Goal: Task Accomplishment & Management: Use online tool/utility

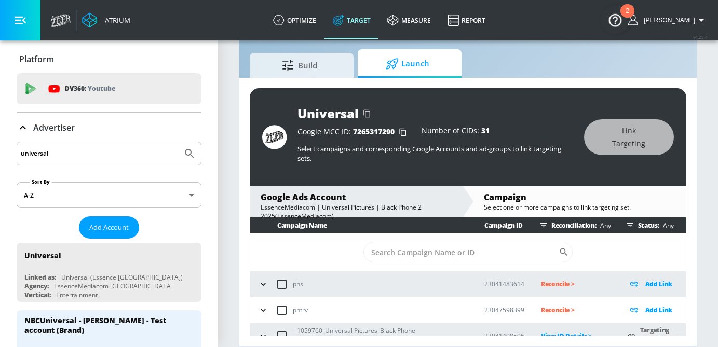
scroll to position [156, 0]
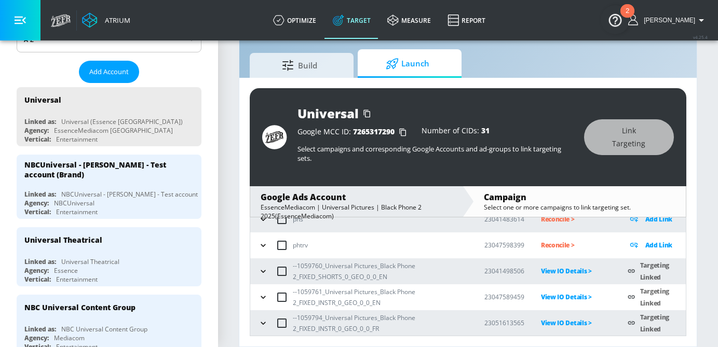
click at [264, 270] on icon "button" at bounding box center [263, 271] width 10 height 10
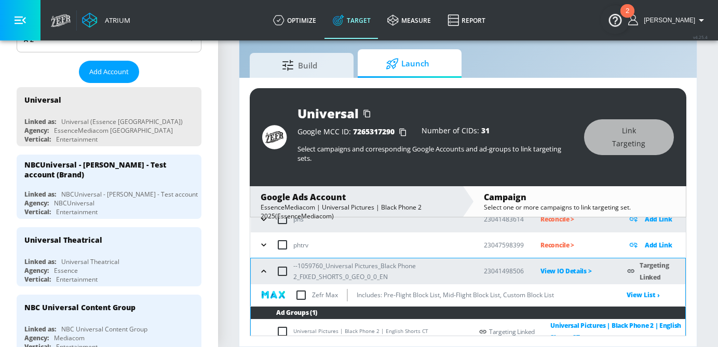
scroll to position [79, 0]
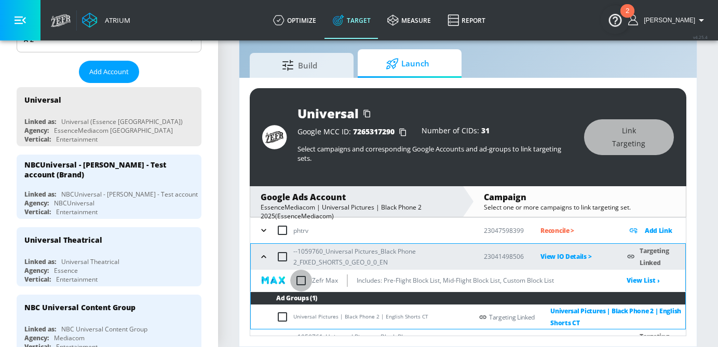
click at [296, 282] on input "checkbox" at bounding box center [301, 281] width 22 height 22
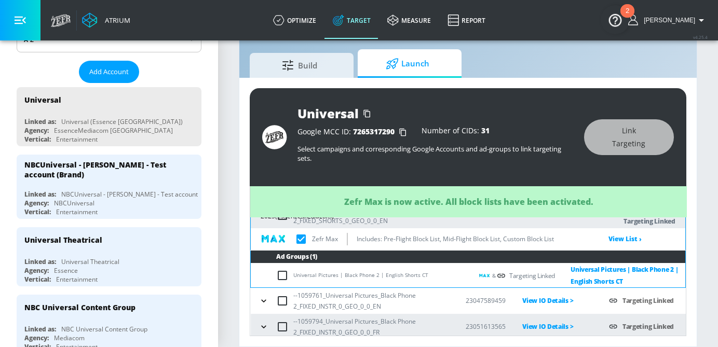
scroll to position [125, 0]
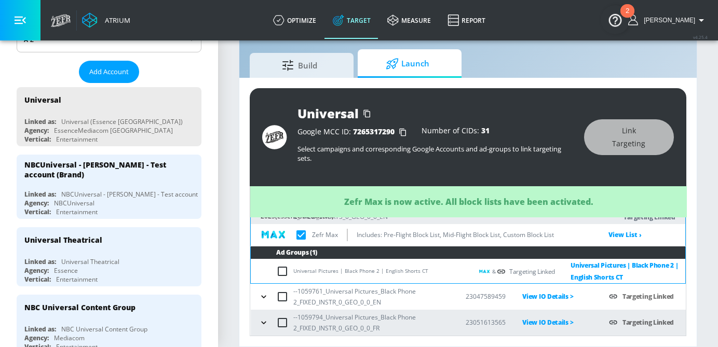
checkbox input "true"
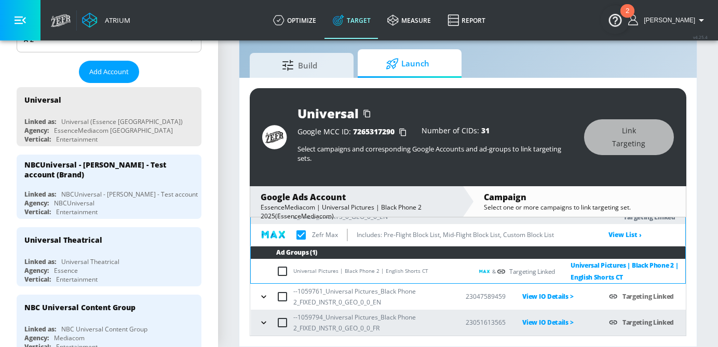
click at [260, 299] on icon "button" at bounding box center [264, 297] width 10 height 10
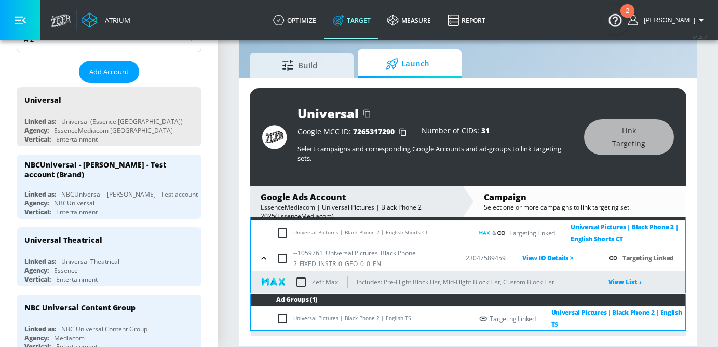
scroll to position [166, 0]
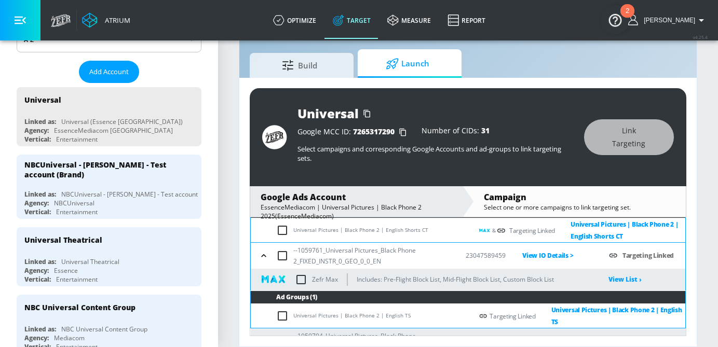
click at [263, 260] on icon "button" at bounding box center [264, 256] width 10 height 10
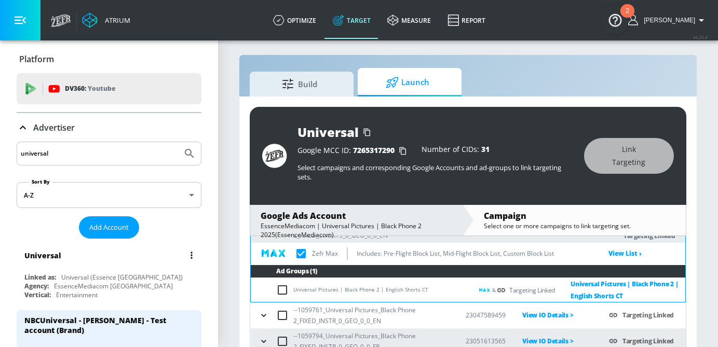
scroll to position [0, 0]
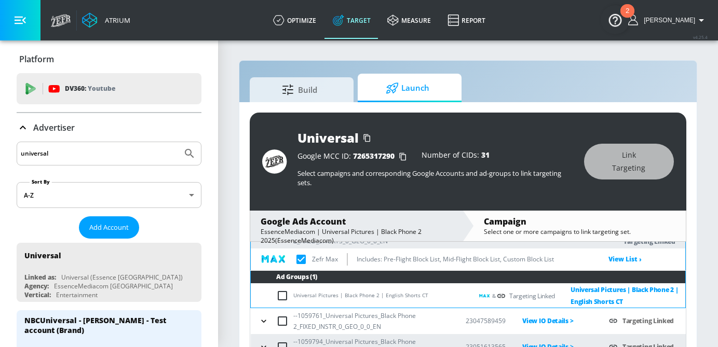
drag, startPoint x: 66, startPoint y: 147, endPoint x: 11, endPoint y: 146, distance: 55.1
drag, startPoint x: 64, startPoint y: 154, endPoint x: 11, endPoint y: 152, distance: 53.6
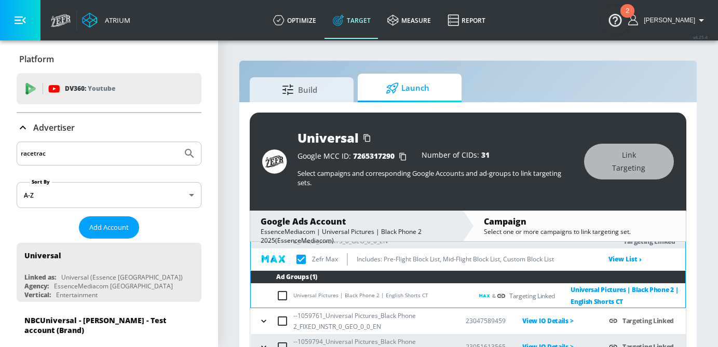
type input "racetrac"
click at [178, 142] on button "Submit Search" at bounding box center [189, 153] width 23 height 23
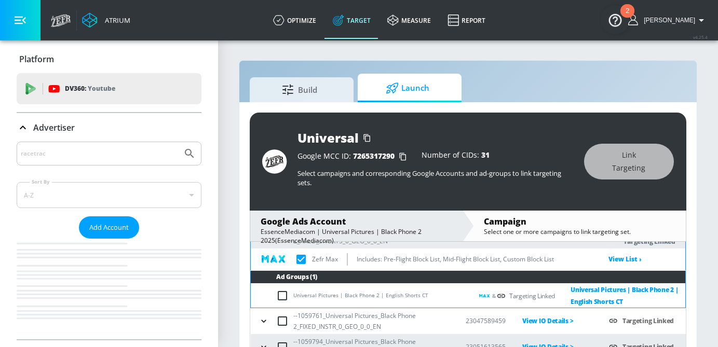
checkbox input "true"
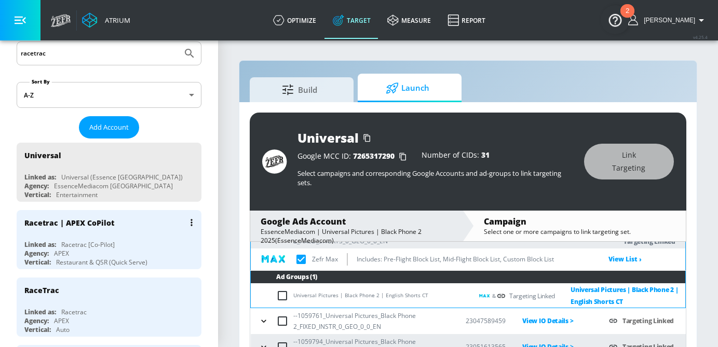
scroll to position [111, 0]
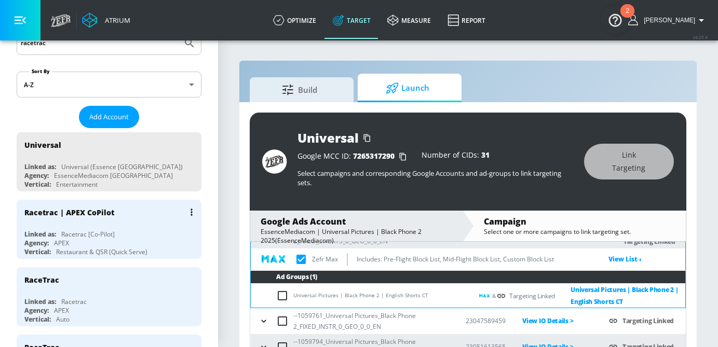
click at [109, 233] on div "Racetrac [Co-Pilot]" at bounding box center [87, 234] width 53 height 9
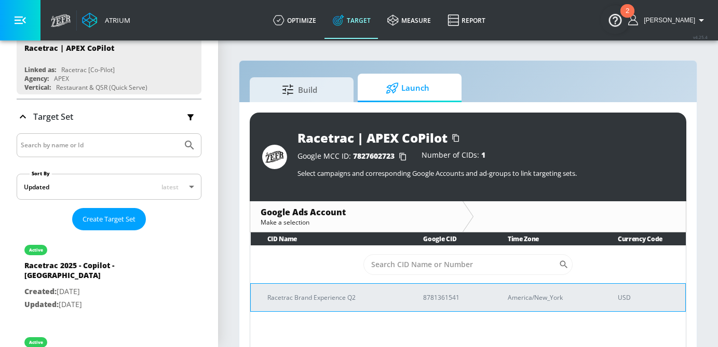
click at [294, 291] on td "Racetrac Brand Experience Q2" at bounding box center [329, 298] width 156 height 28
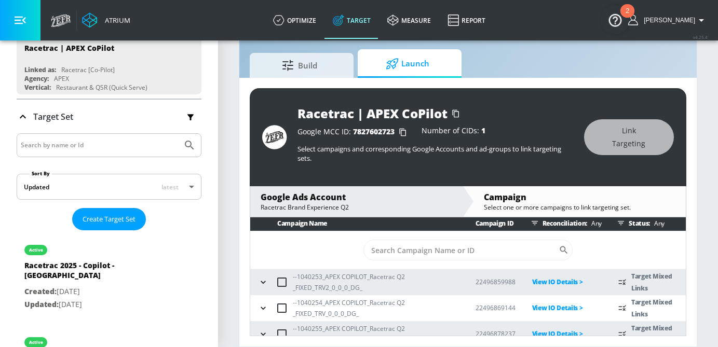
scroll to position [1, 0]
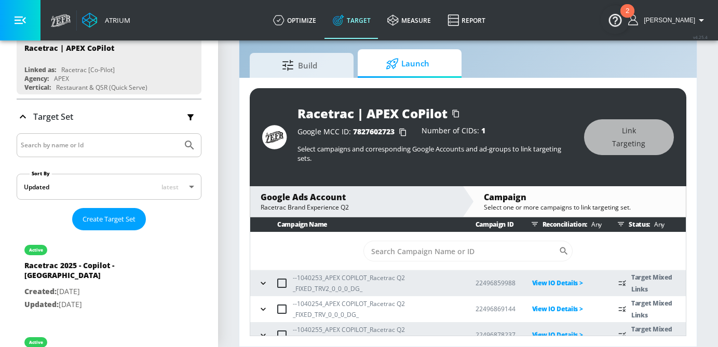
click at [267, 283] on icon "button" at bounding box center [263, 283] width 10 height 10
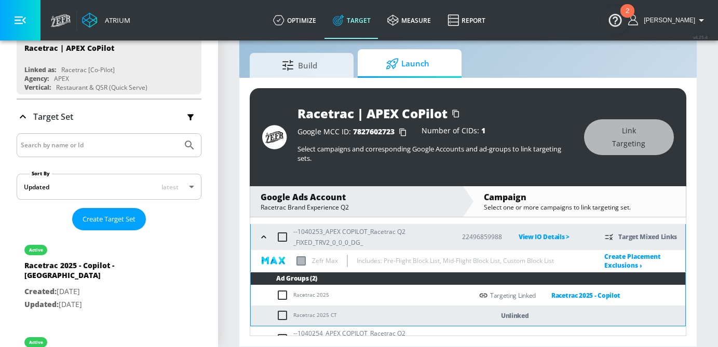
scroll to position [61, 0]
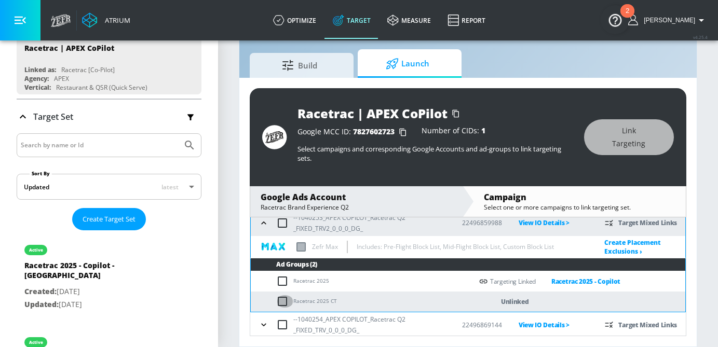
click at [280, 296] on input "checkbox" at bounding box center [284, 302] width 17 height 12
checkbox input "true"
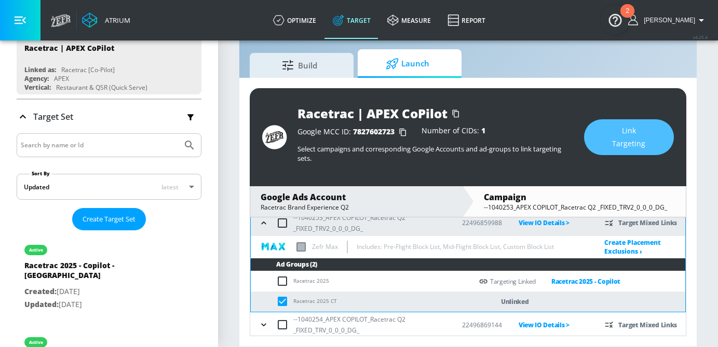
click at [610, 121] on button "Link Targeting" at bounding box center [629, 137] width 90 height 36
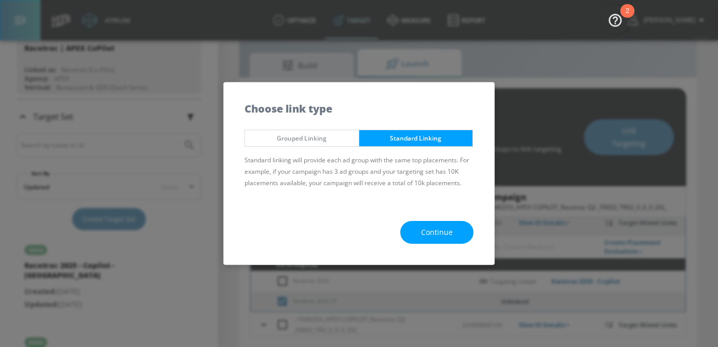
click at [411, 243] on button "Continue" at bounding box center [436, 232] width 73 height 23
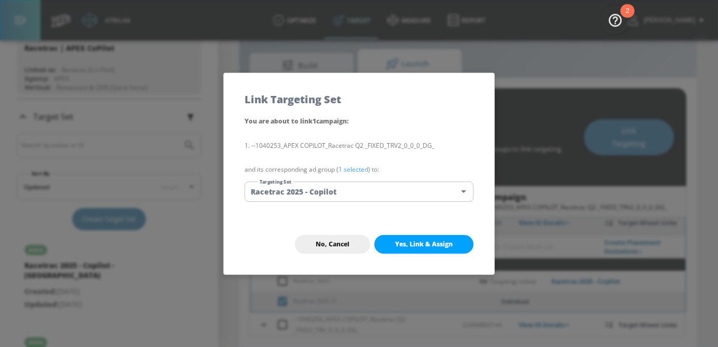
click at [413, 191] on body "Atrium optimize Target measure Report optimize Target measure Report v 4.25.4 S…" at bounding box center [359, 162] width 718 height 372
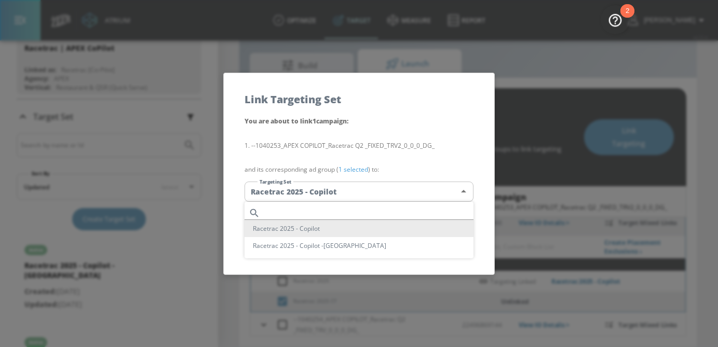
click at [397, 244] on li "Racetrac 2025 - Copilot -CT" at bounding box center [359, 245] width 229 height 17
type input "e5cb1a14-03f3-4414-b361-b0ac9d397089"
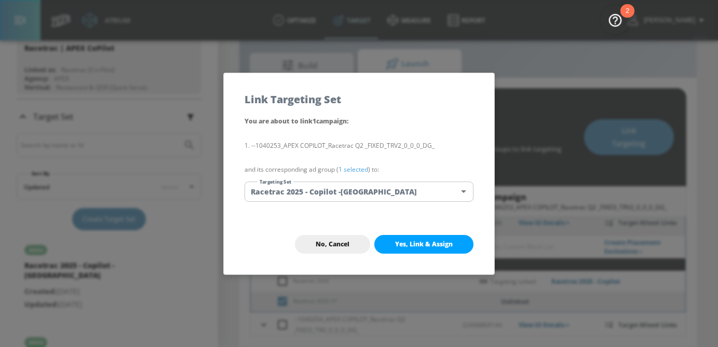
click at [422, 249] on button "Yes, Link & Assign" at bounding box center [423, 244] width 99 height 19
checkbox input "false"
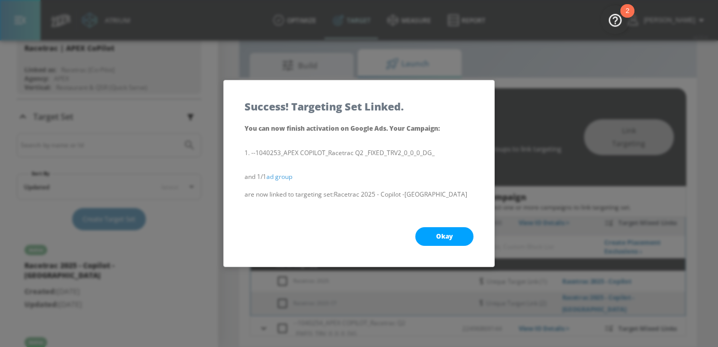
click at [438, 236] on span "Okay" at bounding box center [444, 237] width 17 height 8
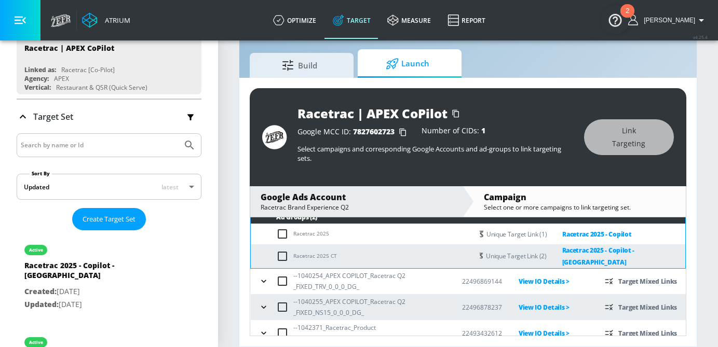
scroll to position [119, 0]
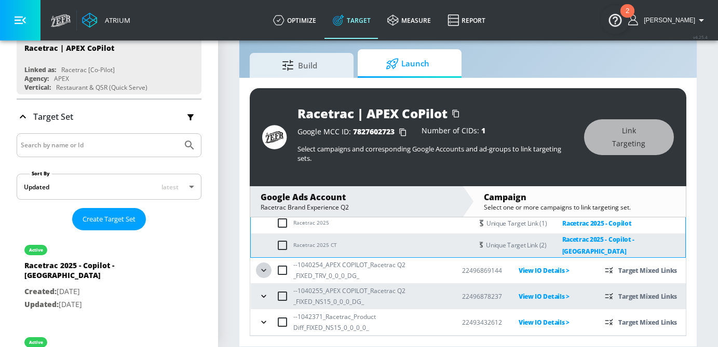
click at [263, 272] on icon "button" at bounding box center [264, 270] width 10 height 10
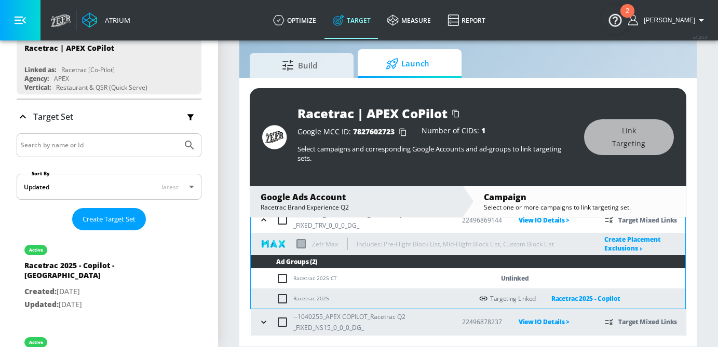
scroll to position [180, 0]
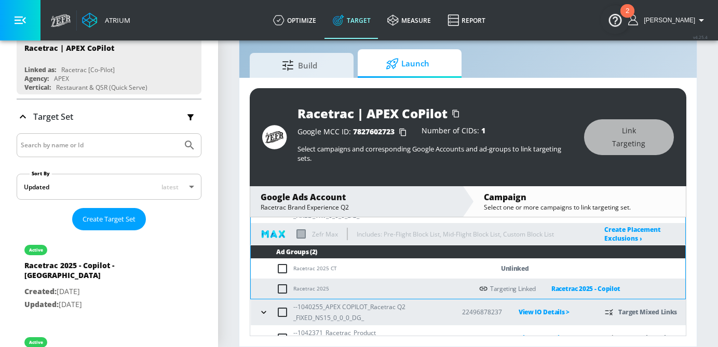
click at [283, 264] on input "checkbox" at bounding box center [284, 269] width 17 height 12
checkbox input "true"
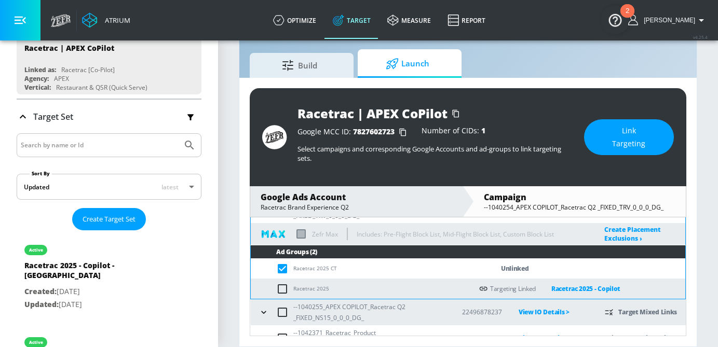
click at [612, 134] on span "Link Targeting" at bounding box center [629, 137] width 48 height 25
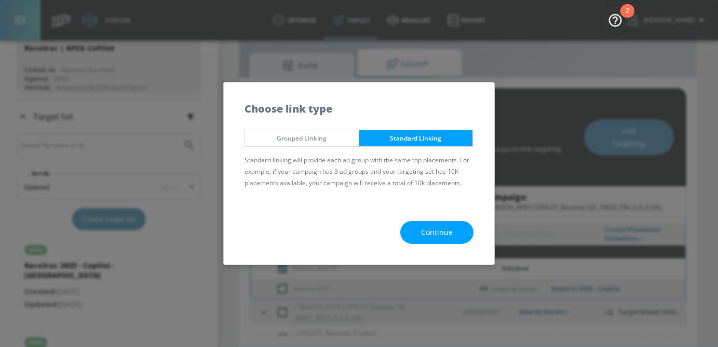
click at [431, 231] on span "Continue" at bounding box center [437, 232] width 32 height 13
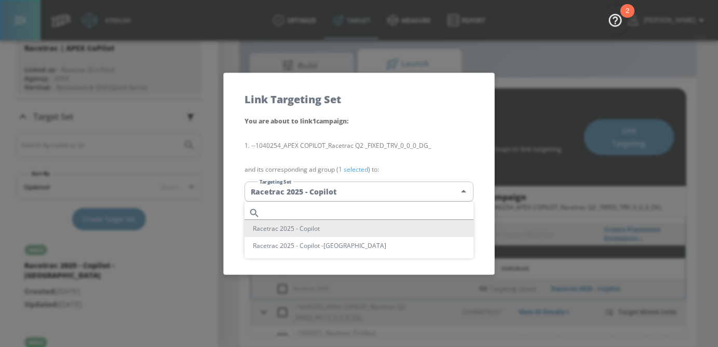
click at [407, 190] on body "Atrium optimize Target measure Report optimize Target measure Report v 4.25.4 S…" at bounding box center [359, 162] width 718 height 372
click at [389, 246] on li "Racetrac 2025 - Copilot -CT" at bounding box center [359, 245] width 229 height 17
type input "e5cb1a14-03f3-4414-b361-b0ac9d397089"
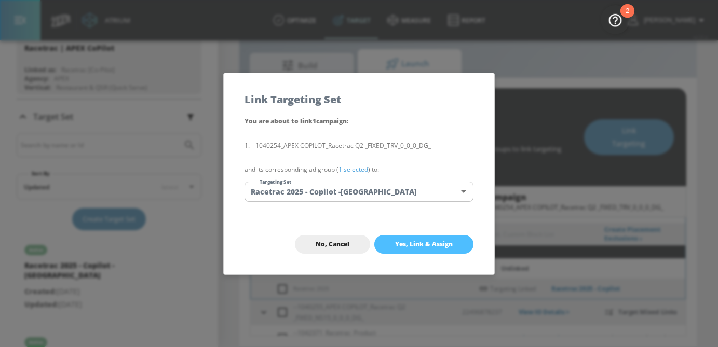
click at [438, 244] on span "Yes, Link & Assign" at bounding box center [424, 244] width 58 height 8
checkbox input "false"
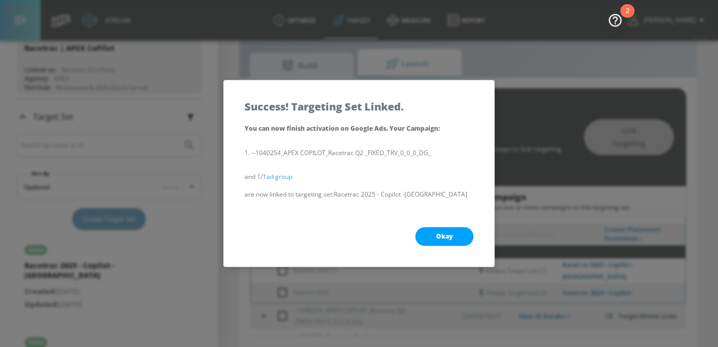
click at [437, 226] on div "Okay" at bounding box center [359, 237] width 271 height 60
click at [446, 233] on span "Okay" at bounding box center [444, 237] width 17 height 8
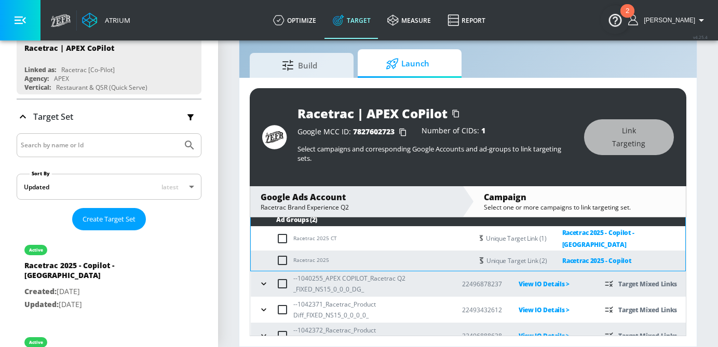
scroll to position [212, 0]
click at [265, 276] on button "button" at bounding box center [264, 284] width 16 height 16
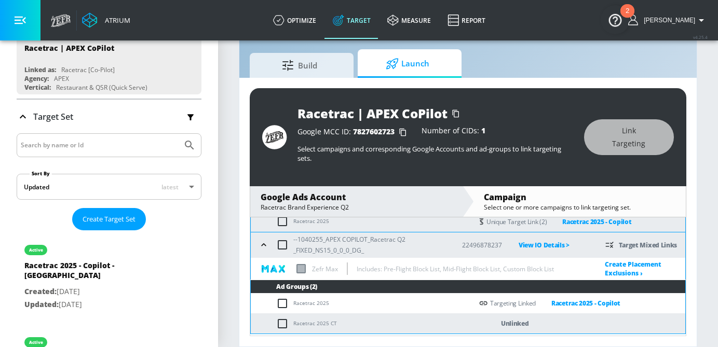
scroll to position [256, 0]
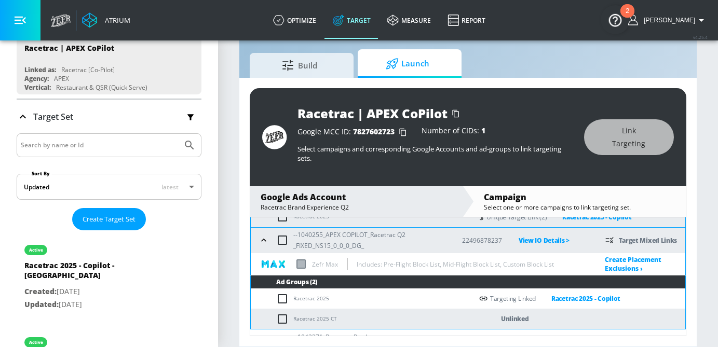
click at [283, 313] on input "checkbox" at bounding box center [284, 319] width 17 height 12
checkbox input "true"
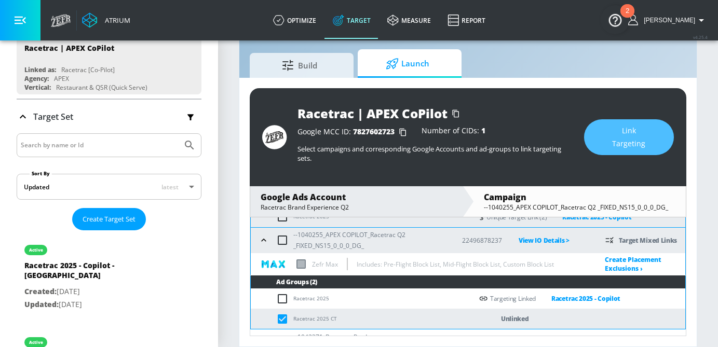
click at [616, 142] on span "Link Targeting" at bounding box center [629, 137] width 48 height 25
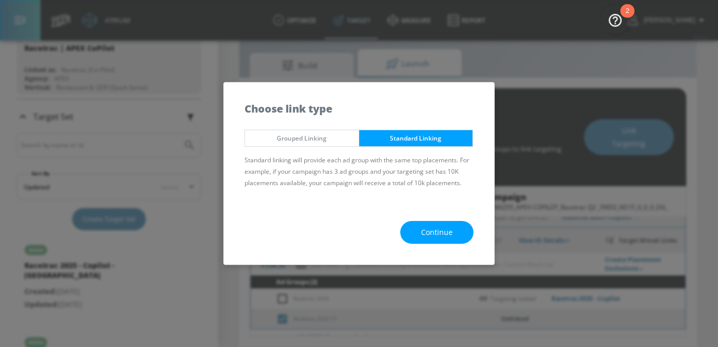
click at [424, 231] on span "Continue" at bounding box center [437, 232] width 32 height 13
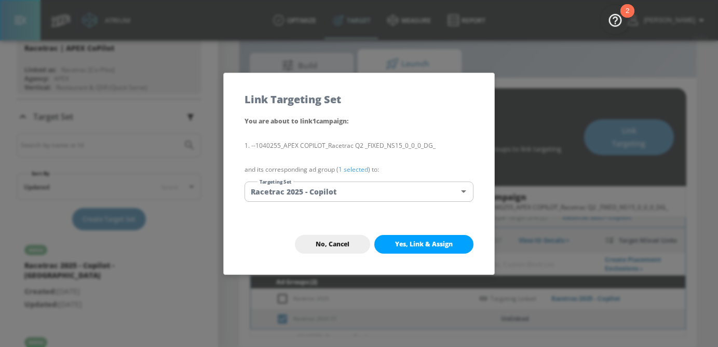
click at [383, 199] on body "Atrium optimize Target measure Report optimize Target measure Report v 4.25.4 S…" at bounding box center [359, 162] width 718 height 372
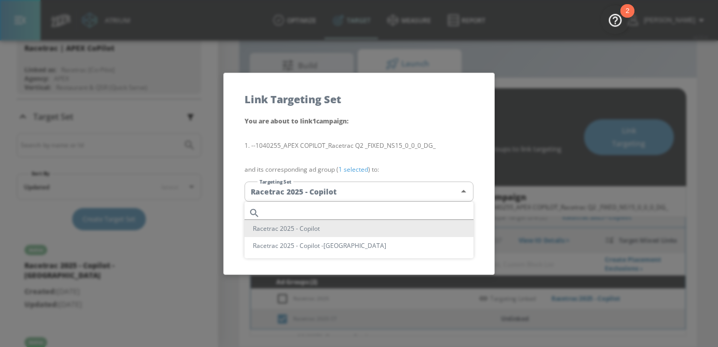
click at [369, 246] on li "Racetrac 2025 - Copilot -CT" at bounding box center [359, 245] width 229 height 17
type input "e5cb1a14-03f3-4414-b361-b0ac9d397089"
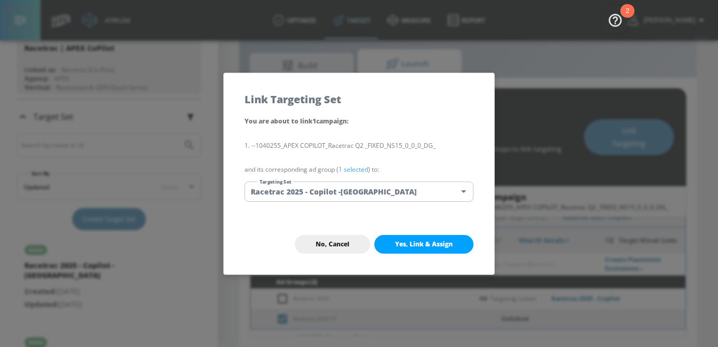
click at [443, 246] on span "Yes, Link & Assign" at bounding box center [424, 244] width 58 height 8
checkbox input "false"
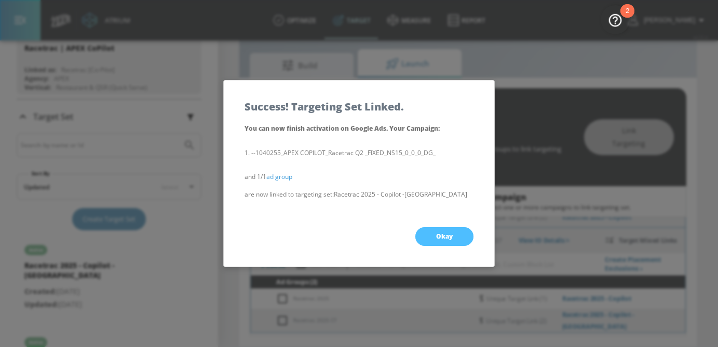
click at [437, 237] on span "Okay" at bounding box center [444, 237] width 17 height 8
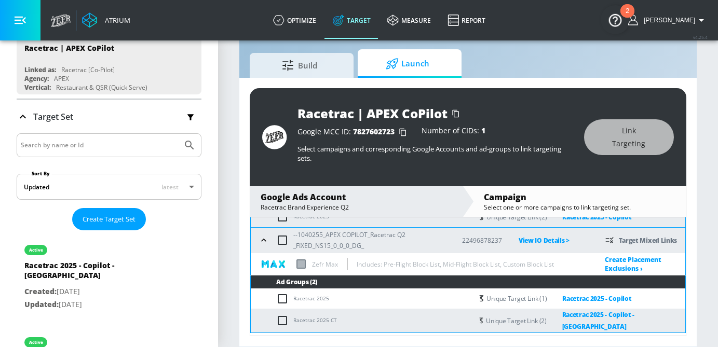
scroll to position [320, 0]
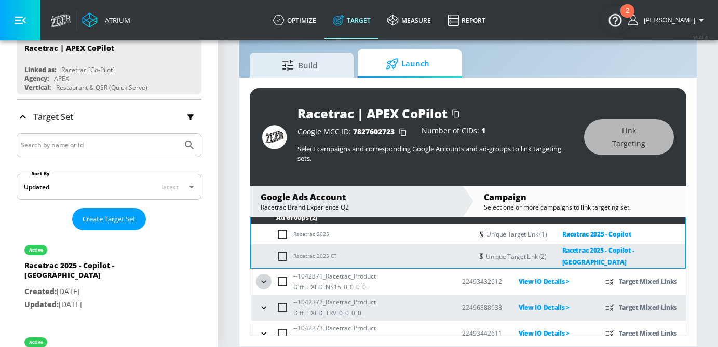
click at [266, 277] on icon "button" at bounding box center [264, 282] width 10 height 10
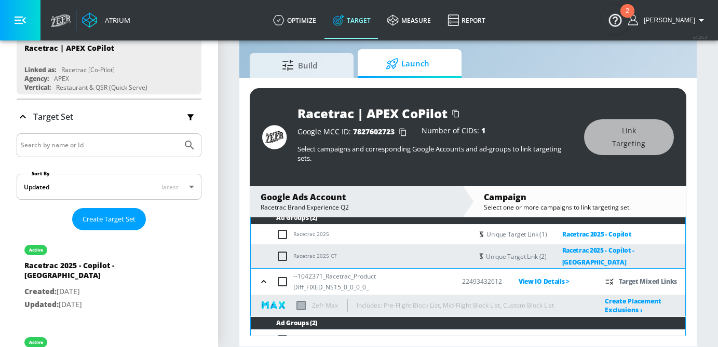
scroll to position [363, 0]
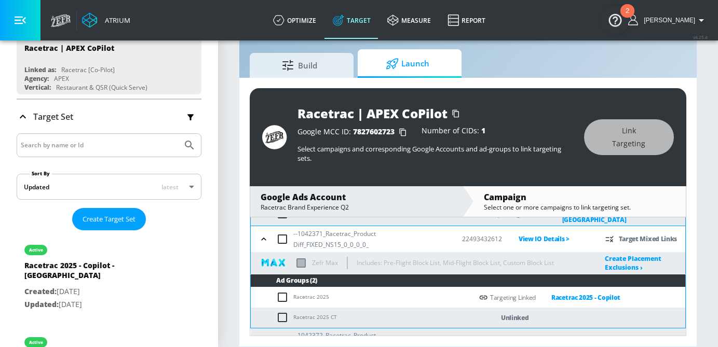
click at [281, 312] on input "checkbox" at bounding box center [284, 318] width 17 height 12
checkbox input "true"
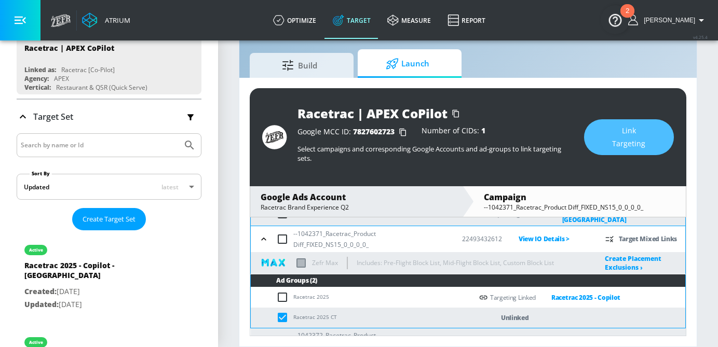
click at [625, 135] on span "Link Targeting" at bounding box center [629, 137] width 48 height 25
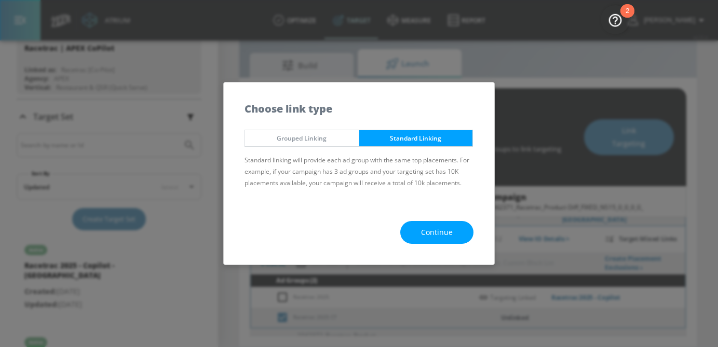
click at [405, 234] on button "Continue" at bounding box center [436, 232] width 73 height 23
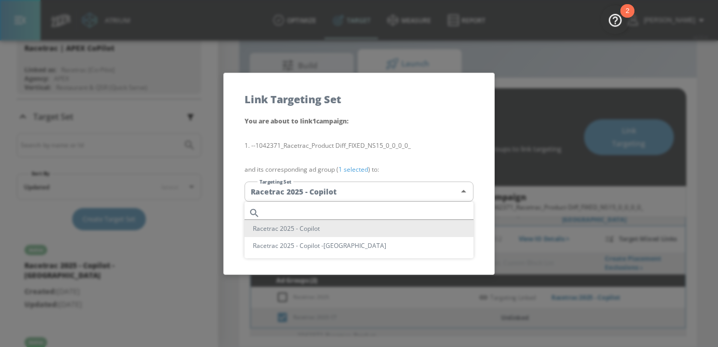
click at [381, 197] on body "Atrium optimize Target measure Report optimize Target measure Report v 4.25.4 S…" at bounding box center [359, 162] width 718 height 372
click at [380, 245] on li "Racetrac 2025 - Copilot -CT" at bounding box center [359, 245] width 229 height 17
type input "e5cb1a14-03f3-4414-b361-b0ac9d397089"
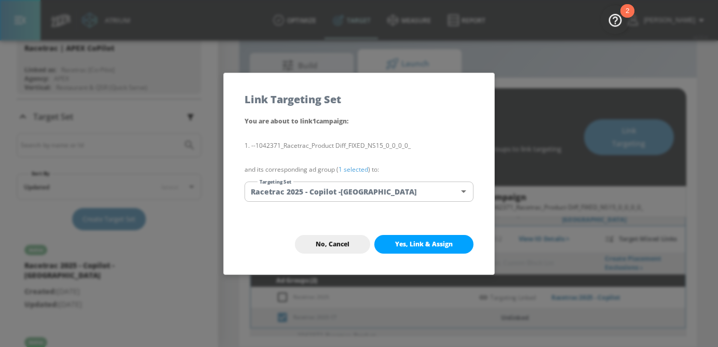
click at [428, 244] on span "Yes, Link & Assign" at bounding box center [424, 244] width 58 height 8
checkbox input "false"
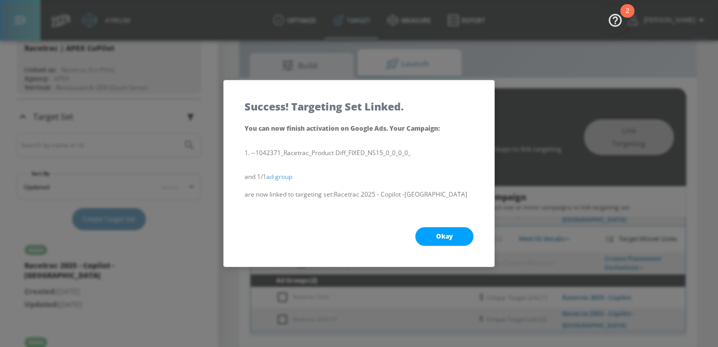
click at [451, 237] on span "Okay" at bounding box center [444, 237] width 17 height 8
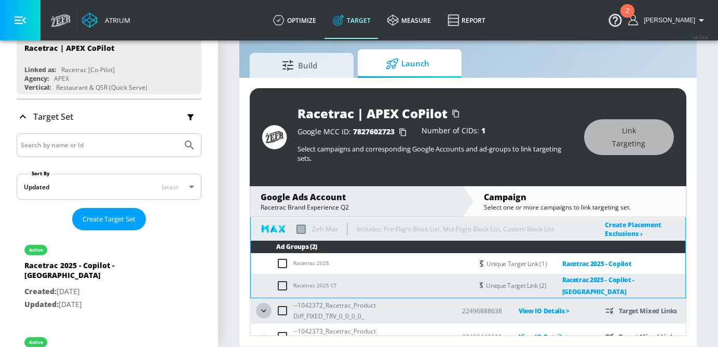
click at [262, 310] on icon "button" at bounding box center [263, 311] width 5 height 3
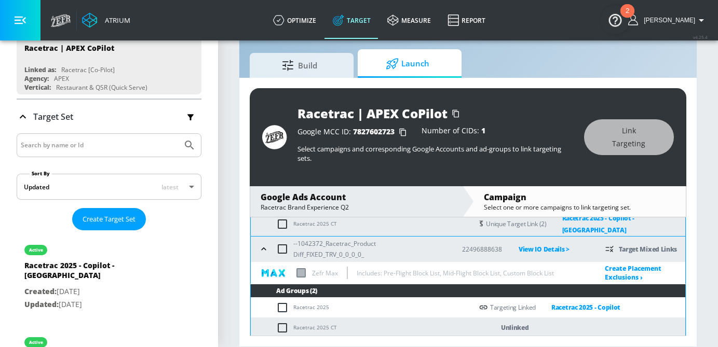
scroll to position [459, 0]
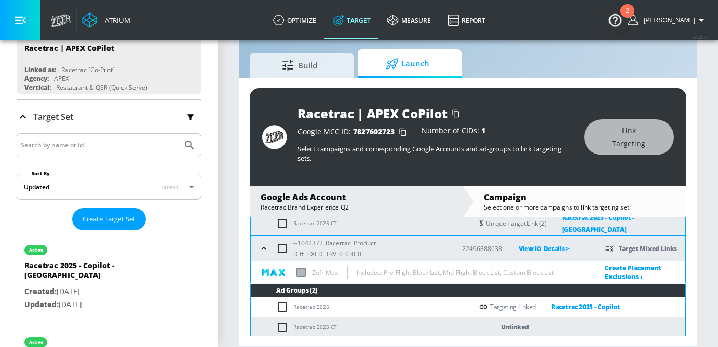
click at [284, 321] on input "checkbox" at bounding box center [284, 327] width 17 height 12
checkbox input "true"
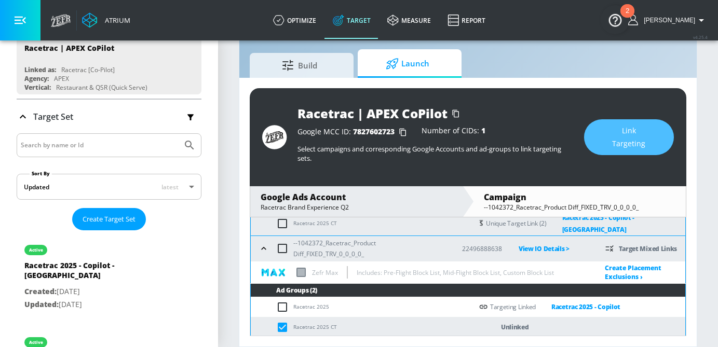
click at [651, 132] on span "Link Targeting" at bounding box center [629, 137] width 48 height 25
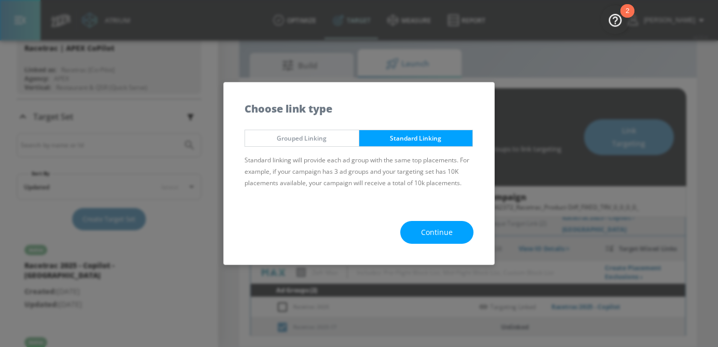
click at [432, 234] on span "Continue" at bounding box center [437, 232] width 32 height 13
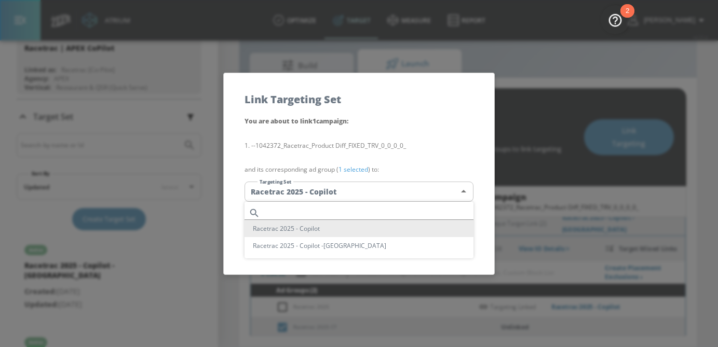
click at [386, 199] on body "Atrium optimize Target measure Report optimize Target measure Report v 4.25.4 S…" at bounding box center [359, 162] width 718 height 372
click at [373, 245] on li "Racetrac 2025 - Copilot -CT" at bounding box center [359, 245] width 229 height 17
type input "e5cb1a14-03f3-4414-b361-b0ac9d397089"
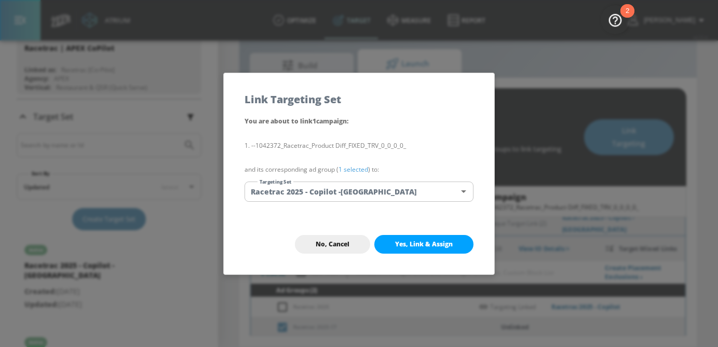
click at [435, 245] on span "Yes, Link & Assign" at bounding box center [424, 244] width 58 height 8
checkbox input "false"
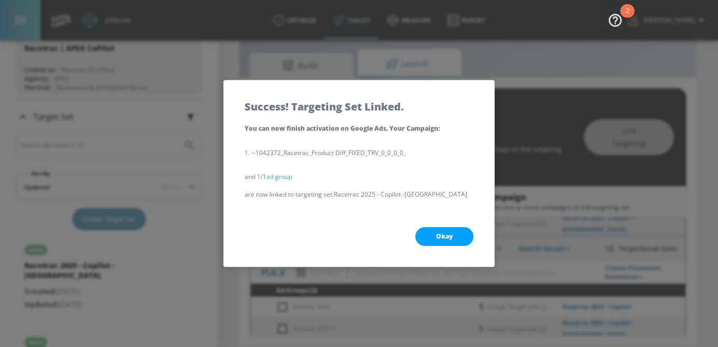
click at [435, 233] on button "Okay" at bounding box center [444, 236] width 58 height 19
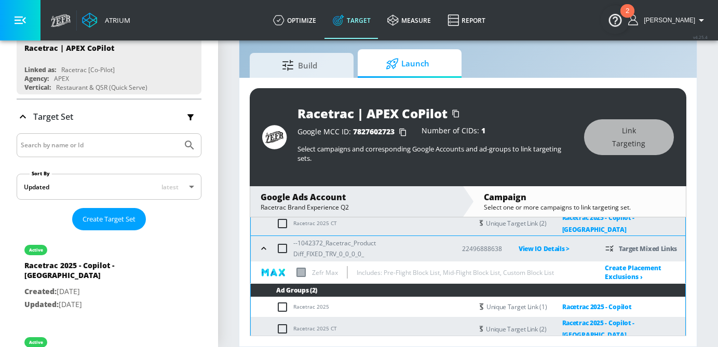
scroll to position [472, 0]
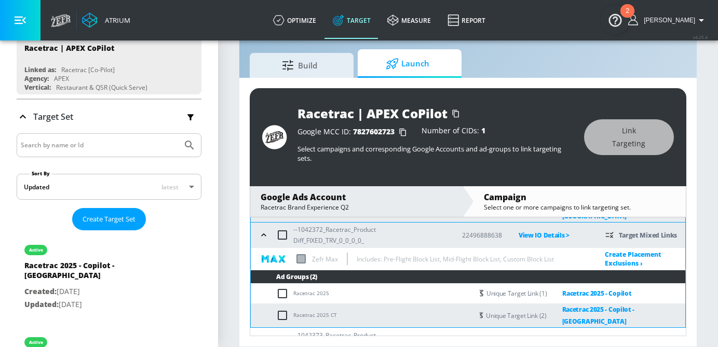
click at [262, 340] on icon "button" at bounding box center [263, 341] width 5 height 3
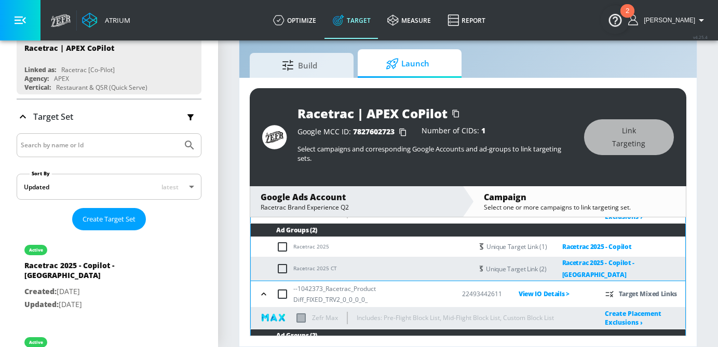
scroll to position [527, 0]
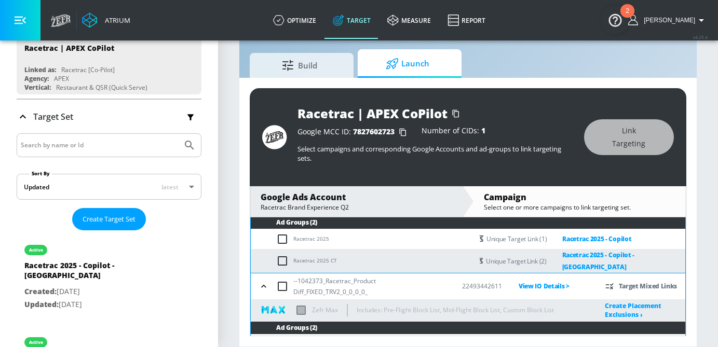
click at [285, 339] on input "checkbox" at bounding box center [284, 345] width 17 height 12
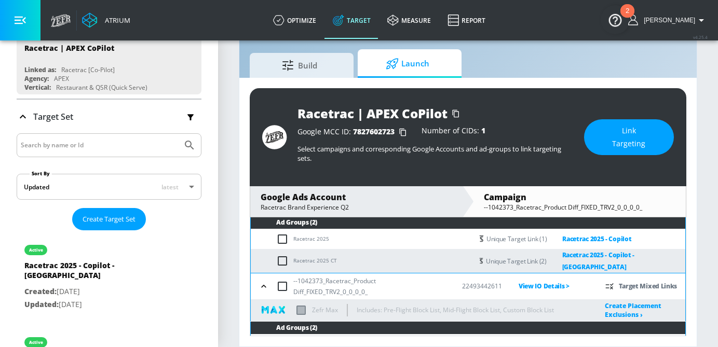
scroll to position [549, 0]
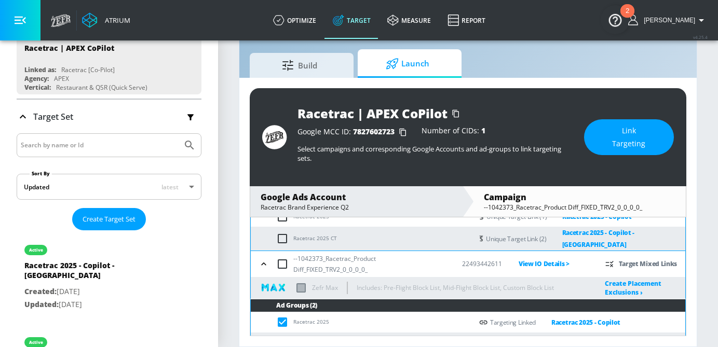
click at [281, 316] on input "checkbox" at bounding box center [284, 322] width 17 height 12
checkbox input "false"
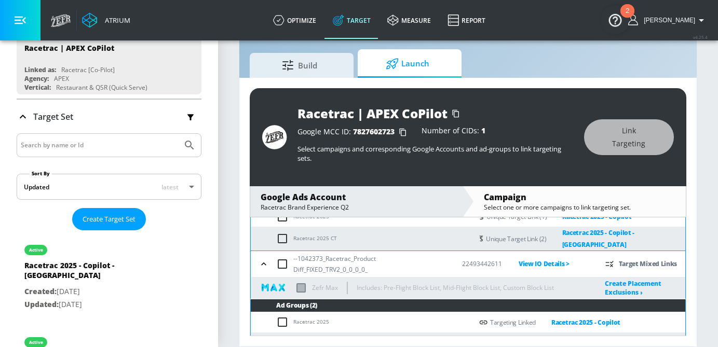
click at [281, 337] on input "checkbox" at bounding box center [284, 343] width 17 height 12
checkbox input "true"
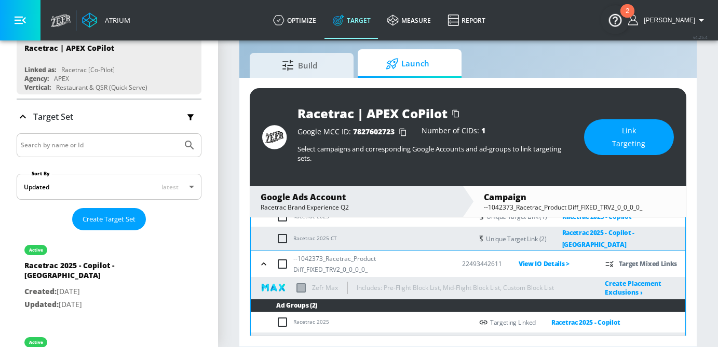
click at [656, 137] on button "Link Targeting" at bounding box center [629, 137] width 90 height 36
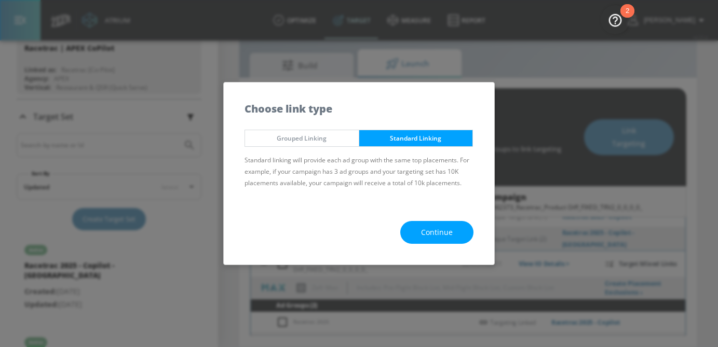
click at [429, 230] on span "Continue" at bounding box center [437, 232] width 32 height 13
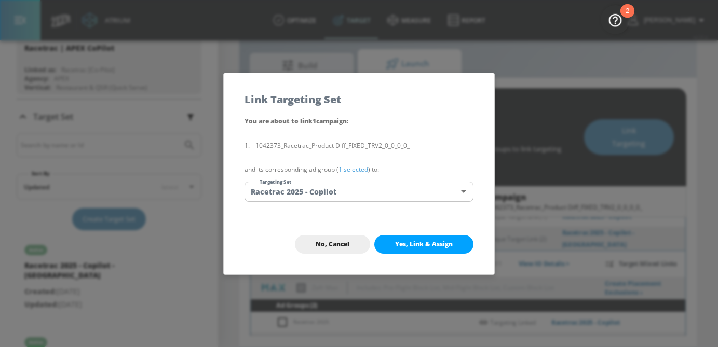
click at [401, 195] on body "Atrium optimize Target measure Report optimize Target measure Report v 4.25.4 S…" at bounding box center [359, 162] width 718 height 372
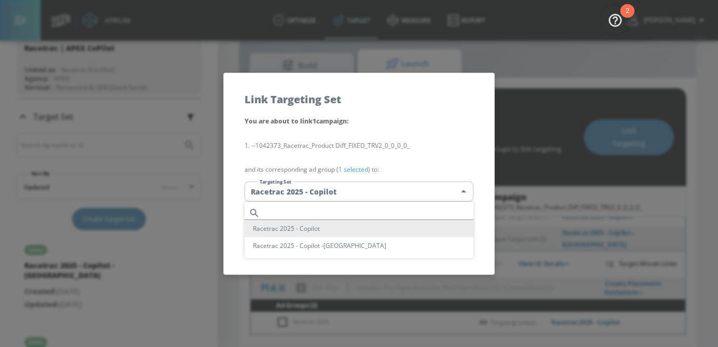
click at [393, 245] on li "Racetrac 2025 - Copilot -CT" at bounding box center [359, 245] width 229 height 17
type input "e5cb1a14-03f3-4414-b361-b0ac9d397089"
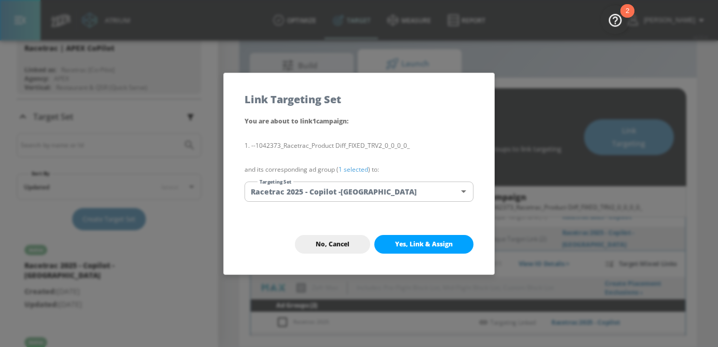
click at [439, 246] on span "Yes, Link & Assign" at bounding box center [424, 244] width 58 height 8
checkbox input "false"
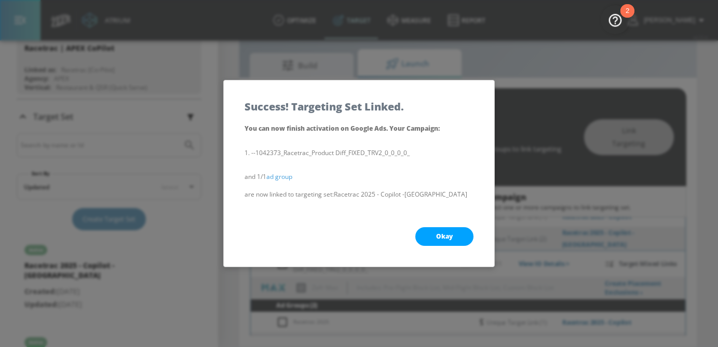
click at [449, 233] on span "Okay" at bounding box center [444, 237] width 17 height 8
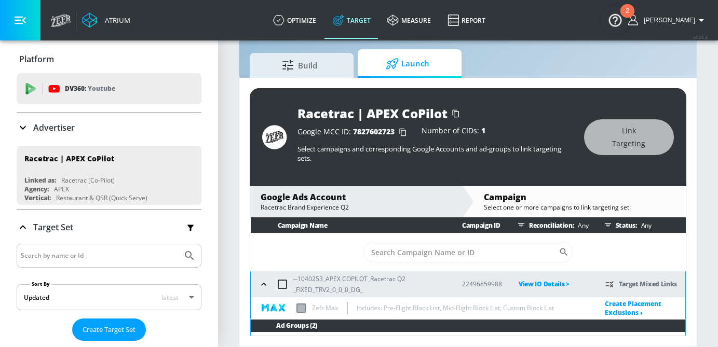
scroll to position [1, 0]
click at [57, 126] on p "Advertiser" at bounding box center [54, 127] width 42 height 11
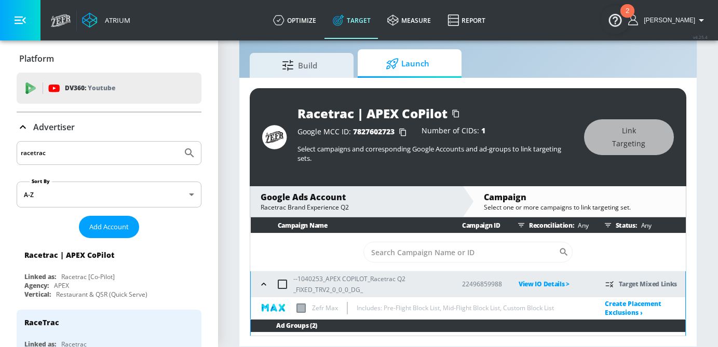
drag, startPoint x: 60, startPoint y: 155, endPoint x: 11, endPoint y: 151, distance: 49.0
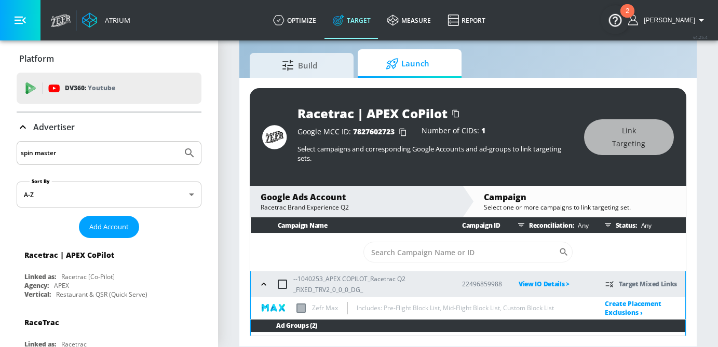
type input "spin master"
click at [178, 142] on button "Submit Search" at bounding box center [189, 153] width 23 height 23
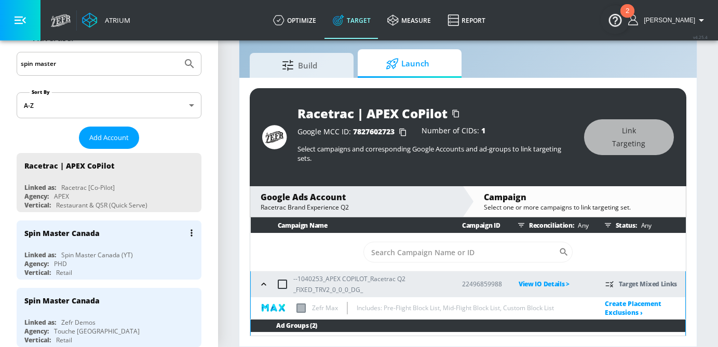
scroll to position [93, 0]
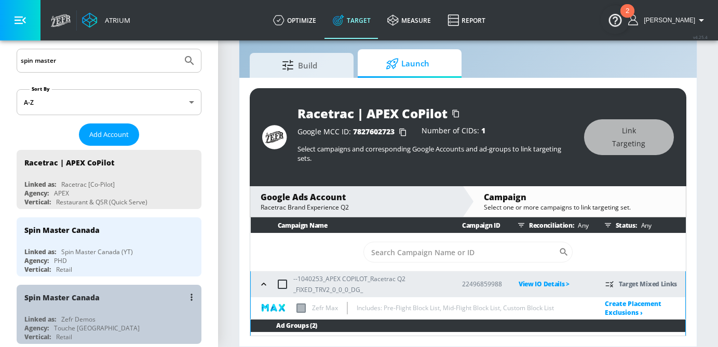
click at [132, 299] on div "Spin Master Canada" at bounding box center [111, 297] width 175 height 25
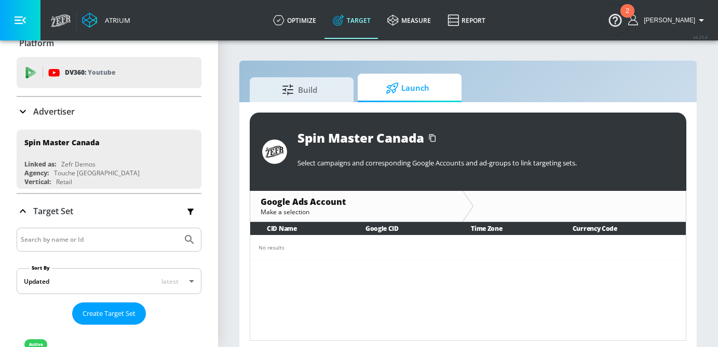
scroll to position [15, 0]
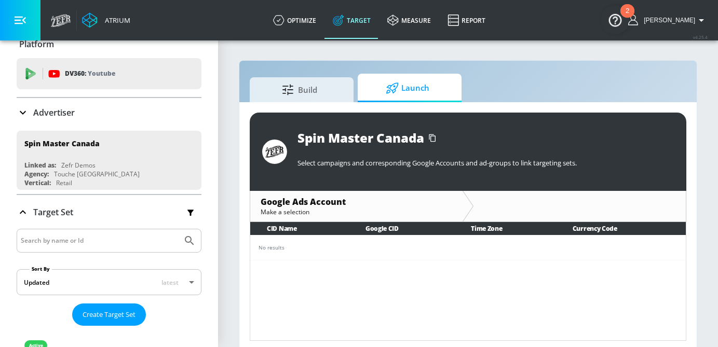
click at [112, 110] on div "Advertiser" at bounding box center [109, 112] width 185 height 12
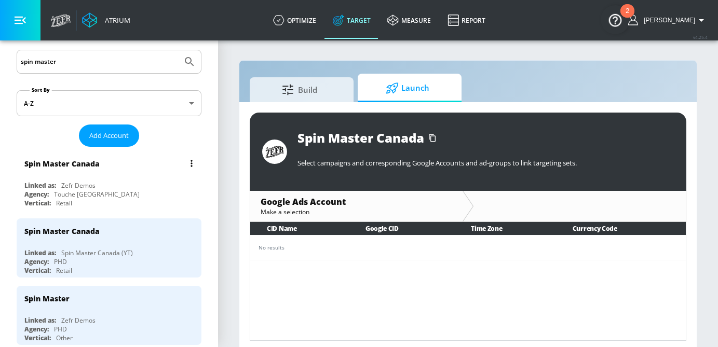
scroll to position [96, 0]
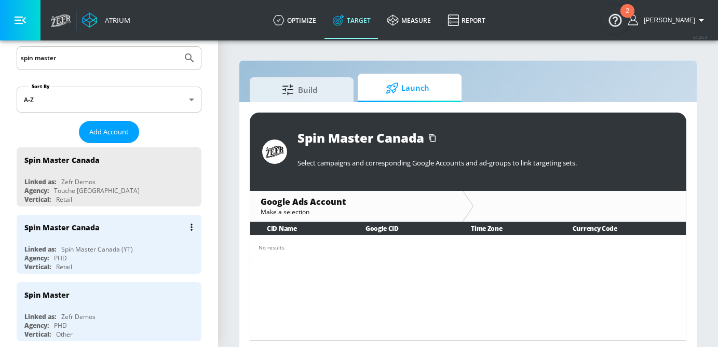
click at [115, 242] on div "Spin Master Canada Linked as: Spin Master Canada (YT) Agency: PHD Vertical: Ret…" at bounding box center [109, 244] width 185 height 59
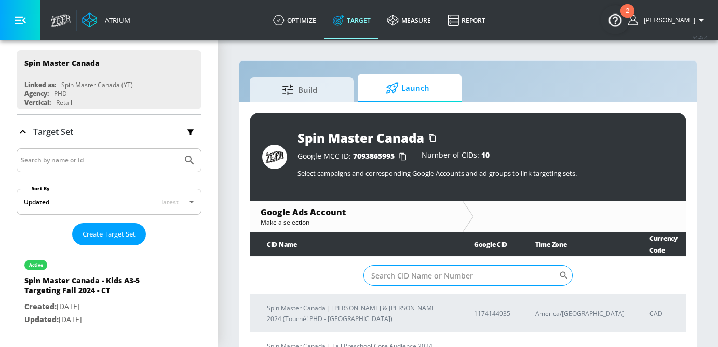
click at [414, 279] on input "Sort By" at bounding box center [462, 275] width 196 height 21
paste input "462-596-9397"
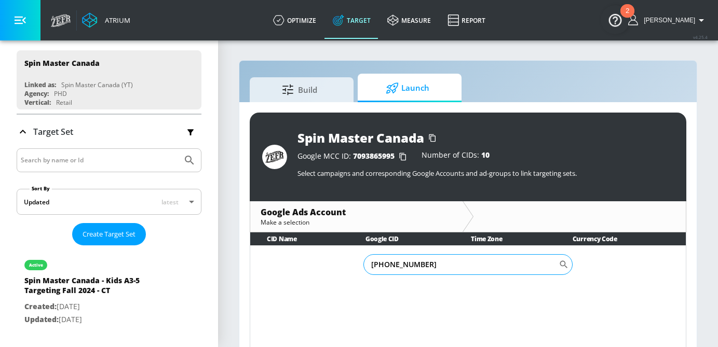
click at [399, 267] on input "462-596-9397" at bounding box center [462, 264] width 196 height 21
click at [387, 263] on input "462-5969397" at bounding box center [462, 264] width 196 height 21
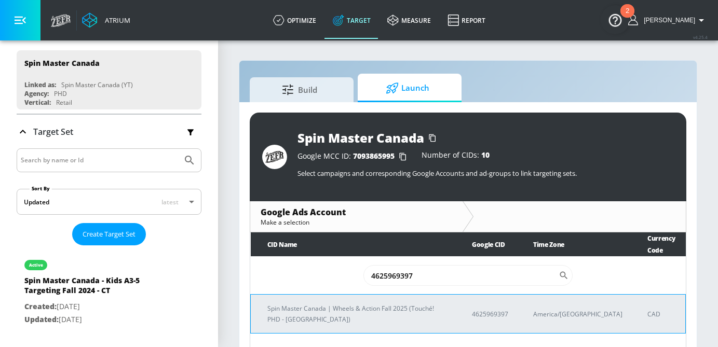
type input "4625969397"
click at [359, 304] on td "Spin Master Canada | Wheels & Action Fall 2025 (Touché! PHD - [GEOGRAPHIC_DATA])" at bounding box center [353, 314] width 205 height 39
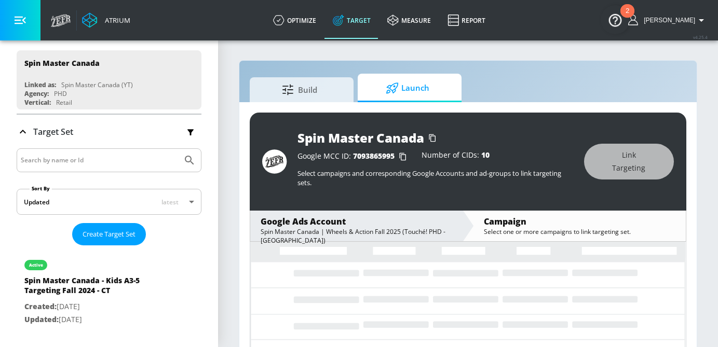
scroll to position [24, 0]
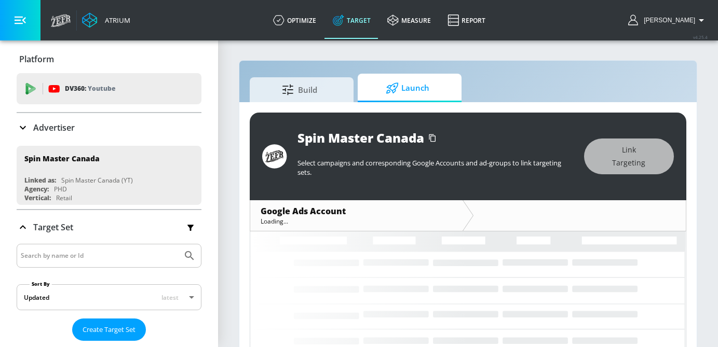
scroll to position [14, 0]
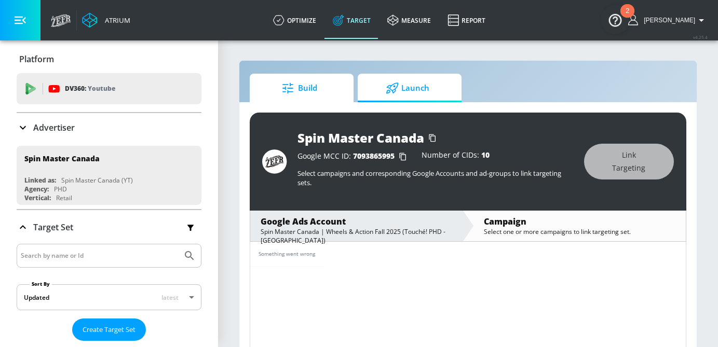
click at [306, 82] on span "Build" at bounding box center [299, 88] width 79 height 25
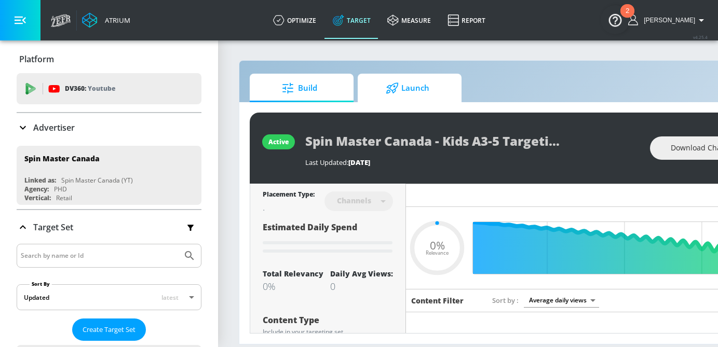
type input "0.05"
click at [410, 89] on span "Launch" at bounding box center [407, 88] width 79 height 25
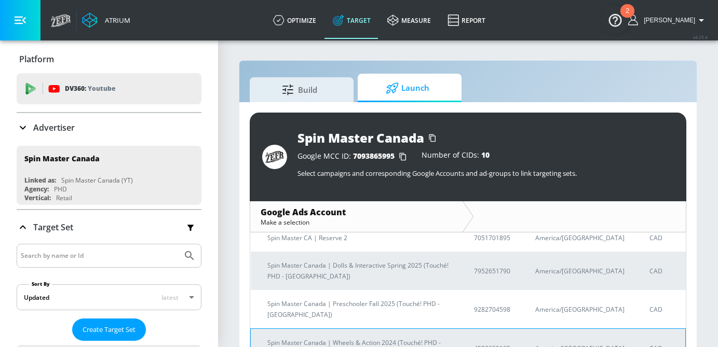
scroll to position [252, 0]
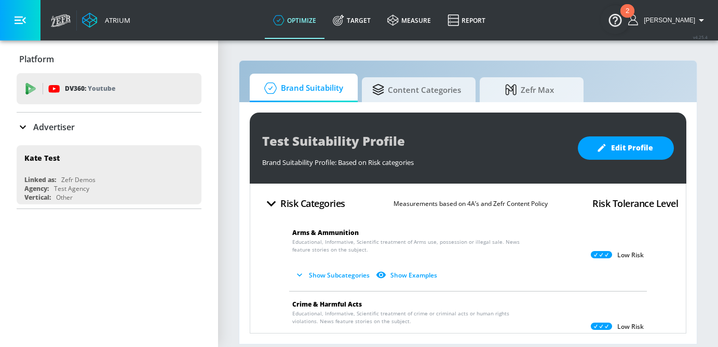
click at [96, 125] on div "Advertiser" at bounding box center [109, 127] width 185 height 12
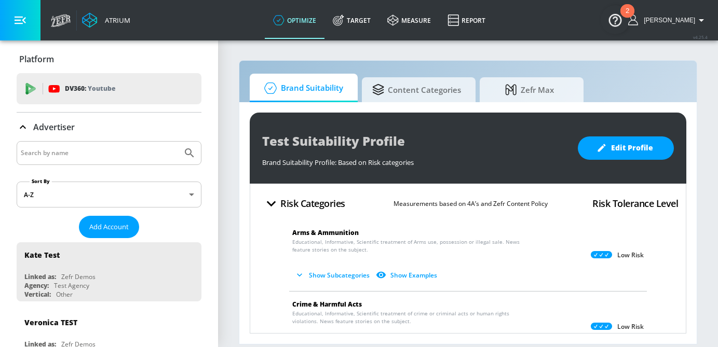
click at [92, 156] on input "Search by name" at bounding box center [99, 153] width 157 height 14
type input "spin master"
click at [178, 142] on button "Submit Search" at bounding box center [189, 153] width 23 height 23
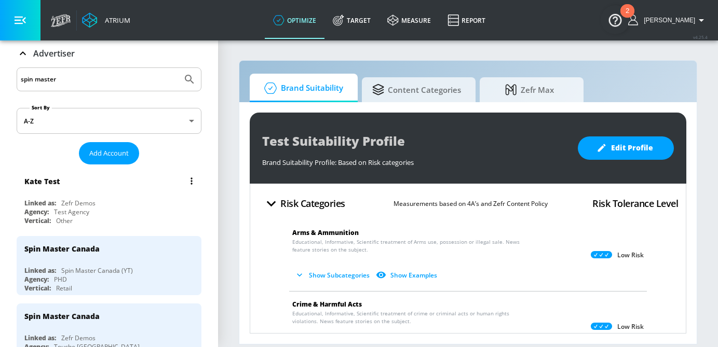
scroll to position [74, 0]
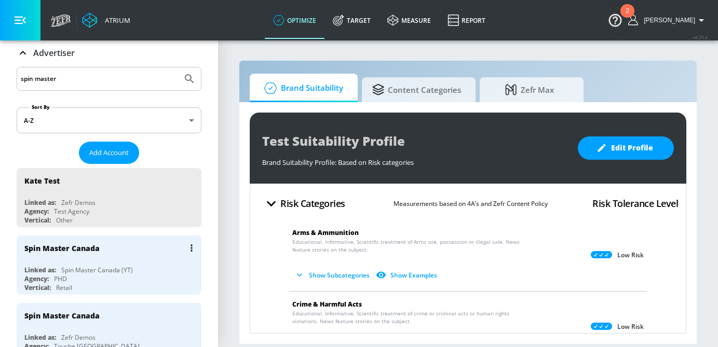
click at [120, 278] on div "Agency: PHD" at bounding box center [111, 279] width 175 height 9
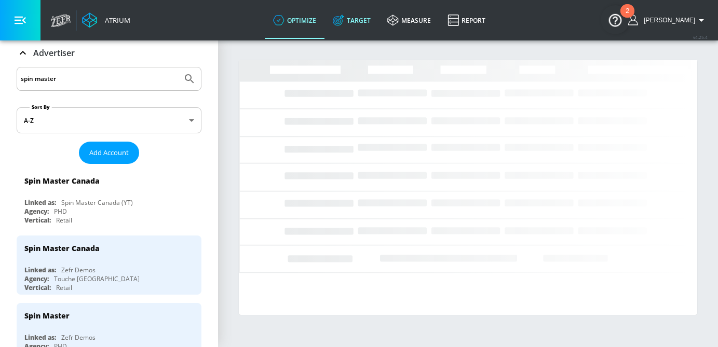
click at [379, 18] on link "Target" at bounding box center [352, 20] width 55 height 37
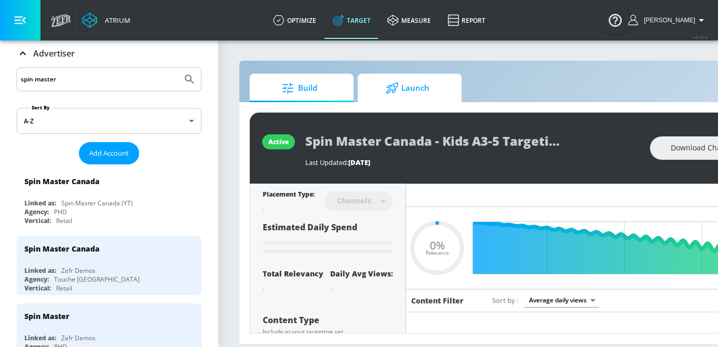
type input "0.05"
click at [406, 90] on span "Launch" at bounding box center [407, 88] width 79 height 25
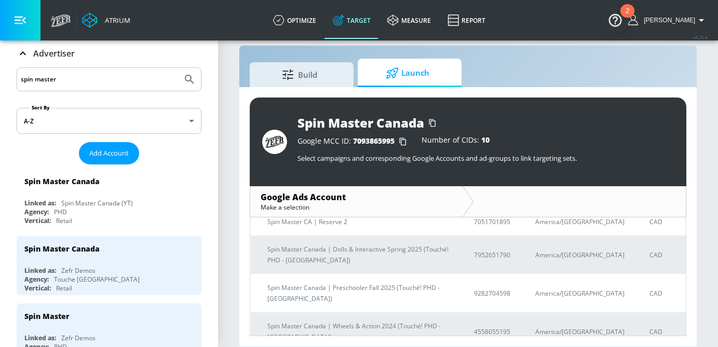
scroll to position [251, 0]
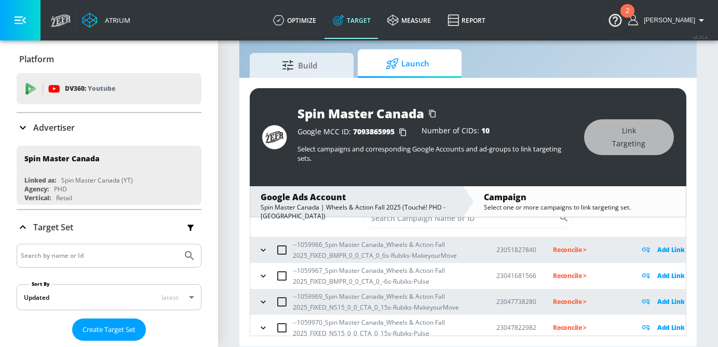
scroll to position [33, 0]
click at [263, 252] on icon "button" at bounding box center [263, 252] width 10 height 10
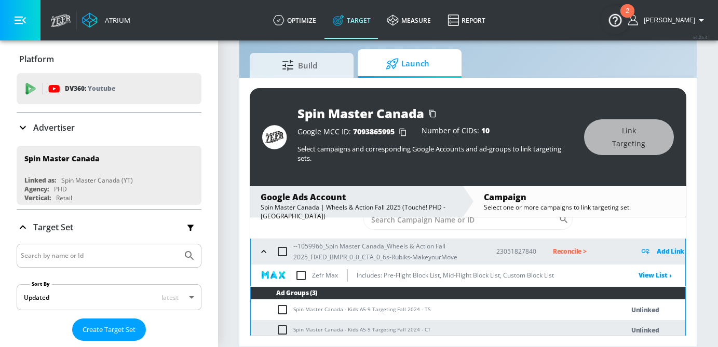
scroll to position [78, 0]
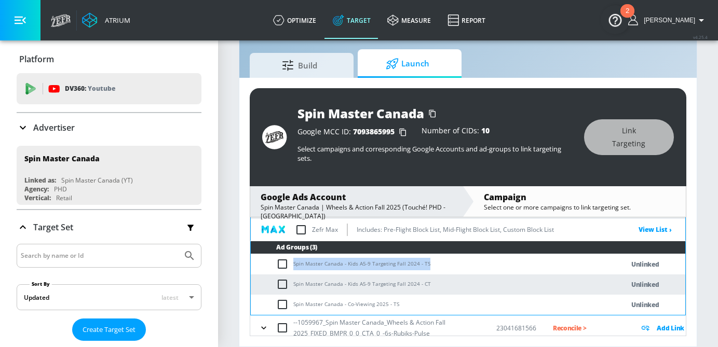
drag, startPoint x: 425, startPoint y: 264, endPoint x: 290, endPoint y: 267, distance: 135.6
click at [290, 267] on td "Spin Master Canada - Kids A5-9 Targeting Fall 2024 - TS" at bounding box center [427, 264] width 352 height 20
copy td "Spin Master Canada - Kids A5-9 Targeting Fall 2024 - TS"
click at [284, 269] on input "checkbox" at bounding box center [284, 264] width 17 height 12
checkbox input "true"
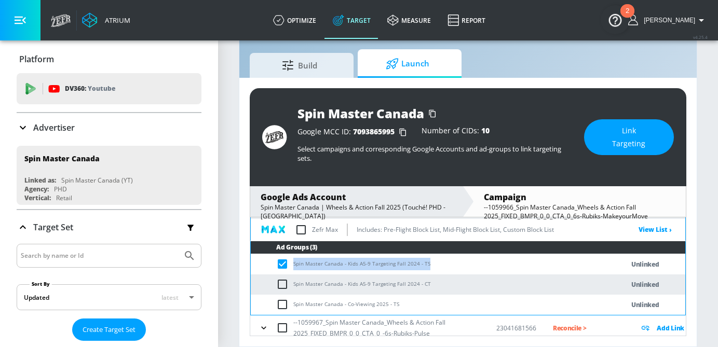
click at [611, 142] on span "Link Targeting" at bounding box center [629, 137] width 48 height 25
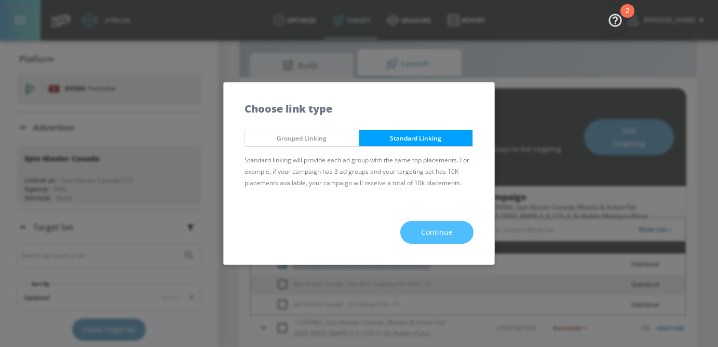
click at [422, 231] on span "Continue" at bounding box center [437, 232] width 32 height 13
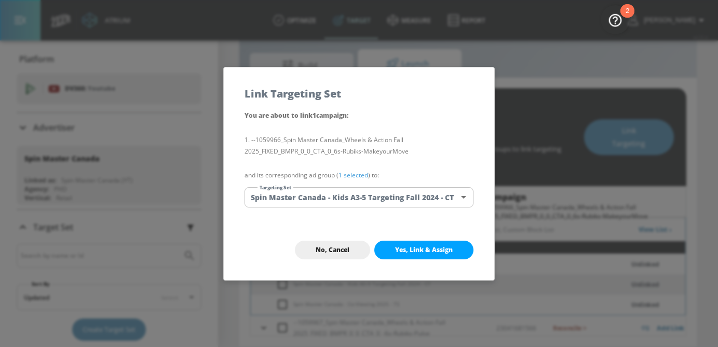
click at [360, 202] on body "Atrium optimize Target measure Report optimize Target measure Report v 4.25.4 […" at bounding box center [359, 162] width 718 height 372
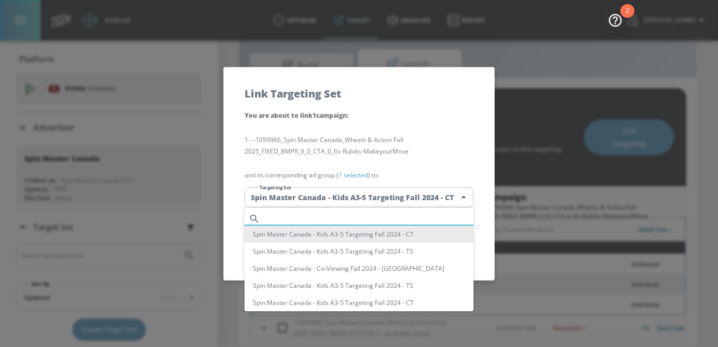
click at [318, 216] on input "text" at bounding box center [368, 219] width 209 height 14
paste input "Spin Master Canada - Kids A5-9 Targeting Fall 2024 - TS"
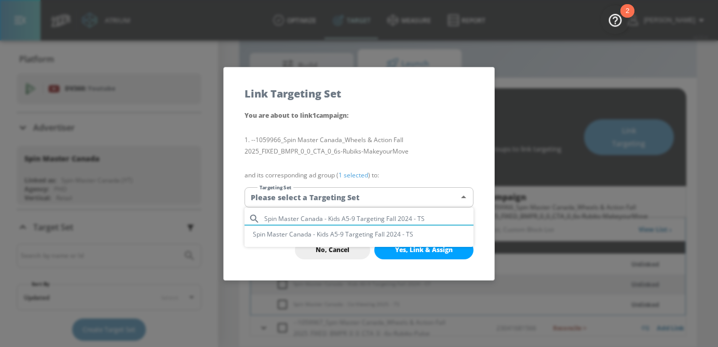
type input "Spin Master Canada - Kids A5-9 Targeting Fall 2024 - TS"
click at [325, 237] on li "Spin Master Canada - Kids A5-9 Targeting Fall 2024 - TS" at bounding box center [359, 234] width 229 height 17
type input "3ddf766f-b0e5-4019-8f22-24e4308b09b8"
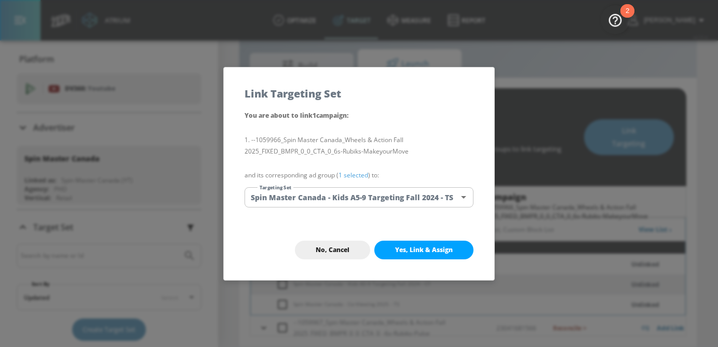
click at [355, 173] on link "1 selected" at bounding box center [354, 175] width 30 height 9
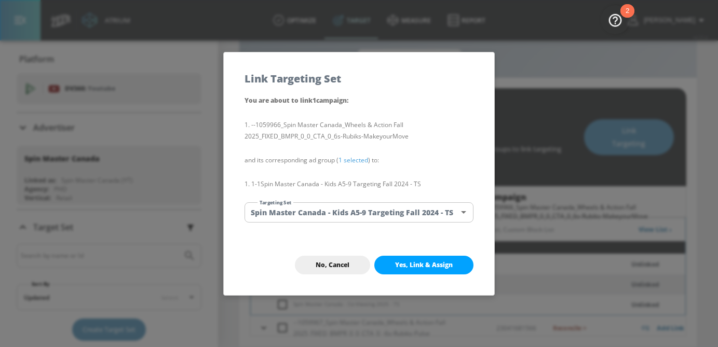
click at [411, 264] on span "Yes, Link & Assign" at bounding box center [424, 265] width 58 height 8
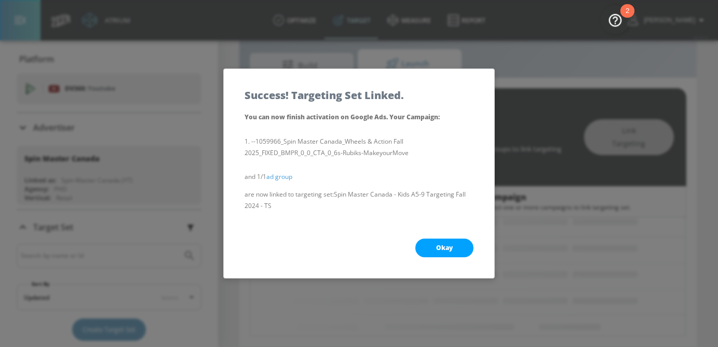
click at [440, 243] on button "Okay" at bounding box center [444, 248] width 58 height 19
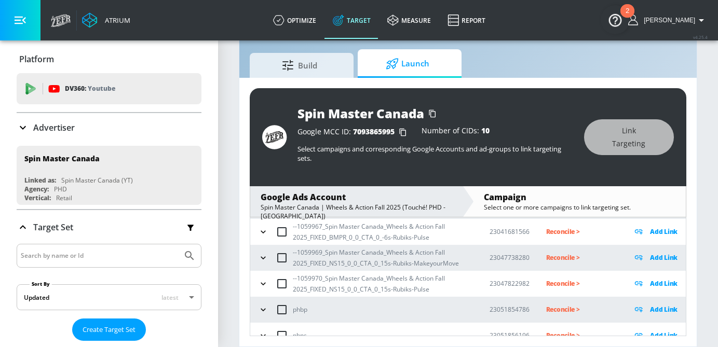
scroll to position [0, 0]
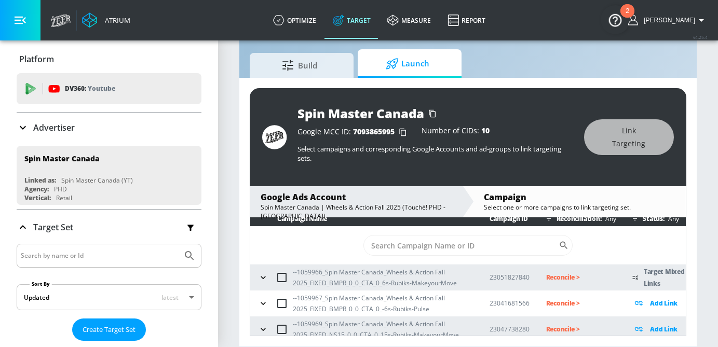
click at [265, 276] on icon "button" at bounding box center [263, 278] width 10 height 10
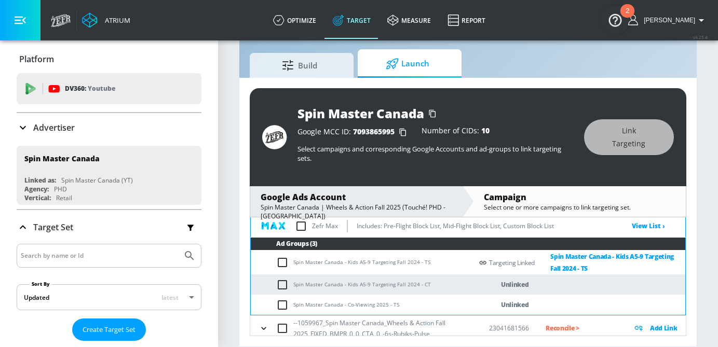
scroll to position [88, 0]
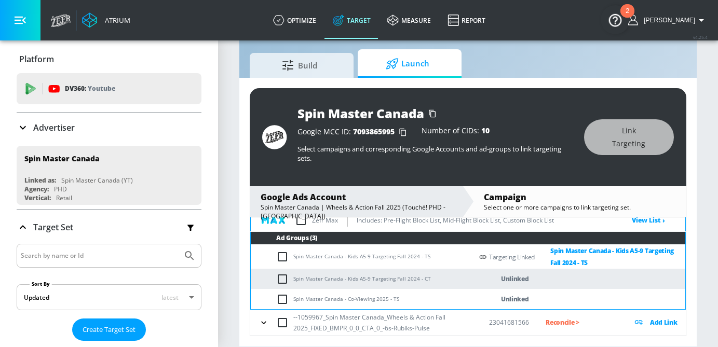
click at [280, 279] on input "checkbox" at bounding box center [284, 279] width 17 height 12
checkbox input "true"
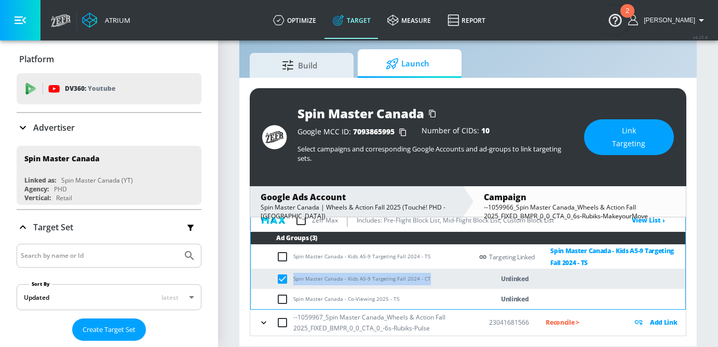
drag, startPoint x: 428, startPoint y: 279, endPoint x: 283, endPoint y: 284, distance: 145.0
click at [284, 284] on td "Spin Master Canada - Kids A5-9 Targeting Fall 2024 - CT" at bounding box center [362, 279] width 222 height 20
copy td "Spin Master Canada - Kids A5-9 Targeting Fall 2024 - CT"
click at [623, 131] on span "Link Targeting" at bounding box center [629, 137] width 48 height 25
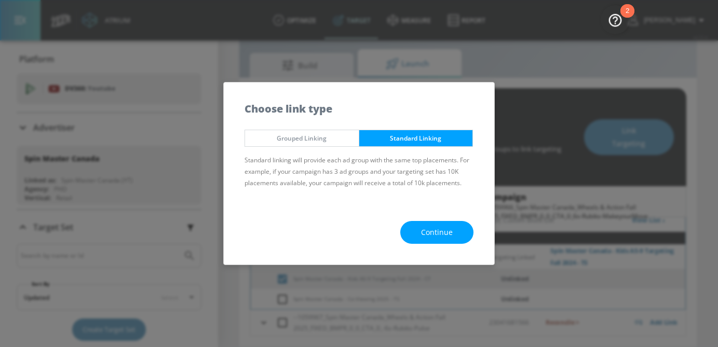
click at [432, 213] on div "Continue" at bounding box center [359, 232] width 271 height 65
click at [433, 225] on button "Continue" at bounding box center [436, 232] width 73 height 23
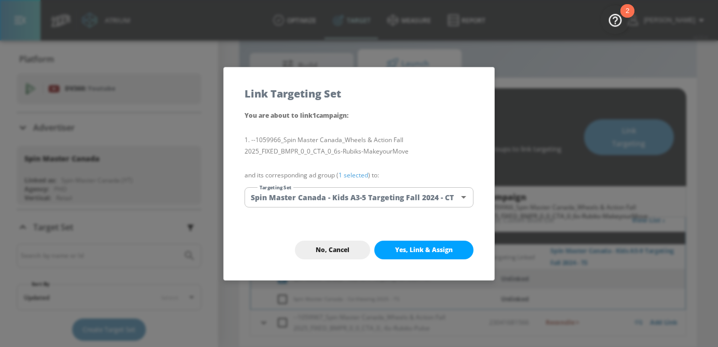
click at [374, 198] on body "Atrium optimize Target measure Report optimize Target measure Report v 4.25.4 […" at bounding box center [359, 162] width 718 height 372
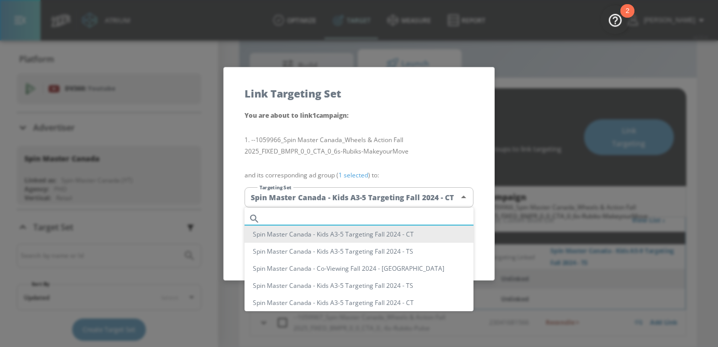
click at [341, 218] on input "text" at bounding box center [368, 219] width 209 height 14
paste input "Spin Master Canada - Kids A5-9 Targeting Fall 2024 - CT"
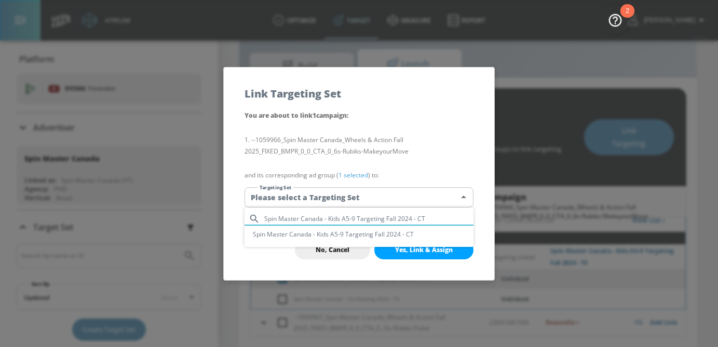
type input "Spin Master Canada - Kids A5-9 Targeting Fall 2024 - CT"
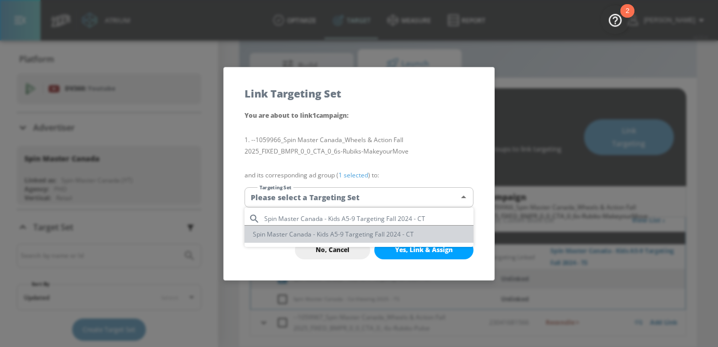
click at [338, 239] on li "Spin Master Canada - Kids A5-9 Targeting Fall 2024 - CT" at bounding box center [359, 234] width 229 height 17
type input "3ae92d62-ea5f-4576-a854-0568464f0a0d"
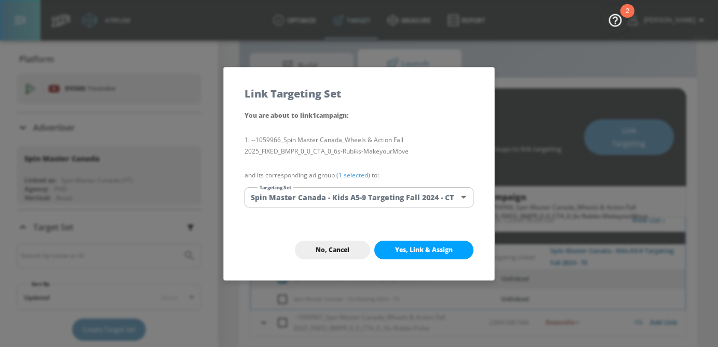
click at [347, 175] on link "1 selected" at bounding box center [354, 175] width 30 height 9
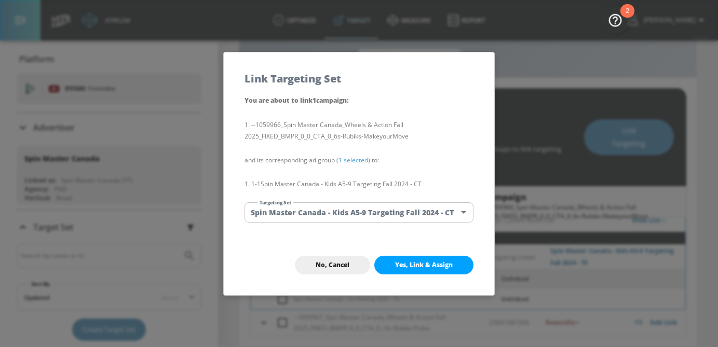
click at [423, 259] on button "Yes, Link & Assign" at bounding box center [423, 265] width 99 height 19
checkbox input "false"
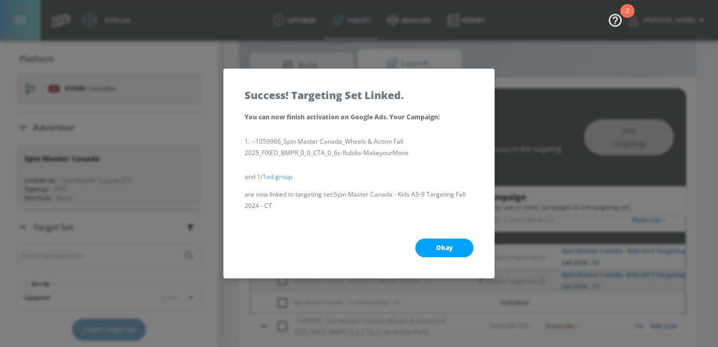
click at [453, 248] on button "Okay" at bounding box center [444, 248] width 58 height 19
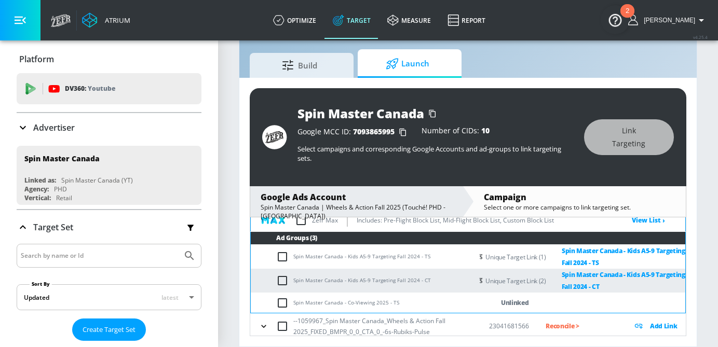
click at [287, 302] on input "checkbox" at bounding box center [284, 303] width 17 height 12
checkbox input "true"
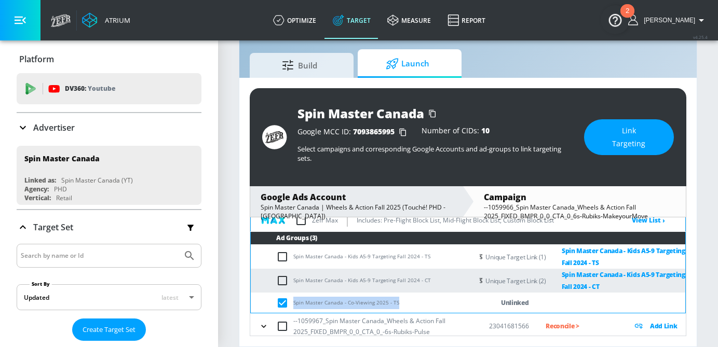
drag, startPoint x: 408, startPoint y: 303, endPoint x: 292, endPoint y: 305, distance: 115.3
click at [292, 305] on td "Spin Master Canada - Co-Viewing 2025 - TS" at bounding box center [362, 303] width 222 height 20
copy td "Spin Master Canada - Co-Viewing 2025 - TS"
click at [627, 127] on span "Link Targeting" at bounding box center [629, 137] width 48 height 25
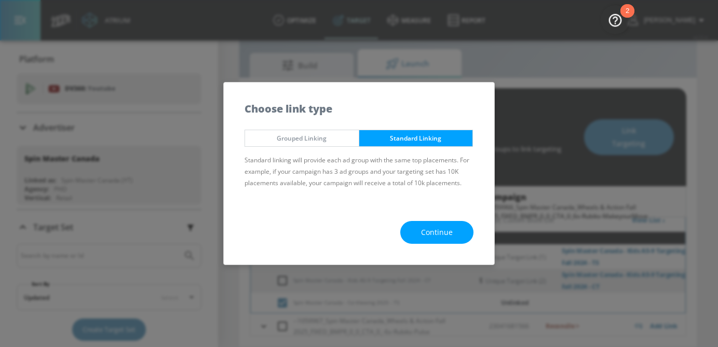
click at [443, 220] on div "Continue" at bounding box center [359, 232] width 271 height 65
click at [441, 230] on span "Continue" at bounding box center [437, 232] width 32 height 13
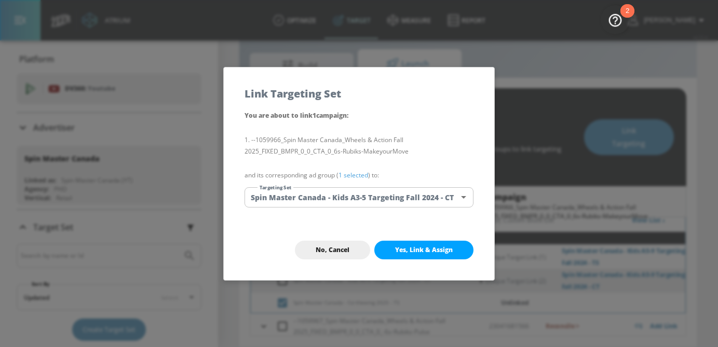
click at [410, 190] on body "Atrium optimize Target measure Report optimize Target measure Report v 4.25.4 […" at bounding box center [359, 162] width 718 height 372
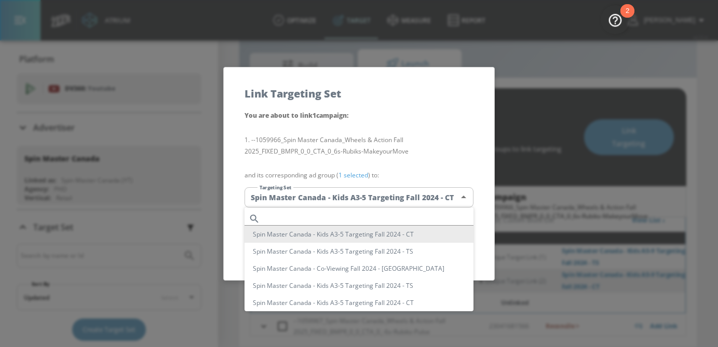
click at [340, 222] on input "text" at bounding box center [368, 219] width 209 height 14
paste input "Spin Master Canada - Co-Viewing 2025 - TS"
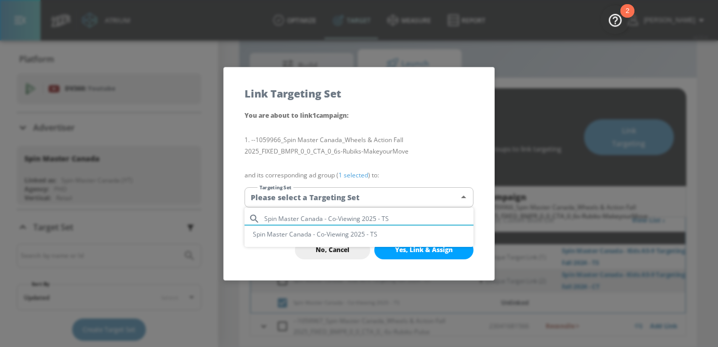
type input "Spin Master Canada - Co-Viewing 2025 - TS"
click at [341, 234] on li "Spin Master Canada - Co-Viewing 2025 - TS" at bounding box center [359, 234] width 229 height 17
type input "53d6f3c3-d36e-44d5-91ec-3a6830c74e50"
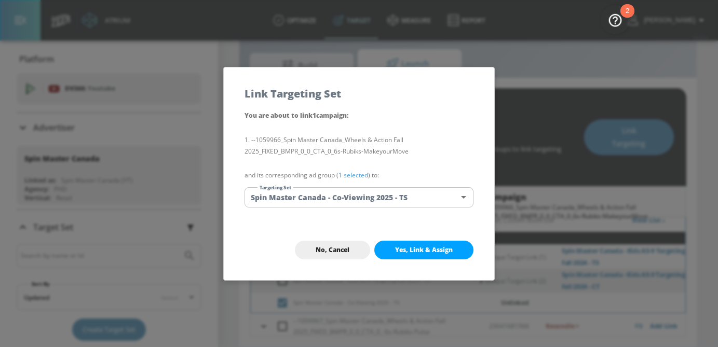
click at [353, 178] on link "1 selected" at bounding box center [354, 175] width 30 height 9
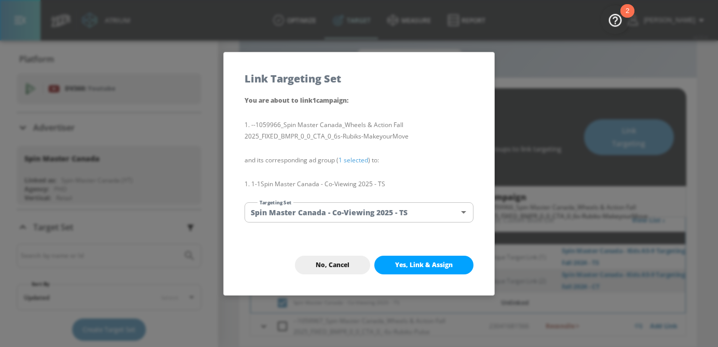
click at [408, 267] on span "Yes, Link & Assign" at bounding box center [424, 265] width 58 height 8
checkbox input "false"
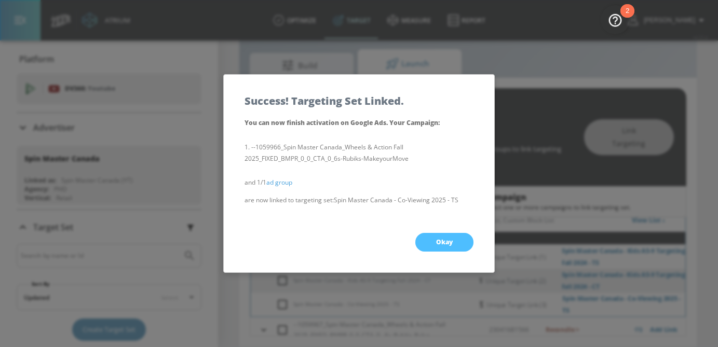
click at [453, 247] on button "Okay" at bounding box center [444, 242] width 58 height 19
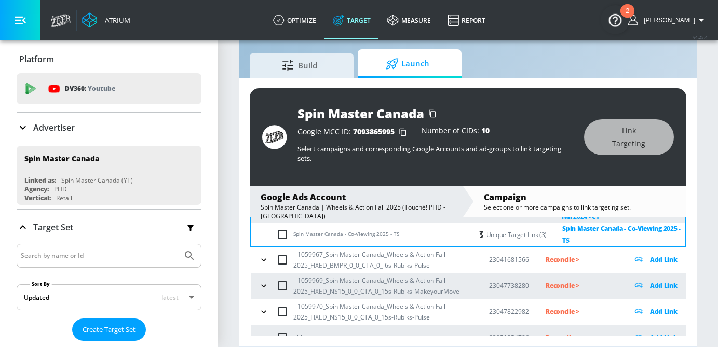
scroll to position [162, 0]
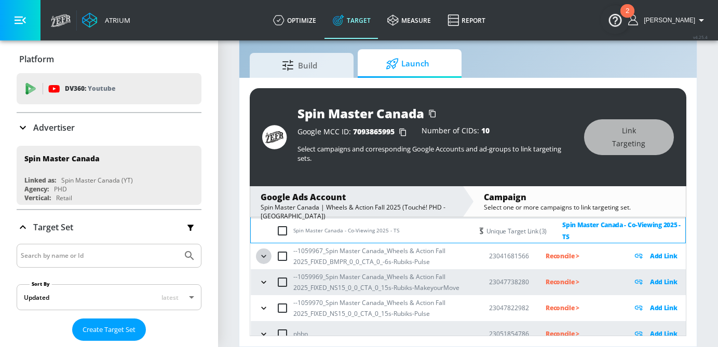
click at [266, 259] on icon "button" at bounding box center [264, 256] width 10 height 10
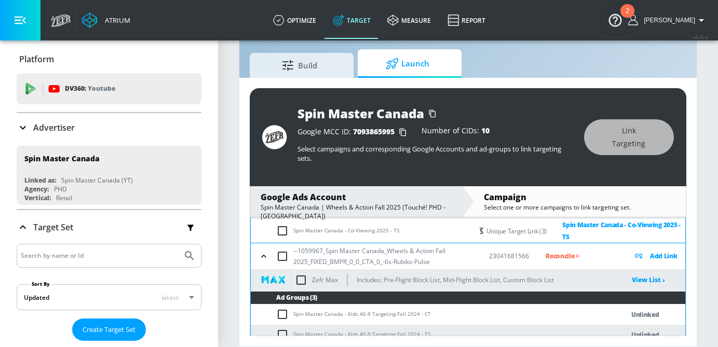
click at [283, 315] on input "checkbox" at bounding box center [284, 315] width 17 height 12
checkbox input "true"
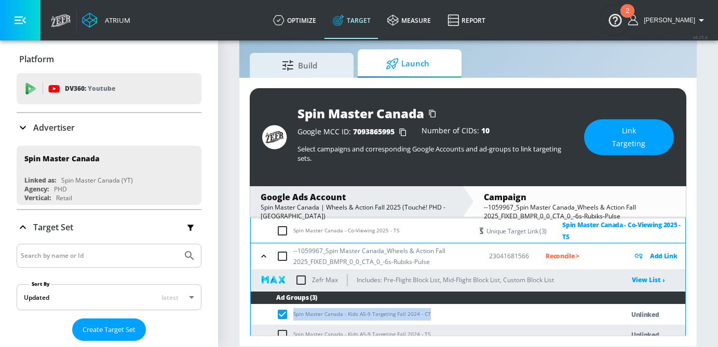
drag, startPoint x: 432, startPoint y: 313, endPoint x: 282, endPoint y: 316, distance: 150.1
click at [282, 316] on td "Spin Master Canada - Kids A5-9 Targeting Fall 2024 - CT" at bounding box center [427, 315] width 352 height 20
copy td "Spin Master Canada - Kids A5-9 Targeting Fall 2024 - CT"
click at [608, 141] on span "Link Targeting" at bounding box center [629, 137] width 48 height 25
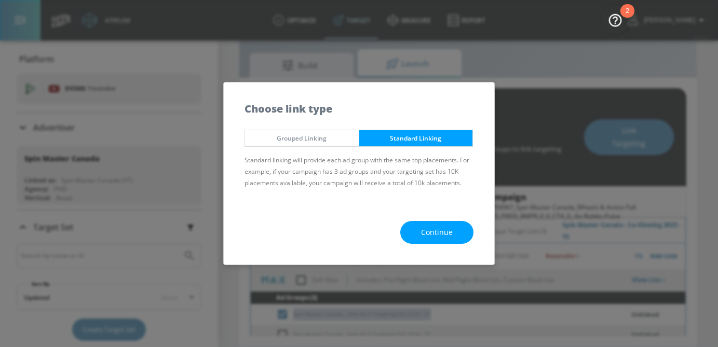
click at [422, 227] on span "Continue" at bounding box center [437, 232] width 32 height 13
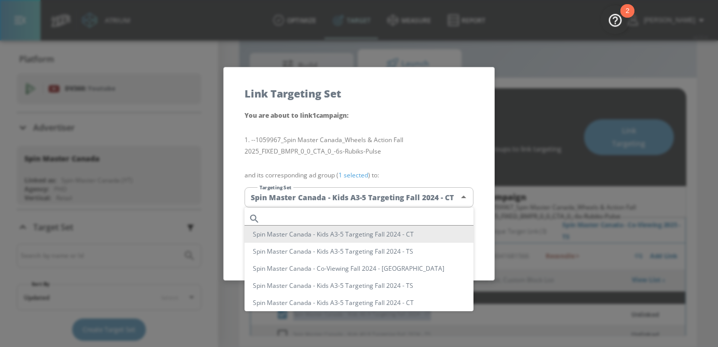
click at [363, 195] on body "Atrium optimize Target measure Report optimize Target measure Report v 4.25.4 […" at bounding box center [359, 162] width 718 height 372
click at [313, 213] on input "text" at bounding box center [368, 219] width 209 height 14
paste input "Spin Master Canada - Kids A5-9 Targeting Fall 2024 - CT"
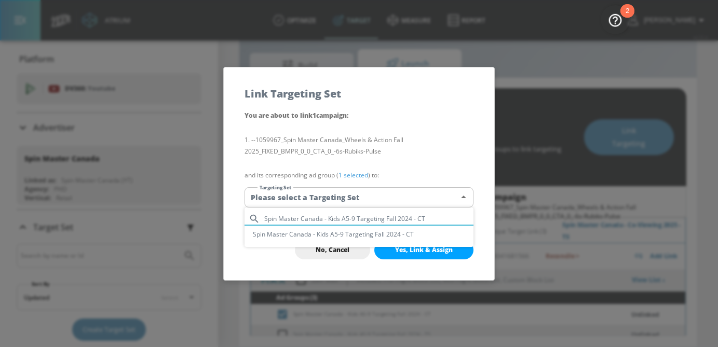
type input "Spin Master Canada - Kids A5-9 Targeting Fall 2024 - CT"
click at [321, 236] on li "Spin Master Canada - Kids A5-9 Targeting Fall 2024 - CT" at bounding box center [359, 234] width 229 height 17
type input "3ae92d62-ea5f-4576-a854-0568464f0a0d"
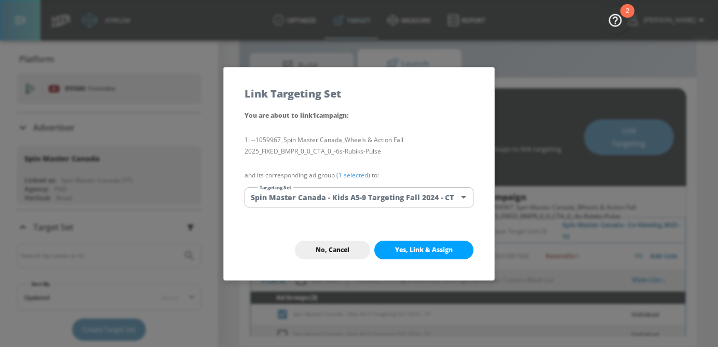
click at [353, 177] on link "1 selected" at bounding box center [354, 175] width 30 height 9
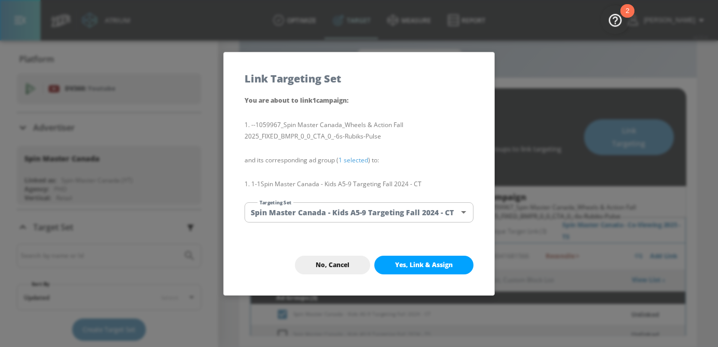
click at [414, 261] on span "Yes, Link & Assign" at bounding box center [424, 265] width 58 height 8
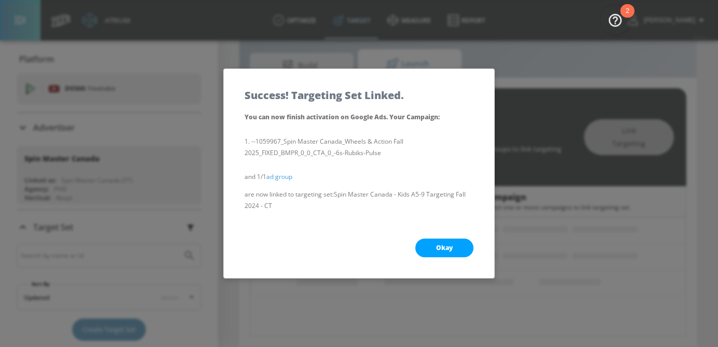
scroll to position [124, 0]
click at [443, 245] on span "Okay" at bounding box center [444, 248] width 17 height 8
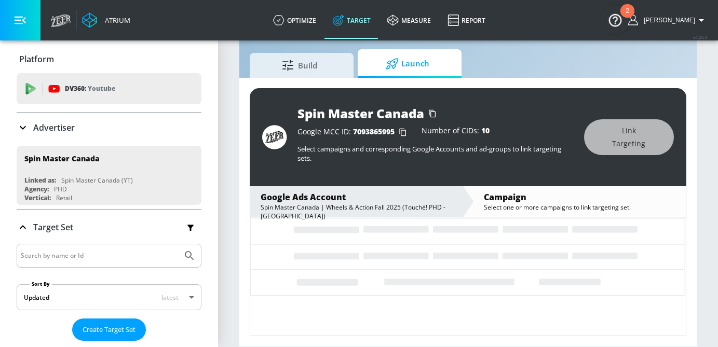
scroll to position [162, 0]
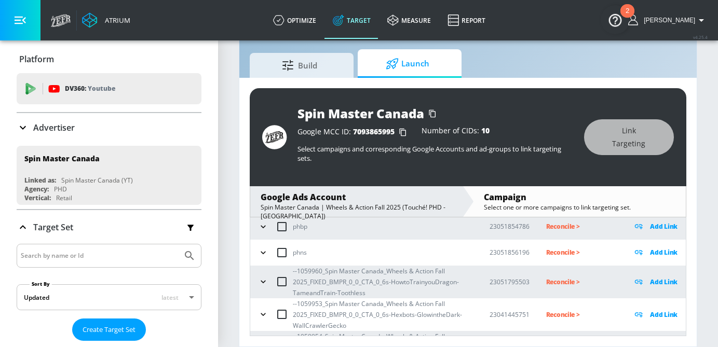
click at [265, 314] on icon "button" at bounding box center [263, 315] width 5 height 3
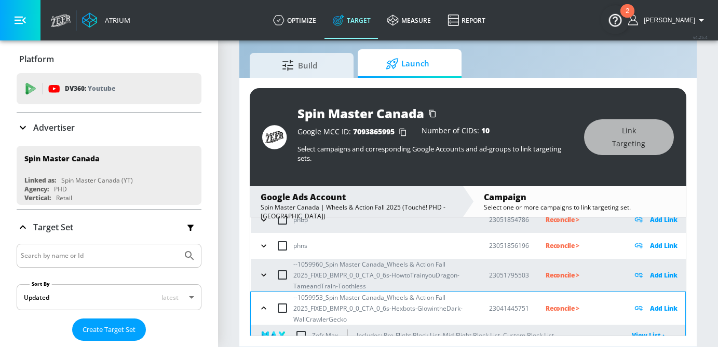
click at [265, 274] on icon "button" at bounding box center [263, 275] width 5 height 3
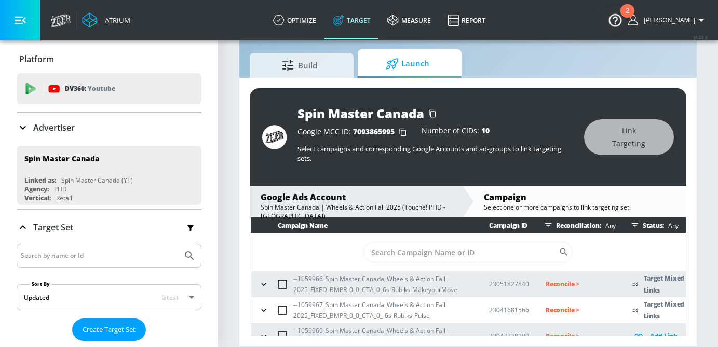
scroll to position [48, 0]
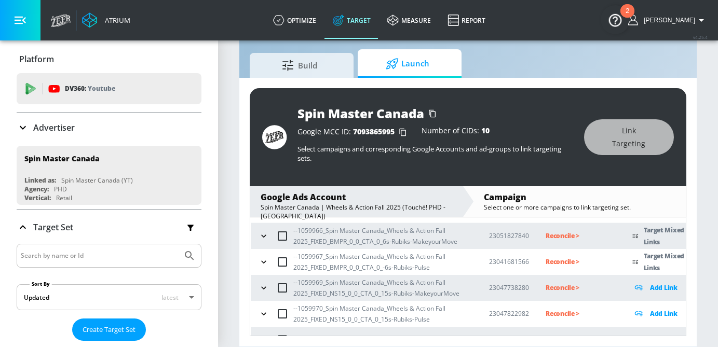
click at [264, 264] on icon "button" at bounding box center [264, 262] width 10 height 10
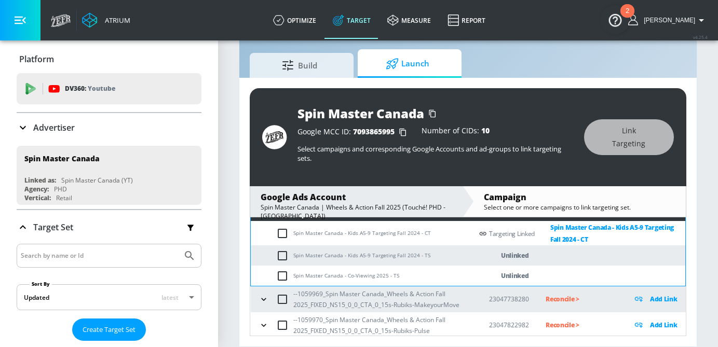
scroll to position [138, 0]
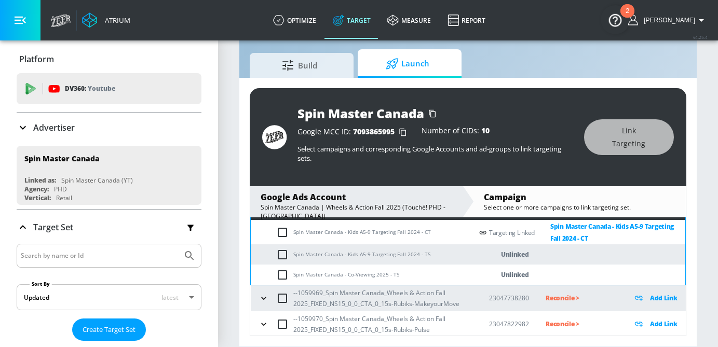
click at [284, 252] on input "checkbox" at bounding box center [284, 255] width 17 height 12
checkbox input "true"
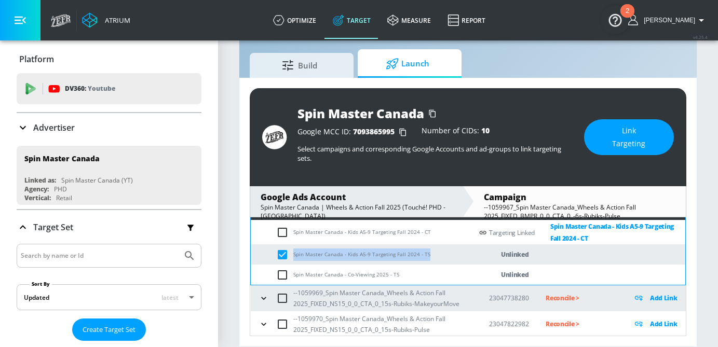
drag, startPoint x: 432, startPoint y: 257, endPoint x: 292, endPoint y: 257, distance: 140.2
click at [292, 257] on td "Spin Master Canada - Kids A5-9 Targeting Fall 2024 - TS" at bounding box center [362, 255] width 222 height 20
copy td "Spin Master Canada - Kids A5-9 Targeting Fall 2024 - TS"
click at [616, 128] on span "Link Targeting" at bounding box center [629, 137] width 48 height 25
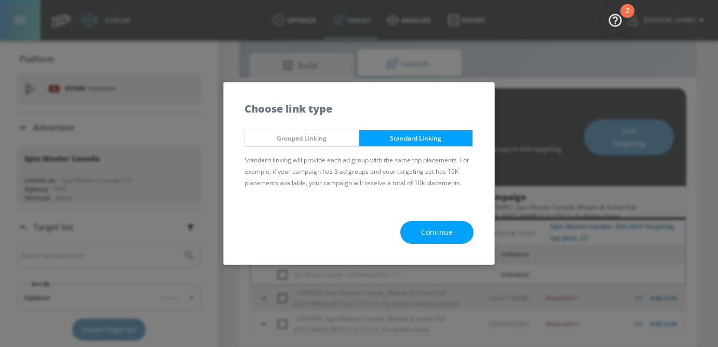
click at [425, 224] on button "Continue" at bounding box center [436, 232] width 73 height 23
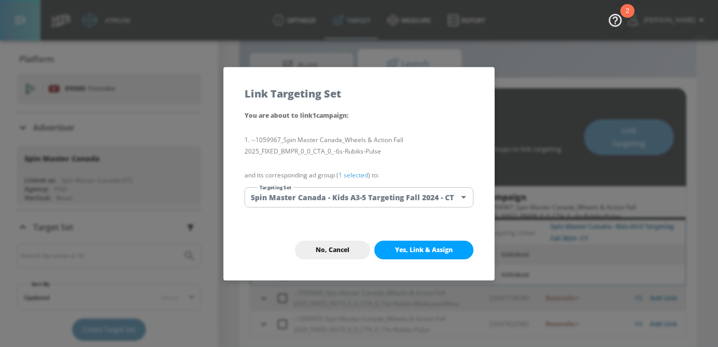
click at [377, 197] on body "Atrium optimize Target measure Report optimize Target measure Report v 4.25.4 […" at bounding box center [359, 162] width 718 height 372
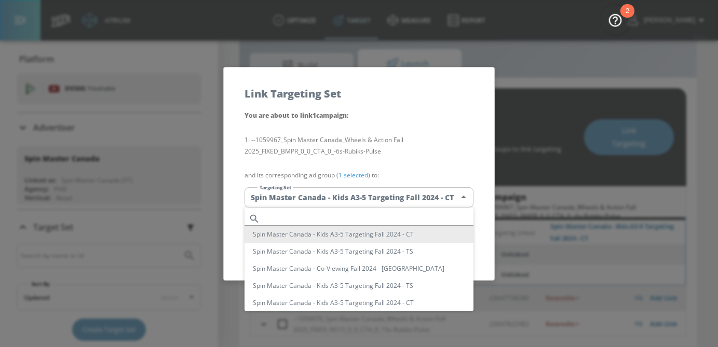
click at [366, 221] on input "text" at bounding box center [368, 219] width 209 height 14
paste input "Spin Master Canada - Kids A5-9 Targeting Fall 2024 - TS"
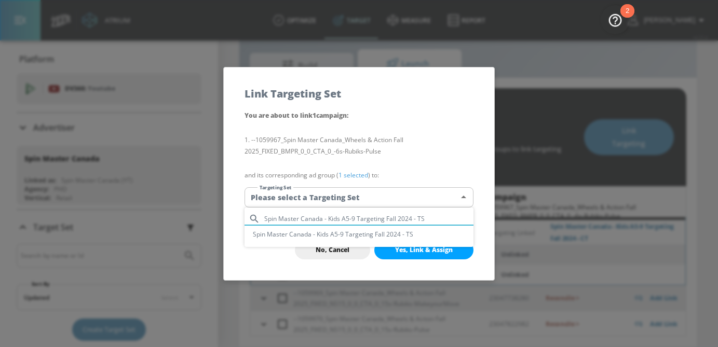
type input "Spin Master Canada - Kids A5-9 Targeting Fall 2024 - TS"
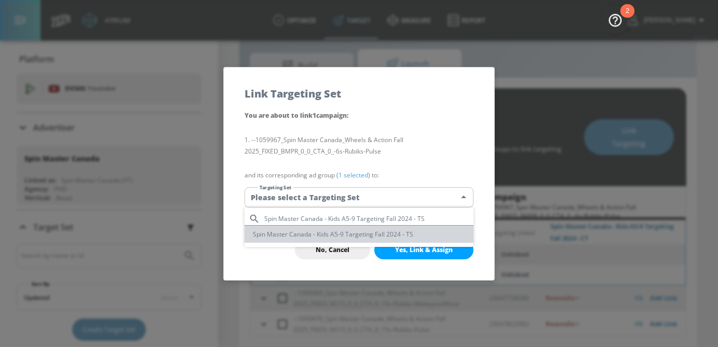
click at [367, 239] on li "Spin Master Canada - Kids A5-9 Targeting Fall 2024 - TS" at bounding box center [359, 234] width 229 height 17
type input "3ddf766f-b0e5-4019-8f22-24e4308b09b8"
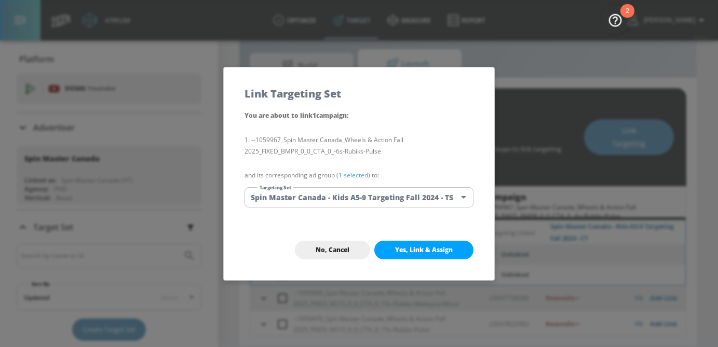
click at [357, 179] on link "1 selected" at bounding box center [354, 175] width 30 height 9
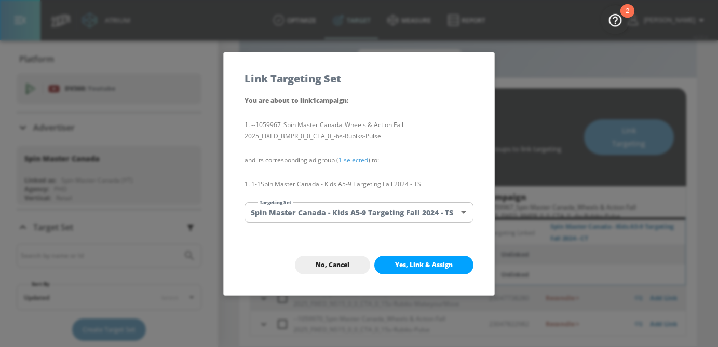
click at [408, 257] on button "Yes, Link & Assign" at bounding box center [423, 265] width 99 height 19
checkbox input "false"
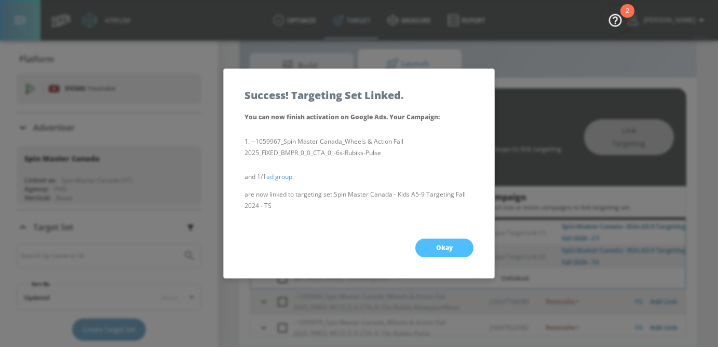
click at [437, 250] on span "Okay" at bounding box center [444, 248] width 17 height 8
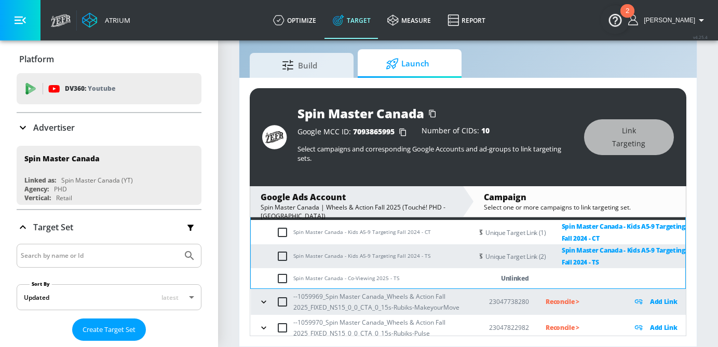
click at [279, 282] on input "checkbox" at bounding box center [284, 279] width 17 height 12
checkbox input "true"
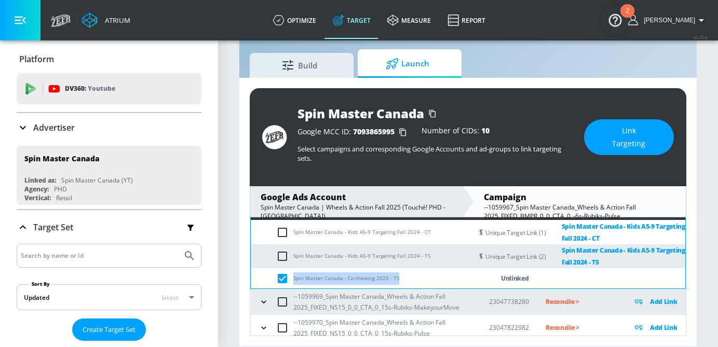
drag, startPoint x: 395, startPoint y: 278, endPoint x: 292, endPoint y: 280, distance: 102.3
click at [292, 280] on td "Spin Master Canada - Co-Viewing 2025 - TS" at bounding box center [362, 279] width 222 height 20
copy td "Spin Master Canada - Co-Viewing 2025 - TS"
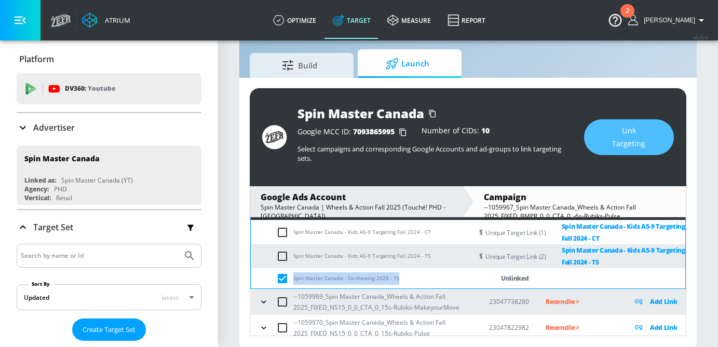
click at [626, 133] on span "Link Targeting" at bounding box center [629, 137] width 48 height 25
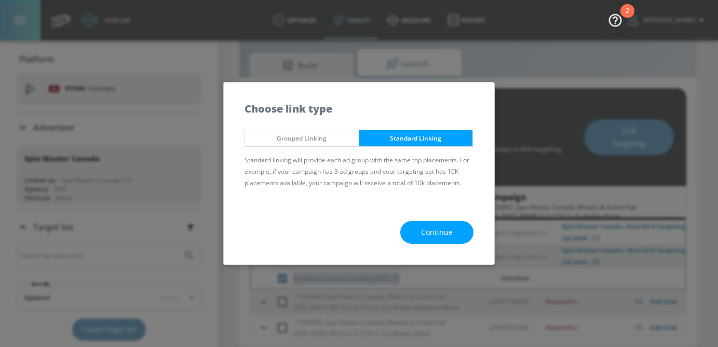
click at [437, 230] on span "Continue" at bounding box center [437, 232] width 32 height 13
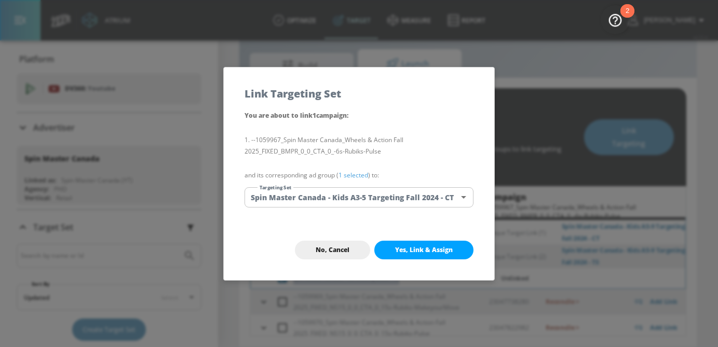
click at [385, 202] on body "Atrium optimize Target measure Report optimize Target measure Report v 4.25.4 […" at bounding box center [359, 162] width 718 height 372
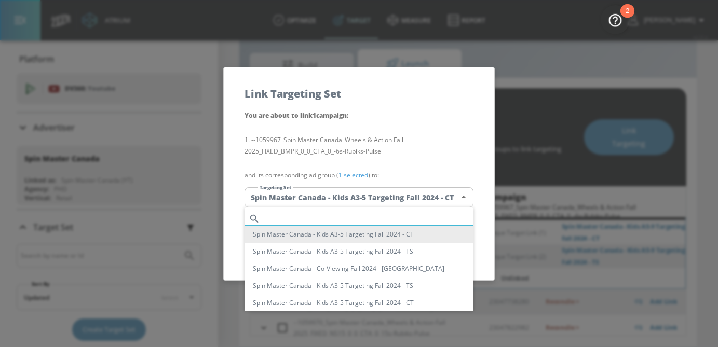
click at [379, 215] on input "text" at bounding box center [368, 219] width 209 height 14
paste input "Spin Master Canada - Co-Viewing 2025 - TS"
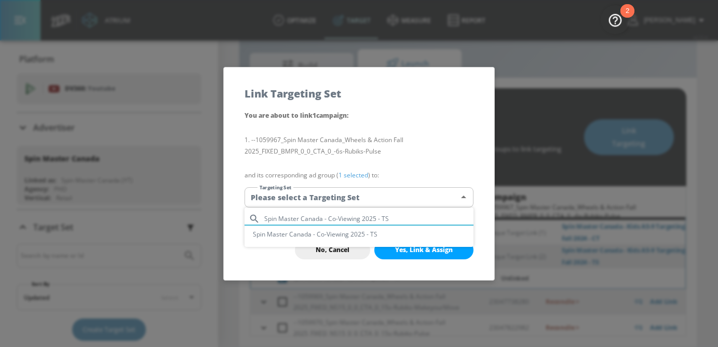
type input "Spin Master Canada - Co-Viewing 2025 - TS"
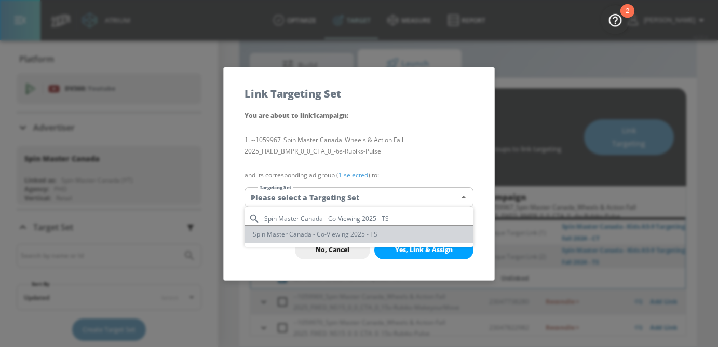
click at [375, 237] on li "Spin Master Canada - Co-Viewing 2025 - TS" at bounding box center [359, 234] width 229 height 17
type input "53d6f3c3-d36e-44d5-91ec-3a6830c74e50"
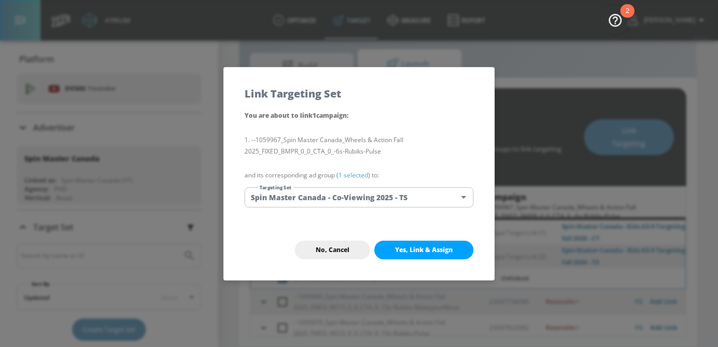
click at [362, 175] on link "1 selected" at bounding box center [354, 175] width 30 height 9
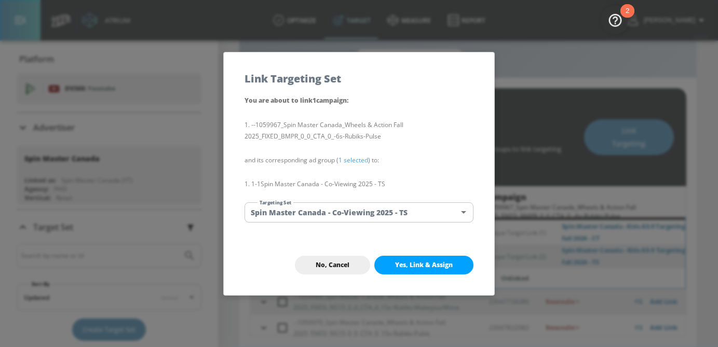
click at [409, 262] on span "Yes, Link & Assign" at bounding box center [424, 265] width 58 height 8
checkbox input "false"
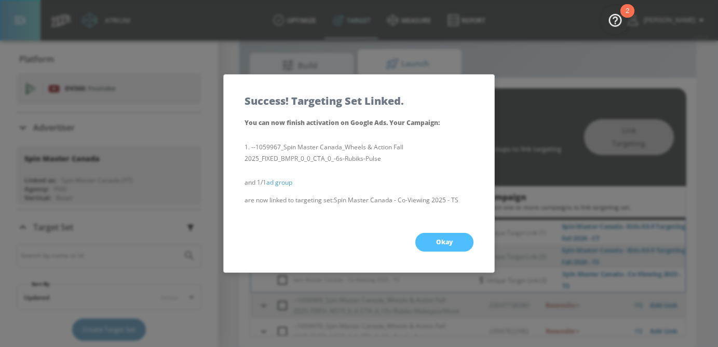
click at [445, 246] on span "Okay" at bounding box center [444, 242] width 17 height 8
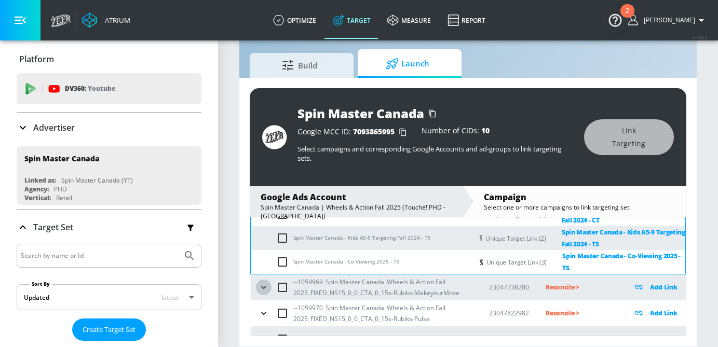
click at [267, 292] on icon "button" at bounding box center [264, 288] width 10 height 10
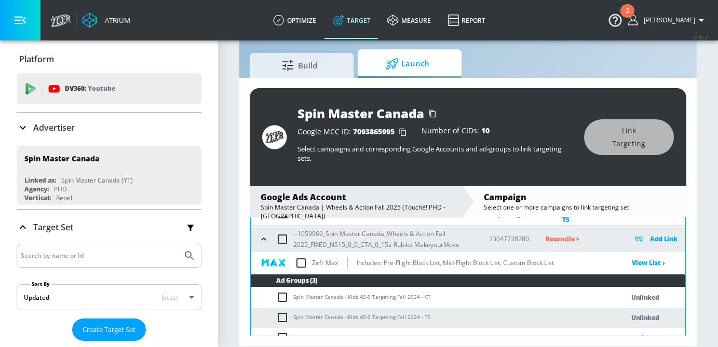
scroll to position [214, 0]
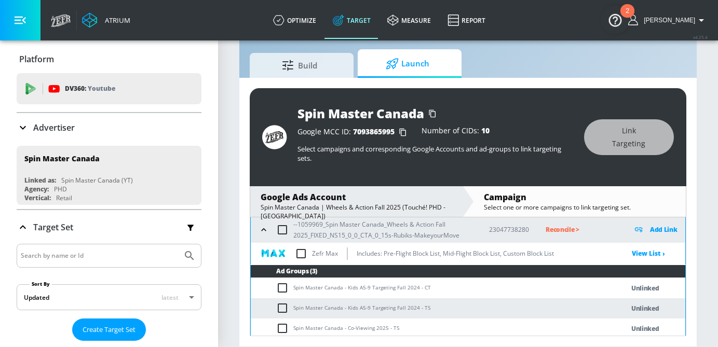
click at [283, 287] on input "checkbox" at bounding box center [284, 288] width 17 height 12
checkbox input "true"
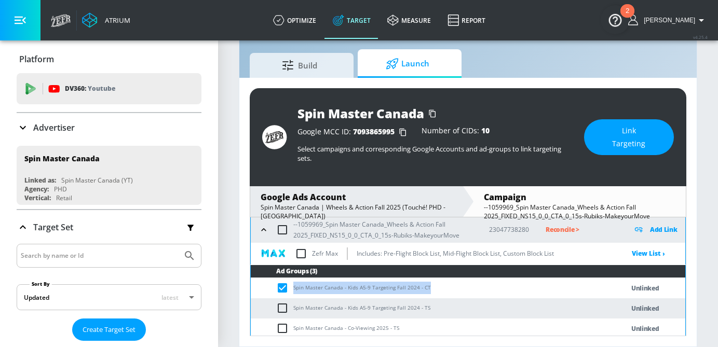
drag, startPoint x: 426, startPoint y: 289, endPoint x: 294, endPoint y: 290, distance: 131.9
click at [294, 290] on td "Spin Master Canada - Kids A5-9 Targeting Fall 2024 - CT" at bounding box center [427, 288] width 352 height 20
copy td "Spin Master Canada - Kids A5-9 Targeting Fall 2024 - CT"
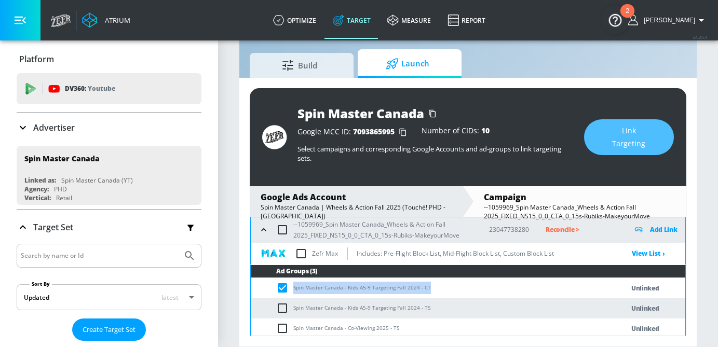
click at [638, 130] on span "Link Targeting" at bounding box center [629, 137] width 48 height 25
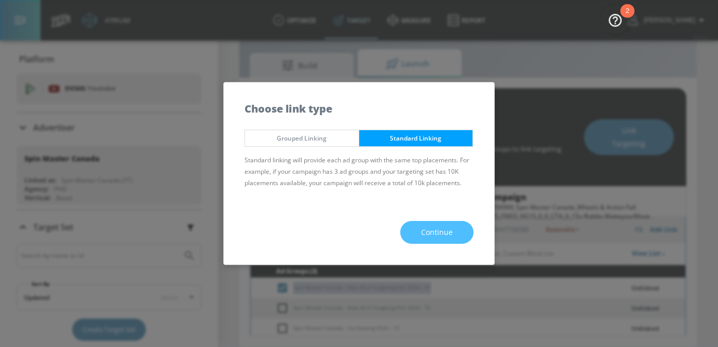
click at [448, 225] on button "Continue" at bounding box center [436, 232] width 73 height 23
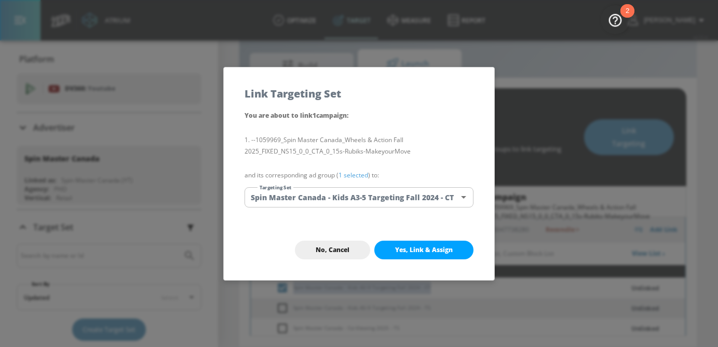
click at [382, 195] on body "Atrium optimize Target measure Report optimize Target measure Report v 4.25.4 […" at bounding box center [359, 162] width 718 height 372
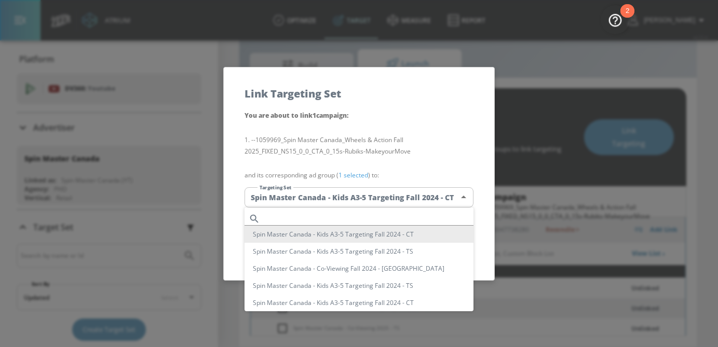
click at [328, 214] on input "text" at bounding box center [368, 219] width 209 height 14
paste input "Spin Master Canada - Kids A5-9 Targeting Fall 2024 - CT"
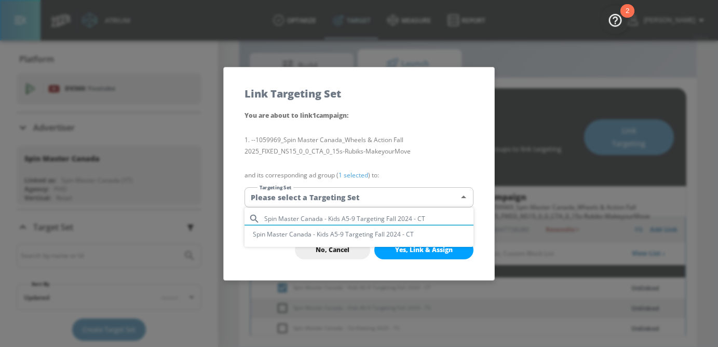
type input "Spin Master Canada - Kids A5-9 Targeting Fall 2024 - CT"
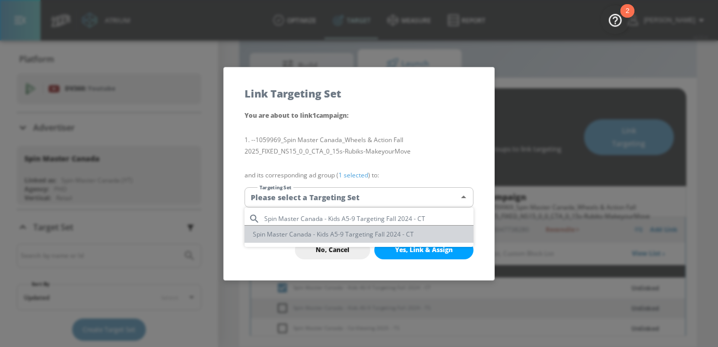
click at [325, 235] on li "Spin Master Canada - Kids A5-9 Targeting Fall 2024 - CT" at bounding box center [359, 234] width 229 height 17
type input "3ae92d62-ea5f-4576-a854-0568464f0a0d"
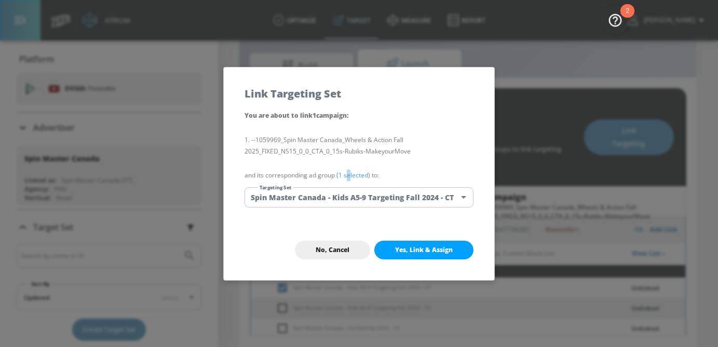
click at [349, 177] on link "1 selected" at bounding box center [354, 175] width 30 height 9
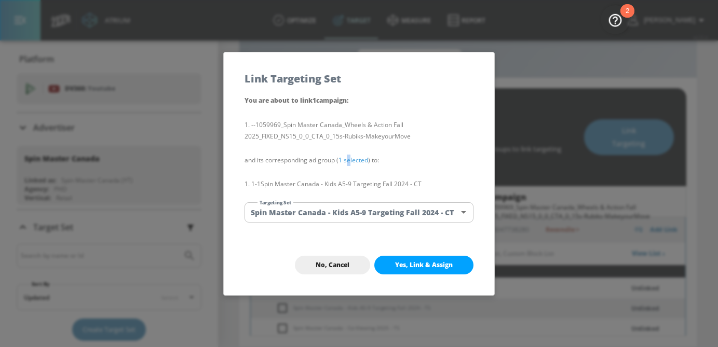
click at [419, 266] on span "Yes, Link & Assign" at bounding box center [424, 265] width 58 height 8
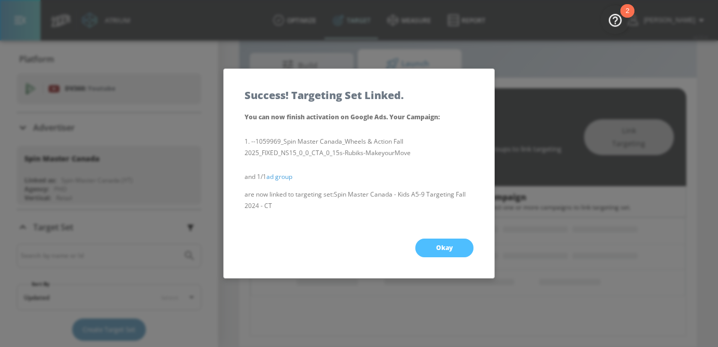
click at [447, 240] on button "Okay" at bounding box center [444, 248] width 58 height 19
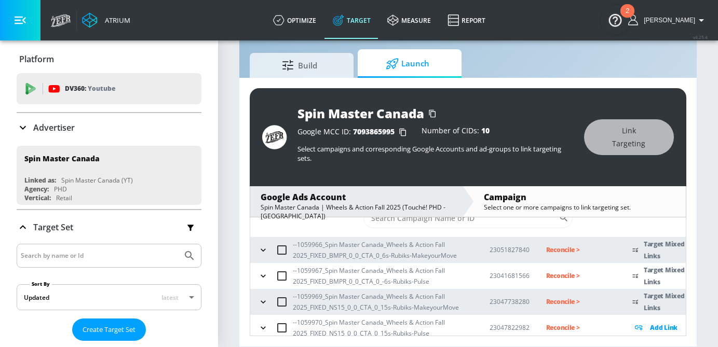
scroll to position [36, 0]
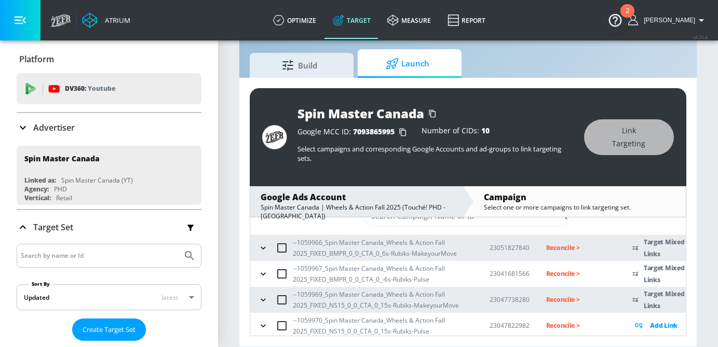
click at [264, 299] on icon "button" at bounding box center [263, 300] width 10 height 10
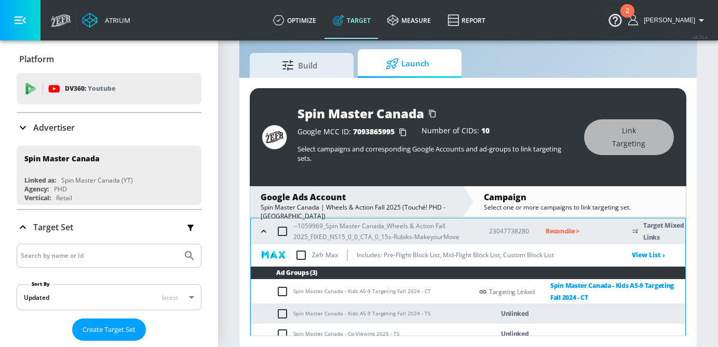
scroll to position [106, 0]
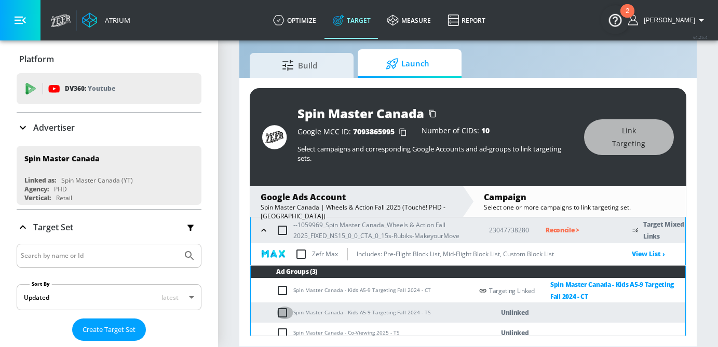
click at [287, 310] on input "checkbox" at bounding box center [284, 313] width 17 height 12
checkbox input "true"
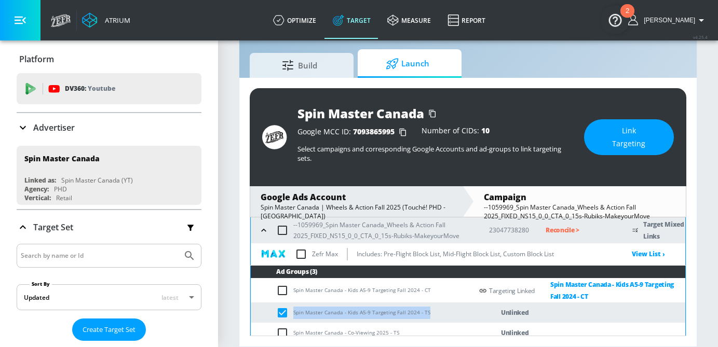
drag, startPoint x: 431, startPoint y: 313, endPoint x: 286, endPoint y: 316, distance: 144.4
click at [286, 316] on td "Spin Master Canada - Kids A5-9 Targeting Fall 2024 - TS" at bounding box center [362, 313] width 222 height 20
copy td "Spin Master Canada - Kids A5-9 Targeting Fall 2024 - TS"
click at [639, 133] on span "Link Targeting" at bounding box center [629, 137] width 48 height 25
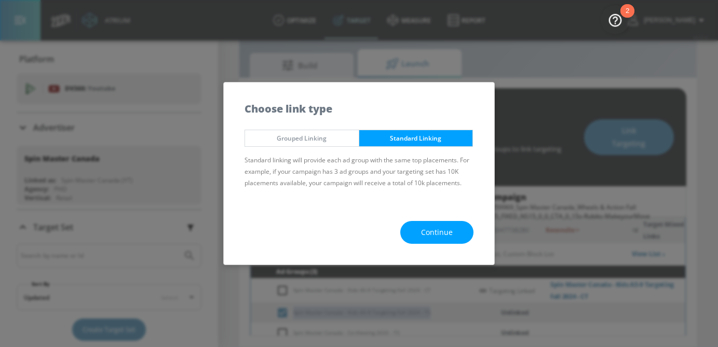
click at [415, 227] on button "Continue" at bounding box center [436, 232] width 73 height 23
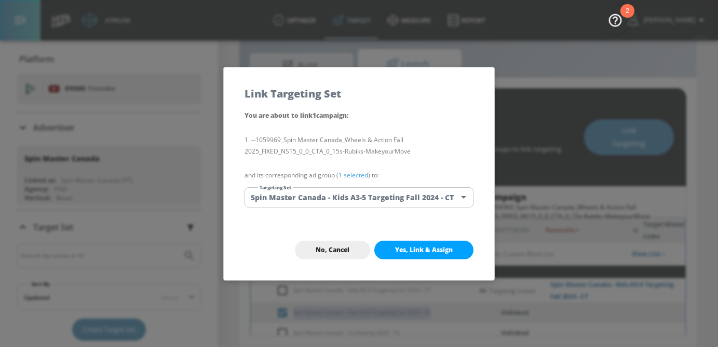
click at [368, 200] on body "Atrium optimize Target measure Report optimize Target measure Report v 4.25.4 […" at bounding box center [359, 162] width 718 height 372
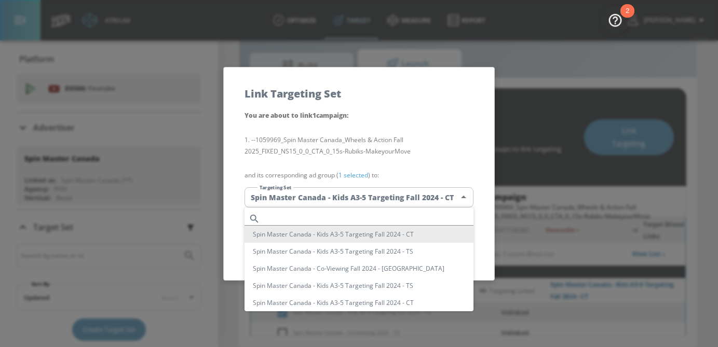
click at [366, 214] on input "text" at bounding box center [368, 219] width 209 height 14
paste input "Spin Master Canada - Kids A5-9 Targeting Fall 2024 - TS"
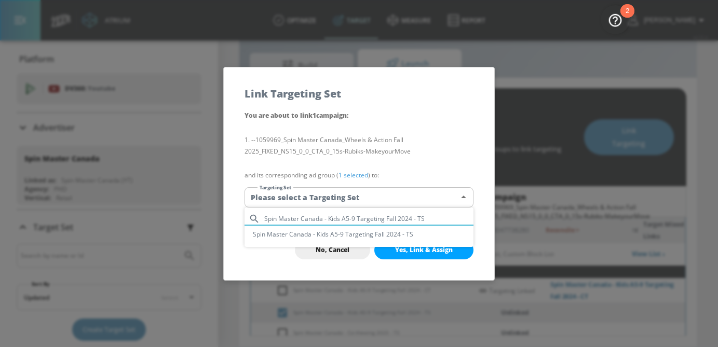
type input "Spin Master Canada - Kids A5-9 Targeting Fall 2024 - TS"
click at [353, 233] on li "Spin Master Canada - Kids A5-9 Targeting Fall 2024 - TS" at bounding box center [359, 234] width 229 height 17
type input "3ddf766f-b0e5-4019-8f22-24e4308b09b8"
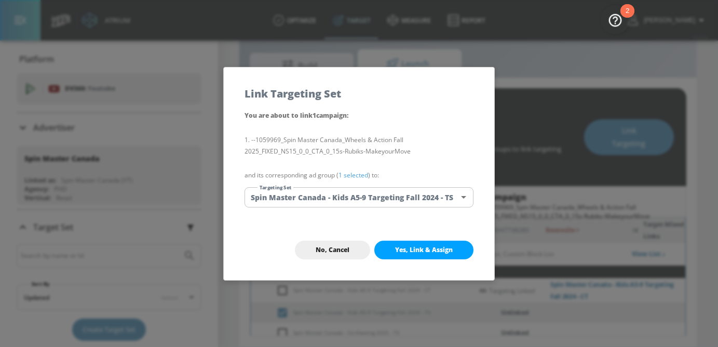
click at [359, 170] on p "and its corresponding ad group ( 1 selected ) to:" at bounding box center [359, 175] width 229 height 11
click at [359, 172] on link "1 selected" at bounding box center [354, 175] width 30 height 9
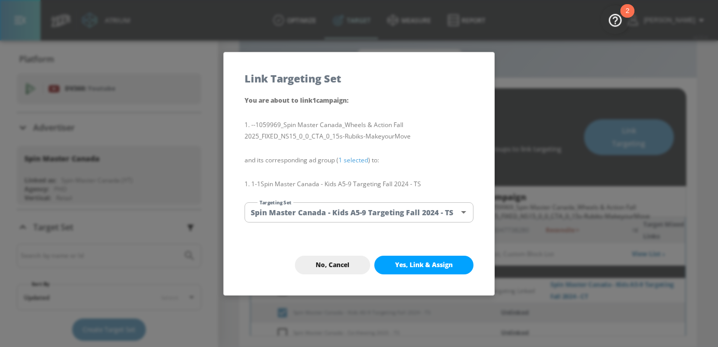
click at [421, 261] on span "Yes, Link & Assign" at bounding box center [424, 265] width 58 height 8
checkbox input "false"
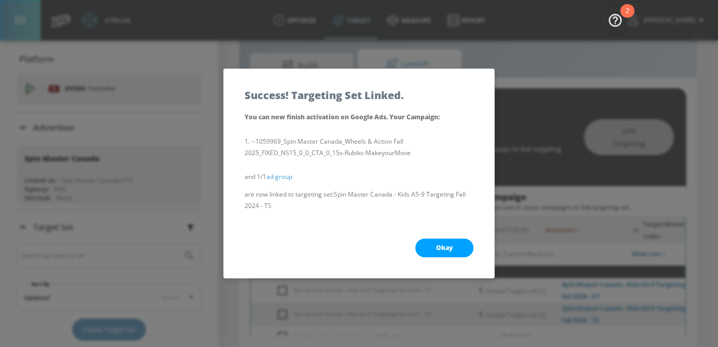
click at [449, 247] on span "Okay" at bounding box center [444, 248] width 17 height 8
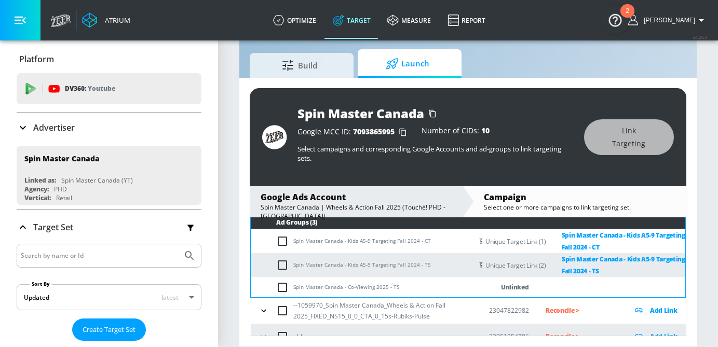
scroll to position [170, 0]
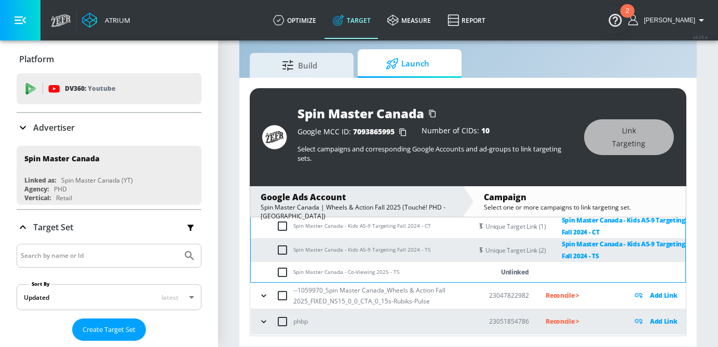
click at [287, 273] on input "checkbox" at bounding box center [284, 272] width 17 height 12
checkbox input "true"
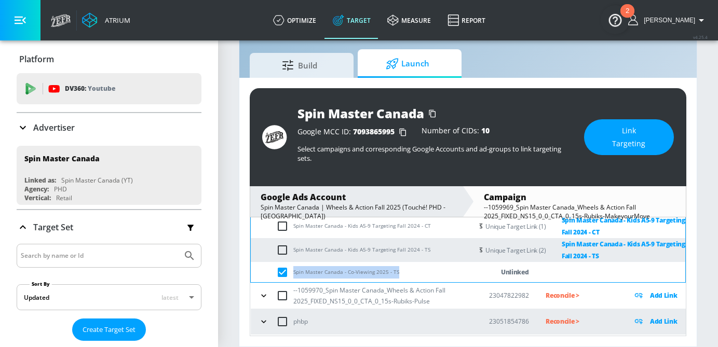
drag, startPoint x: 387, startPoint y: 275, endPoint x: 288, endPoint y: 273, distance: 99.2
click at [288, 274] on td "Spin Master Canada - Co-Viewing 2025 - TS" at bounding box center [362, 272] width 222 height 20
copy td "Spin Master Canada - Co-Viewing 2025 - TS"
click at [668, 139] on button "Link Targeting" at bounding box center [629, 137] width 90 height 36
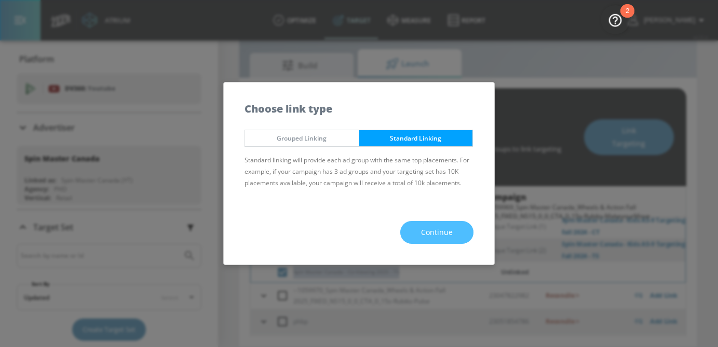
click at [430, 226] on span "Continue" at bounding box center [437, 232] width 32 height 13
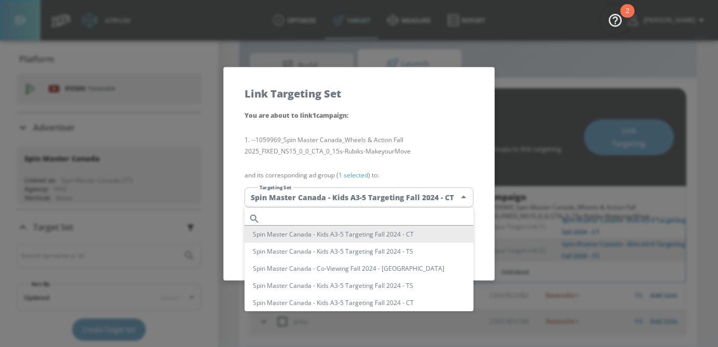
click at [384, 197] on body "Atrium optimize Target measure Report optimize Target measure Report v 4.25.4 […" at bounding box center [359, 162] width 718 height 372
click at [376, 213] on input "text" at bounding box center [368, 219] width 209 height 14
paste input "Spin Master Canada - Co-Viewing 2025 - TS"
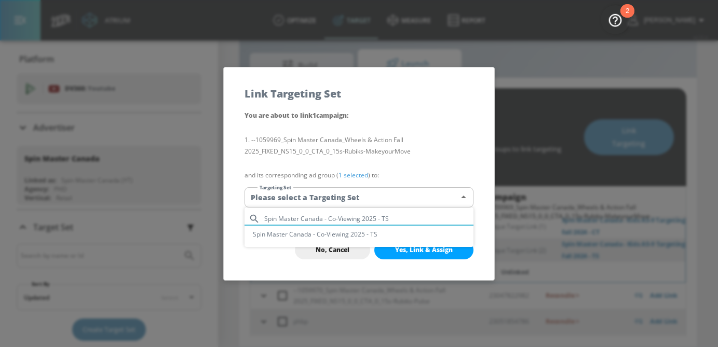
type input "Spin Master Canada - Co-Viewing 2025 - TS"
click at [363, 237] on li "Spin Master Canada - Co-Viewing 2025 - TS" at bounding box center [359, 234] width 229 height 17
type input "53d6f3c3-d36e-44d5-91ec-3a6830c74e50"
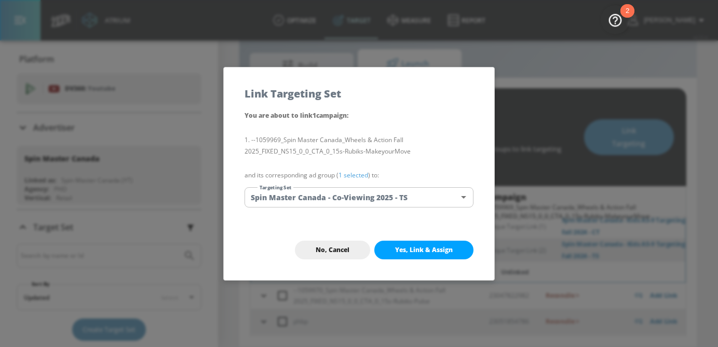
click at [360, 175] on link "1 selected" at bounding box center [354, 175] width 30 height 9
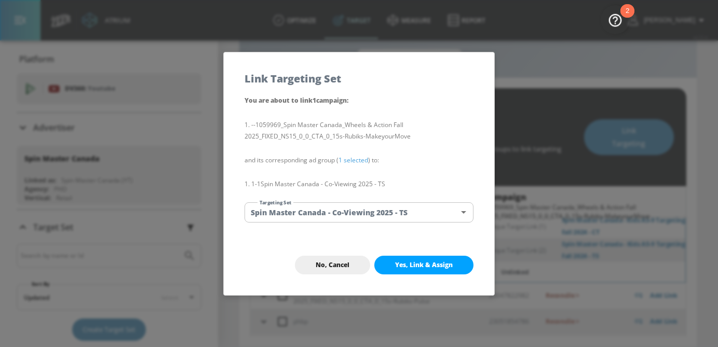
click at [411, 266] on span "Yes, Link & Assign" at bounding box center [424, 265] width 58 height 8
checkbox input "false"
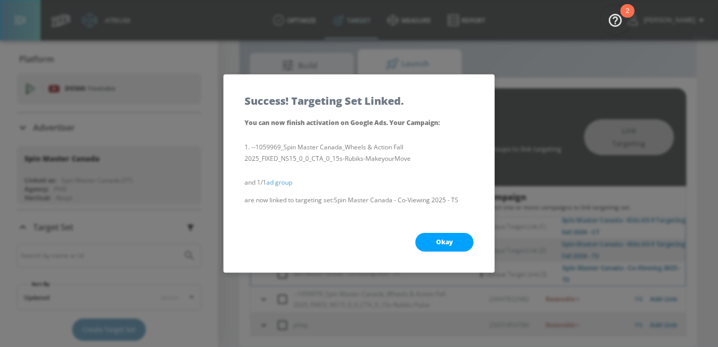
click at [443, 239] on span "Okay" at bounding box center [444, 242] width 17 height 8
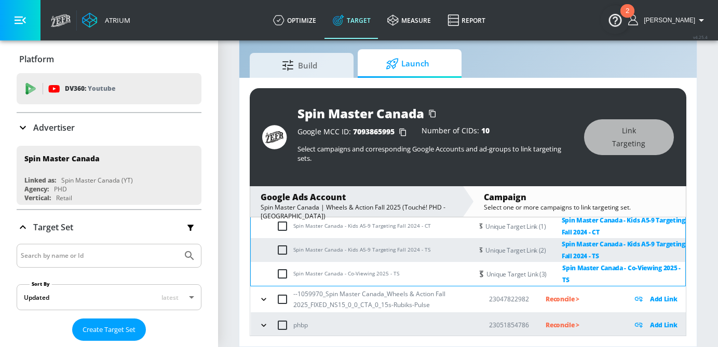
click at [269, 297] on button "button" at bounding box center [264, 300] width 16 height 16
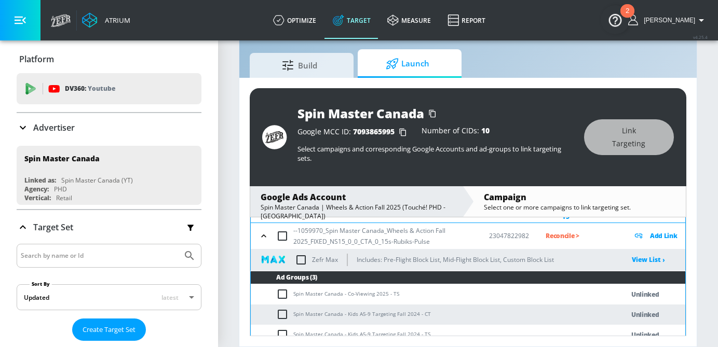
scroll to position [238, 0]
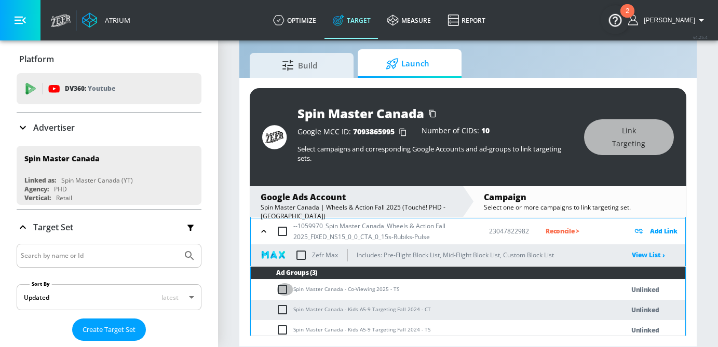
click at [284, 287] on input "checkbox" at bounding box center [284, 290] width 17 height 12
checkbox input "true"
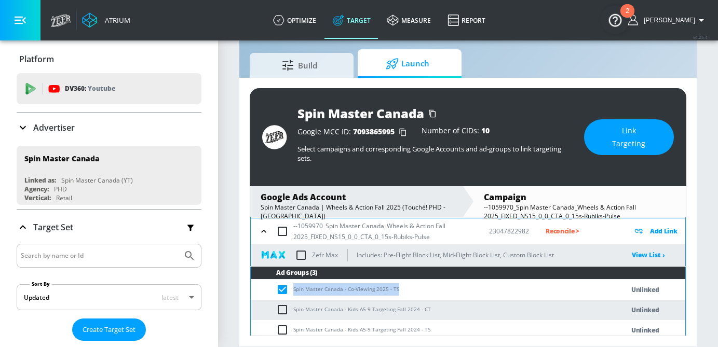
drag, startPoint x: 404, startPoint y: 294, endPoint x: 291, endPoint y: 294, distance: 113.2
click at [291, 294] on td "Spin Master Canada - Co-Viewing 2025 - TS" at bounding box center [427, 290] width 352 height 20
copy td "Spin Master Canada - Co-Viewing 2025 - TS"
click at [631, 134] on span "Link Targeting" at bounding box center [629, 137] width 48 height 25
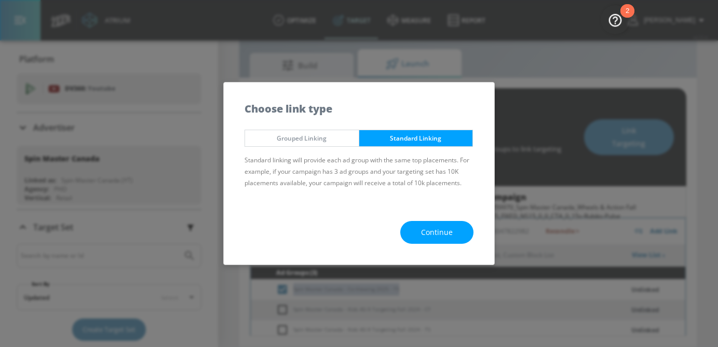
click at [446, 225] on button "Continue" at bounding box center [436, 232] width 73 height 23
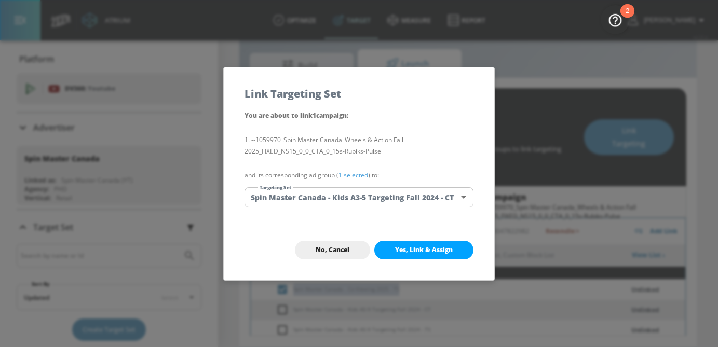
click at [373, 193] on body "Atrium optimize Target measure Report optimize Target measure Report v 4.25.4 […" at bounding box center [359, 162] width 718 height 372
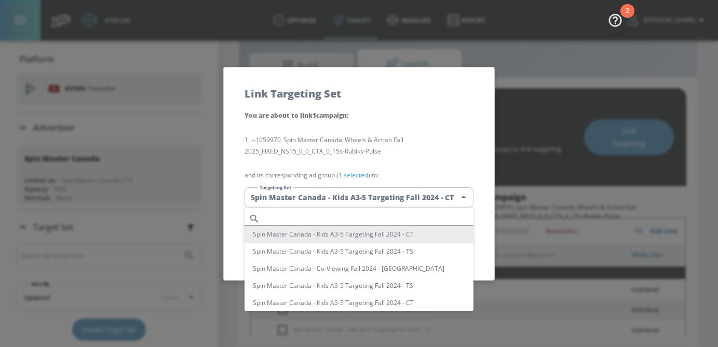
click at [310, 224] on input "text" at bounding box center [368, 219] width 209 height 14
paste input "Spin Master Canada - Co-Viewing 2025 - TS"
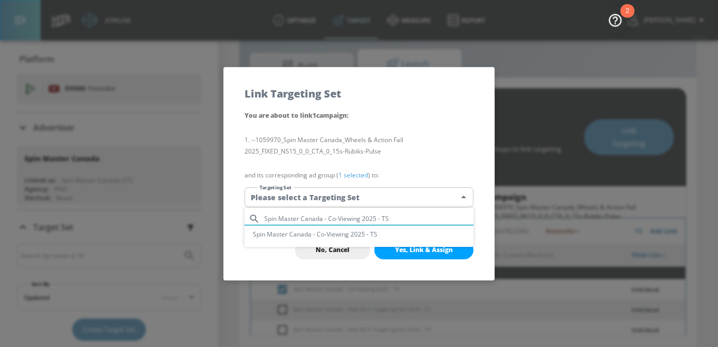
type input "Spin Master Canada - Co-Viewing 2025 - TS"
click at [318, 235] on li "Spin Master Canada - Co-Viewing 2025 - TS" at bounding box center [359, 234] width 229 height 17
type input "53d6f3c3-d36e-44d5-91ec-3a6830c74e50"
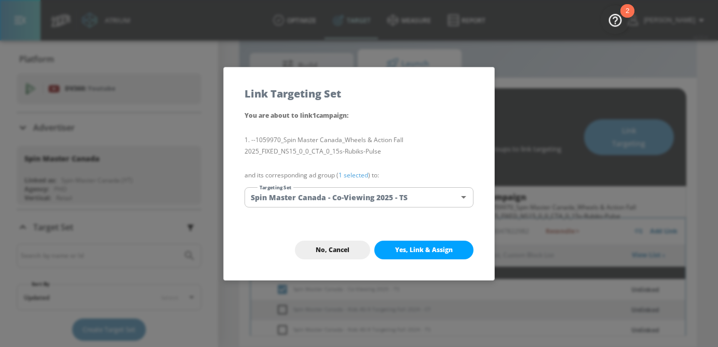
click at [358, 175] on link "1 selected" at bounding box center [354, 175] width 30 height 9
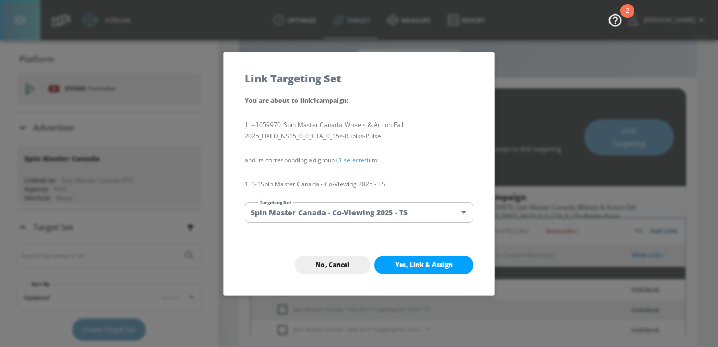
click at [424, 266] on span "Yes, Link & Assign" at bounding box center [424, 265] width 58 height 8
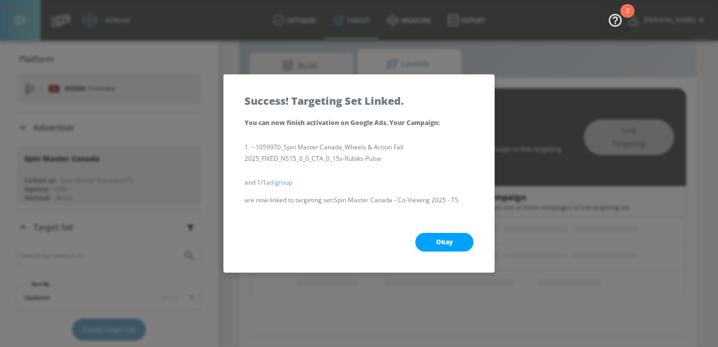
scroll to position [124, 0]
click at [454, 241] on button "Okay" at bounding box center [444, 242] width 58 height 19
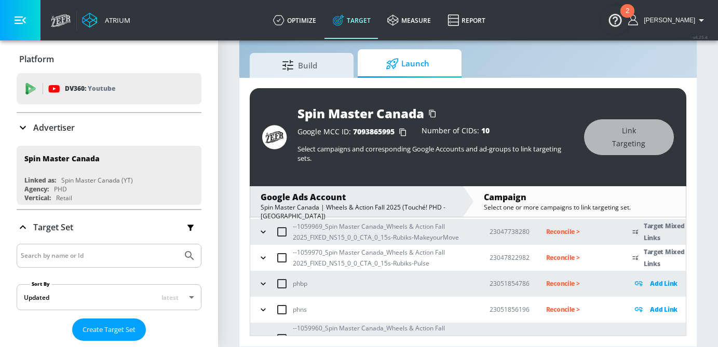
scroll to position [89, 0]
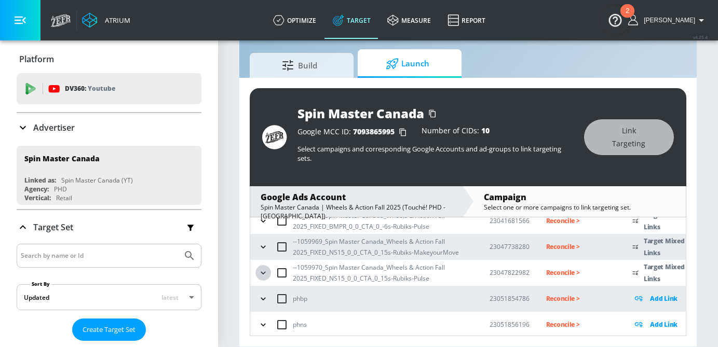
click at [266, 273] on icon "button" at bounding box center [263, 273] width 10 height 10
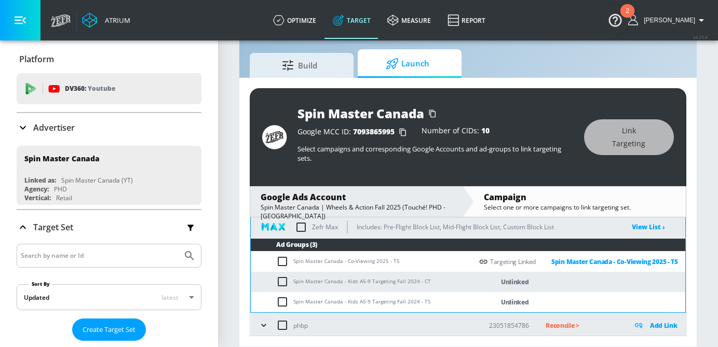
scroll to position [159, 0]
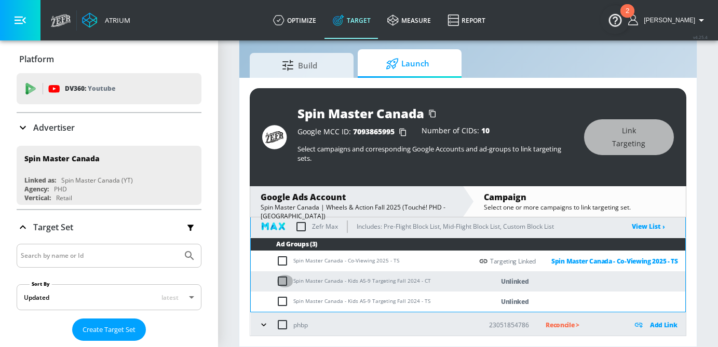
click at [282, 279] on input "checkbox" at bounding box center [284, 281] width 17 height 12
checkbox input "true"
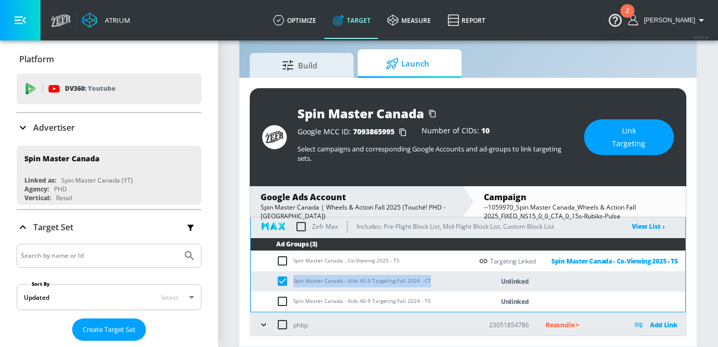
drag, startPoint x: 430, startPoint y: 284, endPoint x: 281, endPoint y: 284, distance: 148.5
click at [280, 284] on td "Spin Master Canada - Kids A5-9 Targeting Fall 2024 - CT" at bounding box center [362, 282] width 222 height 20
click at [653, 148] on span "Link Targeting" at bounding box center [629, 137] width 48 height 25
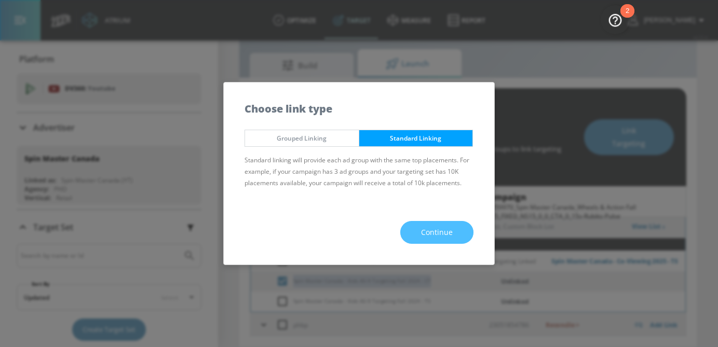
click at [426, 232] on span "Continue" at bounding box center [437, 232] width 32 height 13
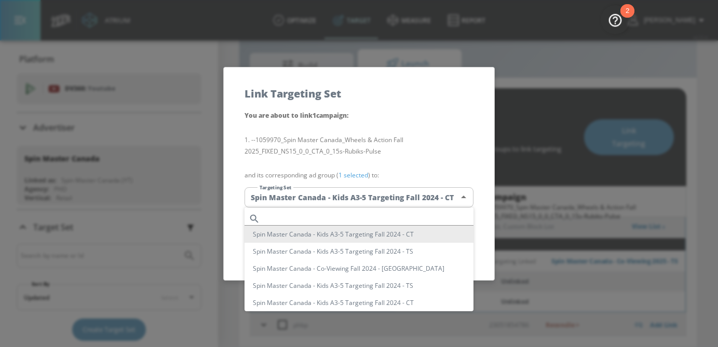
click at [319, 201] on body "Atrium optimize Target measure Report optimize Target measure Report v 4.25.4 […" at bounding box center [359, 162] width 718 height 372
click at [317, 216] on input "text" at bounding box center [368, 219] width 209 height 14
paste input "Spin Master Canada - Kids A5-9 Targeting Fall 2024 - CT"
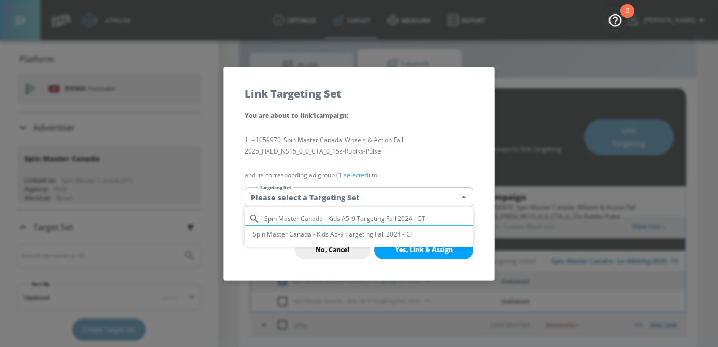
type input "Spin Master Canada - Kids A5-9 Targeting Fall 2024 - CT"
click at [326, 238] on li "Spin Master Canada - Kids A5-9 Targeting Fall 2024 - CT" at bounding box center [359, 234] width 229 height 17
type input "3ae92d62-ea5f-4576-a854-0568464f0a0d"
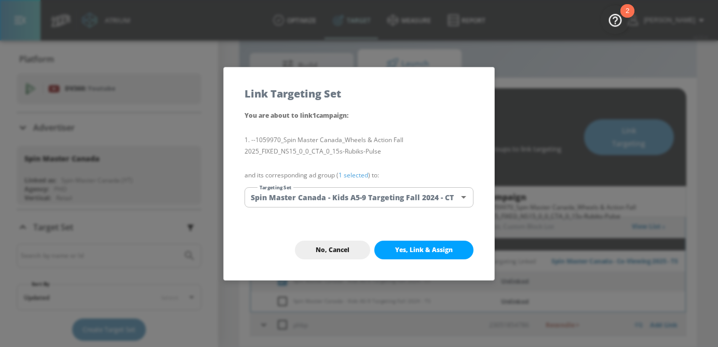
click at [350, 173] on link "1 selected" at bounding box center [354, 175] width 30 height 9
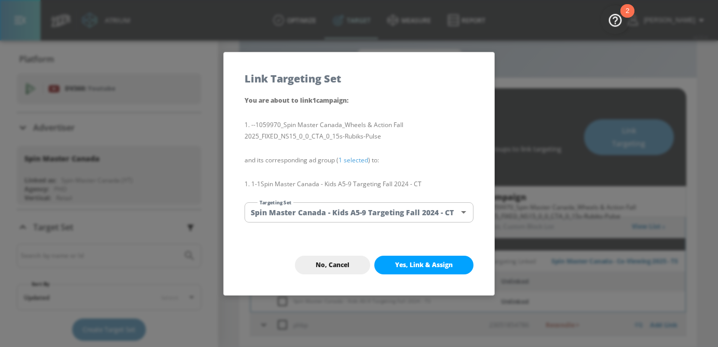
click at [417, 260] on button "Yes, Link & Assign" at bounding box center [423, 265] width 99 height 19
checkbox input "false"
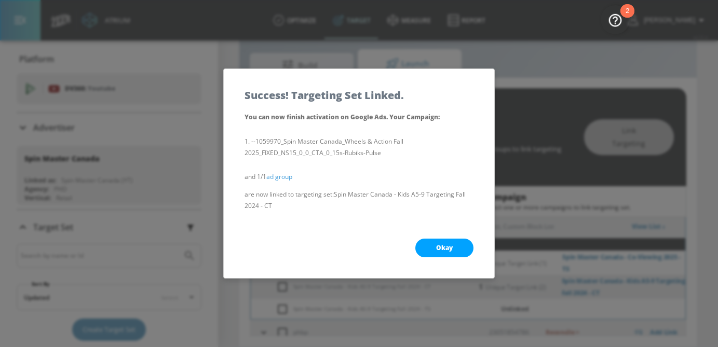
click at [442, 249] on span "Okay" at bounding box center [444, 248] width 17 height 8
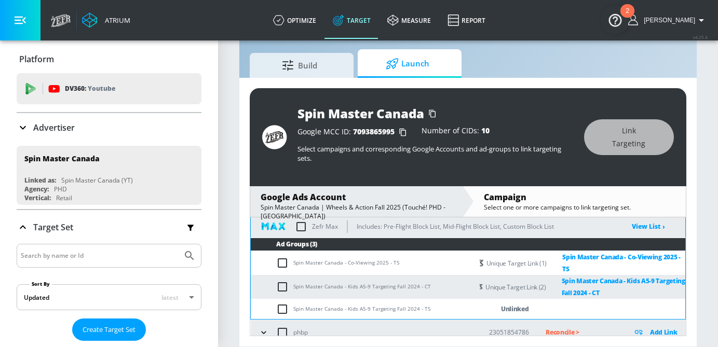
click at [284, 309] on input "checkbox" at bounding box center [284, 309] width 17 height 12
checkbox input "true"
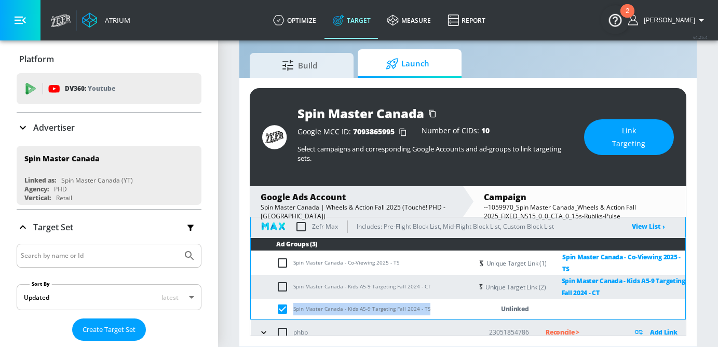
drag, startPoint x: 430, startPoint y: 307, endPoint x: 294, endPoint y: 309, distance: 135.6
click at [294, 309] on td "Spin Master Canada - Kids A5-9 Targeting Fall 2024 - TS" at bounding box center [362, 309] width 222 height 20
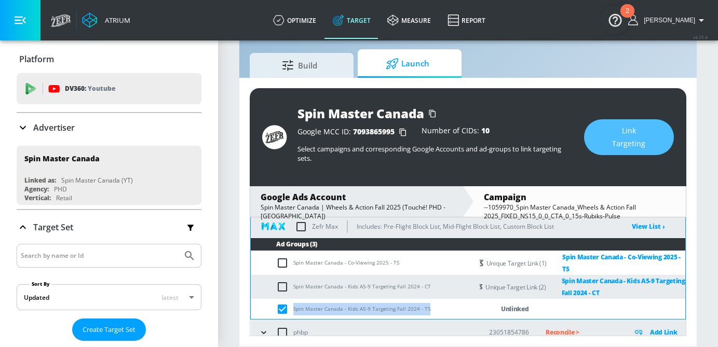
click at [637, 142] on span "Link Targeting" at bounding box center [629, 137] width 48 height 25
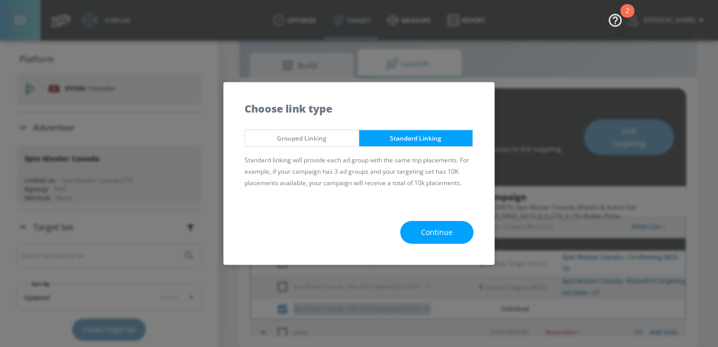
click at [436, 227] on span "Continue" at bounding box center [437, 232] width 32 height 13
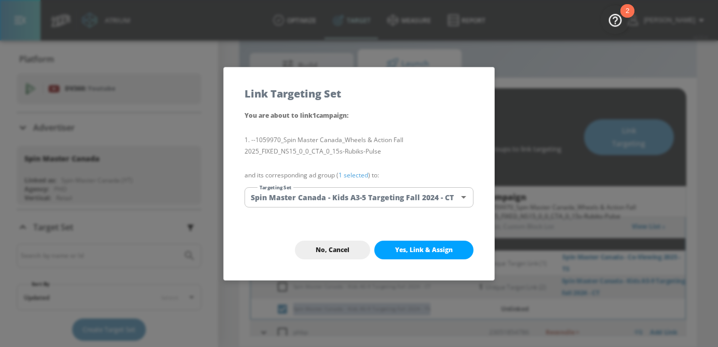
click at [382, 203] on body "Atrium optimize Target measure Report optimize Target measure Report v 4.25.4 […" at bounding box center [359, 162] width 718 height 372
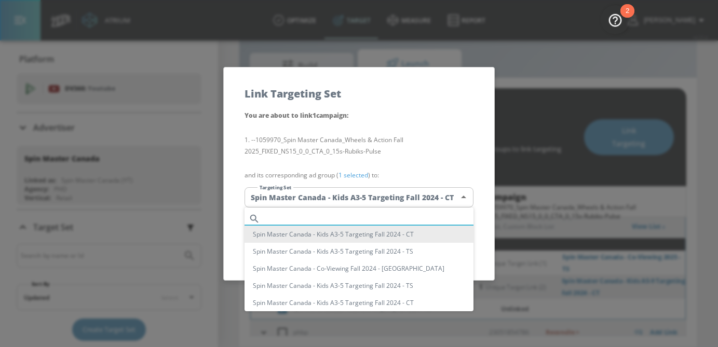
click at [336, 212] on input "text" at bounding box center [368, 219] width 209 height 14
paste input "Spin Master Canada - Kids A5-9 Targeting Fall 2024 - TS"
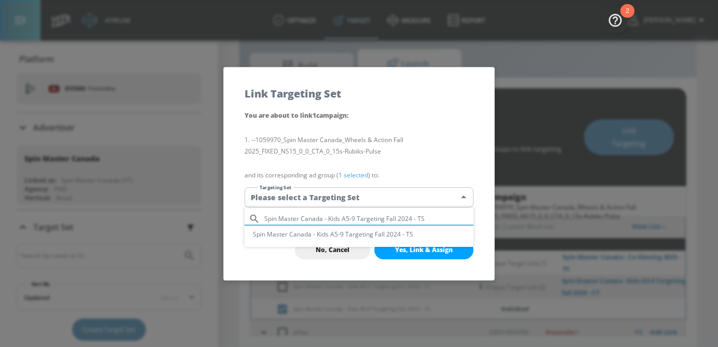
type input "Spin Master Canada - Kids A5-9 Targeting Fall 2024 - TS"
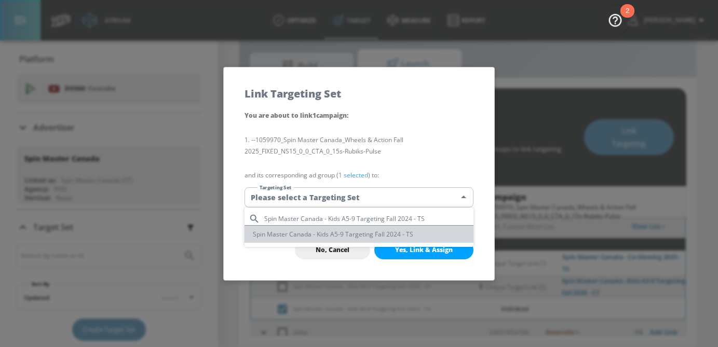
click at [344, 230] on li "Spin Master Canada - Kids A5-9 Targeting Fall 2024 - TS" at bounding box center [359, 234] width 229 height 17
type input "3ddf766f-b0e5-4019-8f22-24e4308b09b8"
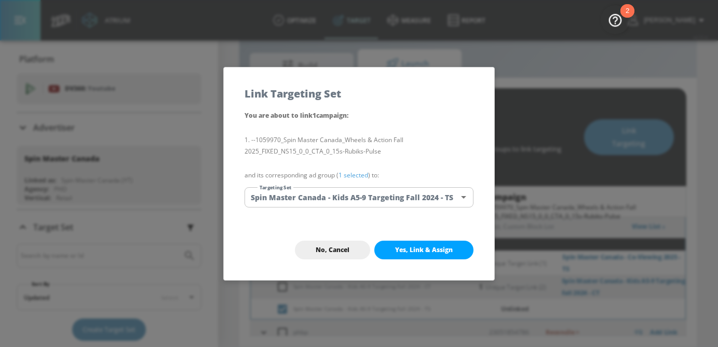
click at [351, 177] on link "1 selected" at bounding box center [354, 175] width 30 height 9
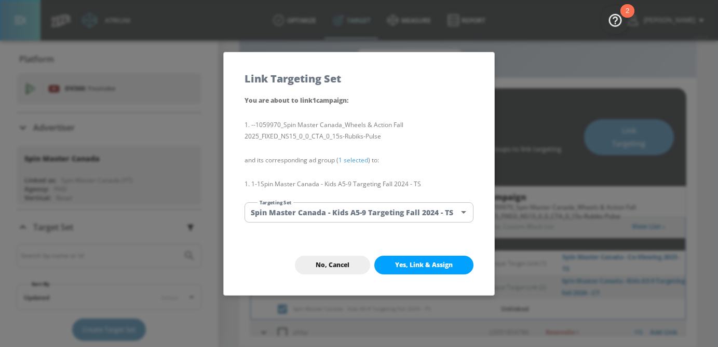
click at [415, 268] on span "Yes, Link & Assign" at bounding box center [424, 265] width 58 height 8
checkbox input "false"
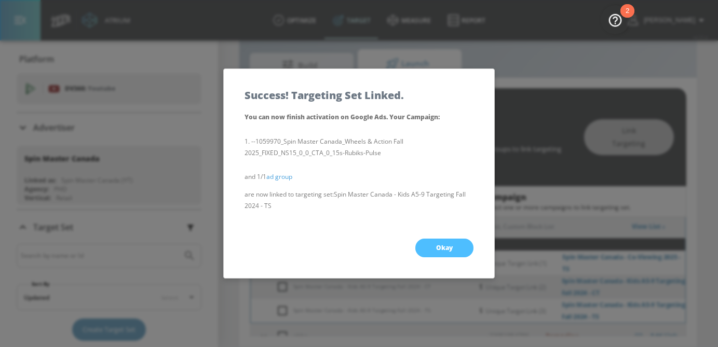
click at [449, 249] on span "Okay" at bounding box center [444, 248] width 17 height 8
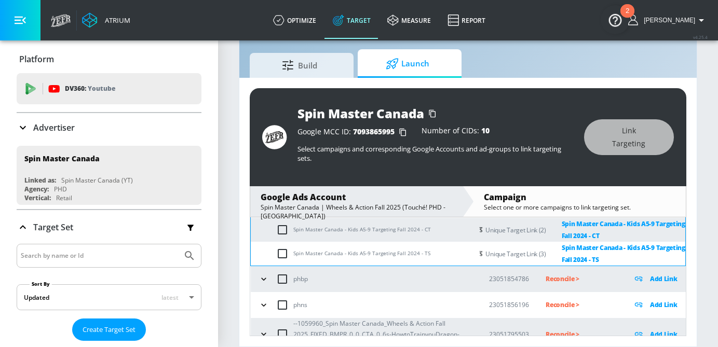
scroll to position [227, 0]
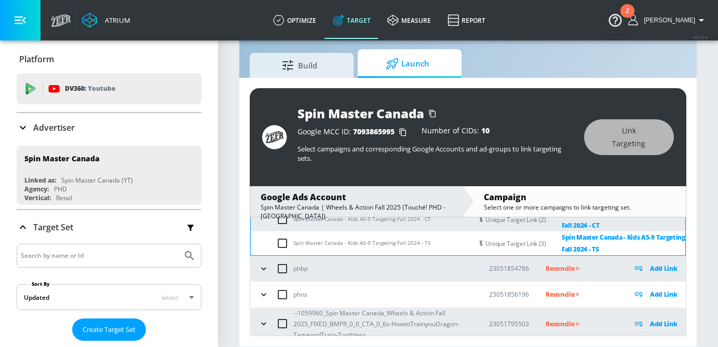
click at [262, 266] on icon "button" at bounding box center [264, 269] width 10 height 10
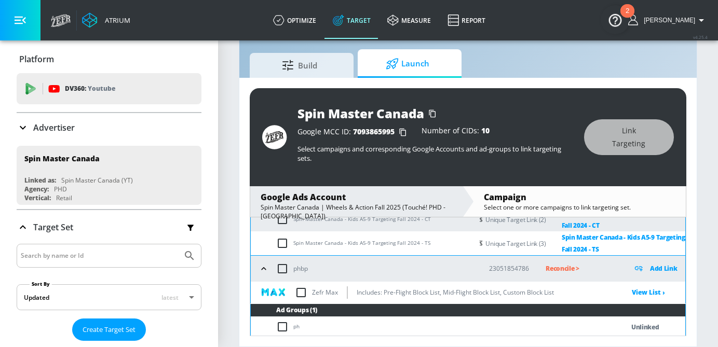
click at [262, 267] on icon "button" at bounding box center [264, 269] width 10 height 10
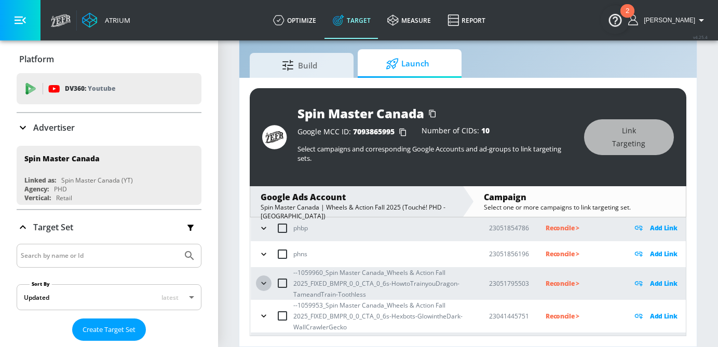
click at [271, 282] on button "button" at bounding box center [264, 284] width 16 height 16
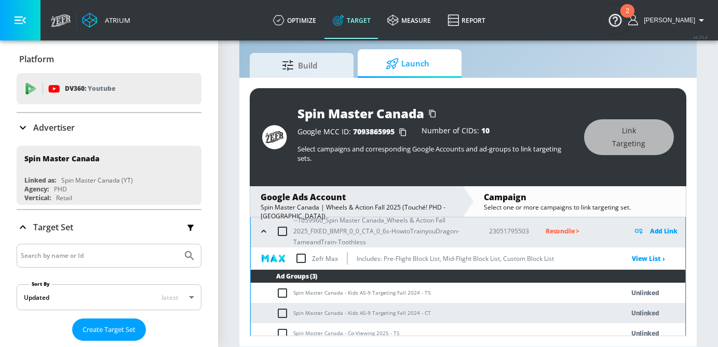
scroll to position [332, 0]
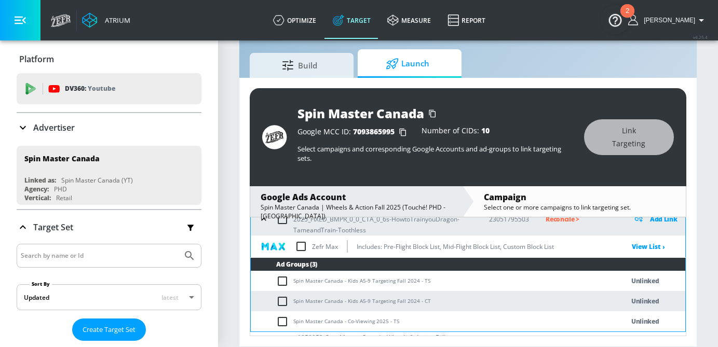
click at [285, 283] on input "checkbox" at bounding box center [284, 281] width 17 height 12
checkbox input "true"
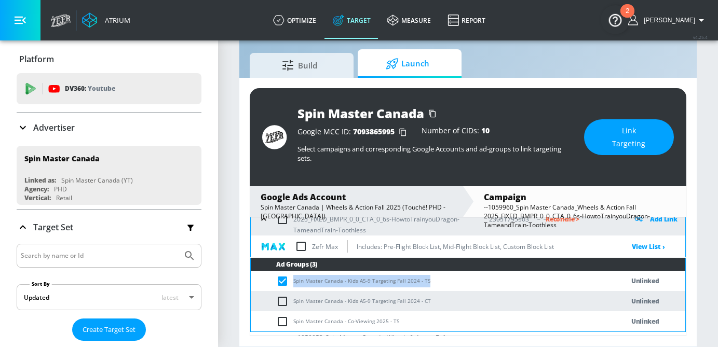
drag, startPoint x: 425, startPoint y: 285, endPoint x: 292, endPoint y: 287, distance: 133.0
click at [292, 287] on td "Spin Master Canada - Kids A5-9 Targeting Fall 2024 - TS" at bounding box center [427, 281] width 352 height 20
click at [620, 152] on button "Link Targeting" at bounding box center [629, 137] width 90 height 36
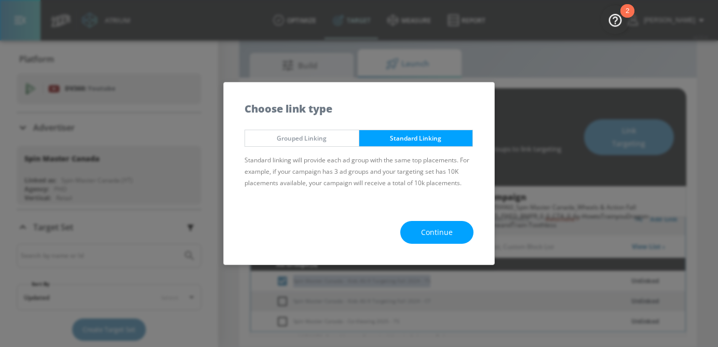
click at [457, 227] on button "Continue" at bounding box center [436, 232] width 73 height 23
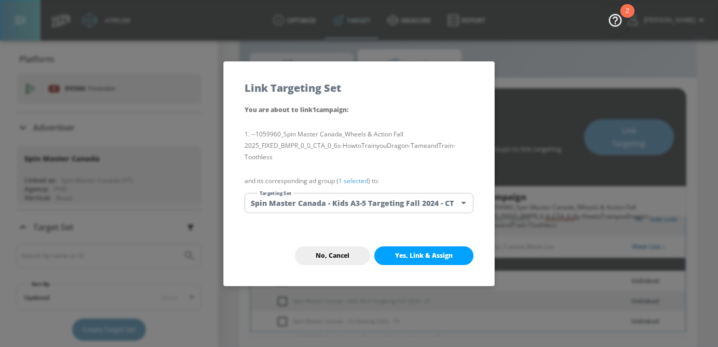
click at [394, 192] on div "You are about to link 1 campaign : --1059960_Spin Master Canada_Wheels & Action…" at bounding box center [359, 165] width 271 height 122
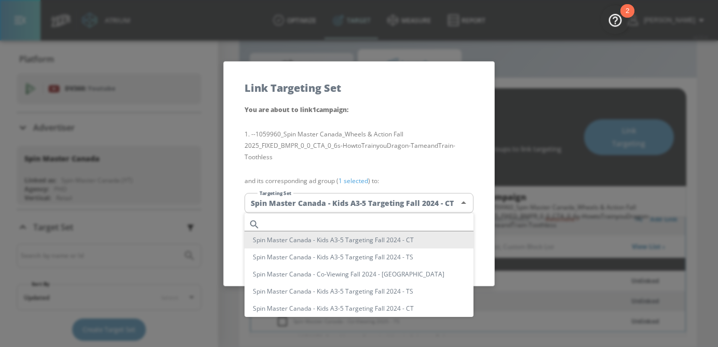
click at [393, 200] on body "Atrium optimize Target measure Report optimize Target measure Report v 4.25.4 […" at bounding box center [359, 162] width 718 height 372
click at [324, 220] on input "text" at bounding box center [368, 225] width 209 height 14
paste input "Spin Master Canada - Kids A5-9 Targeting Fall 2024 - TS"
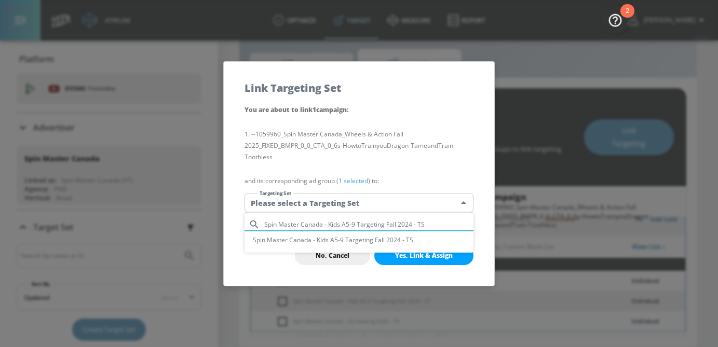
type input "Spin Master Canada - Kids A5-9 Targeting Fall 2024 - TS"
click at [329, 245] on li "Spin Master Canada - Kids A5-9 Targeting Fall 2024 - TS" at bounding box center [359, 240] width 229 height 17
type input "3ddf766f-b0e5-4019-8f22-24e4308b09b8"
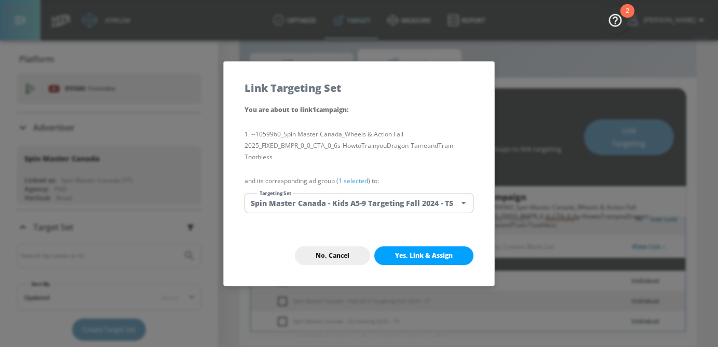
click at [355, 183] on link "1 selected" at bounding box center [354, 181] width 30 height 9
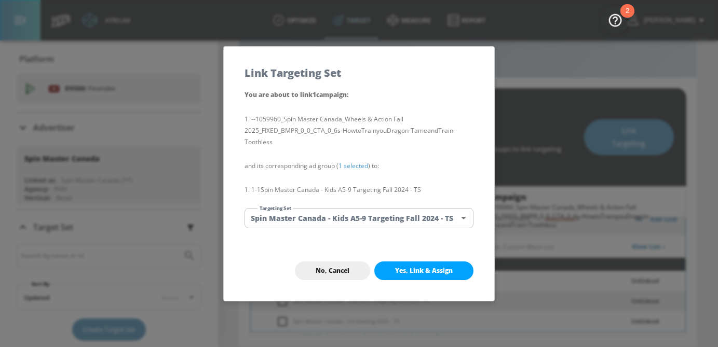
click at [427, 271] on span "Yes, Link & Assign" at bounding box center [424, 271] width 58 height 8
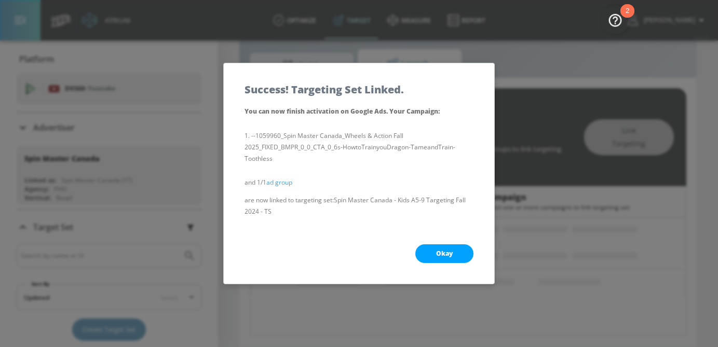
scroll to position [124, 0]
click at [450, 251] on span "Okay" at bounding box center [444, 254] width 17 height 8
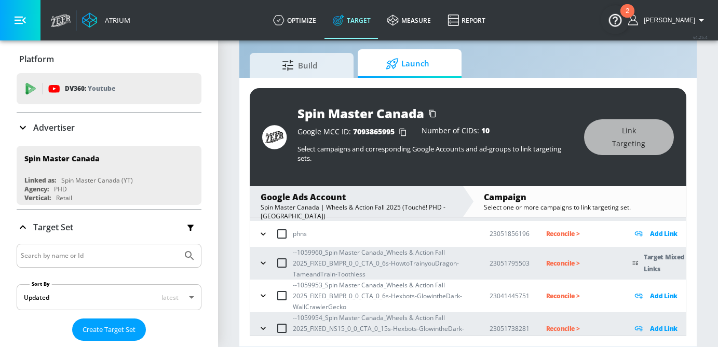
scroll to position [187, 0]
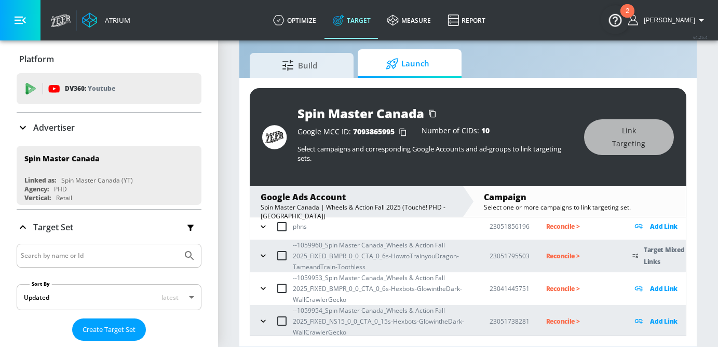
click at [267, 257] on icon "button" at bounding box center [263, 256] width 10 height 10
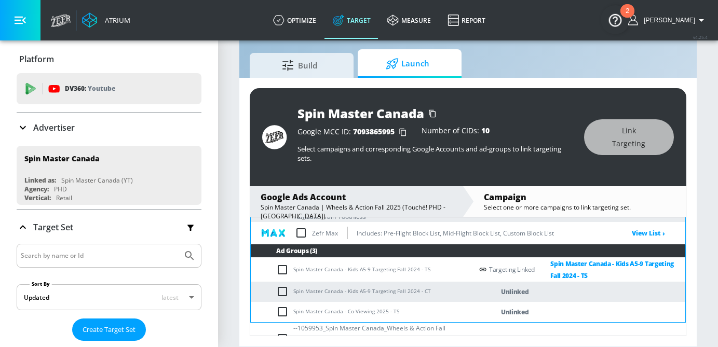
scroll to position [240, 0]
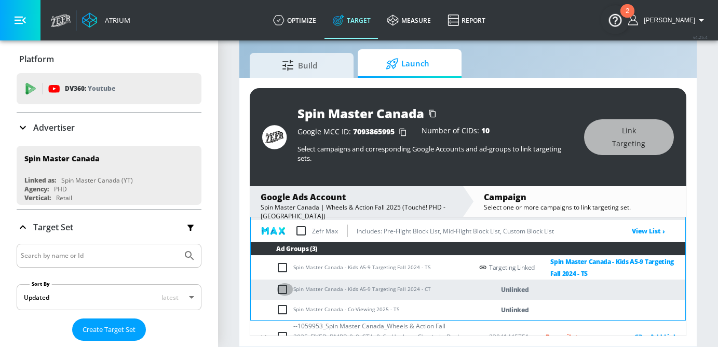
click at [285, 285] on input "checkbox" at bounding box center [284, 290] width 17 height 12
checkbox input "true"
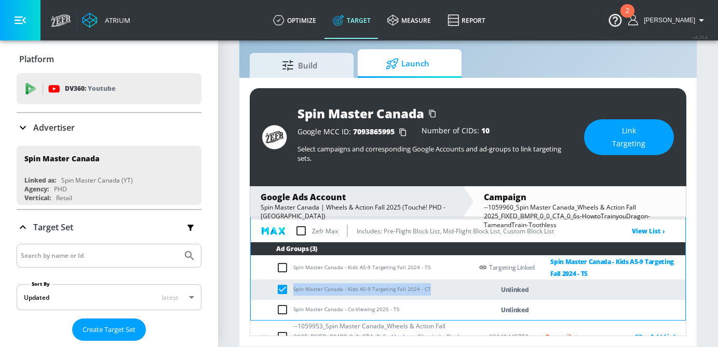
drag, startPoint x: 429, startPoint y: 287, endPoint x: 294, endPoint y: 293, distance: 134.6
click at [294, 293] on td "Spin Master Canada - Kids A5-9 Targeting Fall 2024 - CT" at bounding box center [362, 290] width 222 height 20
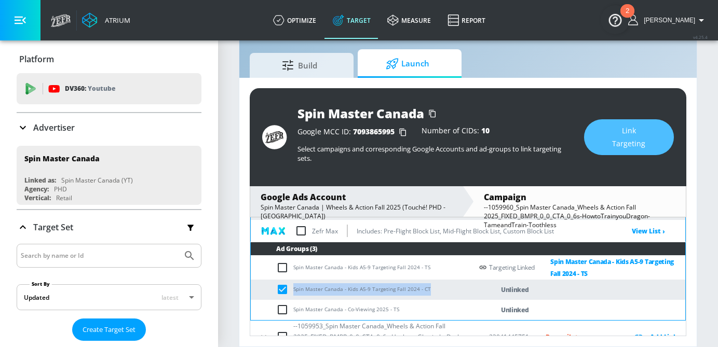
click at [616, 132] on span "Link Targeting" at bounding box center [629, 137] width 48 height 25
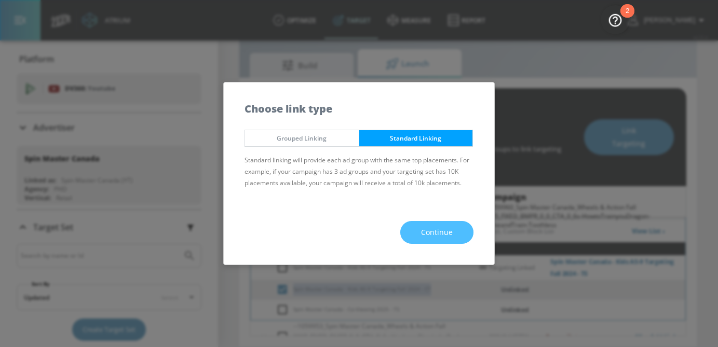
click at [428, 229] on span "Continue" at bounding box center [437, 232] width 32 height 13
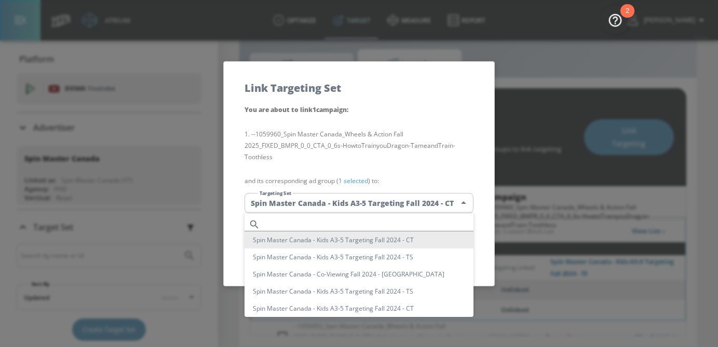
click at [372, 198] on body "Atrium optimize Target measure Report optimize Target measure Report v 4.25.4 […" at bounding box center [359, 162] width 718 height 372
click at [314, 223] on input "text" at bounding box center [368, 225] width 209 height 14
paste input "Spin Master Canada - Kids A5-9 Targeting Fall 2024 - CT"
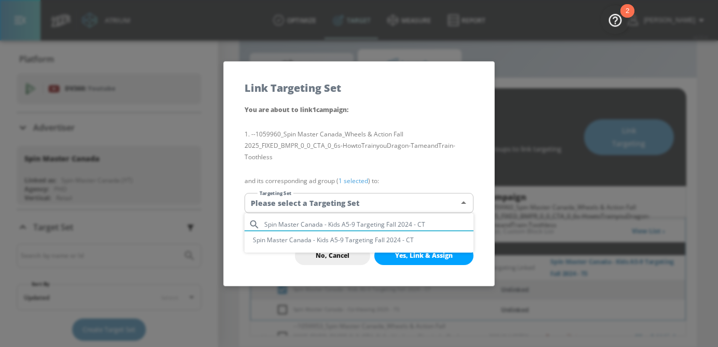
type input "Spin Master Canada - Kids A5-9 Targeting Fall 2024 - CT"
click at [318, 239] on li "Spin Master Canada - Kids A5-9 Targeting Fall 2024 - CT" at bounding box center [359, 240] width 229 height 17
type input "3ae92d62-ea5f-4576-a854-0568464f0a0d"
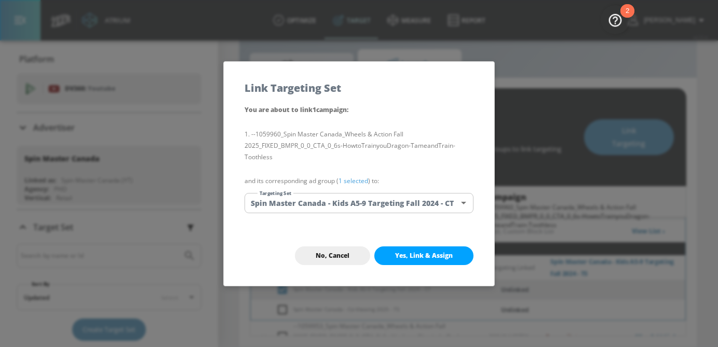
click at [352, 181] on link "1 selected" at bounding box center [354, 181] width 30 height 9
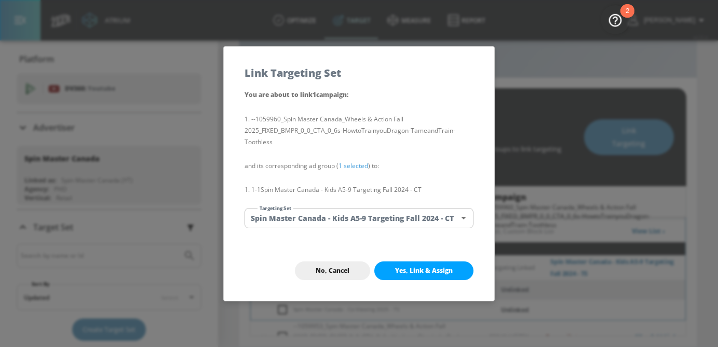
click at [445, 267] on span "Yes, Link & Assign" at bounding box center [424, 271] width 58 height 8
checkbox input "false"
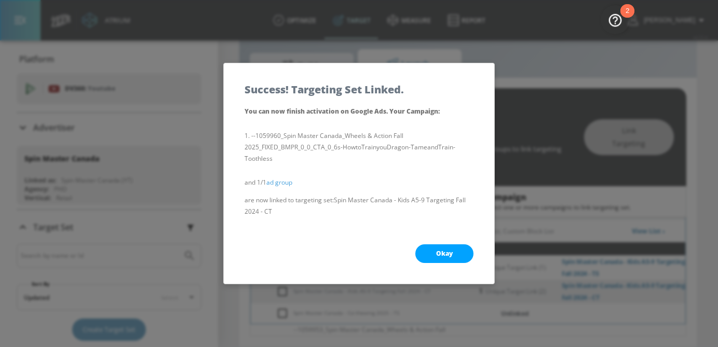
click at [459, 249] on button "Okay" at bounding box center [444, 254] width 58 height 19
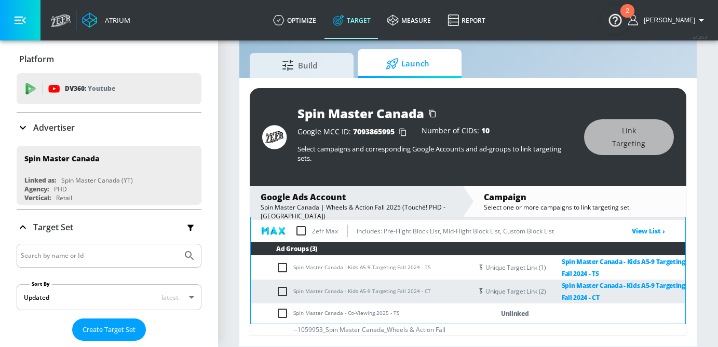
click at [285, 312] on input "checkbox" at bounding box center [284, 313] width 17 height 12
checkbox input "true"
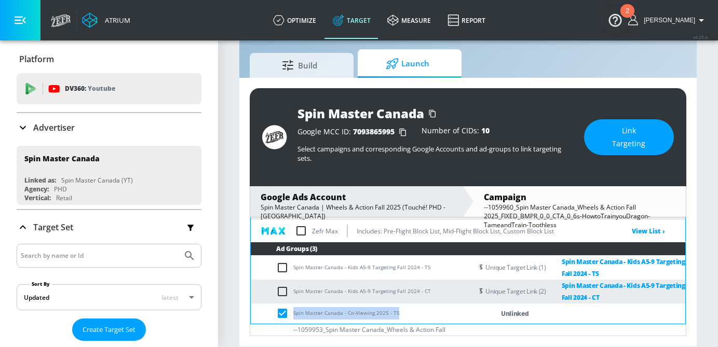
drag, startPoint x: 401, startPoint y: 314, endPoint x: 293, endPoint y: 316, distance: 108.6
click at [293, 316] on td "Spin Master Canada - Co-Viewing 2025 - TS" at bounding box center [362, 314] width 222 height 20
click at [613, 134] on span "Link Targeting" at bounding box center [629, 137] width 48 height 25
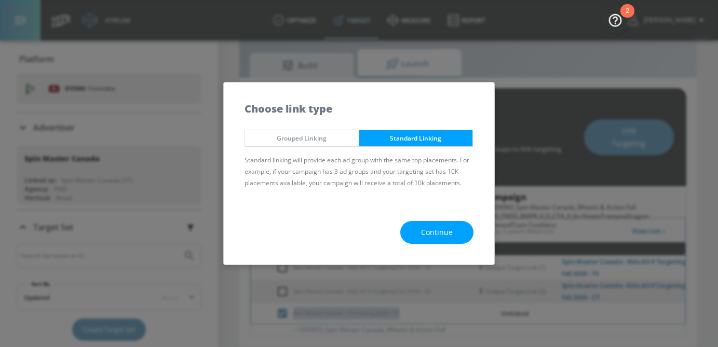
click at [445, 226] on span "Continue" at bounding box center [437, 232] width 32 height 13
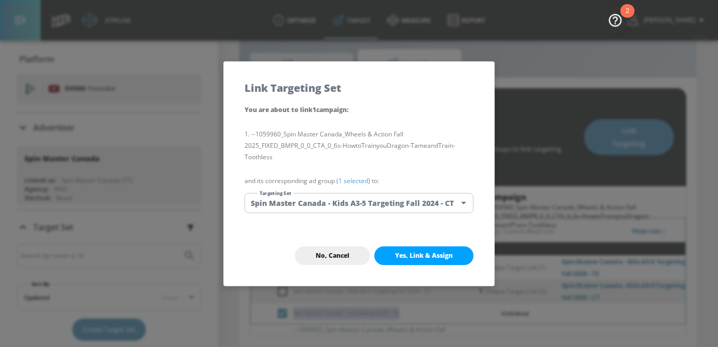
click at [378, 203] on body "Atrium optimize Target measure Report optimize Target measure Report v 4.25.4 […" at bounding box center [359, 162] width 718 height 372
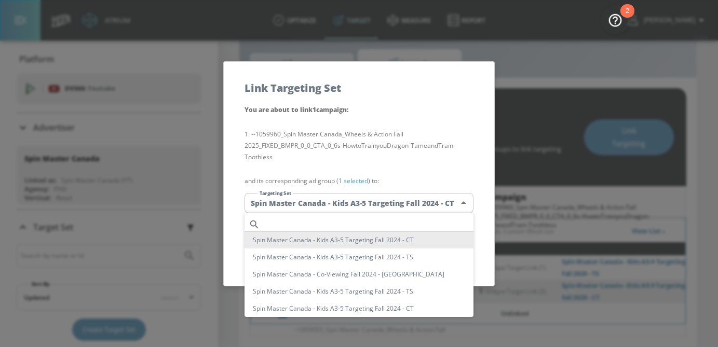
click at [342, 221] on input "text" at bounding box center [368, 225] width 209 height 14
paste input "Spin Master Canada - Co-Viewing 2025 - TS"
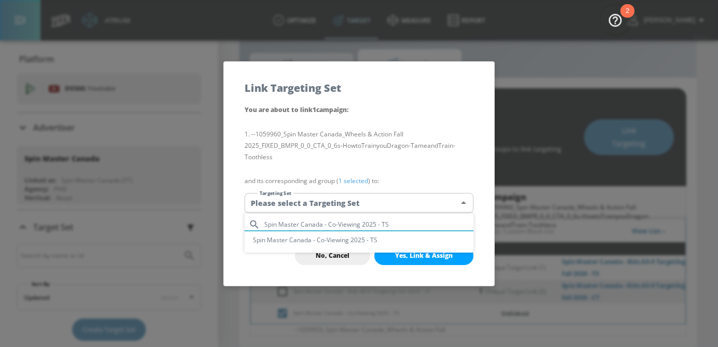
type input "Spin Master Canada - Co-Viewing 2025 - TS"
click at [358, 238] on li "Spin Master Canada - Co-Viewing 2025 - TS" at bounding box center [359, 240] width 229 height 17
type input "53d6f3c3-d36e-44d5-91ec-3a6830c74e50"
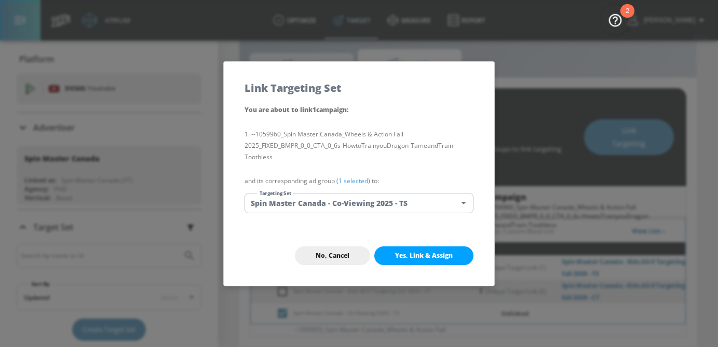
click at [356, 182] on link "1 selected" at bounding box center [354, 181] width 30 height 9
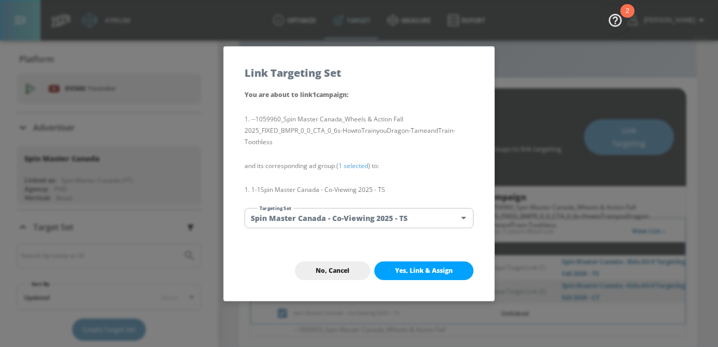
click at [425, 264] on button "Yes, Link & Assign" at bounding box center [423, 271] width 99 height 19
checkbox input "false"
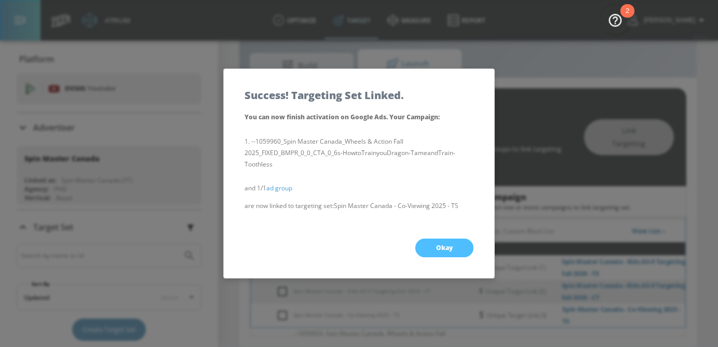
click at [442, 254] on button "Okay" at bounding box center [444, 248] width 58 height 19
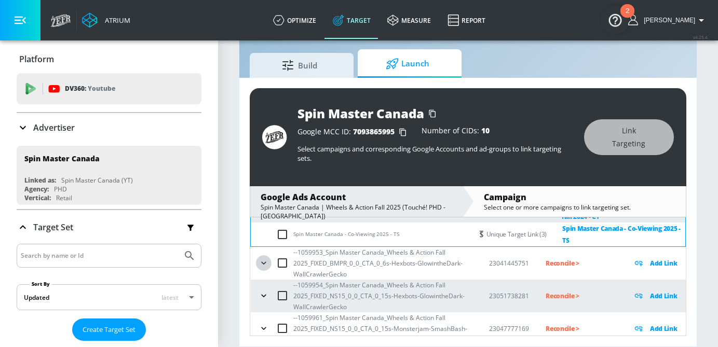
click at [262, 265] on icon "button" at bounding box center [264, 263] width 10 height 10
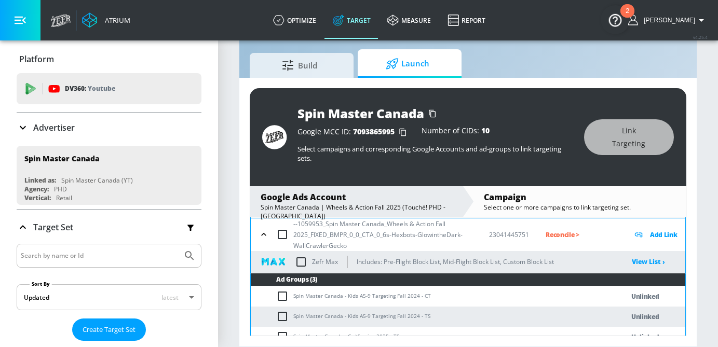
scroll to position [351, 0]
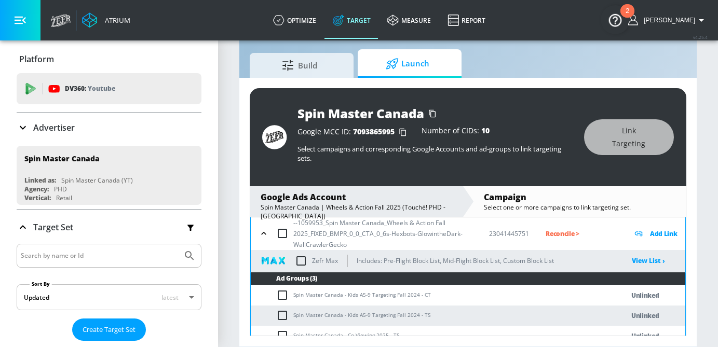
click at [283, 293] on input "checkbox" at bounding box center [284, 295] width 17 height 12
checkbox input "true"
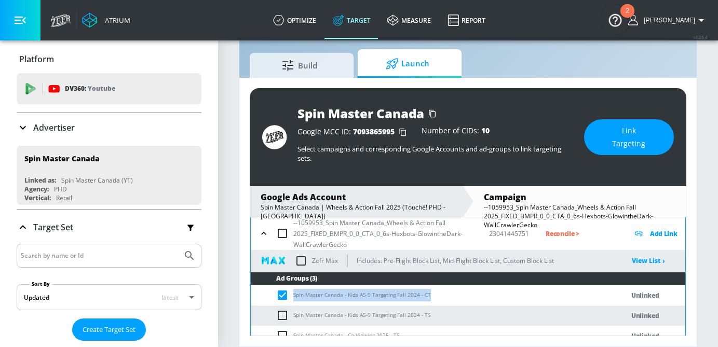
drag, startPoint x: 430, startPoint y: 298, endPoint x: 291, endPoint y: 298, distance: 139.2
click at [291, 298] on td "Spin Master Canada - Kids A5-9 Targeting Fall 2024 - CT" at bounding box center [427, 296] width 352 height 20
click at [623, 130] on span "Link Targeting" at bounding box center [629, 137] width 48 height 25
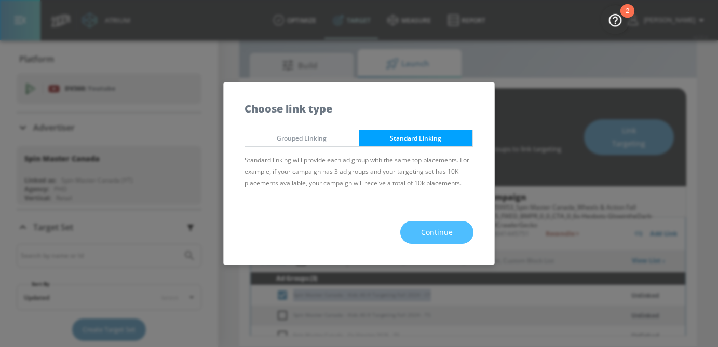
click at [432, 232] on span "Continue" at bounding box center [437, 232] width 32 height 13
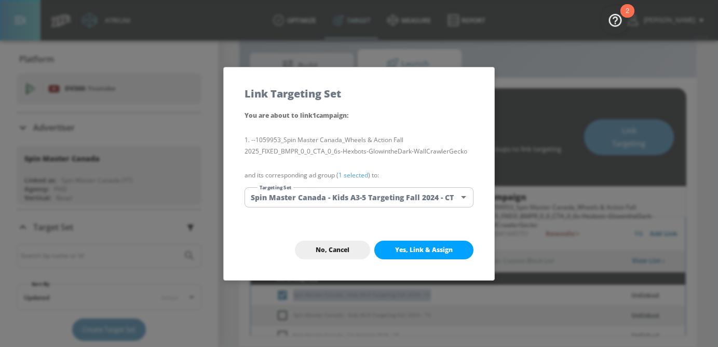
click at [370, 192] on body "Atrium optimize Target measure Report optimize Target measure Report v 4.25.4 […" at bounding box center [359, 162] width 718 height 372
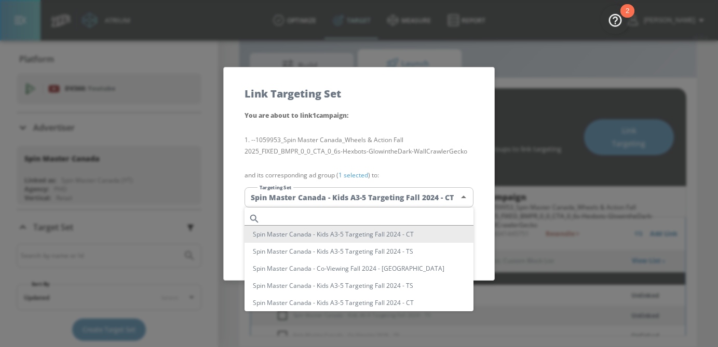
click at [347, 220] on input "text" at bounding box center [368, 219] width 209 height 14
paste input "Spin Master Canada - Kids A5-9 Targeting Fall 2024 - CT"
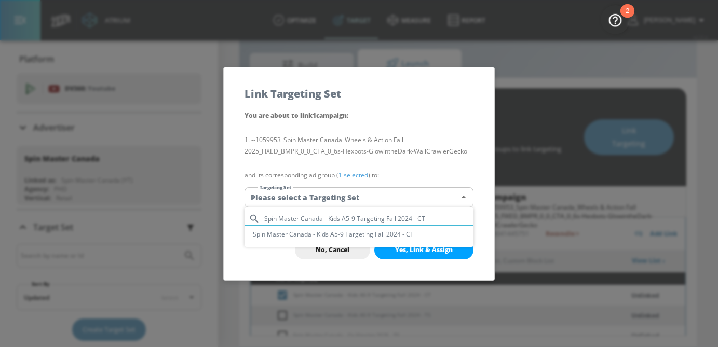
type input "Spin Master Canada - Kids A5-9 Targeting Fall 2024 - CT"
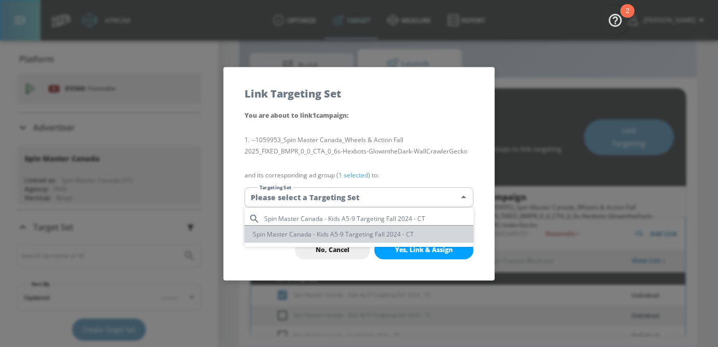
click at [348, 237] on li "Spin Master Canada - Kids A5-9 Targeting Fall 2024 - CT" at bounding box center [359, 234] width 229 height 17
type input "3ae92d62-ea5f-4576-a854-0568464f0a0d"
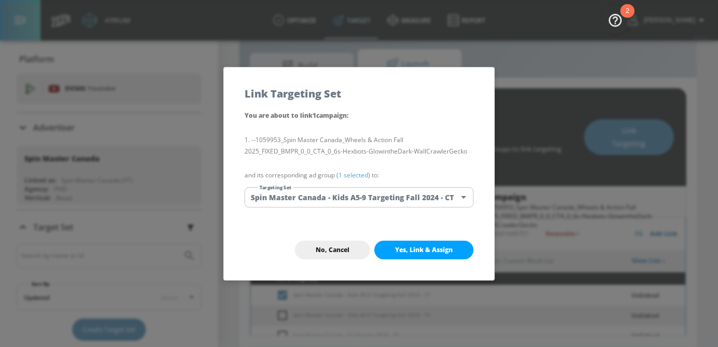
click at [359, 177] on link "1 selected" at bounding box center [354, 175] width 30 height 9
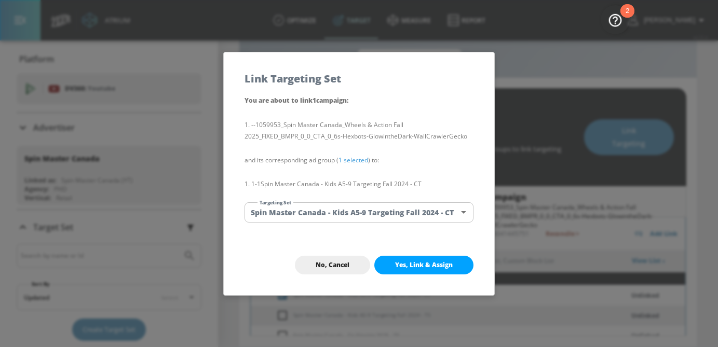
click at [431, 259] on button "Yes, Link & Assign" at bounding box center [423, 265] width 99 height 19
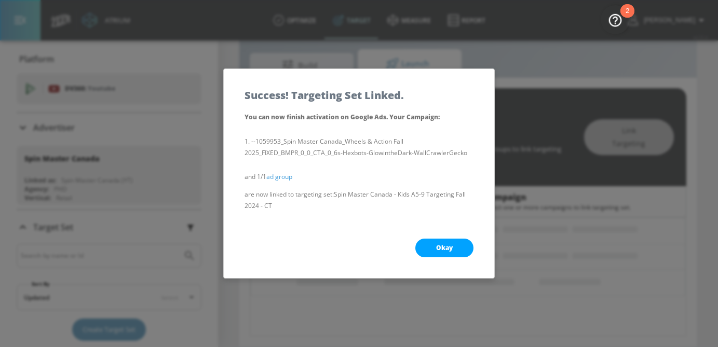
scroll to position [124, 0]
click at [449, 251] on span "Okay" at bounding box center [444, 248] width 17 height 8
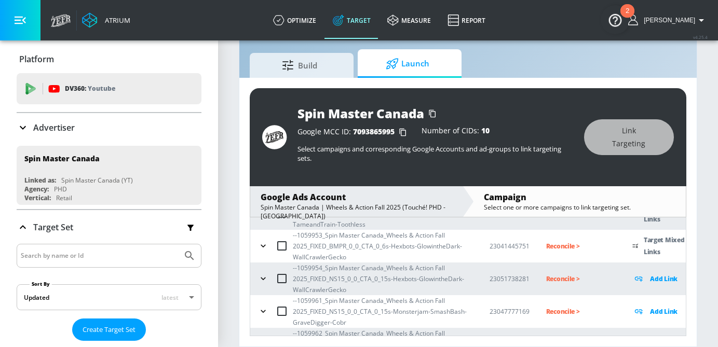
scroll to position [229, 0]
click at [265, 246] on icon "button" at bounding box center [263, 248] width 10 height 10
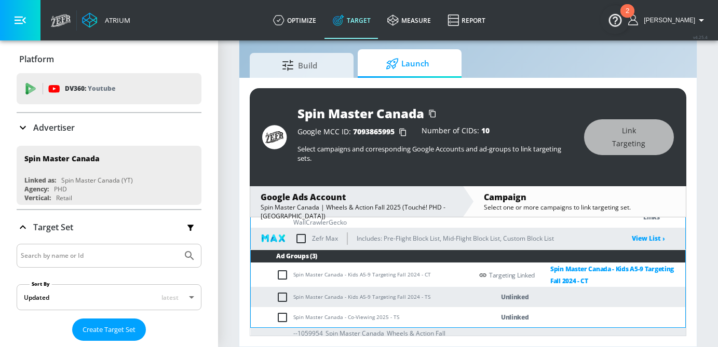
scroll to position [272, 0]
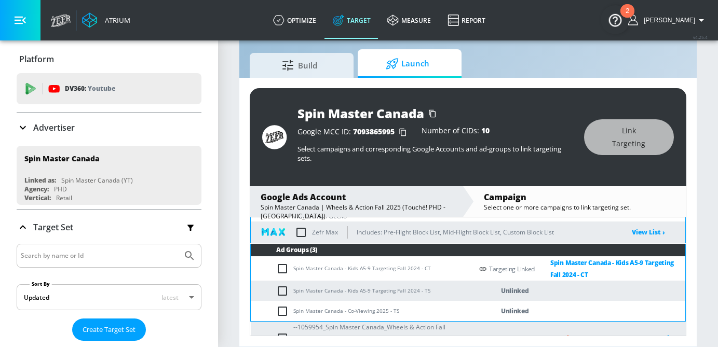
click at [280, 289] on input "checkbox" at bounding box center [284, 291] width 17 height 12
checkbox input "true"
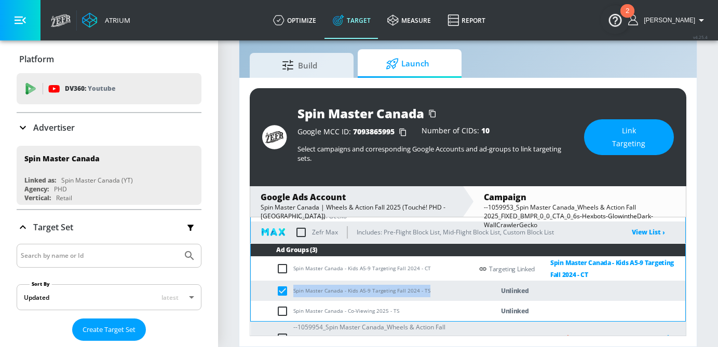
drag, startPoint x: 426, startPoint y: 293, endPoint x: 292, endPoint y: 295, distance: 133.5
click at [292, 295] on td "Spin Master Canada - Kids A5-9 Targeting Fall 2024 - TS" at bounding box center [362, 291] width 222 height 20
click at [636, 150] on button "Link Targeting" at bounding box center [629, 137] width 90 height 36
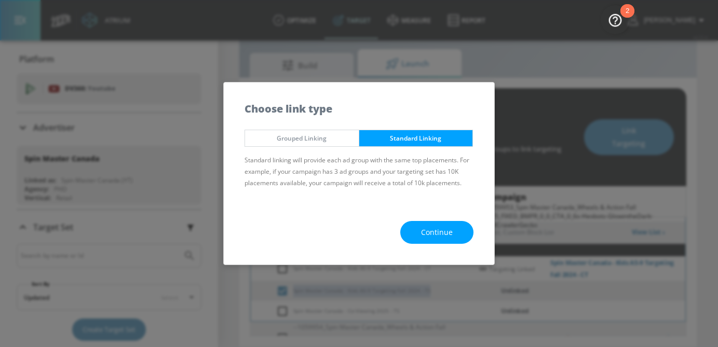
click at [444, 237] on span "Continue" at bounding box center [437, 232] width 32 height 13
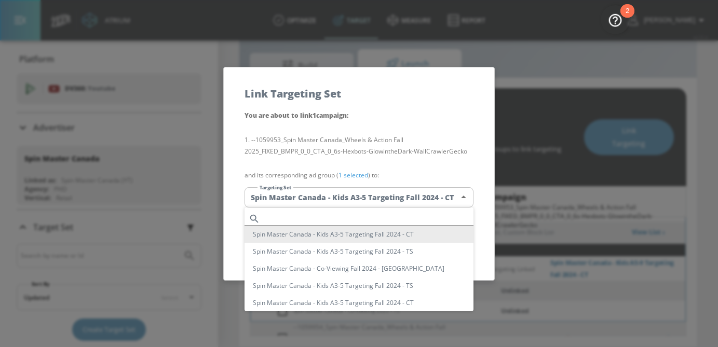
click at [390, 197] on body "Atrium optimize Target measure Report optimize Target measure Report v 4.25.4 […" at bounding box center [359, 162] width 718 height 372
click at [324, 219] on input "text" at bounding box center [368, 219] width 209 height 14
paste input "Spin Master Canada - Kids A5-9 Targeting Fall 2024 - TS"
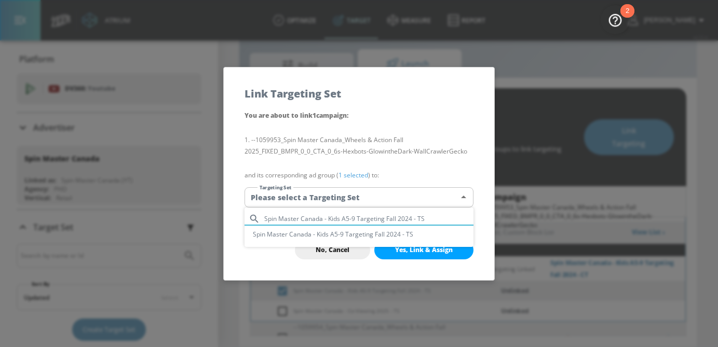
type input "Spin Master Canada - Kids A5-9 Targeting Fall 2024 - TS"
click at [385, 238] on li "Spin Master Canada - Kids A5-9 Targeting Fall 2024 - TS" at bounding box center [359, 234] width 229 height 17
type input "3ddf766f-b0e5-4019-8f22-24e4308b09b8"
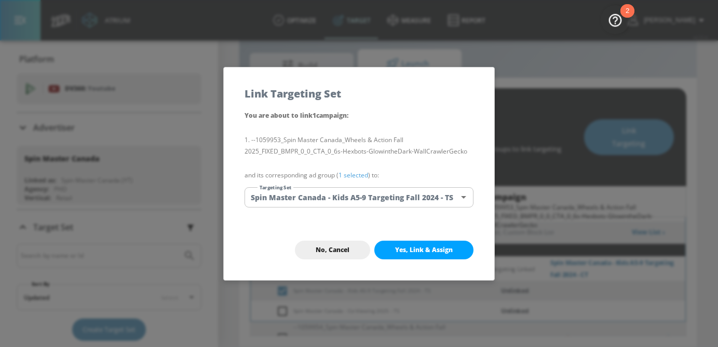
click at [417, 254] on button "Yes, Link & Assign" at bounding box center [423, 250] width 99 height 19
checkbox input "false"
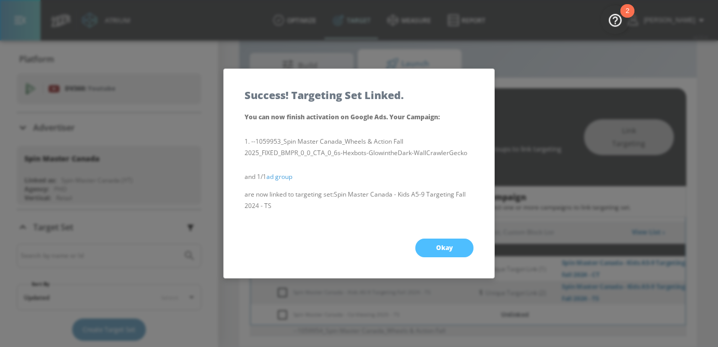
click at [436, 246] on span "Okay" at bounding box center [444, 248] width 17 height 8
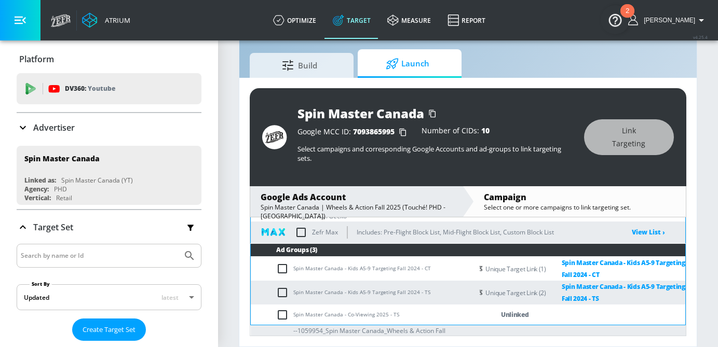
click at [276, 318] on td "Spin Master Canada - Co-Viewing 2025 - TS" at bounding box center [362, 315] width 222 height 20
click at [281, 317] on input "checkbox" at bounding box center [284, 315] width 17 height 12
checkbox input "true"
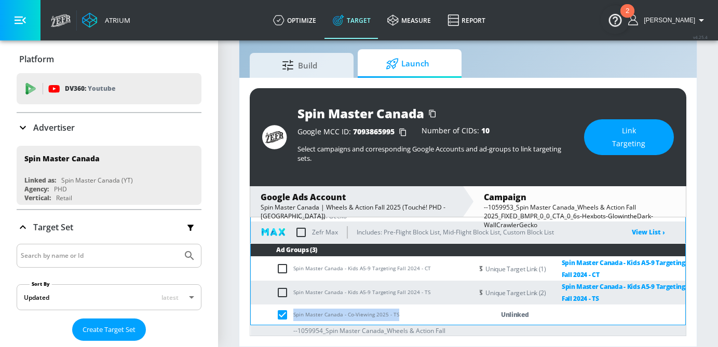
drag, startPoint x: 407, startPoint y: 313, endPoint x: 292, endPoint y: 314, distance: 114.8
click at [292, 314] on td "Spin Master Canada - Co-Viewing 2025 - TS" at bounding box center [362, 315] width 222 height 20
click at [610, 146] on span "Link Targeting" at bounding box center [629, 137] width 48 height 25
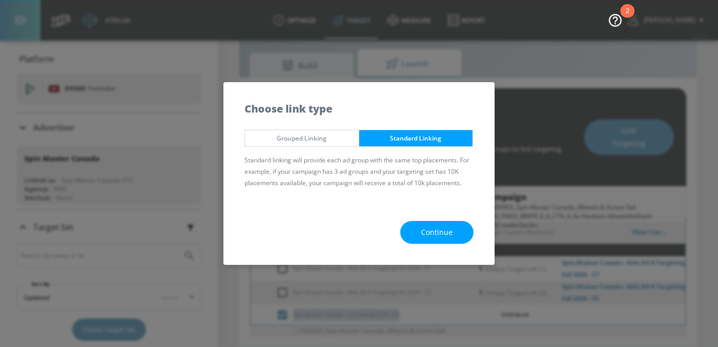
click at [462, 232] on button "Continue" at bounding box center [436, 232] width 73 height 23
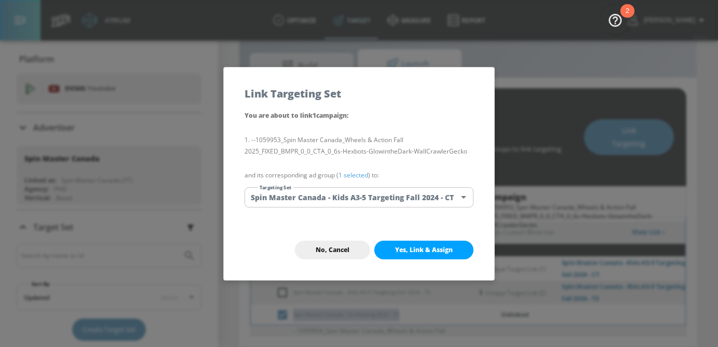
click at [382, 199] on body "Atrium optimize Target measure Report optimize Target measure Report v 4.25.4 […" at bounding box center [359, 162] width 718 height 372
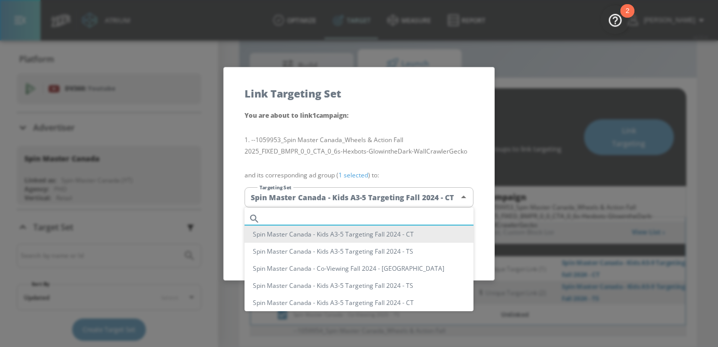
click at [341, 221] on input "text" at bounding box center [368, 219] width 209 height 14
paste input "Spin Master Canada - Co-Viewing 2025 - TS"
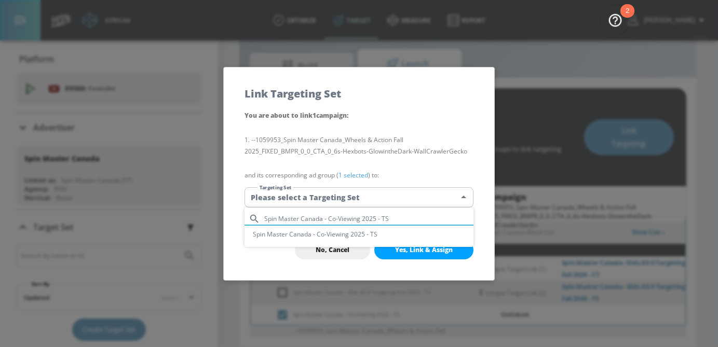
type input "Spin Master Canada - Co-Viewing 2025 - TS"
click at [355, 238] on li "Spin Master Canada - Co-Viewing 2025 - TS" at bounding box center [359, 234] width 229 height 17
type input "53d6f3c3-d36e-44d5-91ec-3a6830c74e50"
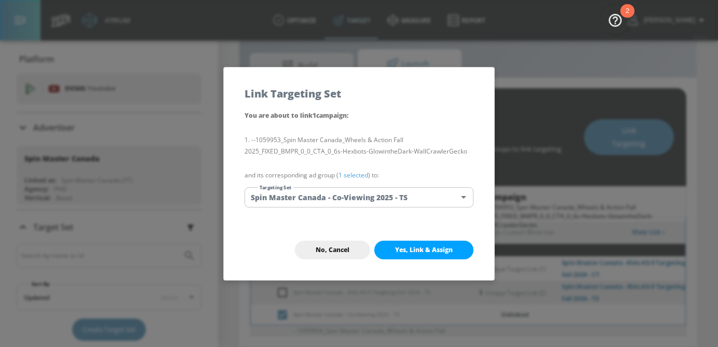
click at [356, 173] on link "1 selected" at bounding box center [354, 175] width 30 height 9
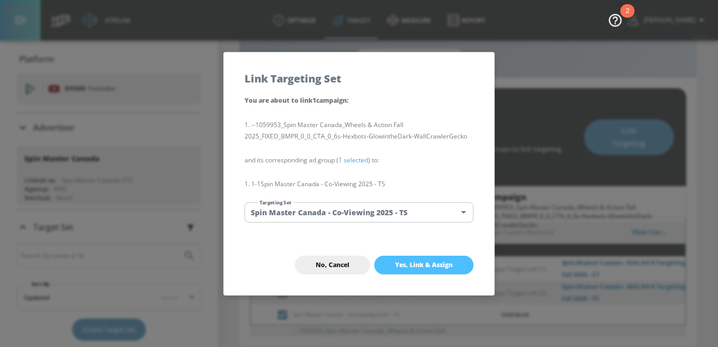
click at [428, 265] on span "Yes, Link & Assign" at bounding box center [424, 265] width 58 height 8
checkbox input "false"
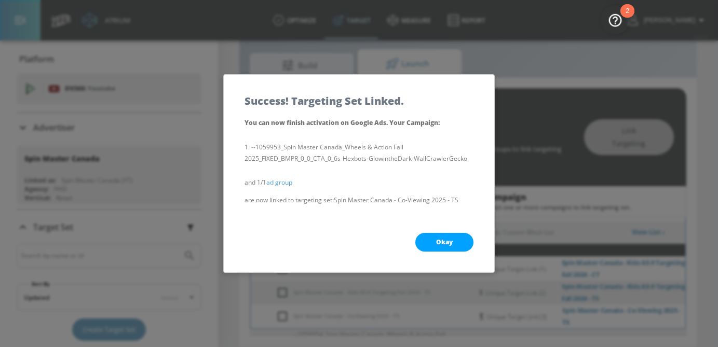
click at [452, 247] on button "Okay" at bounding box center [444, 242] width 58 height 19
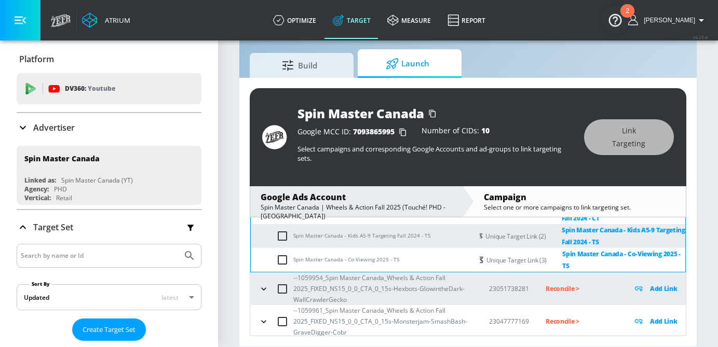
scroll to position [329, 0]
click at [270, 288] on button "button" at bounding box center [264, 289] width 16 height 16
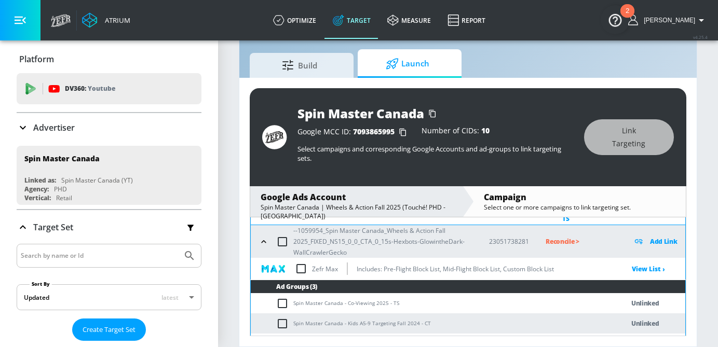
scroll to position [386, 0]
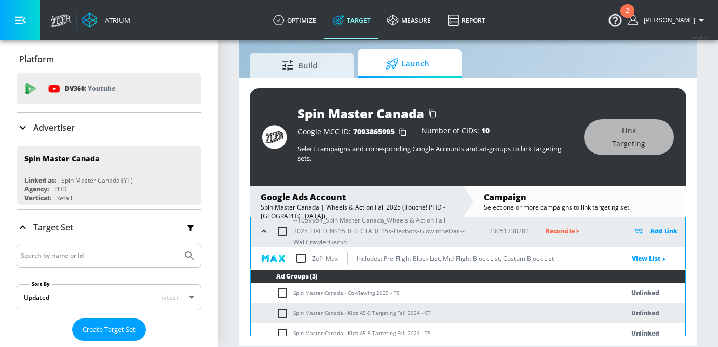
click at [280, 296] on input "checkbox" at bounding box center [284, 293] width 17 height 12
checkbox input "true"
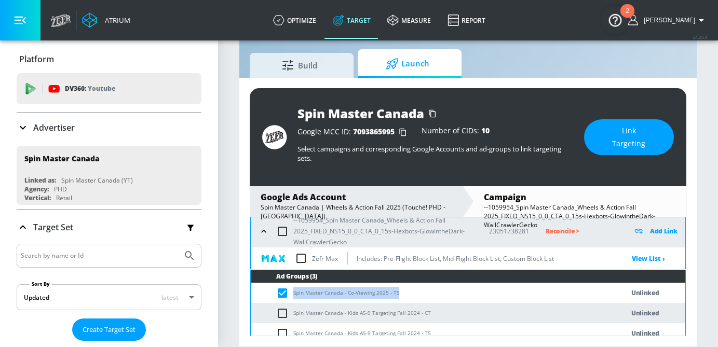
drag, startPoint x: 397, startPoint y: 295, endPoint x: 293, endPoint y: 296, distance: 103.9
click at [293, 296] on td "Spin Master Canada - Co-Viewing 2025 - TS" at bounding box center [427, 293] width 352 height 20
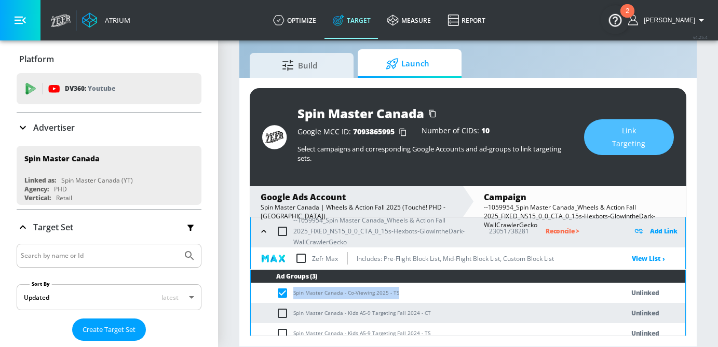
click at [605, 144] on button "Link Targeting" at bounding box center [629, 137] width 90 height 36
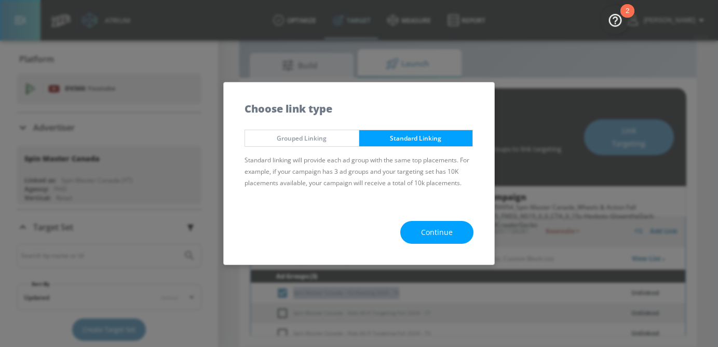
click at [438, 242] on button "Continue" at bounding box center [436, 232] width 73 height 23
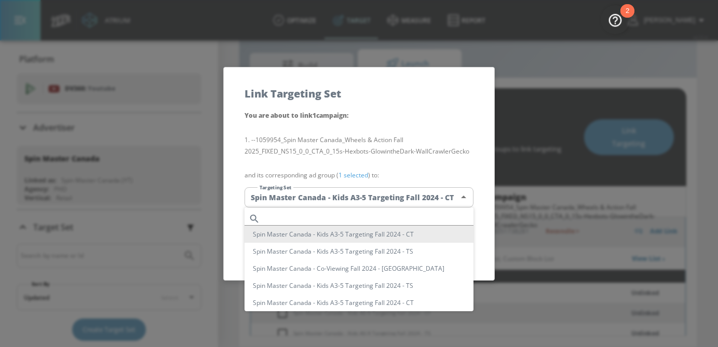
click at [385, 201] on body "Atrium optimize Target measure Report optimize Target measure Report v 4.25.4 […" at bounding box center [359, 162] width 718 height 372
click at [325, 213] on input "text" at bounding box center [368, 219] width 209 height 14
paste input "Spin Master Canada - Co-Viewing 2025 - TS"
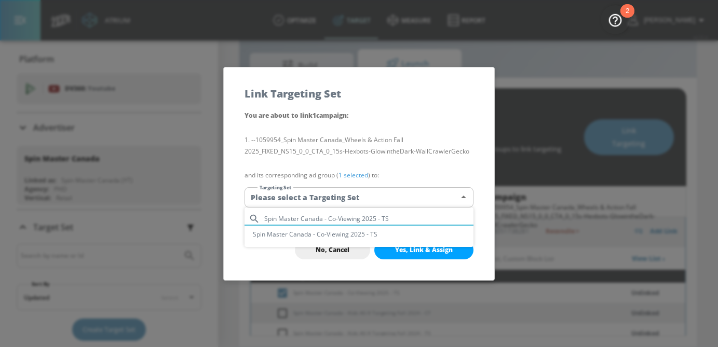
type input "Spin Master Canada - Co-Viewing 2025 - TS"
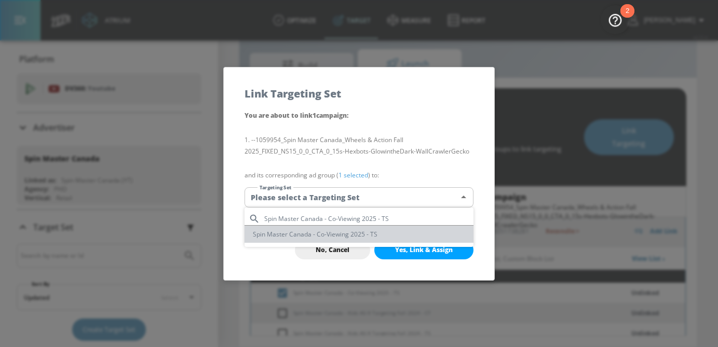
click at [345, 236] on li "Spin Master Canada - Co-Viewing 2025 - TS" at bounding box center [359, 234] width 229 height 17
type input "53d6f3c3-d36e-44d5-91ec-3a6830c74e50"
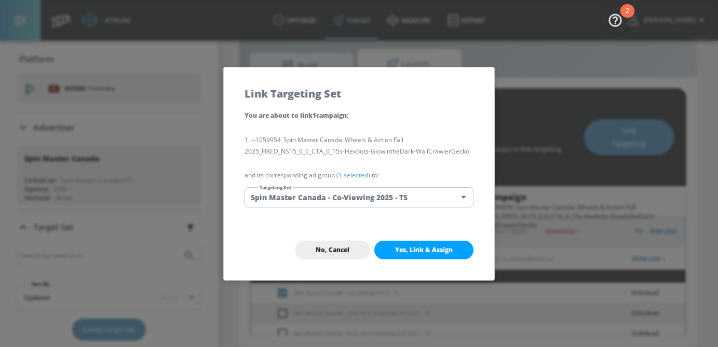
click at [358, 172] on link "1 selected" at bounding box center [354, 175] width 30 height 9
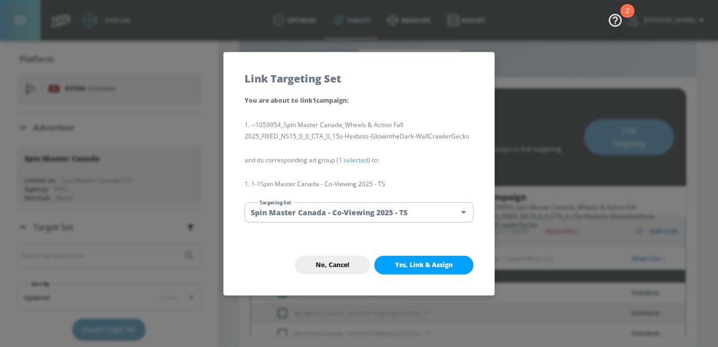
click at [404, 257] on button "Yes, Link & Assign" at bounding box center [423, 265] width 99 height 19
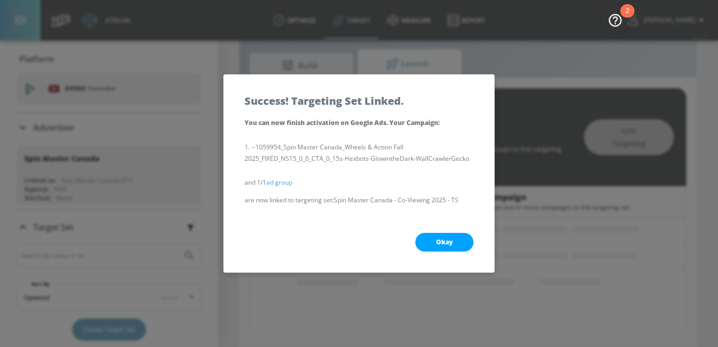
scroll to position [124, 0]
click at [453, 249] on button "Okay" at bounding box center [444, 242] width 58 height 19
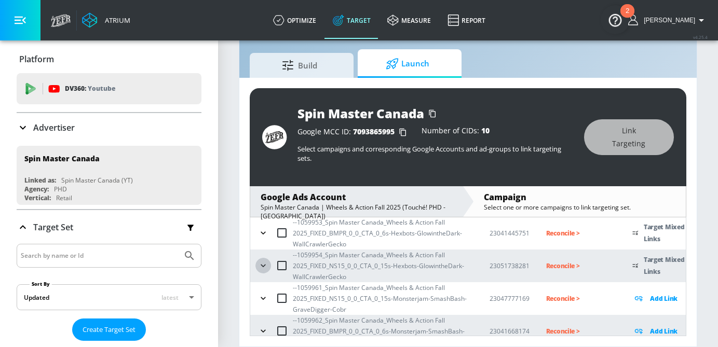
click at [262, 261] on icon "button" at bounding box center [263, 266] width 10 height 10
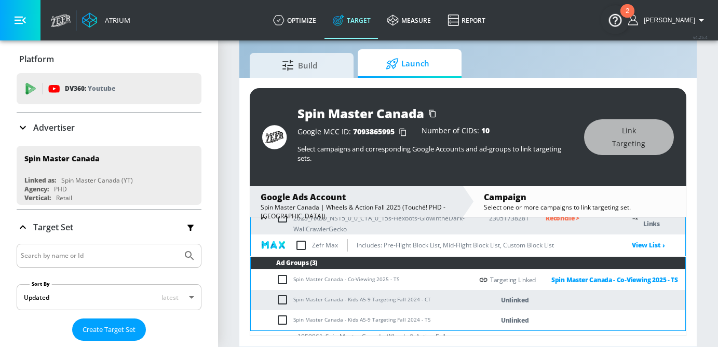
scroll to position [298, 0]
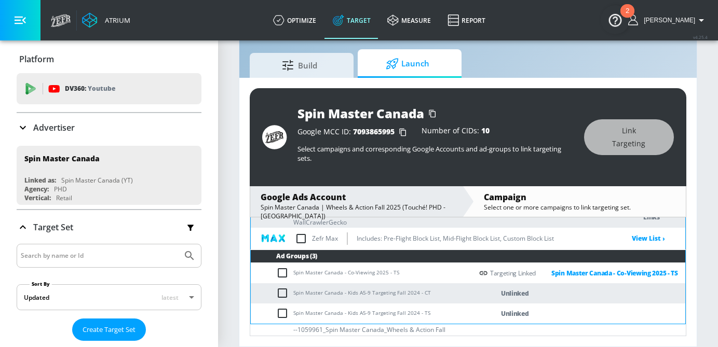
click at [280, 289] on input "checkbox" at bounding box center [284, 293] width 17 height 12
checkbox input "true"
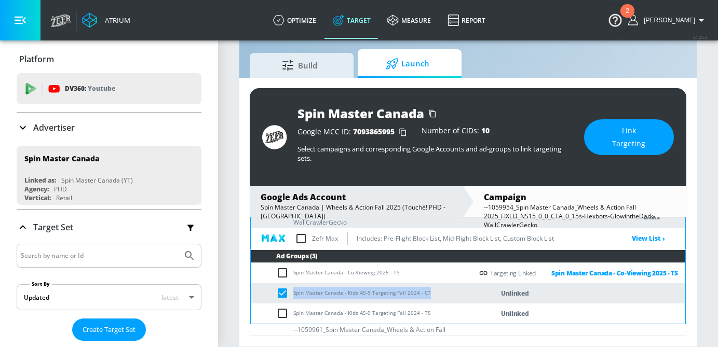
drag, startPoint x: 432, startPoint y: 295, endPoint x: 294, endPoint y: 297, distance: 138.2
click at [294, 297] on td "Spin Master Canada - Kids A5-9 Targeting Fall 2024 - CT" at bounding box center [362, 294] width 222 height 20
click at [634, 138] on span "Link Targeting" at bounding box center [629, 137] width 48 height 25
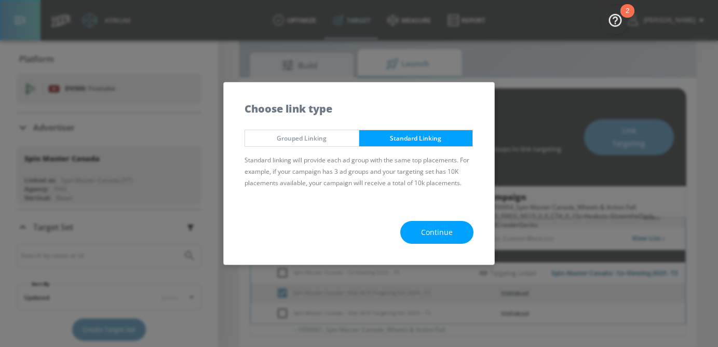
click at [448, 215] on div "Continue" at bounding box center [359, 232] width 271 height 65
click at [446, 230] on span "Continue" at bounding box center [437, 232] width 32 height 13
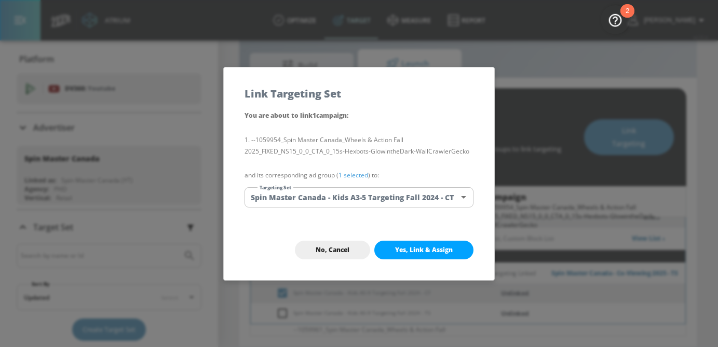
click at [405, 200] on body "Atrium optimize Target measure Report optimize Target measure Report v 4.25.4 […" at bounding box center [359, 162] width 718 height 372
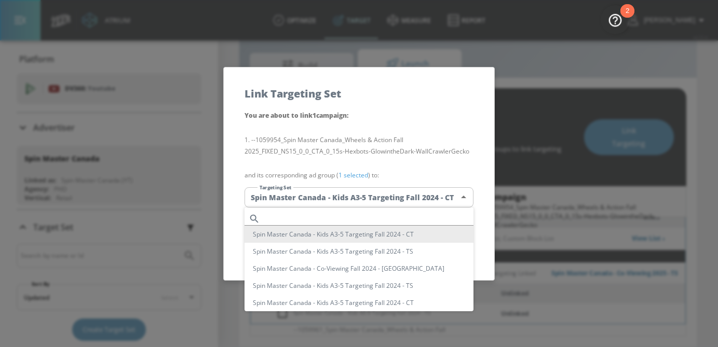
click at [349, 213] on input "text" at bounding box center [368, 219] width 209 height 14
paste input "Spin Master Canada - Kids A5-9 Targeting Fall 2024 - CT"
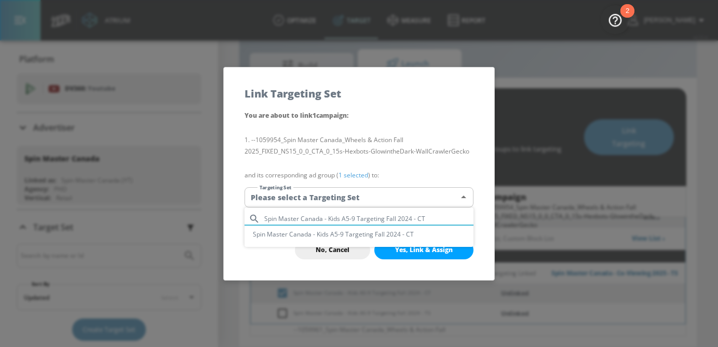
type input "Spin Master Canada - Kids A5-9 Targeting Fall 2024 - CT"
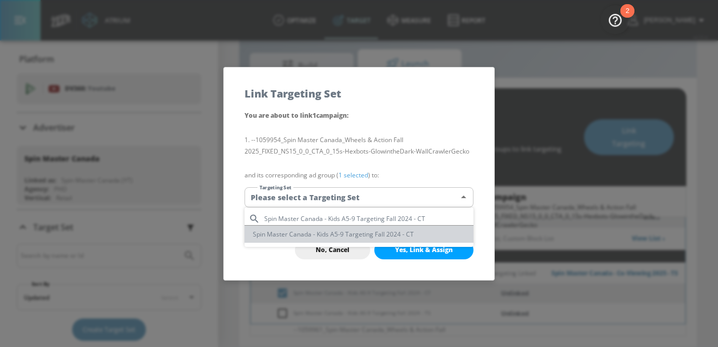
click at [346, 238] on li "Spin Master Canada - Kids A5-9 Targeting Fall 2024 - CT" at bounding box center [359, 234] width 229 height 17
type input "3ae92d62-ea5f-4576-a854-0568464f0a0d"
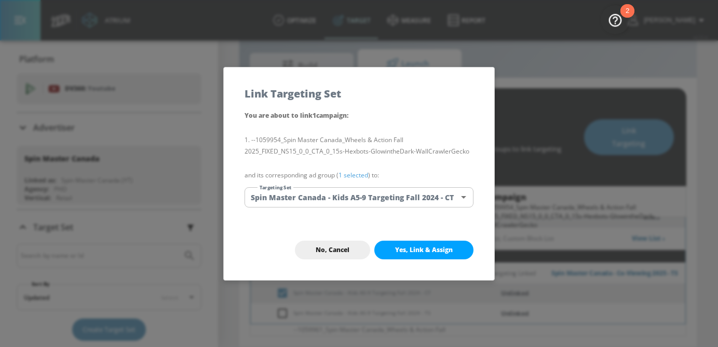
click at [359, 175] on link "1 selected" at bounding box center [354, 175] width 30 height 9
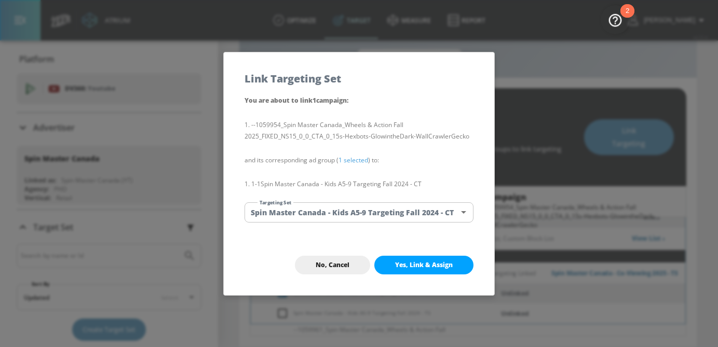
click at [425, 269] on button "Yes, Link & Assign" at bounding box center [423, 265] width 99 height 19
checkbox input "false"
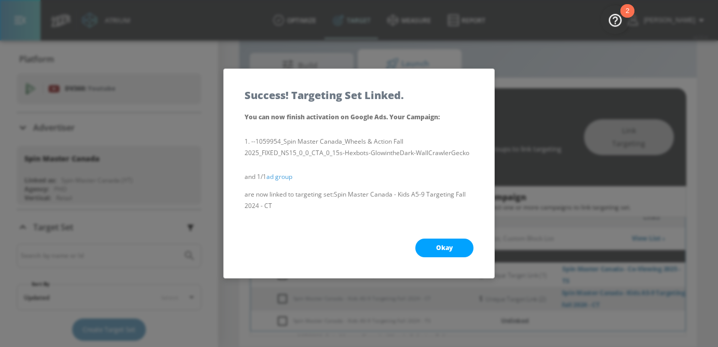
click at [449, 253] on button "Okay" at bounding box center [444, 248] width 58 height 19
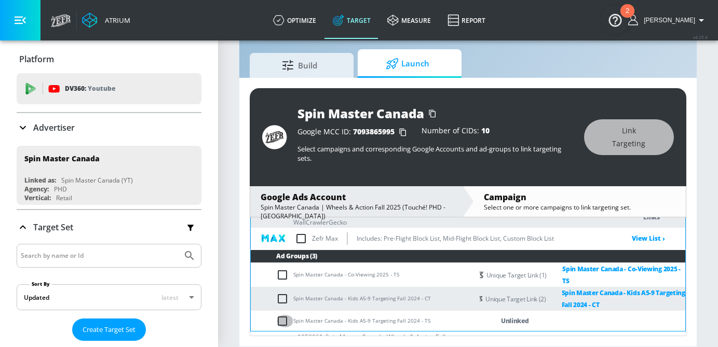
click at [290, 321] on input "checkbox" at bounding box center [284, 321] width 17 height 12
checkbox input "true"
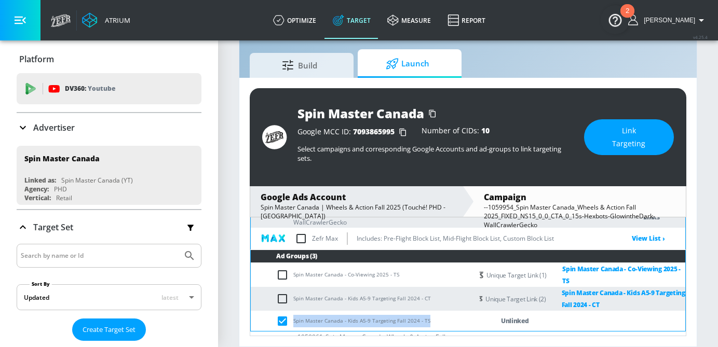
drag, startPoint x: 425, startPoint y: 325, endPoint x: 293, endPoint y: 325, distance: 131.9
click at [293, 325] on td "Spin Master Canada - Kids A5-9 Targeting Fall 2024 - TS" at bounding box center [362, 321] width 222 height 20
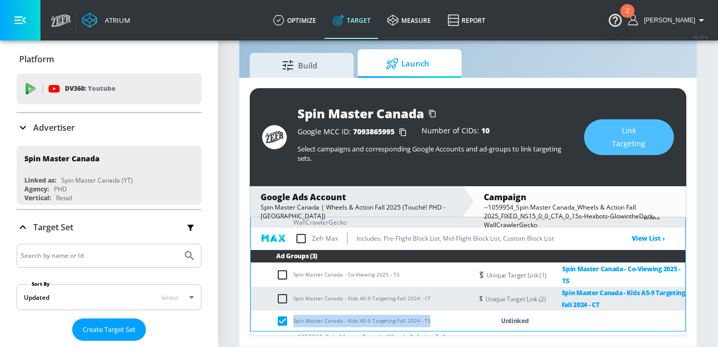
click at [637, 145] on span "Link Targeting" at bounding box center [629, 137] width 48 height 25
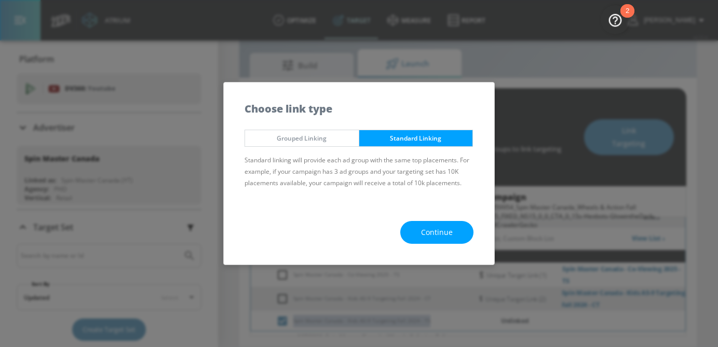
click at [442, 234] on span "Continue" at bounding box center [437, 232] width 32 height 13
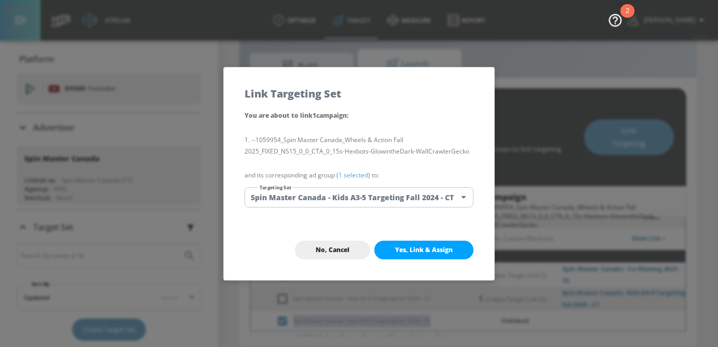
click at [384, 202] on body "Atrium optimize Target measure Report optimize Target measure Report v 4.25.4 […" at bounding box center [359, 162] width 718 height 372
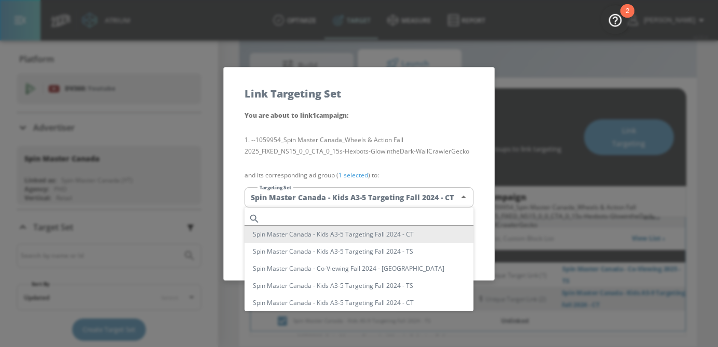
click at [356, 219] on input "text" at bounding box center [368, 219] width 209 height 14
paste input "Spin Master Canada - Kids A5-9 Targeting Fall 2024 - TS"
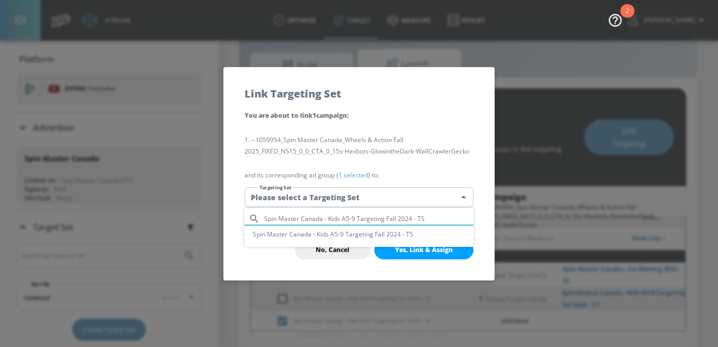
type input "Spin Master Canada - Kids A5-9 Targeting Fall 2024 - TS"
click at [353, 235] on li "Spin Master Canada - Kids A5-9 Targeting Fall 2024 - TS" at bounding box center [359, 234] width 229 height 17
type input "3ddf766f-b0e5-4019-8f22-24e4308b09b8"
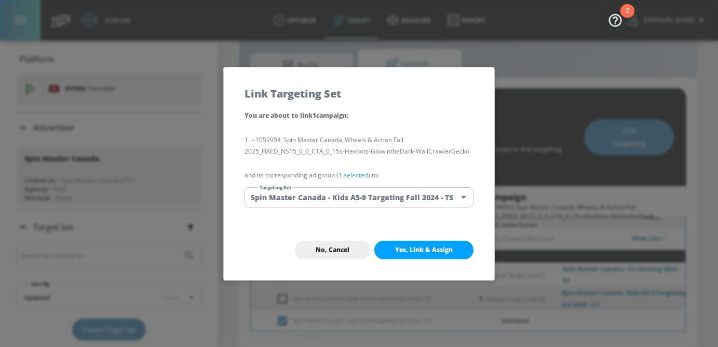
click at [361, 177] on link "1 selected" at bounding box center [354, 175] width 30 height 9
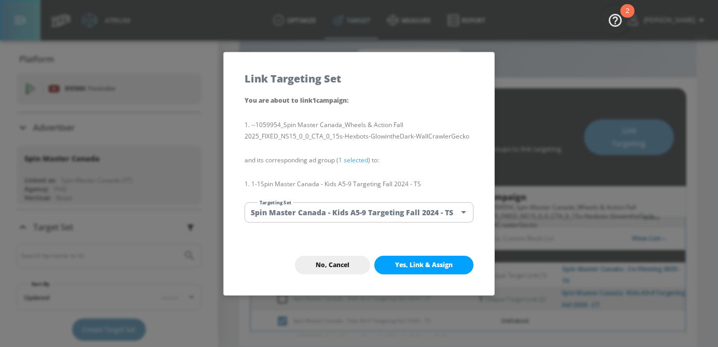
click at [436, 265] on span "Yes, Link & Assign" at bounding box center [424, 265] width 58 height 8
checkbox input "false"
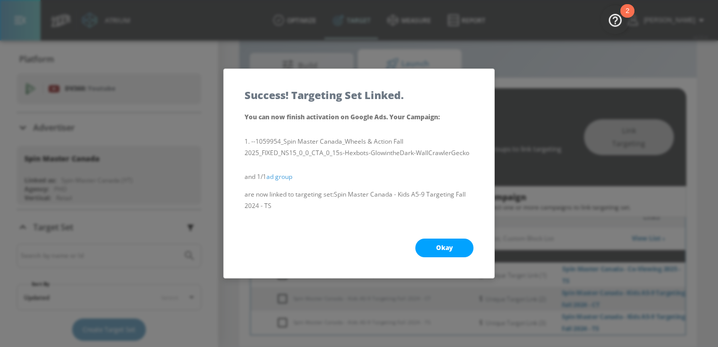
click at [452, 245] on span "Okay" at bounding box center [444, 248] width 17 height 8
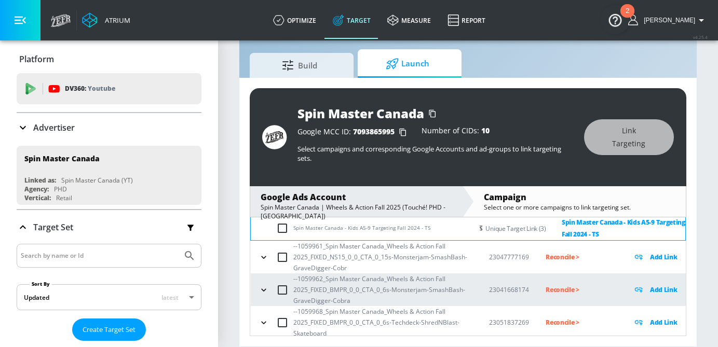
click at [267, 262] on icon "button" at bounding box center [264, 257] width 10 height 10
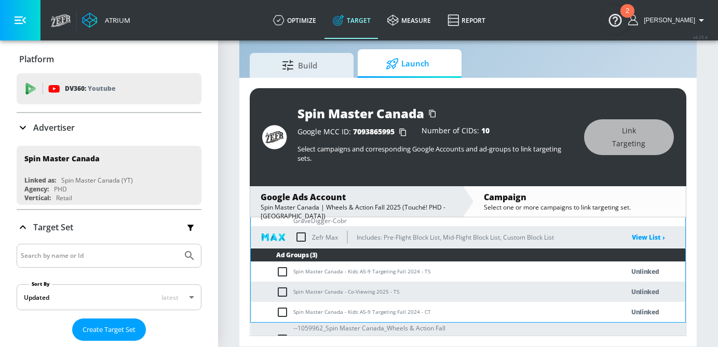
scroll to position [449, 0]
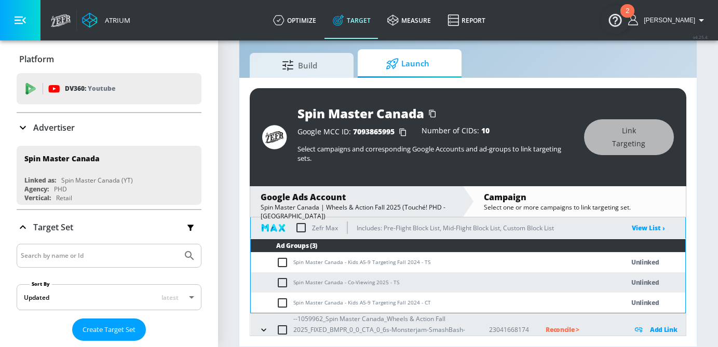
click at [279, 264] on input "checkbox" at bounding box center [284, 263] width 17 height 12
checkbox input "true"
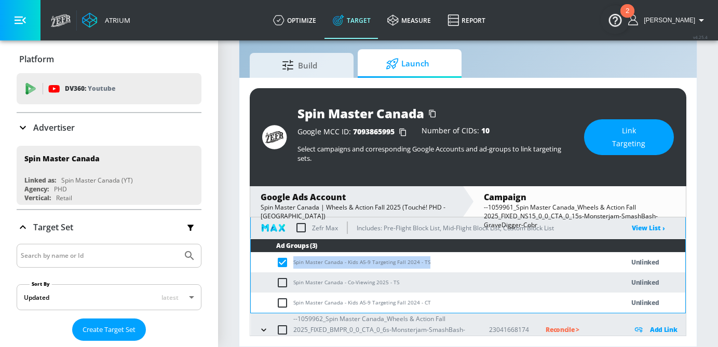
drag, startPoint x: 434, startPoint y: 262, endPoint x: 291, endPoint y: 263, distance: 142.3
click at [291, 263] on td "Spin Master Canada - Kids A5-9 Targeting Fall 2024 - TS" at bounding box center [427, 262] width 352 height 20
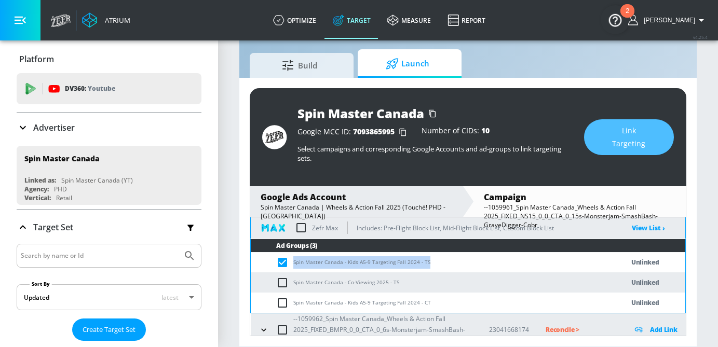
click at [661, 141] on button "Link Targeting" at bounding box center [629, 137] width 90 height 36
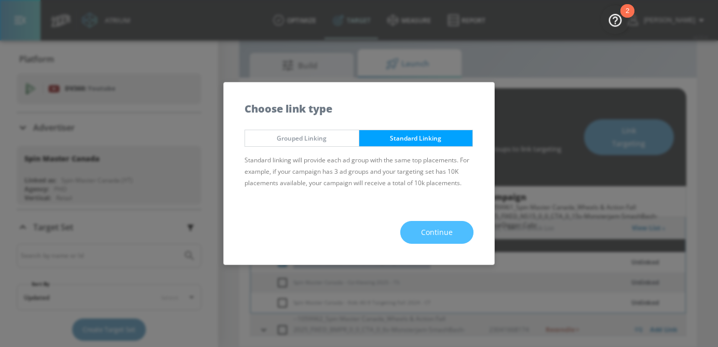
click at [452, 231] on span "Continue" at bounding box center [437, 232] width 32 height 13
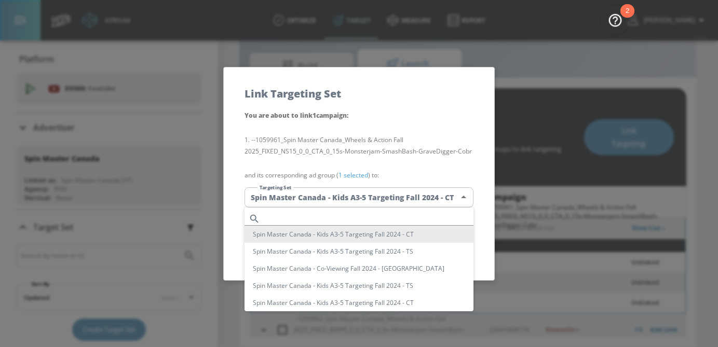
click at [385, 191] on body "Atrium optimize Target measure Report optimize Target measure Report v 4.25.4 […" at bounding box center [359, 162] width 718 height 372
click at [337, 218] on input "text" at bounding box center [368, 219] width 209 height 14
paste input "Spin Master Canada - Kids A5-9 Targeting Fall 2024 - TS"
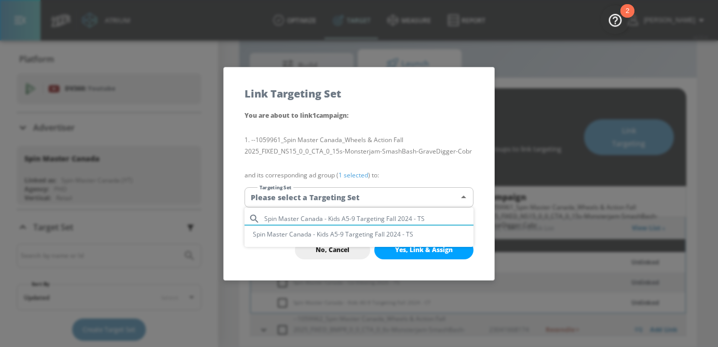
type input "Spin Master Canada - Kids A5-9 Targeting Fall 2024 - TS"
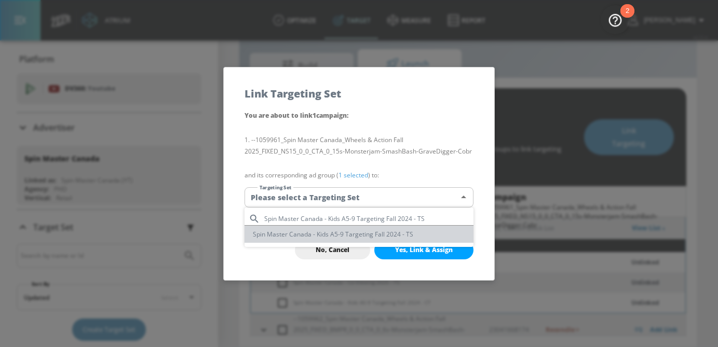
click at [404, 238] on li "Spin Master Canada - Kids A5-9 Targeting Fall 2024 - TS" at bounding box center [359, 234] width 229 height 17
type input "3ddf766f-b0e5-4019-8f22-24e4308b09b8"
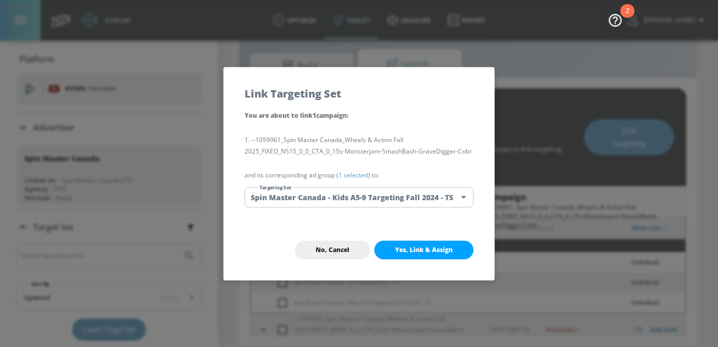
click at [361, 174] on link "1 selected" at bounding box center [354, 175] width 30 height 9
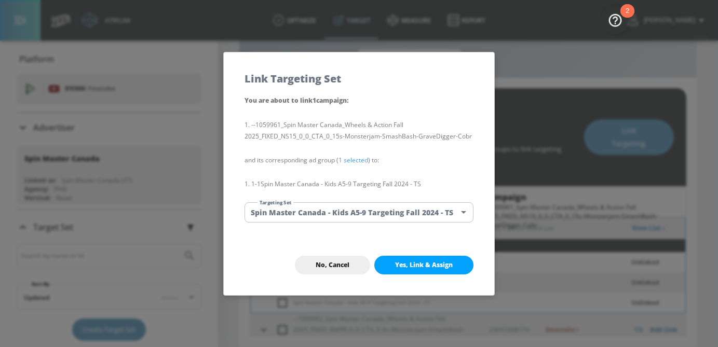
click at [415, 275] on div "No, Cancel Yes, Link & Assign" at bounding box center [359, 265] width 271 height 60
click at [414, 265] on span "Yes, Link & Assign" at bounding box center [424, 265] width 58 height 8
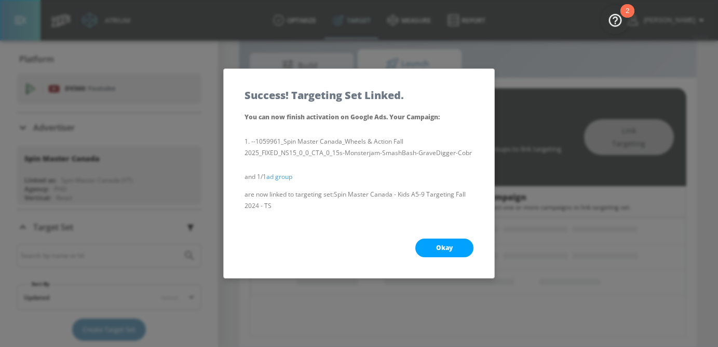
scroll to position [124, 0]
click at [469, 251] on button "Okay" at bounding box center [444, 248] width 58 height 19
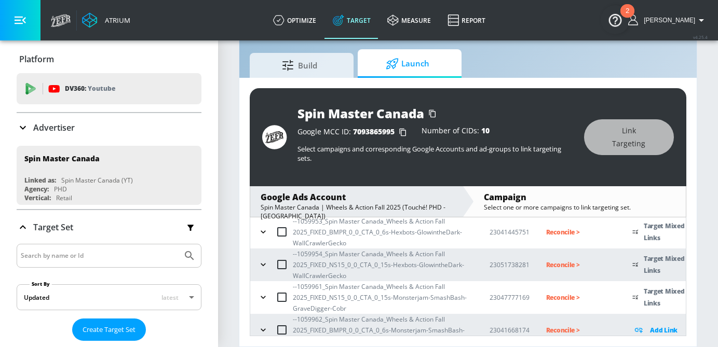
scroll to position [245, 0]
click at [270, 298] on button "button" at bounding box center [264, 297] width 16 height 16
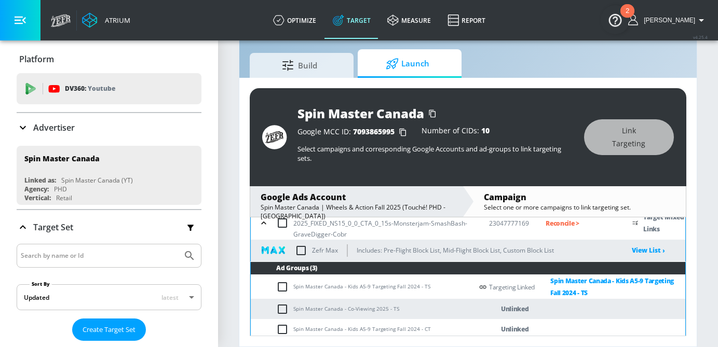
scroll to position [321, 0]
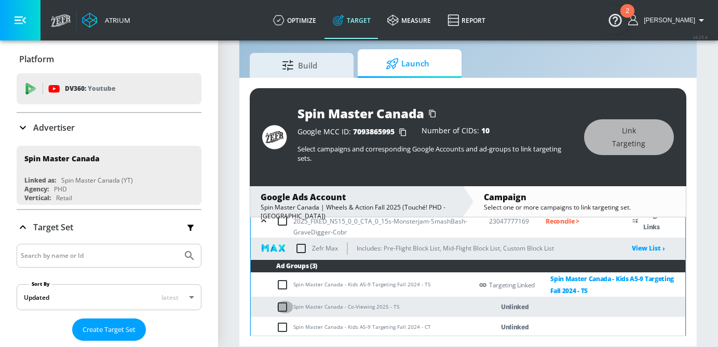
click at [280, 305] on input "checkbox" at bounding box center [284, 307] width 17 height 12
checkbox input "true"
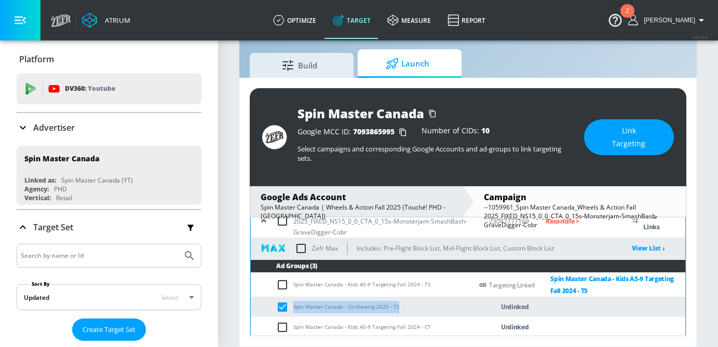
drag, startPoint x: 404, startPoint y: 312, endPoint x: 290, endPoint y: 312, distance: 113.2
click at [290, 312] on td "Spin Master Canada - Co-Viewing 2025 - TS" at bounding box center [362, 307] width 222 height 20
click at [611, 139] on span "Link Targeting" at bounding box center [629, 137] width 48 height 25
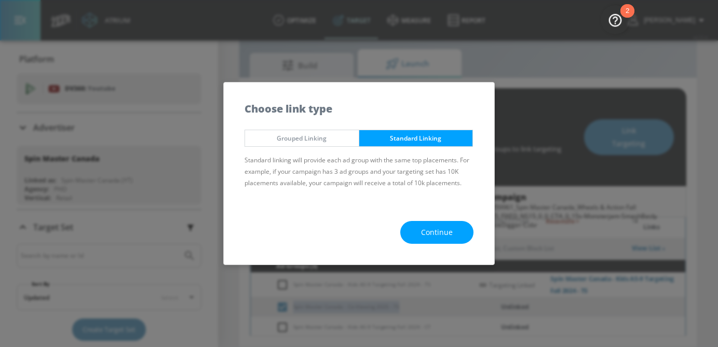
click at [448, 235] on span "Continue" at bounding box center [437, 232] width 32 height 13
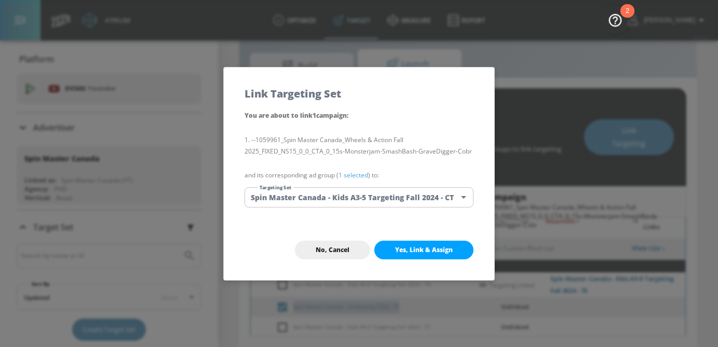
click at [380, 189] on body "Atrium optimize Target measure Report optimize Target measure Report v 4.25.4 […" at bounding box center [359, 162] width 718 height 372
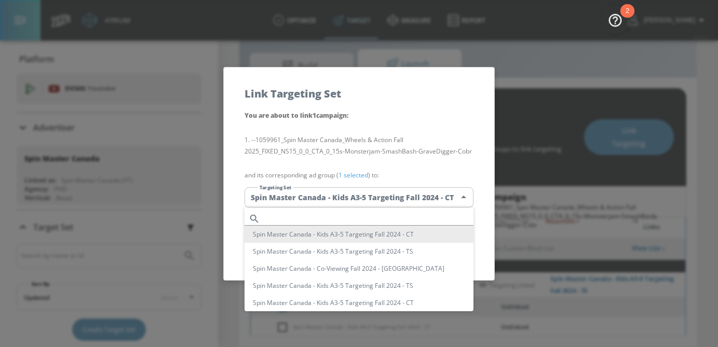
click at [372, 214] on input "text" at bounding box center [368, 219] width 209 height 14
paste input "Spin Master Canada - Co-Viewing 2025 - TS"
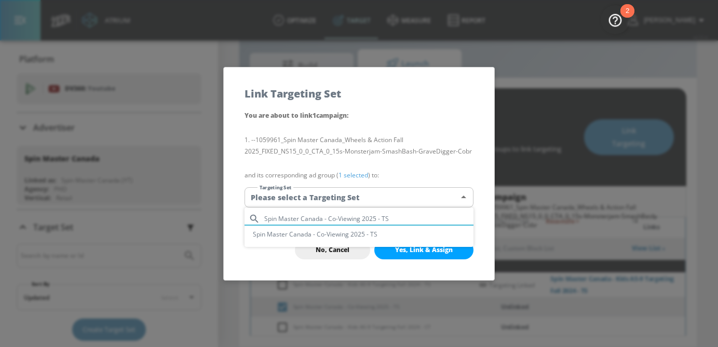
type input "Spin Master Canada - Co-Viewing 2025 - TS"
click at [357, 239] on li "Spin Master Canada - Co-Viewing 2025 - TS" at bounding box center [359, 234] width 229 height 17
type input "53d6f3c3-d36e-44d5-91ec-3a6830c74e50"
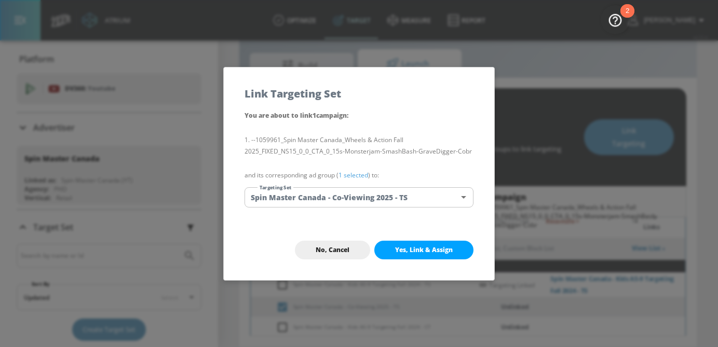
click at [365, 177] on link "1 selected" at bounding box center [354, 175] width 30 height 9
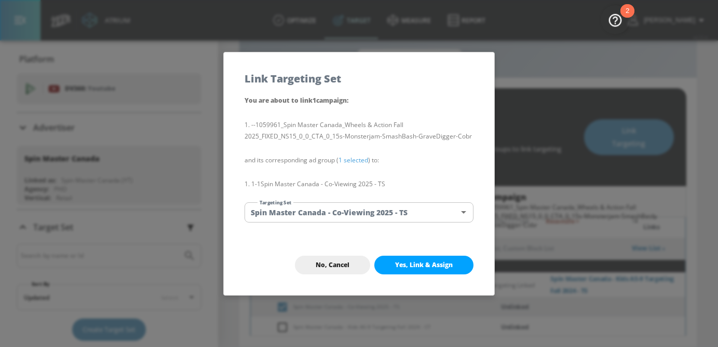
click at [418, 269] on span "Yes, Link & Assign" at bounding box center [424, 265] width 58 height 8
checkbox input "false"
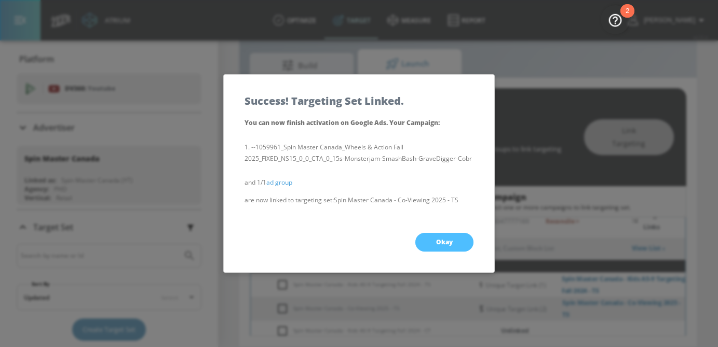
click at [449, 246] on span "Okay" at bounding box center [444, 242] width 17 height 8
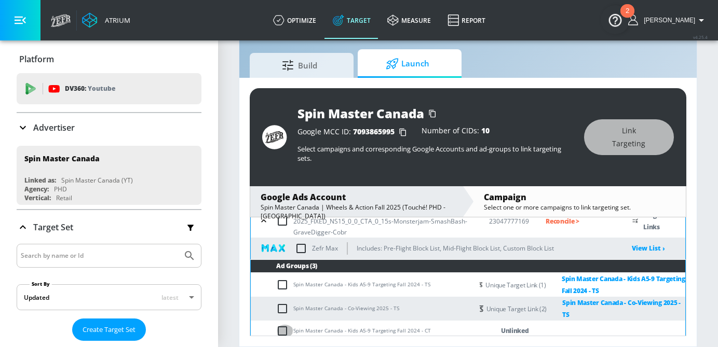
click at [287, 331] on input "checkbox" at bounding box center [284, 331] width 17 height 12
checkbox input "true"
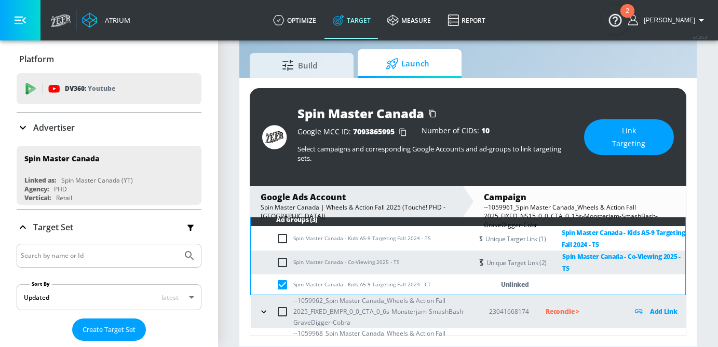
scroll to position [379, 0]
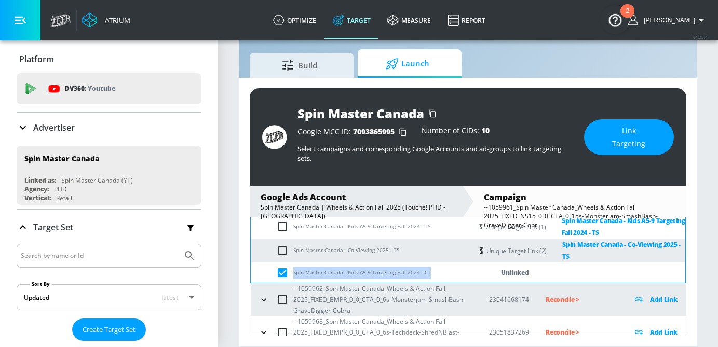
drag, startPoint x: 440, startPoint y: 277, endPoint x: 294, endPoint y: 275, distance: 146.5
click at [294, 275] on td "Spin Master Canada - Kids A5-9 Targeting Fall 2024 - CT" at bounding box center [362, 273] width 222 height 20
click at [621, 143] on span "Link Targeting" at bounding box center [629, 137] width 48 height 25
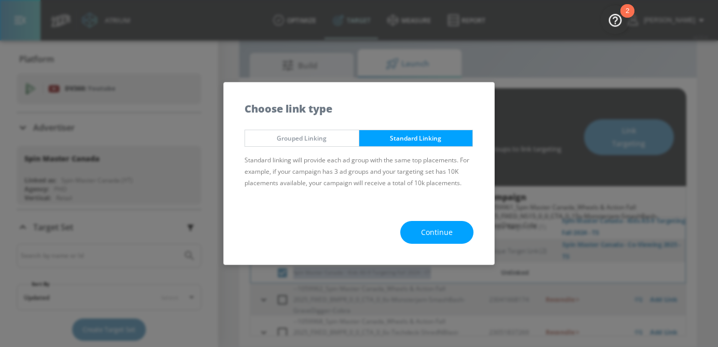
click at [421, 228] on button "Continue" at bounding box center [436, 232] width 73 height 23
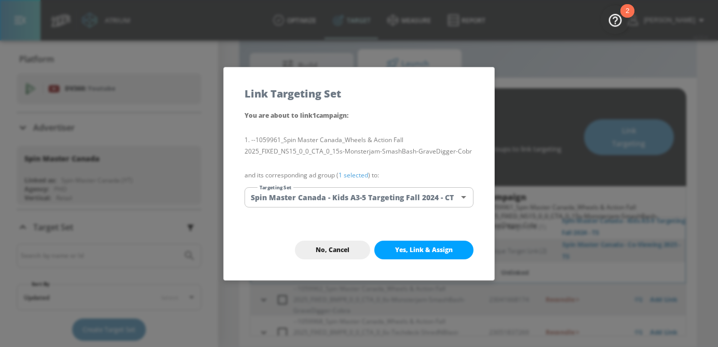
click at [380, 199] on body "Atrium optimize Target measure Report optimize Target measure Report v 4.25.4 […" at bounding box center [359, 162] width 718 height 372
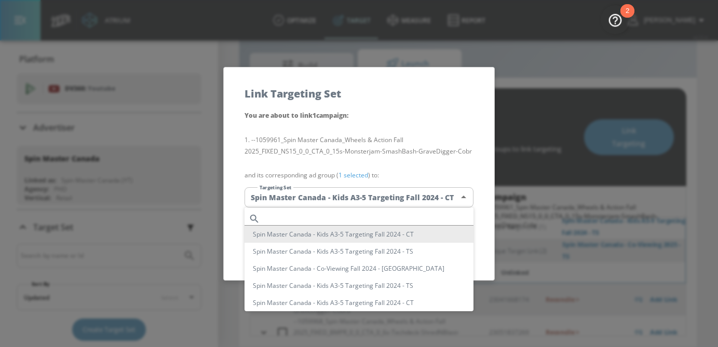
click at [354, 220] on input "text" at bounding box center [368, 219] width 209 height 14
paste input "Spin Master Canada - Kids A5-9 Targeting Fall 2024 - CT"
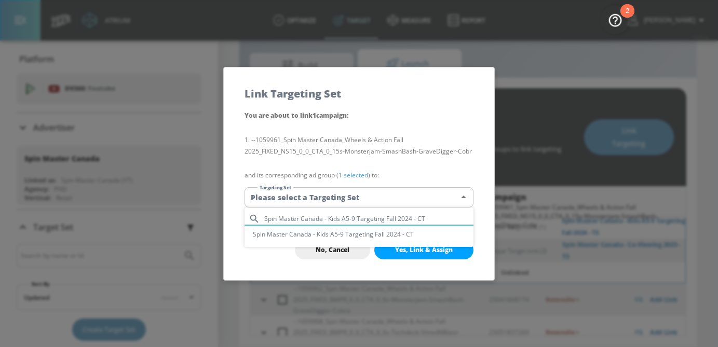
type input "Spin Master Canada - Kids A5-9 Targeting Fall 2024 - CT"
click at [365, 234] on li "Spin Master Canada - Kids A5-9 Targeting Fall 2024 - CT" at bounding box center [359, 234] width 229 height 17
type input "3ae92d62-ea5f-4576-a854-0568464f0a0d"
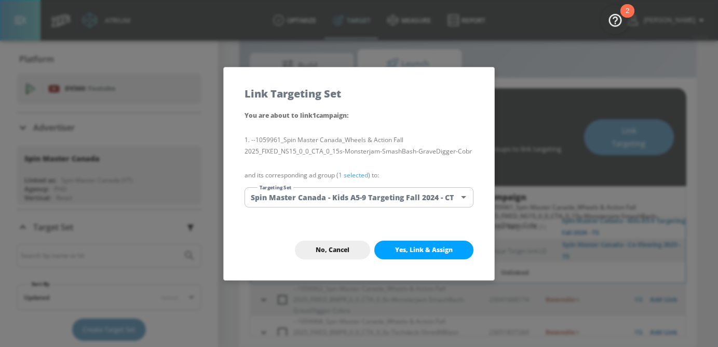
click at [362, 177] on link "1 selected" at bounding box center [354, 175] width 30 height 9
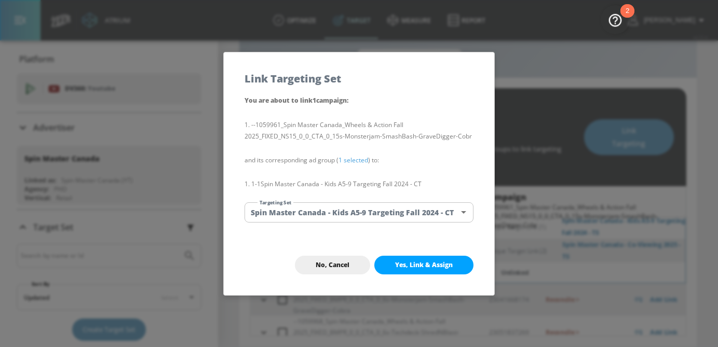
click at [422, 258] on button "Yes, Link & Assign" at bounding box center [423, 265] width 99 height 19
checkbox input "false"
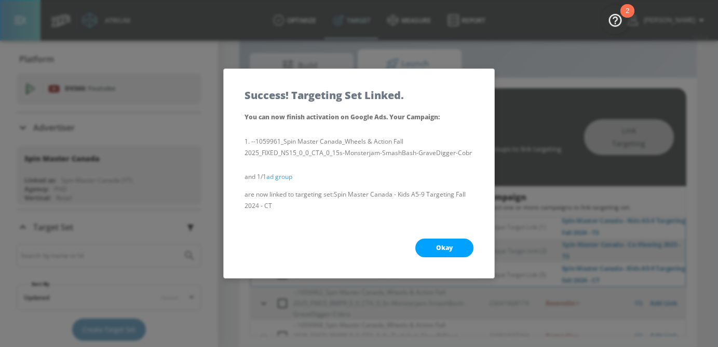
click at [445, 253] on button "Okay" at bounding box center [444, 248] width 58 height 19
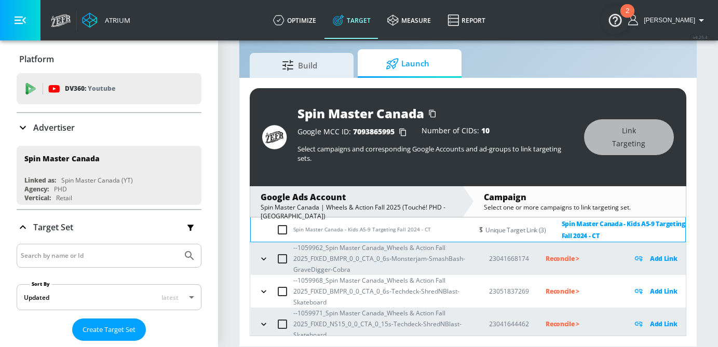
scroll to position [430, 0]
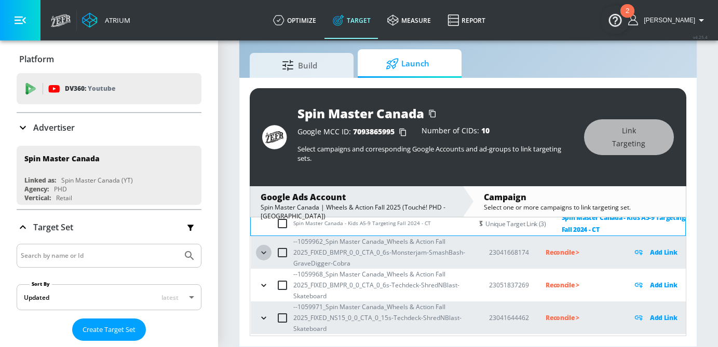
click at [264, 256] on icon "button" at bounding box center [264, 253] width 10 height 10
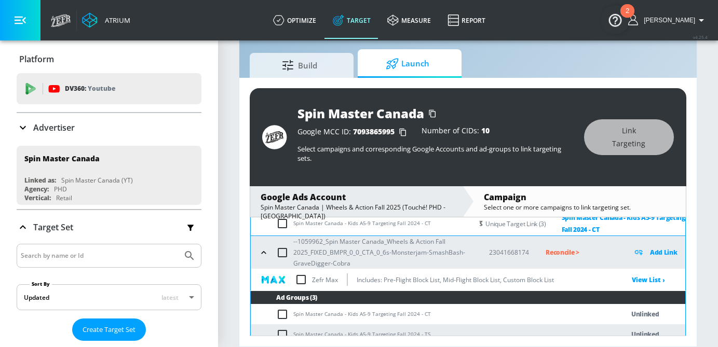
click at [279, 317] on input "checkbox" at bounding box center [284, 315] width 17 height 12
checkbox input "true"
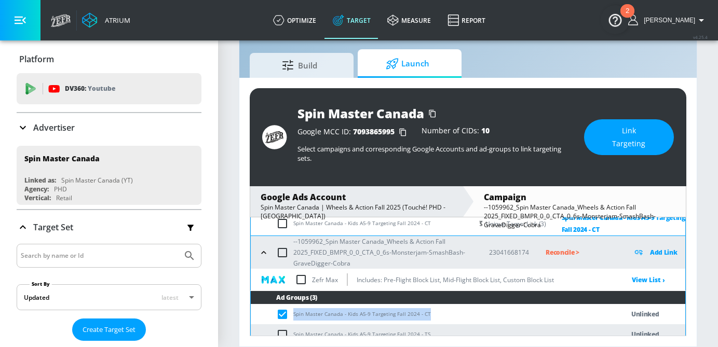
drag, startPoint x: 429, startPoint y: 316, endPoint x: 290, endPoint y: 316, distance: 138.7
click at [290, 316] on td "Spin Master Canada - Kids A5-9 Targeting Fall 2024 - CT" at bounding box center [427, 314] width 352 height 20
click at [641, 131] on span "Link Targeting" at bounding box center [629, 137] width 48 height 25
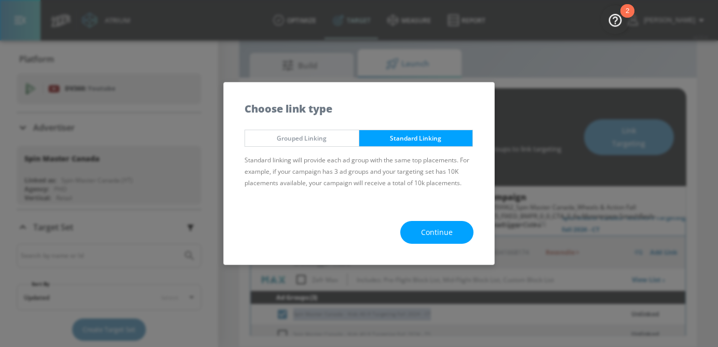
click at [443, 231] on span "Continue" at bounding box center [437, 232] width 32 height 13
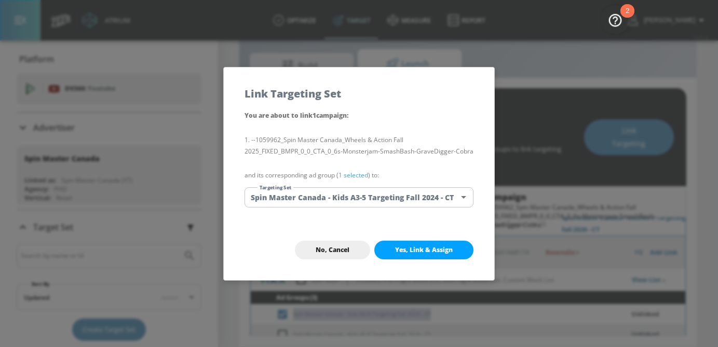
click at [384, 193] on body "Atrium optimize Target measure Report optimize Target measure Report v 4.25.4 […" at bounding box center [359, 162] width 718 height 372
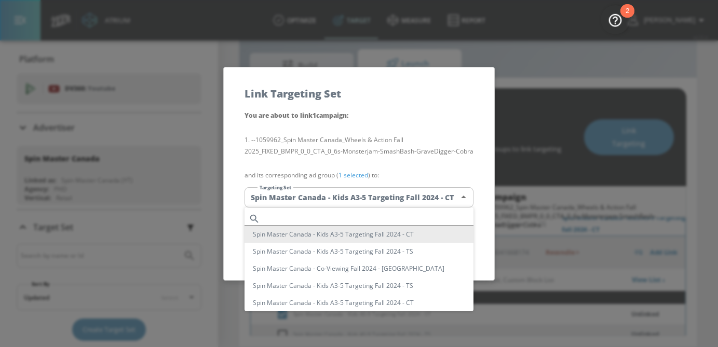
click at [364, 223] on input "text" at bounding box center [368, 219] width 209 height 14
paste input "Spin Master Canada - Kids A5-9 Targeting Fall 2024 - CT"
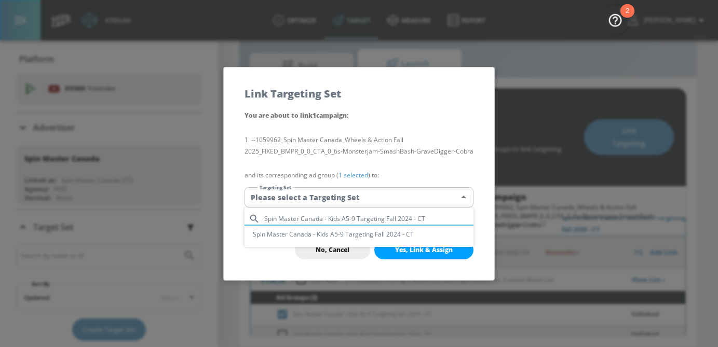
type input "Spin Master Canada - Kids A5-9 Targeting Fall 2024 - CT"
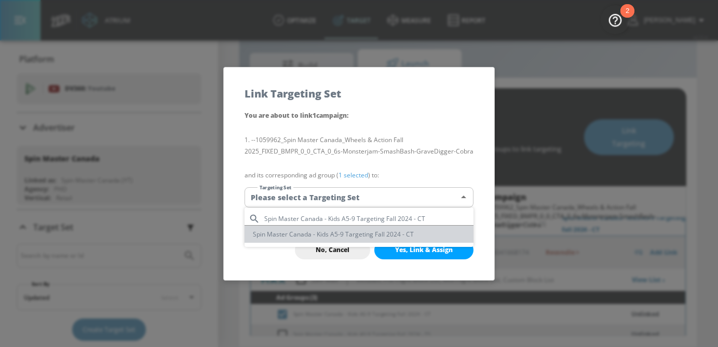
click at [386, 242] on li "Spin Master Canada - Kids A5-9 Targeting Fall 2024 - CT" at bounding box center [359, 234] width 229 height 17
type input "3ae92d62-ea5f-4576-a854-0568464f0a0d"
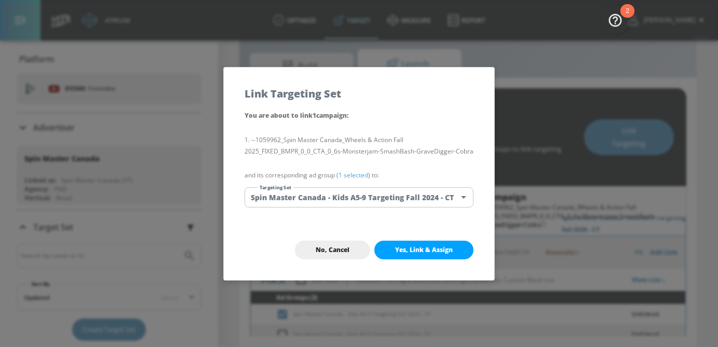
click at [409, 255] on button "Yes, Link & Assign" at bounding box center [423, 250] width 99 height 19
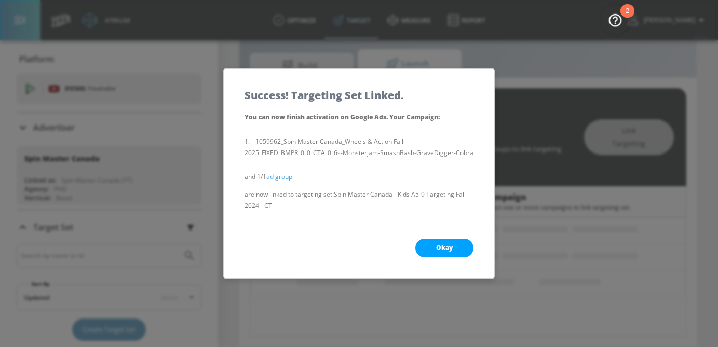
scroll to position [124, 0]
click at [439, 250] on span "Okay" at bounding box center [444, 248] width 17 height 8
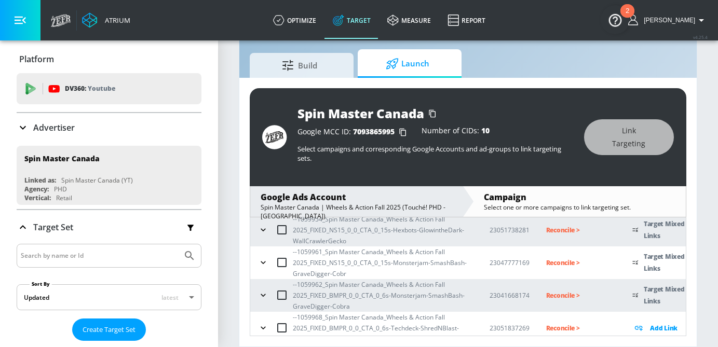
scroll to position [297, 0]
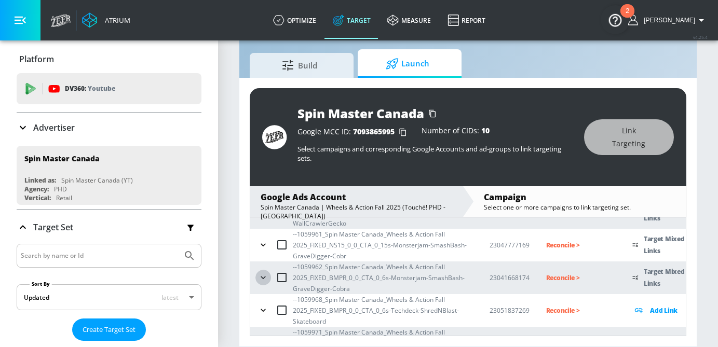
click at [264, 275] on icon "button" at bounding box center [263, 278] width 10 height 10
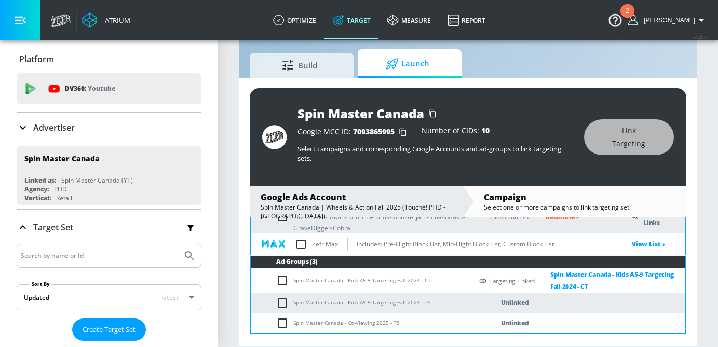
scroll to position [364, 0]
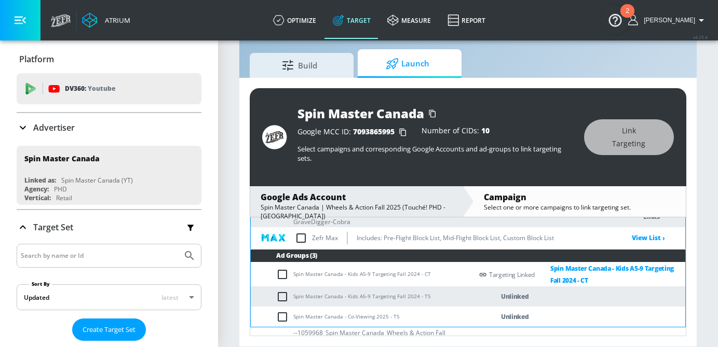
click at [279, 301] on input "checkbox" at bounding box center [284, 297] width 17 height 12
checkbox input "true"
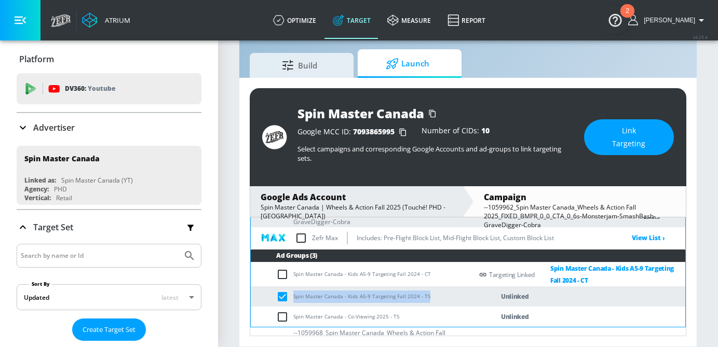
drag, startPoint x: 435, startPoint y: 301, endPoint x: 291, endPoint y: 301, distance: 144.4
click at [291, 301] on td "Spin Master Canada - Kids A5-9 Targeting Fall 2024 - TS" at bounding box center [362, 297] width 222 height 20
click at [607, 142] on span "Link Targeting" at bounding box center [629, 137] width 48 height 25
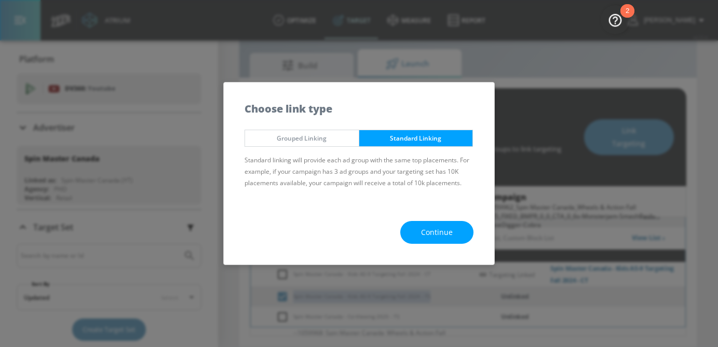
click at [434, 227] on span "Continue" at bounding box center [437, 232] width 32 height 13
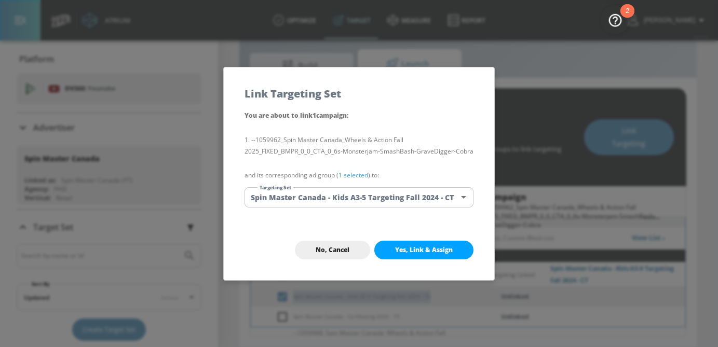
click at [378, 199] on body "Atrium optimize Target measure Report optimize Target measure Report v 4.25.4 […" at bounding box center [359, 162] width 718 height 372
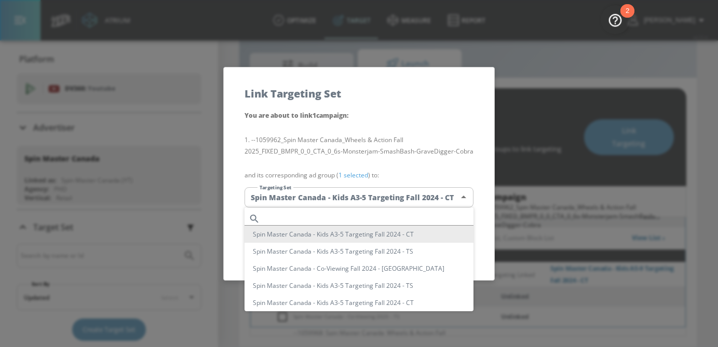
click at [334, 221] on input "text" at bounding box center [368, 219] width 209 height 14
paste input "Spin Master Canada - Kids A5-9 Targeting Fall 2024 - TS"
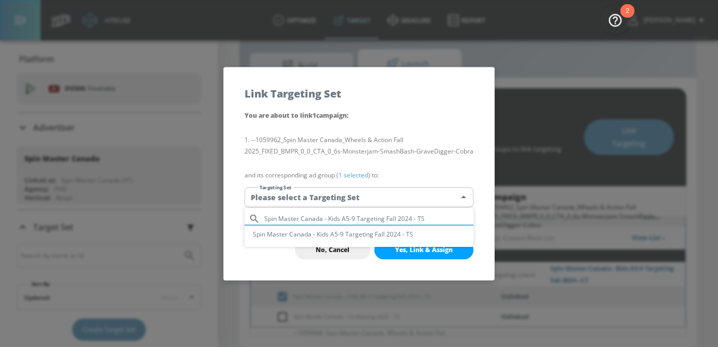
type input "Spin Master Canada - Kids A5-9 Targeting Fall 2024 - TS"
click at [342, 235] on li "Spin Master Canada - Kids A5-9 Targeting Fall 2024 - TS" at bounding box center [359, 234] width 229 height 17
type input "3ddf766f-b0e5-4019-8f22-24e4308b09b8"
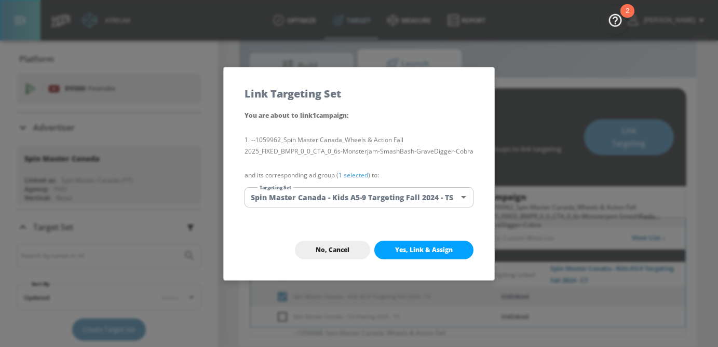
click at [354, 176] on link "1 selected" at bounding box center [354, 175] width 30 height 9
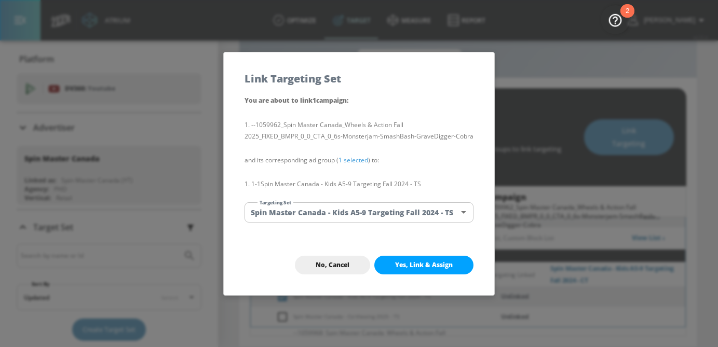
click at [406, 266] on span "Yes, Link & Assign" at bounding box center [424, 265] width 58 height 8
checkbox input "false"
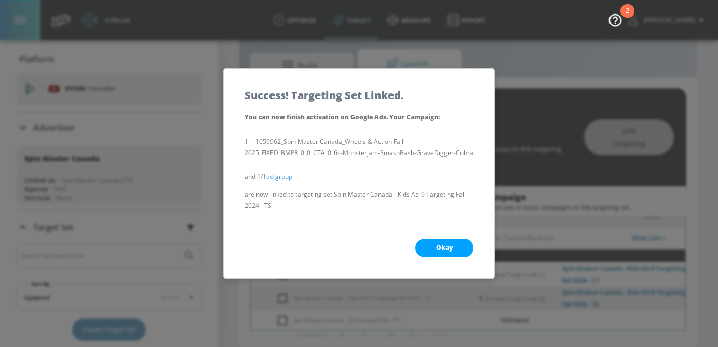
click at [437, 249] on span "Okay" at bounding box center [444, 248] width 17 height 8
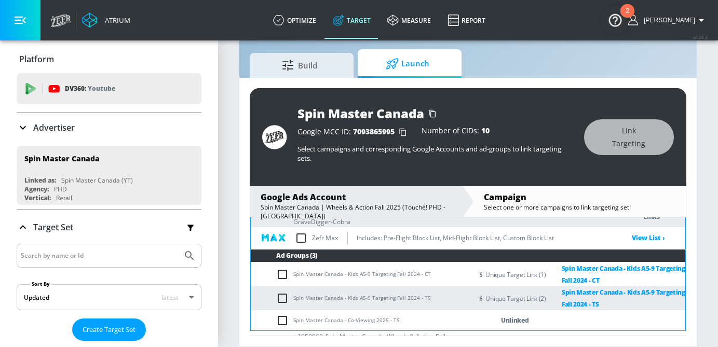
click at [278, 323] on input "checkbox" at bounding box center [284, 321] width 17 height 12
checkbox input "true"
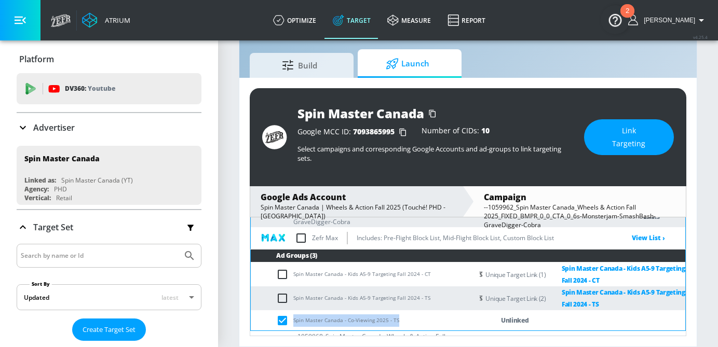
drag, startPoint x: 401, startPoint y: 324, endPoint x: 291, endPoint y: 323, distance: 109.6
click at [291, 323] on td "Spin Master Canada - Co-Viewing 2025 - TS" at bounding box center [362, 321] width 222 height 20
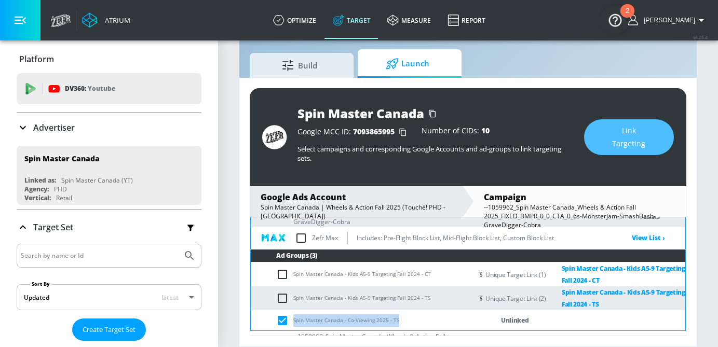
click at [613, 154] on button "Link Targeting" at bounding box center [629, 137] width 90 height 36
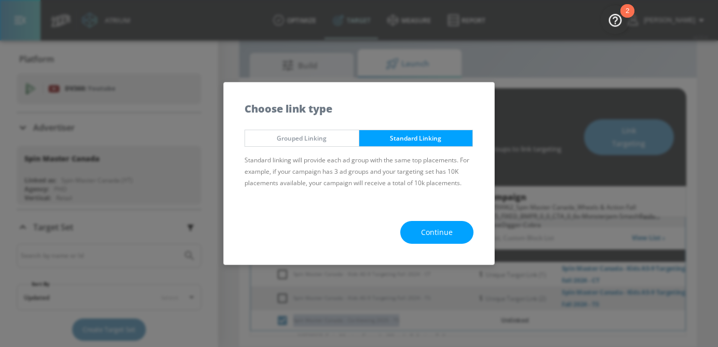
click at [465, 226] on button "Continue" at bounding box center [436, 232] width 73 height 23
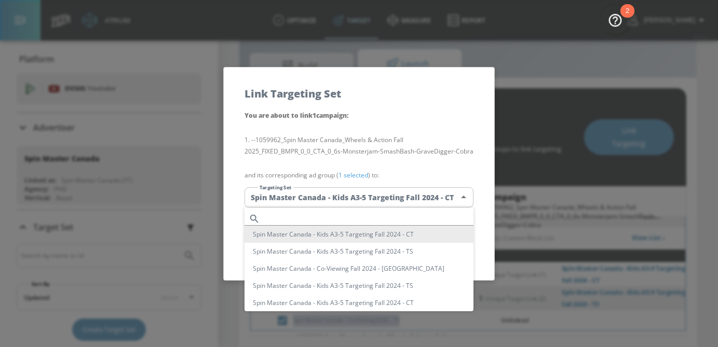
click at [377, 193] on body "Atrium optimize Target measure Report optimize Target measure Report v 4.25.4 […" at bounding box center [359, 162] width 718 height 372
click at [336, 214] on input "text" at bounding box center [368, 219] width 209 height 14
paste input "Spin Master Canada - Co-Viewing 2025 - TS"
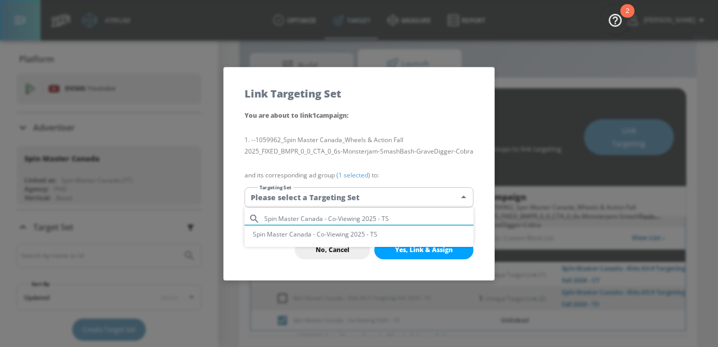
type input "Spin Master Canada - Co-Viewing 2025 - TS"
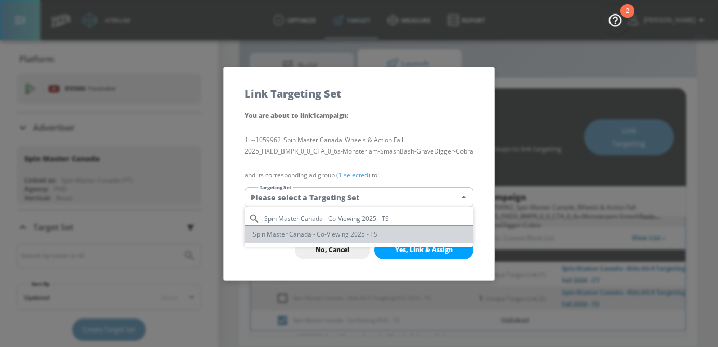
click at [336, 236] on li "Spin Master Canada - Co-Viewing 2025 - TS" at bounding box center [359, 234] width 229 height 17
type input "53d6f3c3-d36e-44d5-91ec-3a6830c74e50"
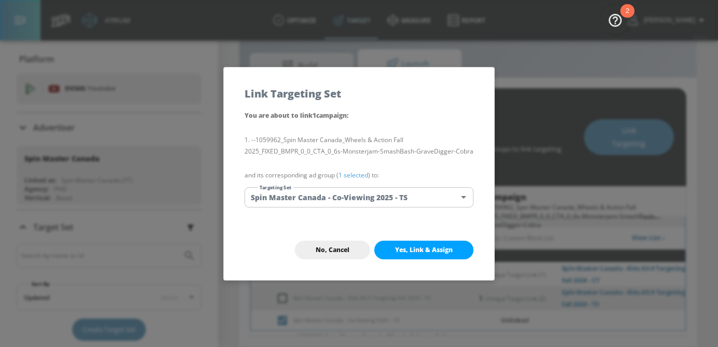
click at [413, 252] on span "Yes, Link & Assign" at bounding box center [424, 250] width 58 height 8
checkbox input "false"
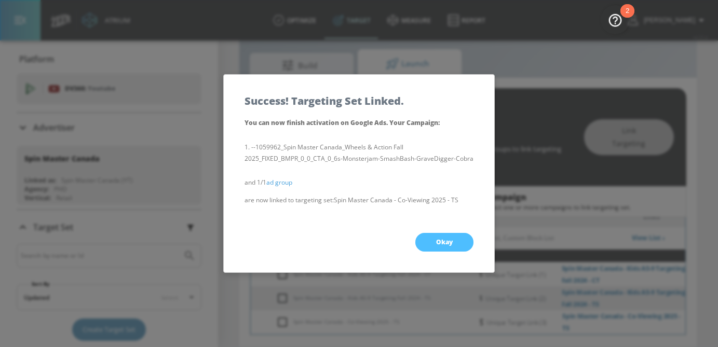
click at [441, 248] on button "Okay" at bounding box center [444, 242] width 58 height 19
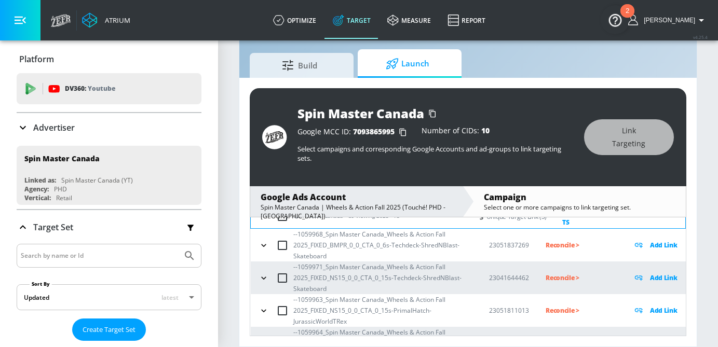
scroll to position [455, 0]
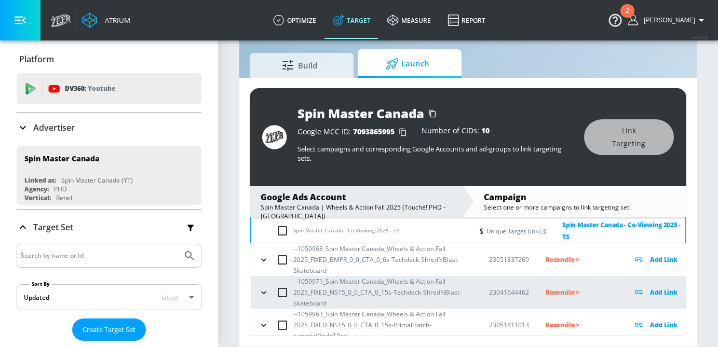
click at [264, 260] on icon "button" at bounding box center [263, 260] width 5 height 3
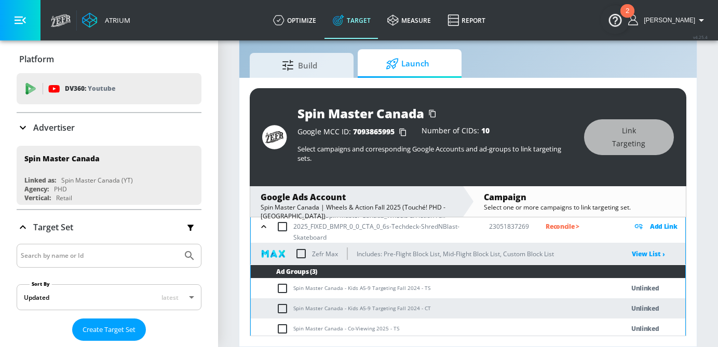
scroll to position [497, 0]
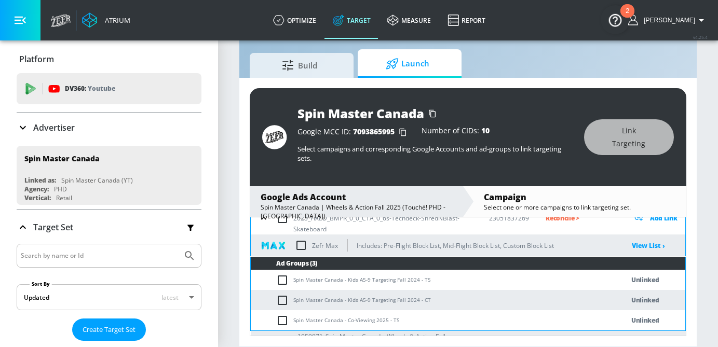
click at [281, 277] on input "checkbox" at bounding box center [284, 280] width 17 height 12
checkbox input "true"
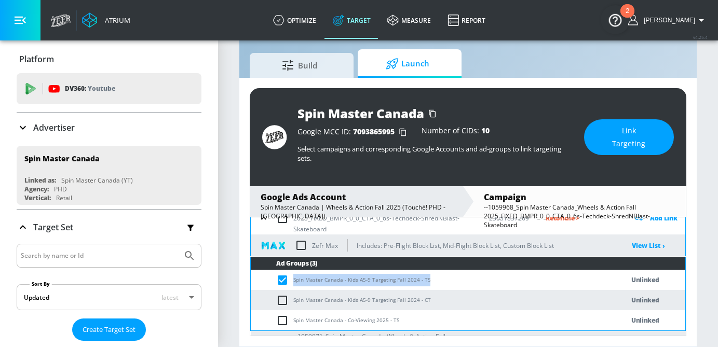
drag, startPoint x: 443, startPoint y: 286, endPoint x: 293, endPoint y: 286, distance: 149.6
click at [293, 286] on td "Spin Master Canada - Kids A5-9 Targeting Fall 2024 - TS" at bounding box center [427, 280] width 352 height 20
click at [643, 149] on span "Link Targeting" at bounding box center [629, 137] width 48 height 25
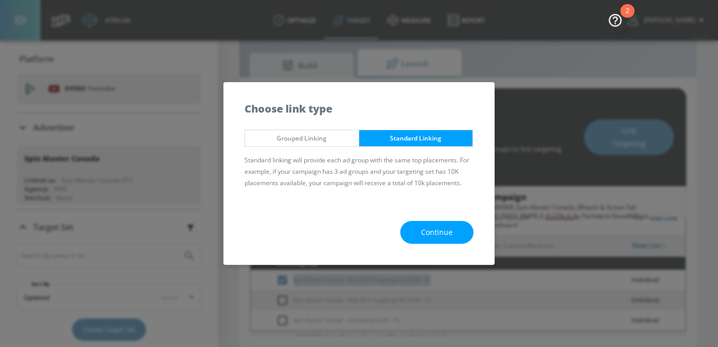
click at [451, 229] on span "Continue" at bounding box center [437, 232] width 32 height 13
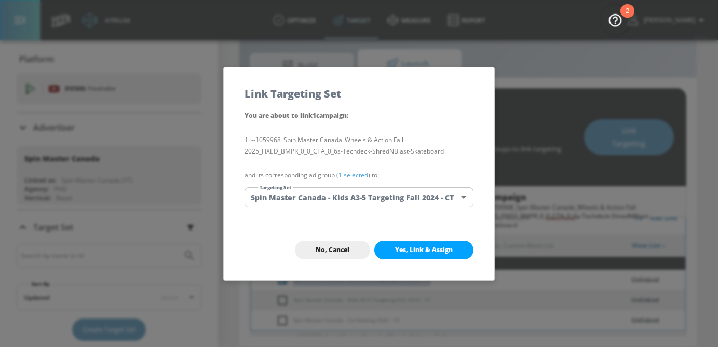
click at [388, 194] on body "Atrium optimize Target measure Report optimize Target measure Report v 4.25.4 […" at bounding box center [359, 162] width 718 height 372
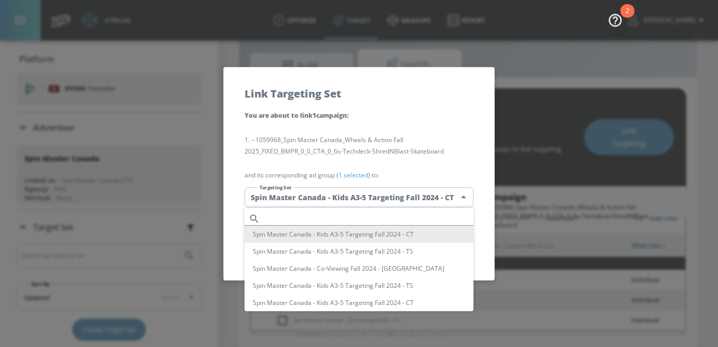
click at [322, 220] on input "text" at bounding box center [368, 219] width 209 height 14
paste input "Spin Master Canada - Kids A5-9 Targeting Fall 2024 - TS"
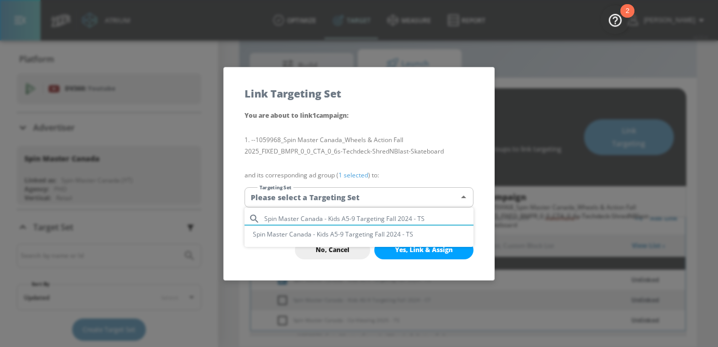
type input "Spin Master Canada - Kids A5-9 Targeting Fall 2024 - TS"
click at [328, 238] on li "Spin Master Canada - Kids A5-9 Targeting Fall 2024 - TS" at bounding box center [359, 234] width 229 height 17
type input "3ddf766f-b0e5-4019-8f22-24e4308b09b8"
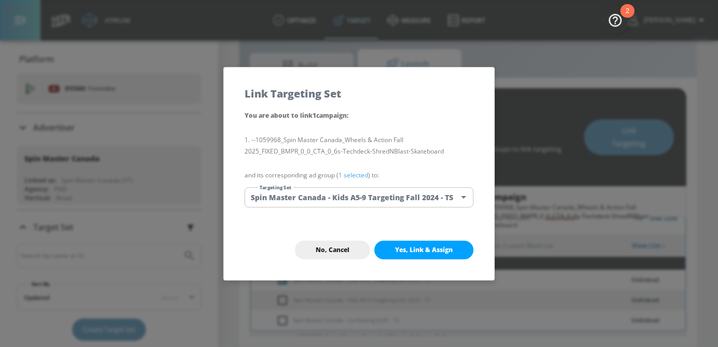
click at [361, 177] on link "1 selected" at bounding box center [354, 175] width 30 height 9
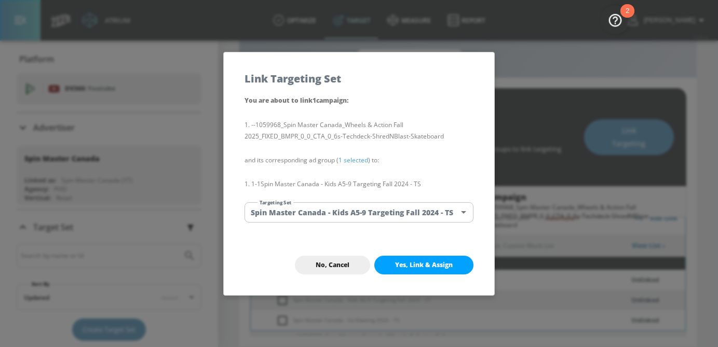
click at [415, 264] on span "Yes, Link & Assign" at bounding box center [424, 265] width 58 height 8
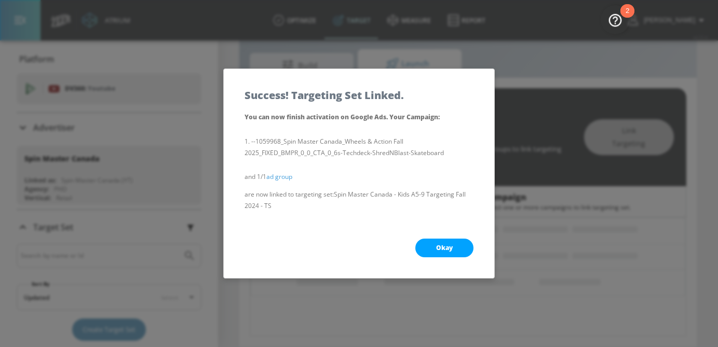
scroll to position [124, 0]
click at [453, 252] on button "Okay" at bounding box center [444, 248] width 58 height 19
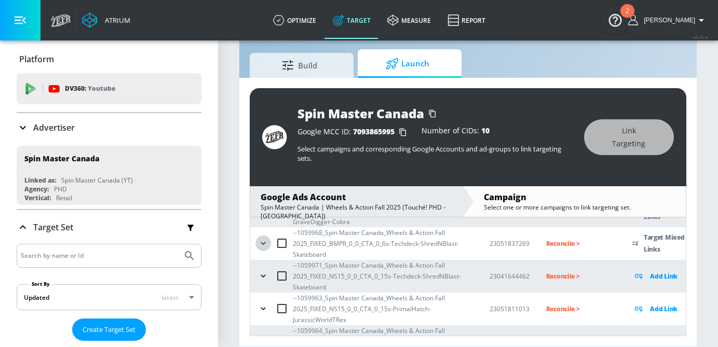
click at [266, 237] on button "button" at bounding box center [264, 244] width 16 height 16
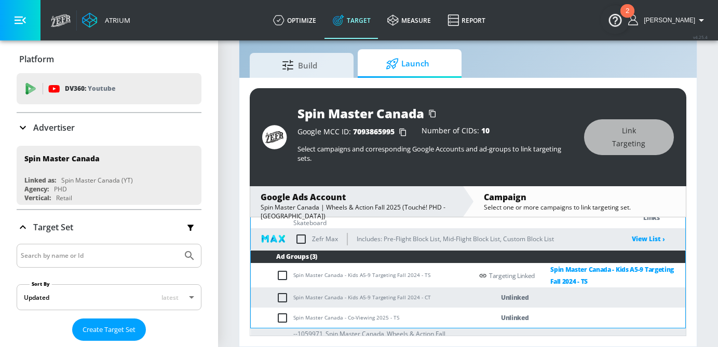
scroll to position [400, 0]
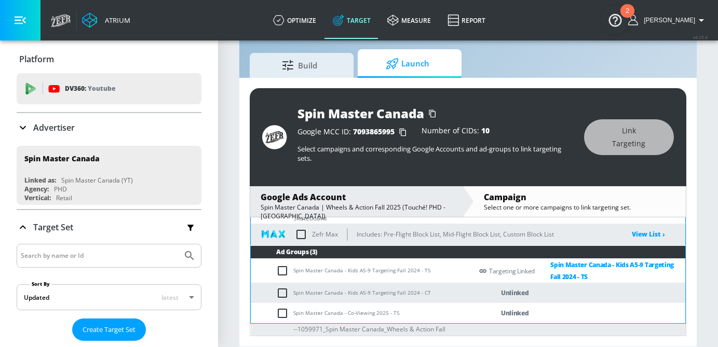
click at [285, 294] on input "checkbox" at bounding box center [284, 293] width 17 height 12
checkbox input "true"
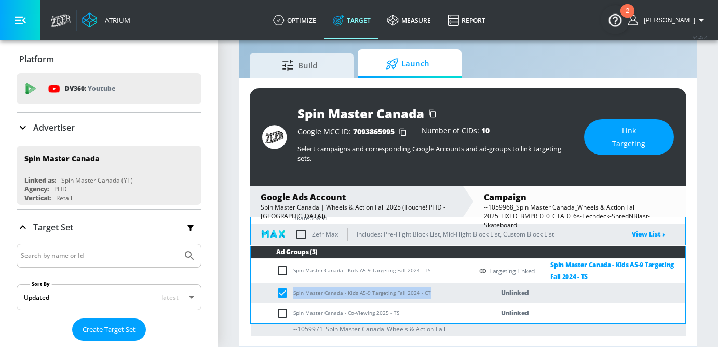
drag, startPoint x: 433, startPoint y: 294, endPoint x: 289, endPoint y: 295, distance: 143.3
click at [289, 295] on td "Spin Master Canada - Kids A5-9 Targeting Fall 2024 - CT" at bounding box center [362, 293] width 222 height 20
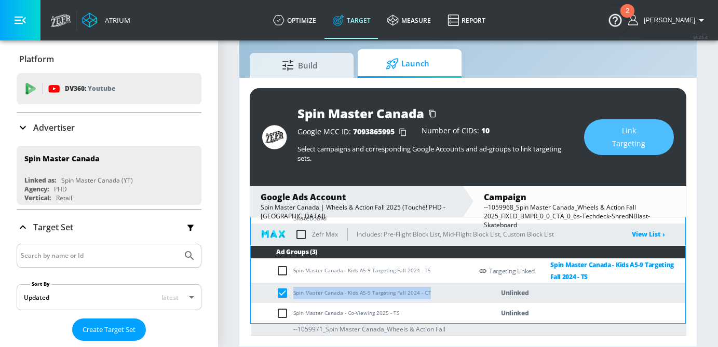
click at [618, 138] on span "Link Targeting" at bounding box center [629, 137] width 48 height 25
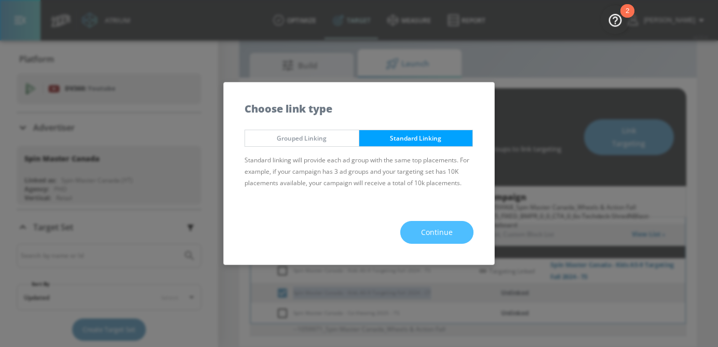
click at [452, 240] on button "Continue" at bounding box center [436, 232] width 73 height 23
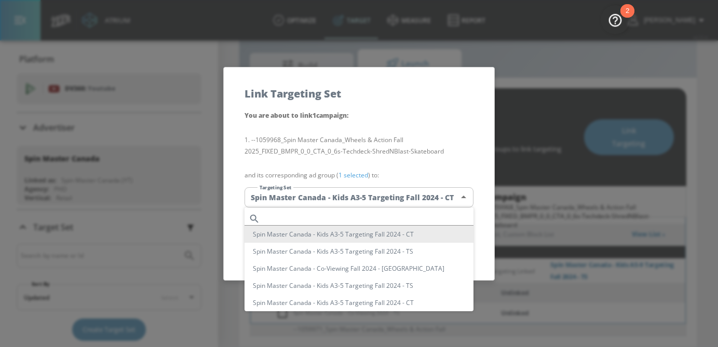
click at [403, 196] on body "Atrium optimize Target measure Report optimize Target measure Report v 4.25.4 […" at bounding box center [359, 162] width 718 height 372
click at [345, 212] on input "text" at bounding box center [368, 219] width 209 height 14
paste input "Spin Master Canada - Kids A5-9 Targeting Fall 2024 - CT"
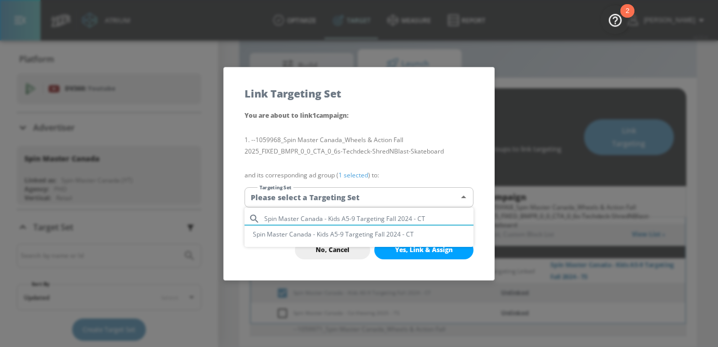
type input "Spin Master Canada - Kids A5-9 Targeting Fall 2024 - CT"
click at [344, 238] on li "Spin Master Canada - Kids A5-9 Targeting Fall 2024 - CT" at bounding box center [359, 234] width 229 height 17
type input "3ae92d62-ea5f-4576-a854-0568464f0a0d"
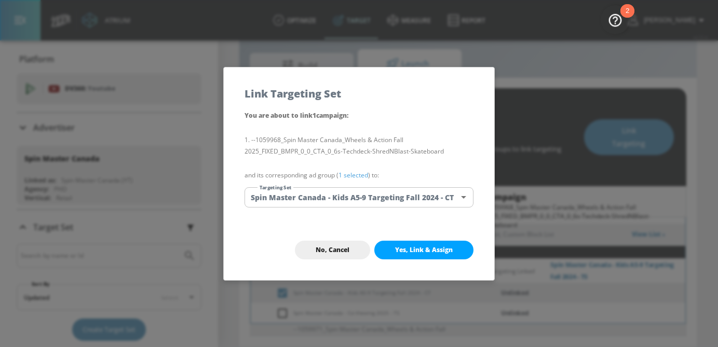
click at [352, 175] on link "1 selected" at bounding box center [354, 175] width 30 height 9
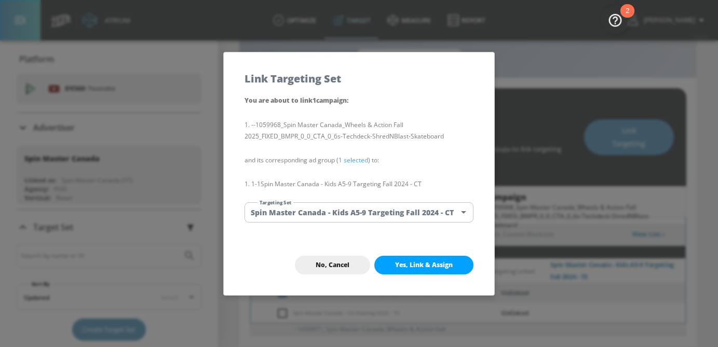
click at [417, 266] on span "Yes, Link & Assign" at bounding box center [424, 265] width 58 height 8
checkbox input "false"
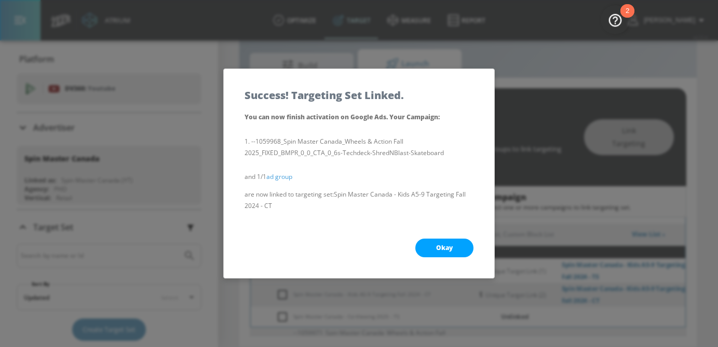
click at [450, 251] on span "Okay" at bounding box center [444, 248] width 17 height 8
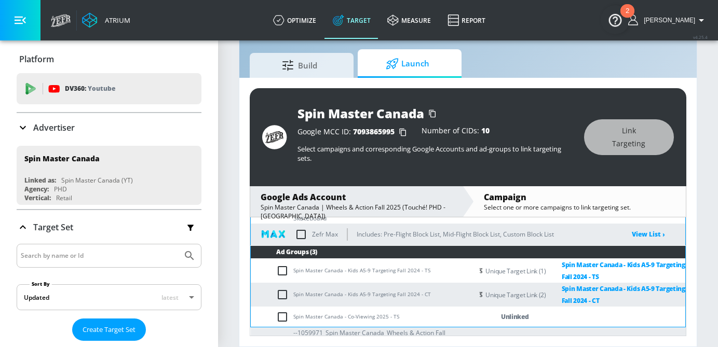
click at [287, 313] on input "checkbox" at bounding box center [284, 317] width 17 height 12
checkbox input "true"
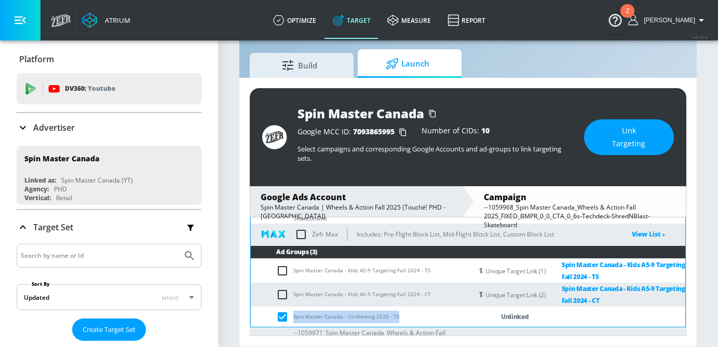
drag, startPoint x: 412, startPoint y: 315, endPoint x: 294, endPoint y: 314, distance: 117.9
click at [294, 314] on td "Spin Master Canada - Co-Viewing 2025 - TS" at bounding box center [362, 317] width 222 height 20
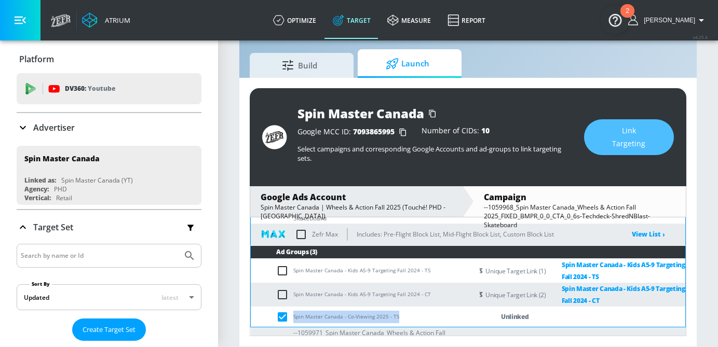
click at [644, 130] on span "Link Targeting" at bounding box center [629, 137] width 48 height 25
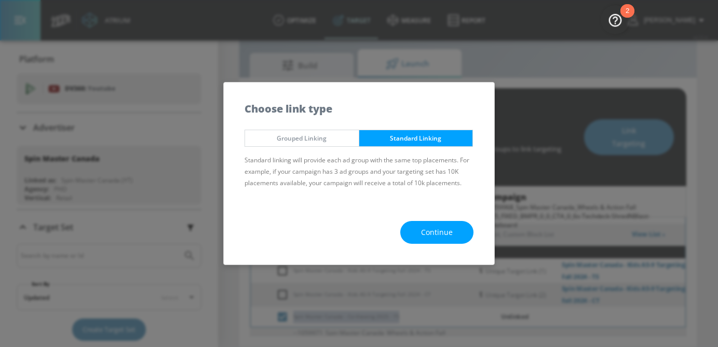
click at [458, 227] on button "Continue" at bounding box center [436, 232] width 73 height 23
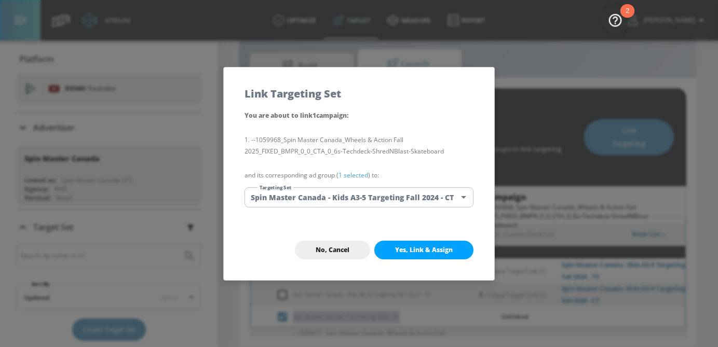
click at [394, 200] on body "Atrium optimize Target measure Report optimize Target measure Report v 4.25.4 […" at bounding box center [359, 162] width 718 height 372
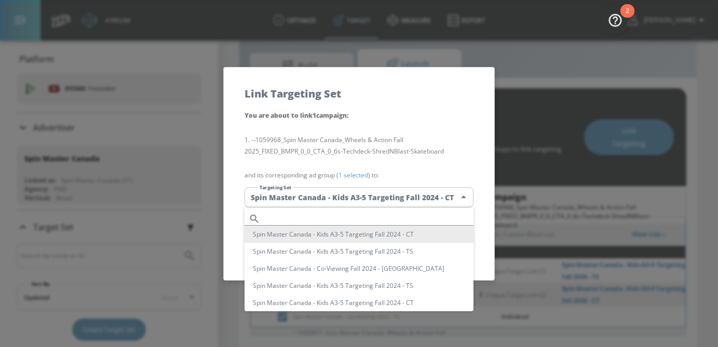
click at [356, 219] on input "text" at bounding box center [368, 219] width 209 height 14
paste input "Spin Master Canada - Co-Viewing 2025 - TS"
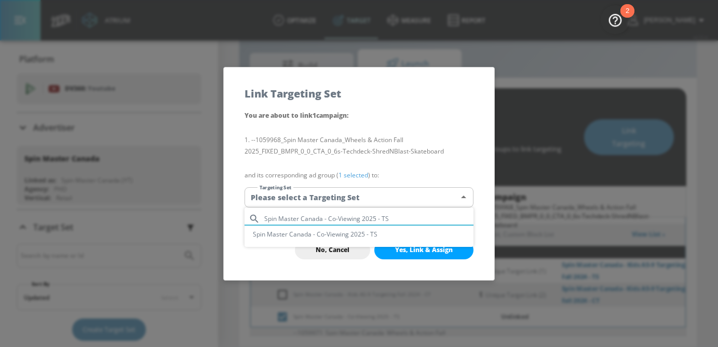
type input "Spin Master Canada - Co-Viewing 2025 - TS"
click at [353, 236] on li "Spin Master Canada - Co-Viewing 2025 - TS" at bounding box center [359, 234] width 229 height 17
type input "53d6f3c3-d36e-44d5-91ec-3a6830c74e50"
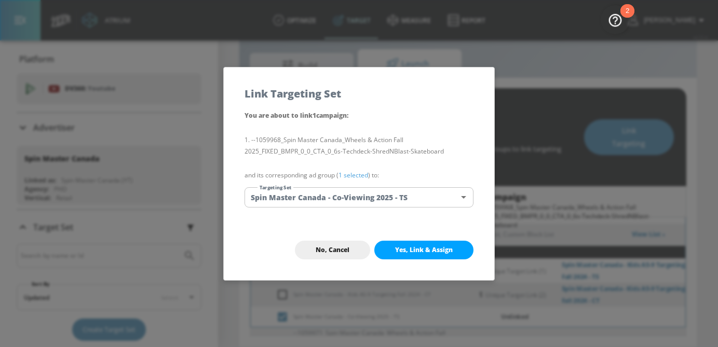
click at [364, 174] on link "1 selected" at bounding box center [354, 175] width 30 height 9
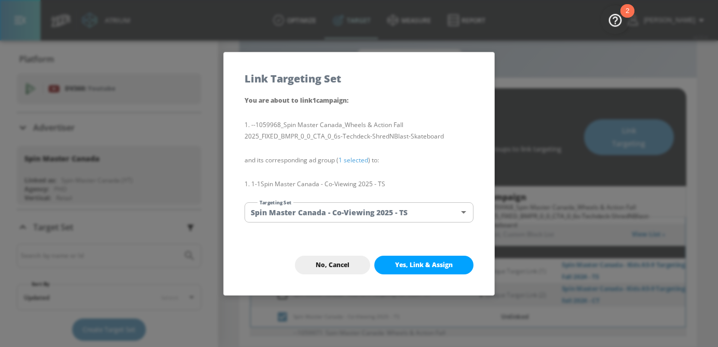
click at [415, 261] on span "Yes, Link & Assign" at bounding box center [424, 265] width 58 height 8
checkbox input "false"
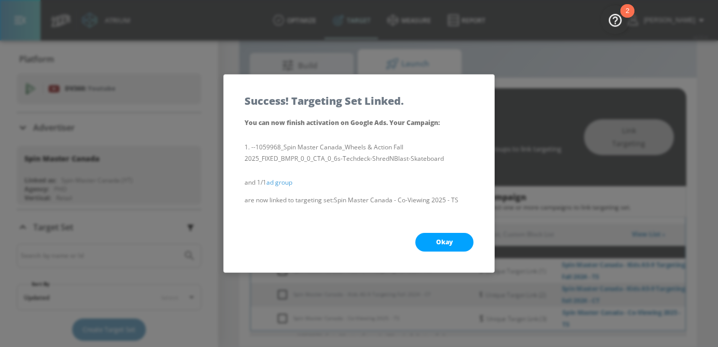
click at [447, 241] on span "Okay" at bounding box center [444, 242] width 17 height 8
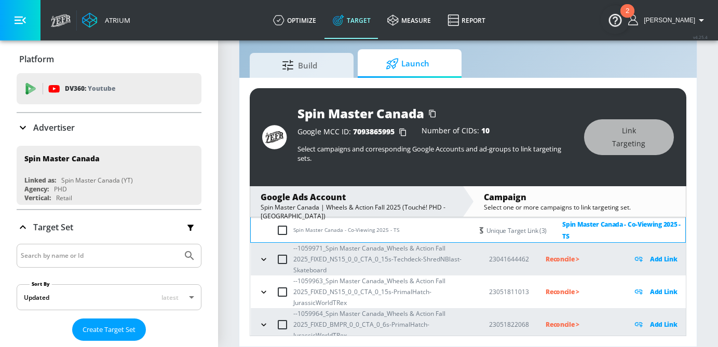
scroll to position [494, 0]
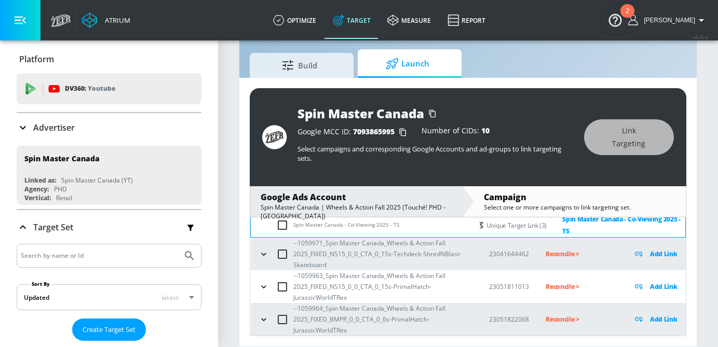
click at [259, 252] on icon "button" at bounding box center [264, 254] width 10 height 10
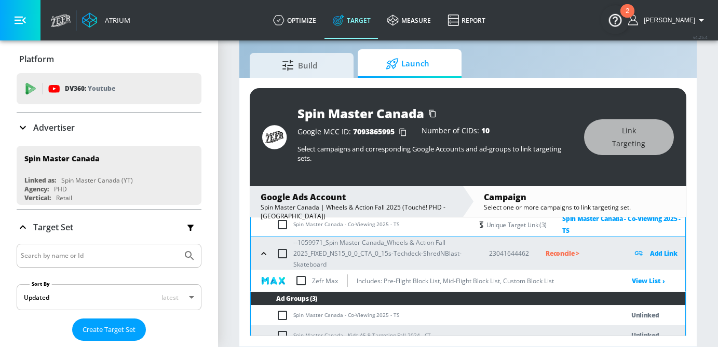
scroll to position [524, 0]
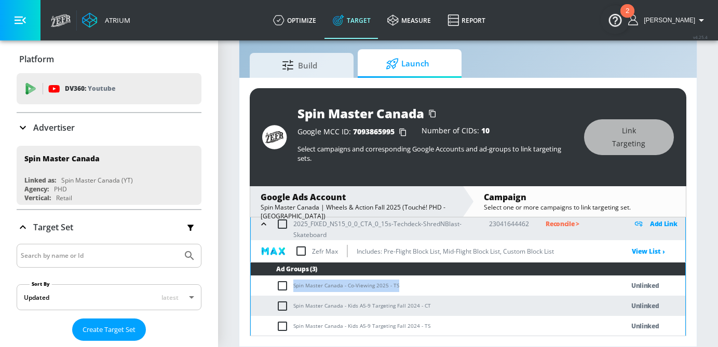
drag, startPoint x: 389, startPoint y: 285, endPoint x: 293, endPoint y: 285, distance: 95.6
click at [293, 286] on td "Spin Master Canada - Co-Viewing 2025 - TS" at bounding box center [427, 286] width 352 height 20
click at [602, 156] on div "Spin Master Canada Google MCC ID: 7093865995 Number of CIDs: 10 Select campaign…" at bounding box center [468, 137] width 437 height 98
click at [283, 285] on input "checkbox" at bounding box center [284, 286] width 17 height 12
checkbox input "true"
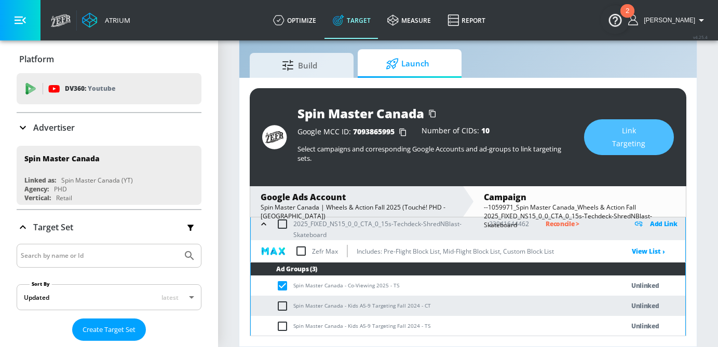
click at [618, 130] on span "Link Targeting" at bounding box center [629, 137] width 48 height 25
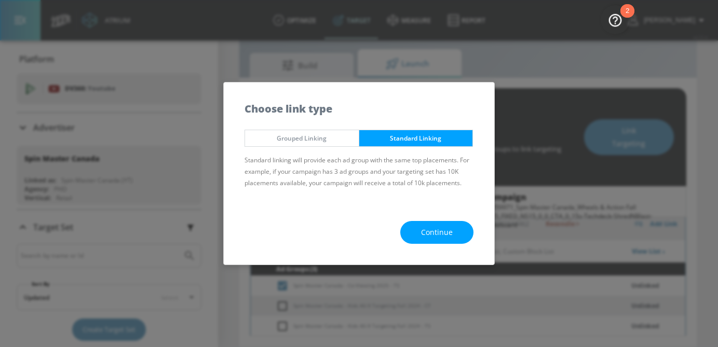
click at [437, 245] on div "Continue" at bounding box center [359, 232] width 271 height 65
click at [437, 238] on span "Continue" at bounding box center [437, 232] width 32 height 13
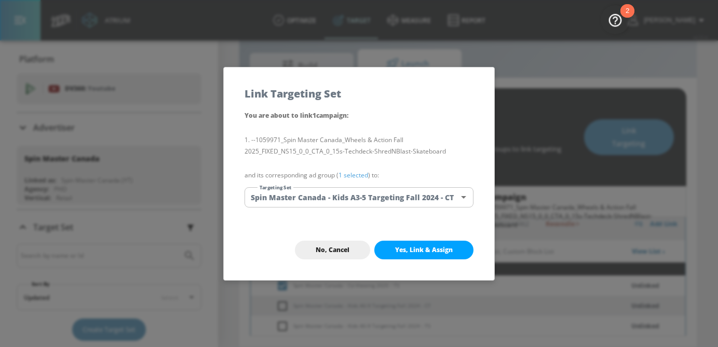
click at [364, 204] on body "Atrium optimize Target measure Report optimize Target measure Report v 4.25.4 […" at bounding box center [359, 162] width 718 height 372
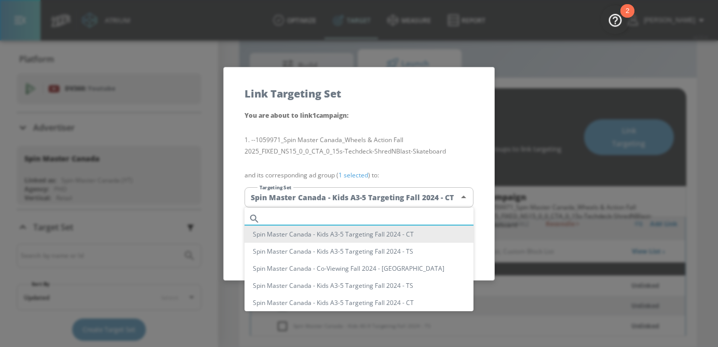
click at [352, 216] on input "text" at bounding box center [368, 219] width 209 height 14
paste input "Spin Master Canada - Co-Viewing 2025 - TS"
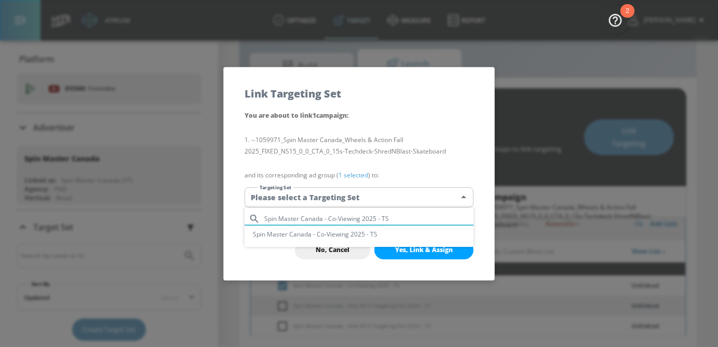
type input "Spin Master Canada - Co-Viewing 2025 - TS"
click at [356, 232] on li "Spin Master Canada - Co-Viewing 2025 - TS" at bounding box center [359, 234] width 229 height 17
type input "53d6f3c3-d36e-44d5-91ec-3a6830c74e50"
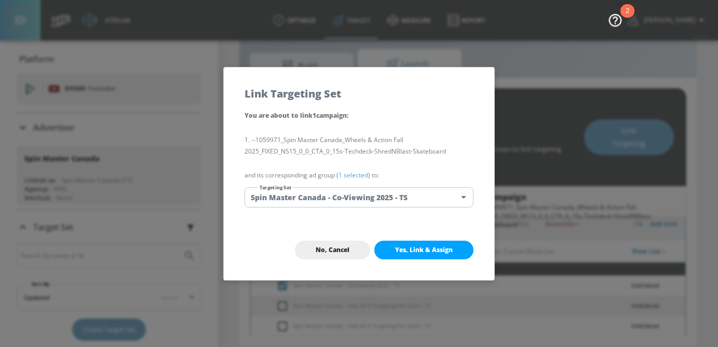
click at [359, 171] on link "1 selected" at bounding box center [354, 175] width 30 height 9
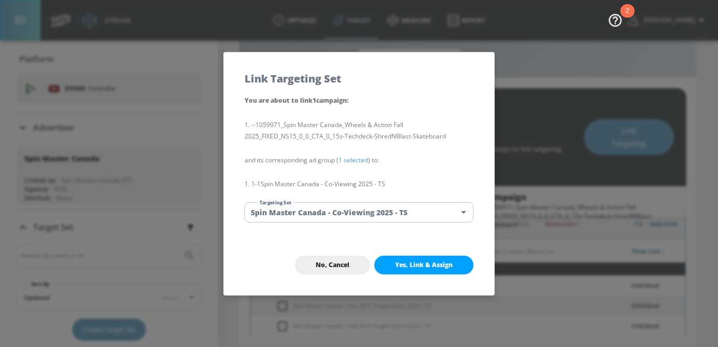
click at [417, 264] on span "Yes, Link & Assign" at bounding box center [424, 265] width 58 height 8
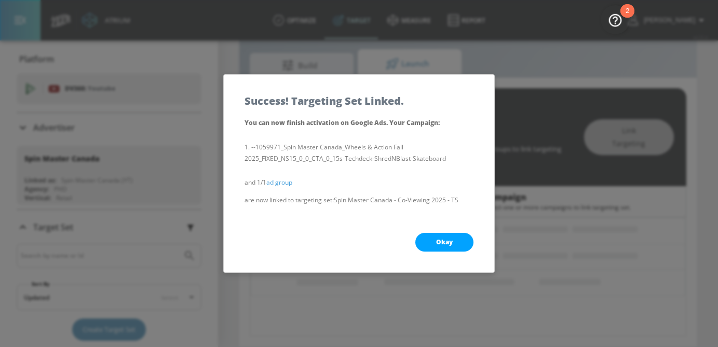
scroll to position [124, 0]
click at [451, 243] on span "Okay" at bounding box center [444, 242] width 17 height 8
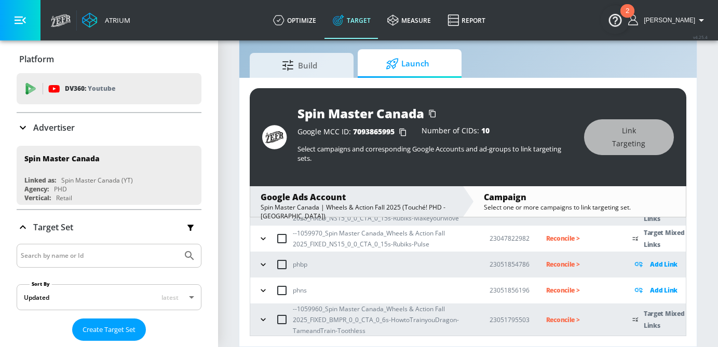
scroll to position [385, 0]
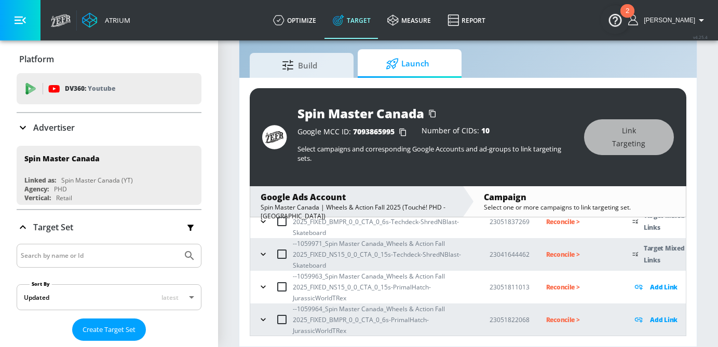
click at [269, 254] on button "button" at bounding box center [264, 255] width 16 height 16
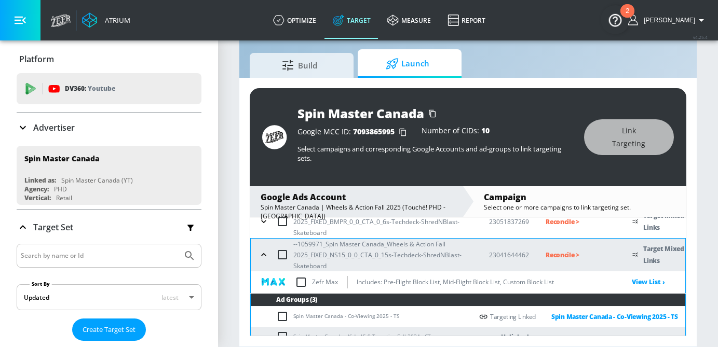
scroll to position [413, 0]
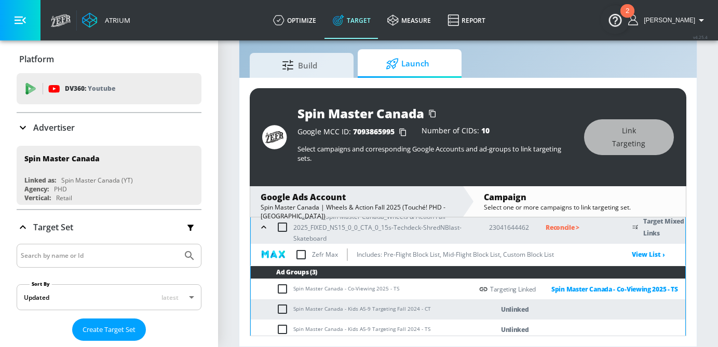
click at [284, 308] on input "checkbox" at bounding box center [284, 309] width 17 height 12
checkbox input "true"
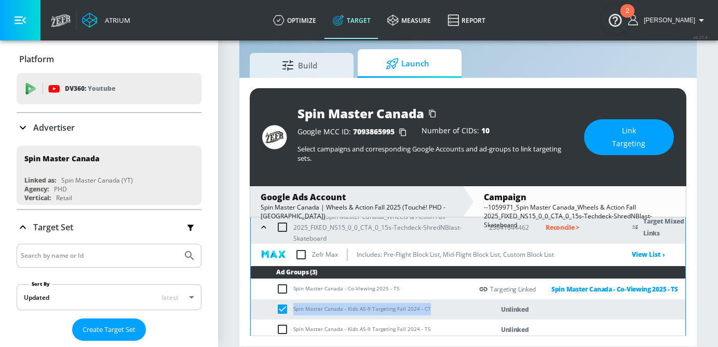
drag, startPoint x: 431, startPoint y: 312, endPoint x: 274, endPoint y: 312, distance: 156.8
click at [274, 312] on td "Spin Master Canada - Kids A5-9 Targeting Fall 2024 - CT" at bounding box center [362, 310] width 222 height 20
click at [638, 128] on span "Link Targeting" at bounding box center [629, 137] width 48 height 25
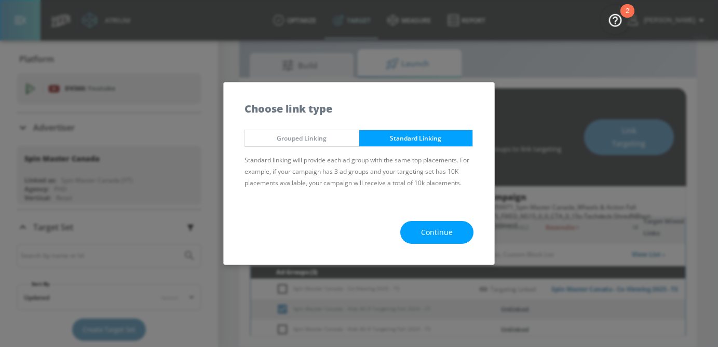
click at [439, 221] on div "Continue" at bounding box center [359, 232] width 271 height 65
click at [439, 227] on span "Continue" at bounding box center [437, 232] width 32 height 13
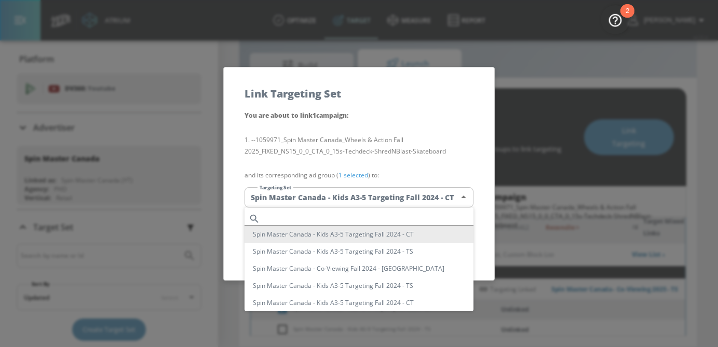
click at [390, 204] on body "Atrium optimize Target measure Report optimize Target measure Report v 4.25.4 […" at bounding box center [359, 162] width 718 height 372
click at [363, 212] on input "text" at bounding box center [368, 219] width 209 height 14
paste input "Spin Master Canada - Kids A5-9 Targeting Fall 2024 - CT"
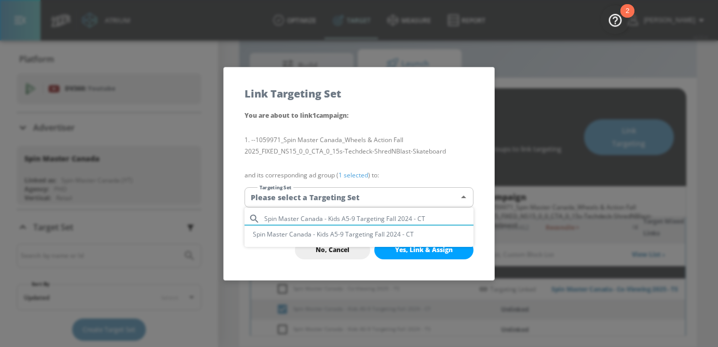
type input "Spin Master Canada - Kids A5-9 Targeting Fall 2024 - CT"
click at [361, 235] on li "Spin Master Canada - Kids A5-9 Targeting Fall 2024 - CT" at bounding box center [359, 234] width 229 height 17
type input "3ae92d62-ea5f-4576-a854-0568464f0a0d"
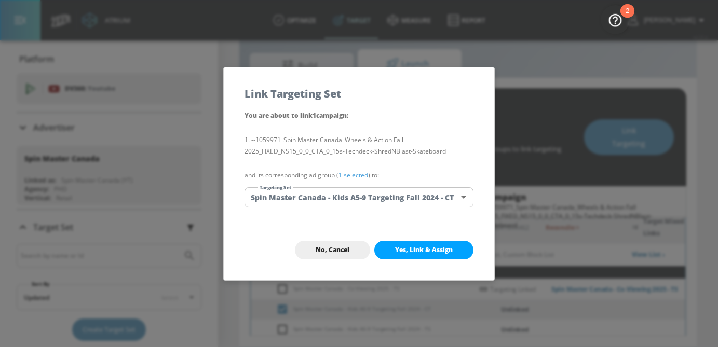
click at [359, 175] on link "1 selected" at bounding box center [354, 175] width 30 height 9
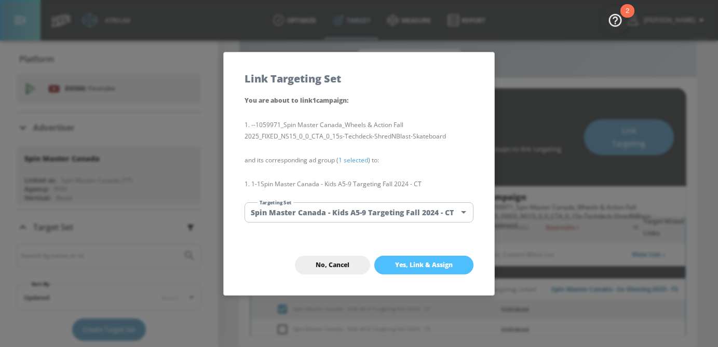
click at [412, 268] on span "Yes, Link & Assign" at bounding box center [424, 265] width 58 height 8
checkbox input "false"
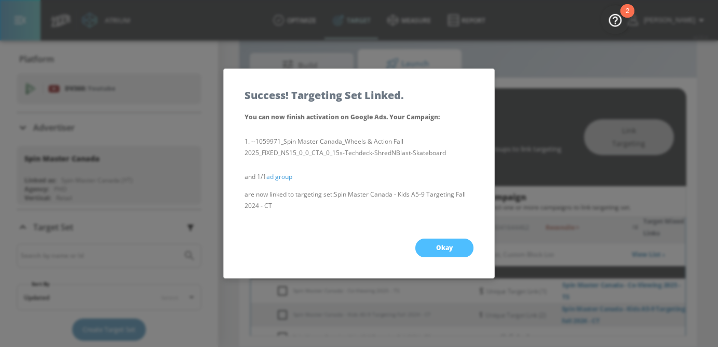
click at [461, 249] on button "Okay" at bounding box center [444, 248] width 58 height 19
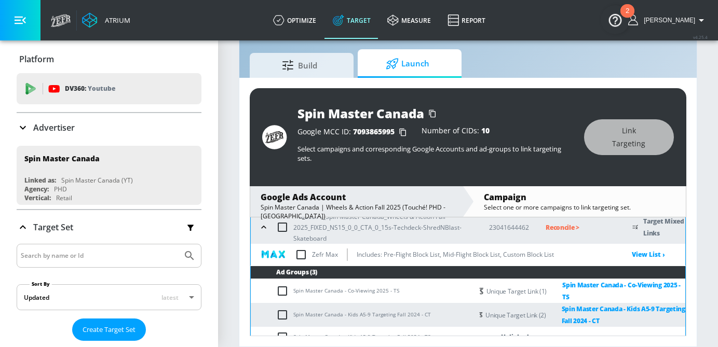
scroll to position [453, 0]
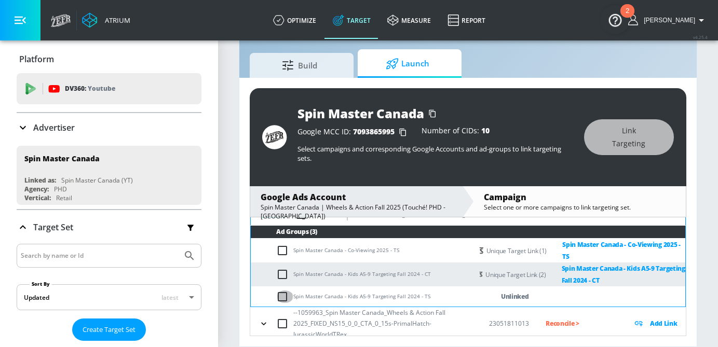
click at [282, 297] on input "checkbox" at bounding box center [284, 297] width 17 height 12
checkbox input "true"
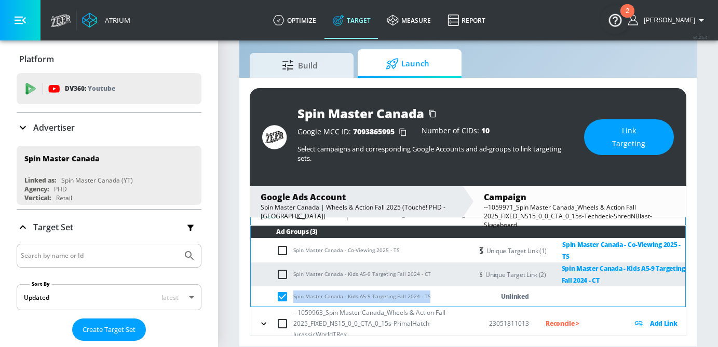
drag, startPoint x: 425, startPoint y: 299, endPoint x: 292, endPoint y: 301, distance: 132.5
click at [292, 301] on td "Spin Master Canada - Kids A5-9 Targeting Fall 2024 - TS" at bounding box center [362, 297] width 222 height 20
click at [629, 140] on span "Link Targeting" at bounding box center [629, 137] width 48 height 25
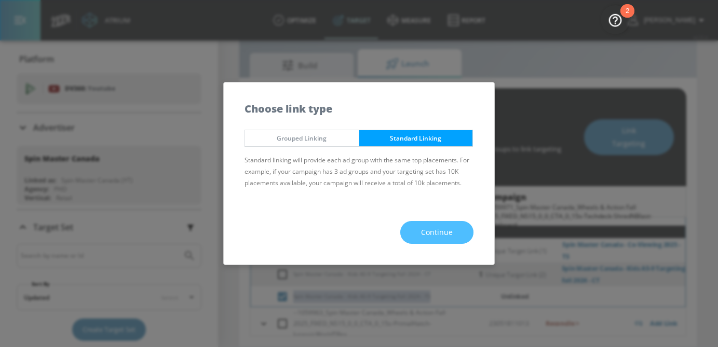
click at [434, 231] on span "Continue" at bounding box center [437, 232] width 32 height 13
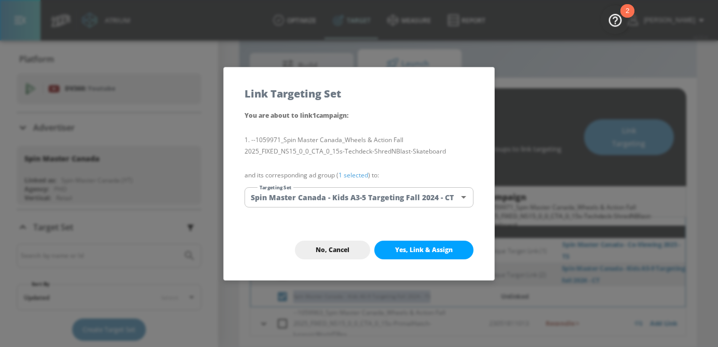
click at [394, 197] on body "Atrium optimize Target measure Report optimize Target measure Report v 4.25.4 […" at bounding box center [359, 162] width 718 height 372
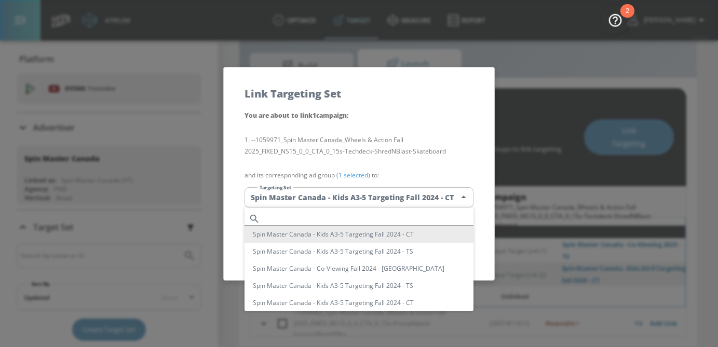
click at [317, 217] on input "text" at bounding box center [368, 219] width 209 height 14
paste input "Spin Master Canada - Kids A5-9 Targeting Fall 2024 - TS"
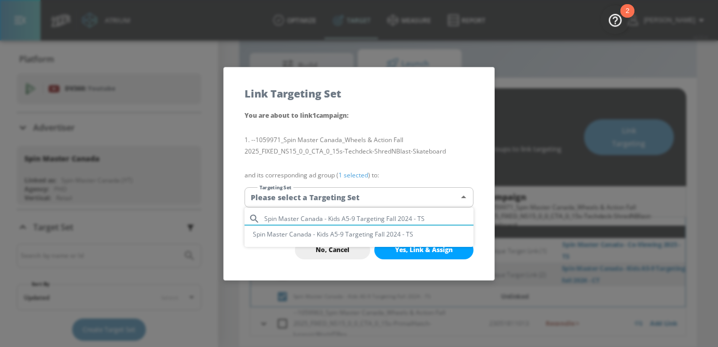
type input "Spin Master Canada - Kids A5-9 Targeting Fall 2024 - TS"
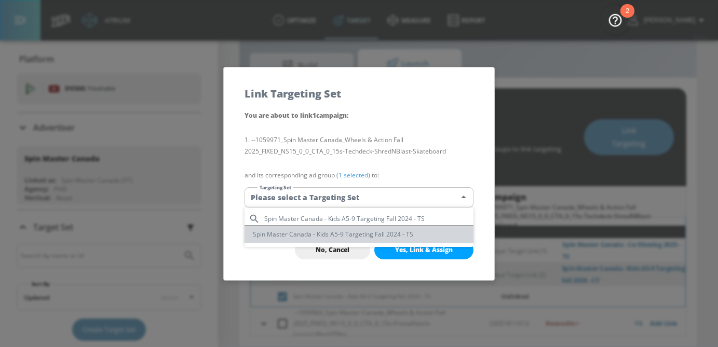
click at [348, 234] on li "Spin Master Canada - Kids A5-9 Targeting Fall 2024 - TS" at bounding box center [359, 234] width 229 height 17
type input "3ddf766f-b0e5-4019-8f22-24e4308b09b8"
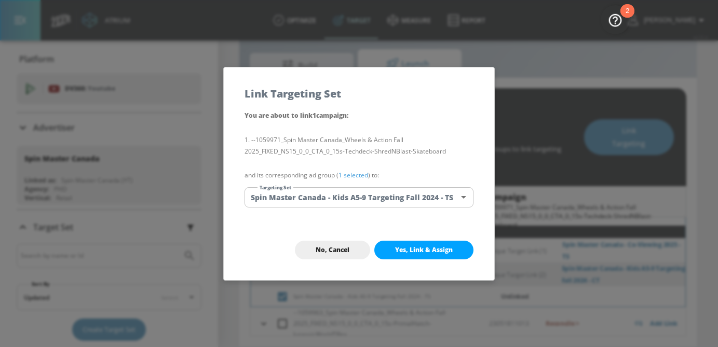
click at [352, 175] on link "1 selected" at bounding box center [354, 175] width 30 height 9
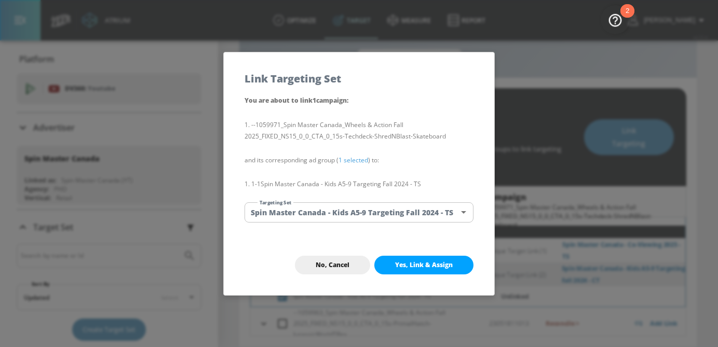
click at [423, 269] on span "Yes, Link & Assign" at bounding box center [424, 265] width 58 height 8
checkbox input "false"
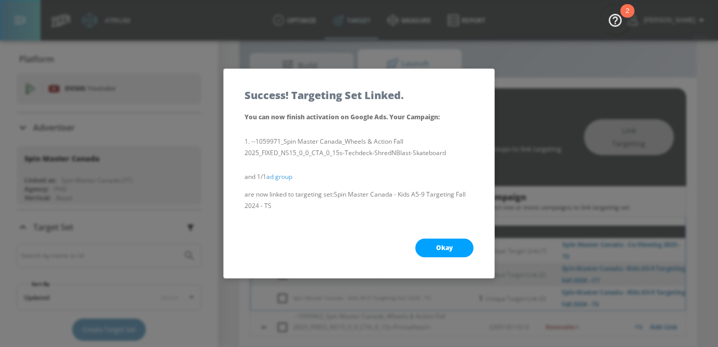
click at [458, 247] on button "Okay" at bounding box center [444, 248] width 58 height 19
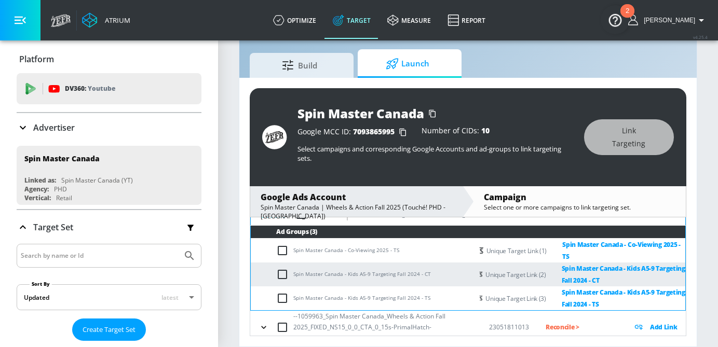
scroll to position [494, 0]
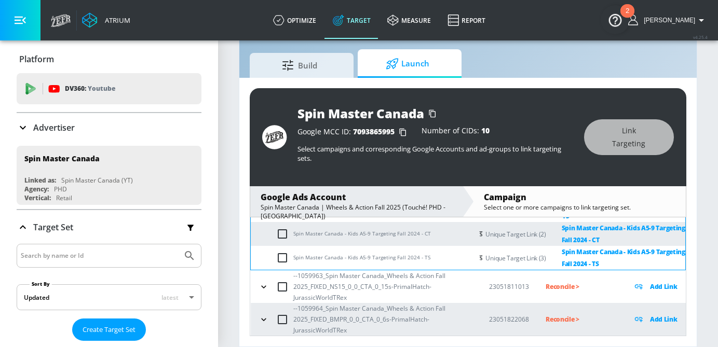
click at [269, 287] on icon "button" at bounding box center [264, 287] width 10 height 10
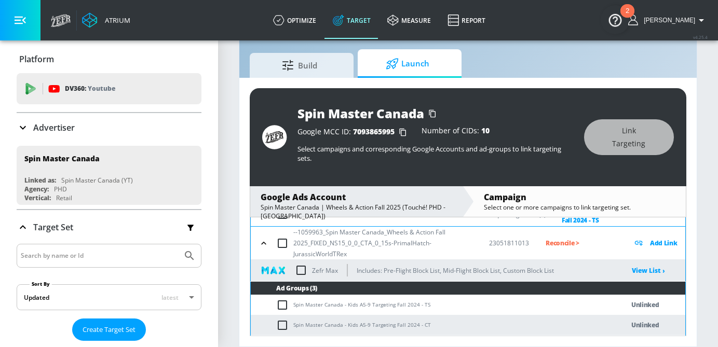
scroll to position [545, 0]
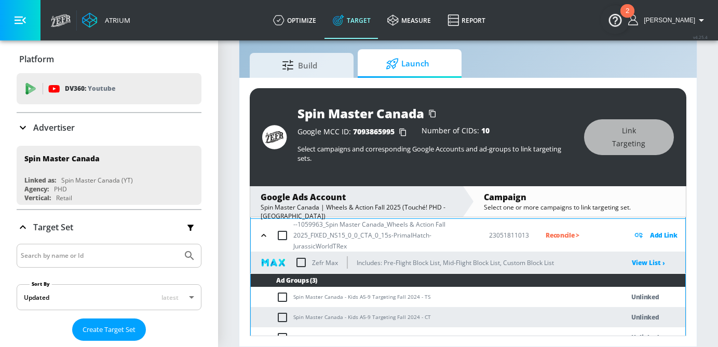
click at [284, 299] on input "checkbox" at bounding box center [284, 297] width 17 height 12
checkbox input "true"
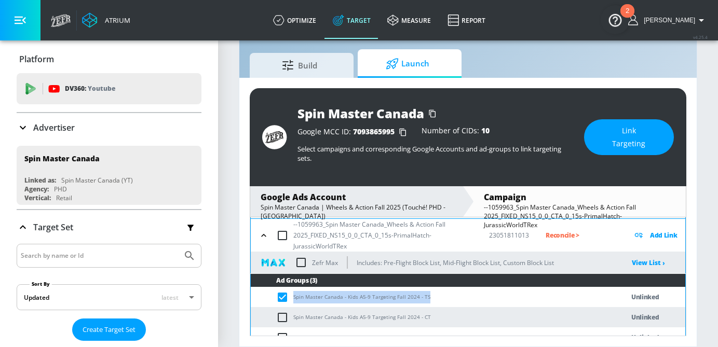
drag, startPoint x: 436, startPoint y: 299, endPoint x: 290, endPoint y: 300, distance: 145.9
click at [290, 300] on td "Spin Master Canada - Kids A5-9 Targeting Fall 2024 - TS" at bounding box center [427, 297] width 352 height 20
click at [606, 150] on button "Link Targeting" at bounding box center [629, 137] width 90 height 36
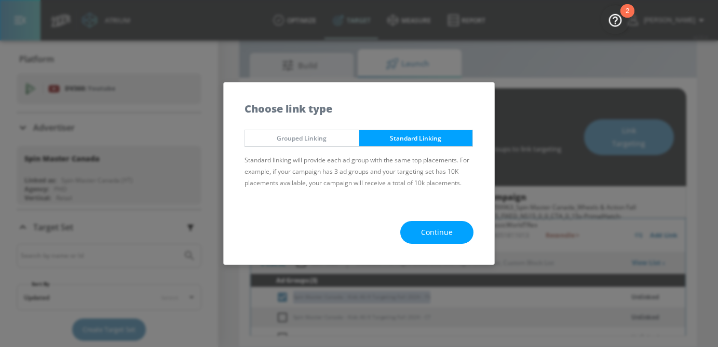
click at [423, 233] on span "Continue" at bounding box center [437, 232] width 32 height 13
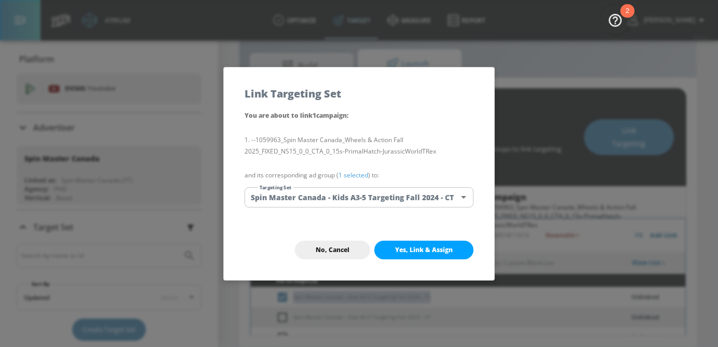
click at [352, 199] on body "Atrium optimize Target measure Report optimize Target measure Report v 4.25.4 […" at bounding box center [359, 162] width 718 height 372
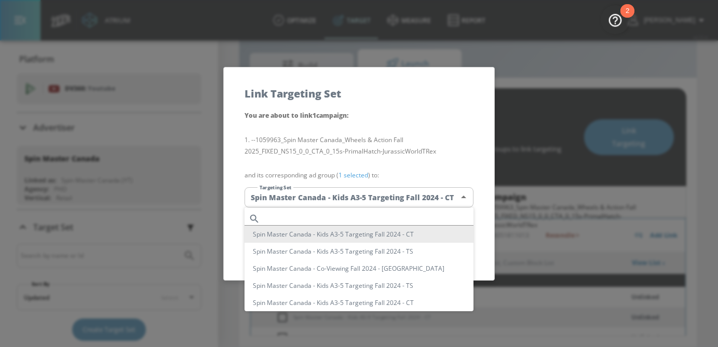
click at [312, 212] on input "text" at bounding box center [368, 219] width 209 height 14
paste input "Spin Master Canada - Kids A5-9 Targeting Fall 2024 - TS"
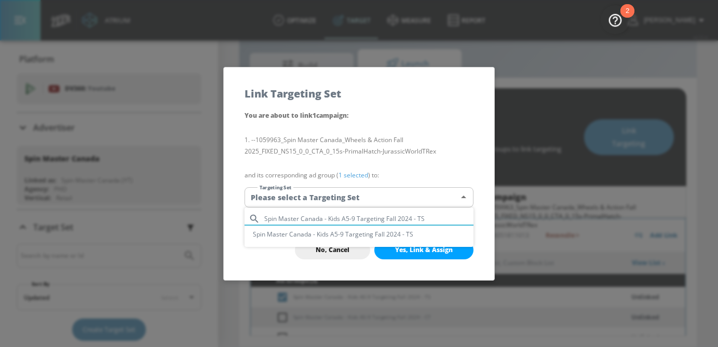
type input "Spin Master Canada - Kids A5-9 Targeting Fall 2024 - TS"
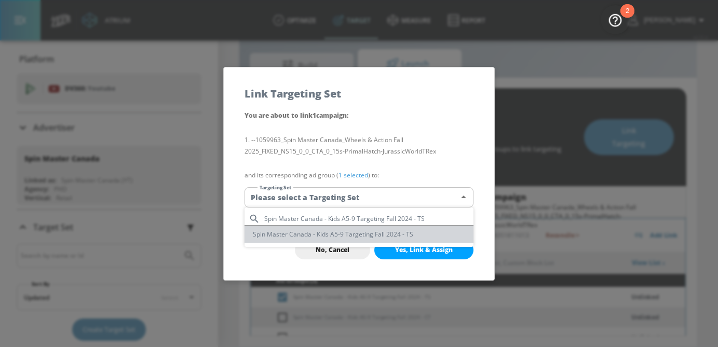
click at [379, 237] on li "Spin Master Canada - Kids A5-9 Targeting Fall 2024 - TS" at bounding box center [359, 234] width 229 height 17
type input "3ddf766f-b0e5-4019-8f22-24e4308b09b8"
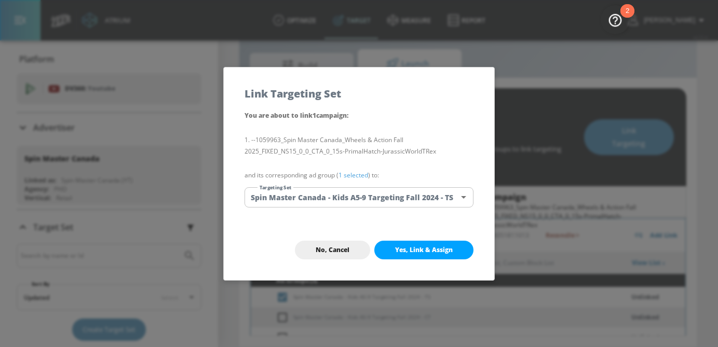
click at [370, 179] on p "and its corresponding ad group ( 1 selected ) to:" at bounding box center [359, 175] width 229 height 11
click at [356, 176] on link "1 selected" at bounding box center [354, 175] width 30 height 9
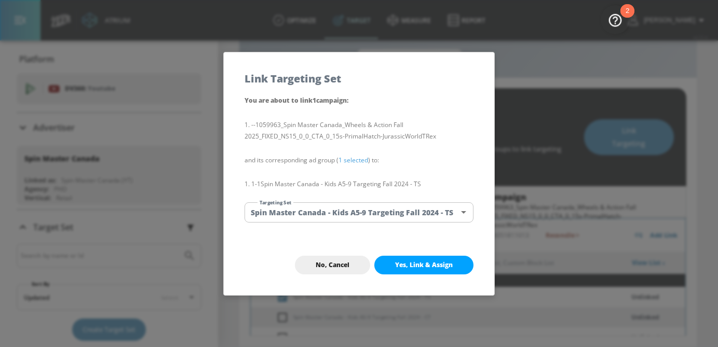
click at [423, 262] on span "Yes, Link & Assign" at bounding box center [424, 265] width 58 height 8
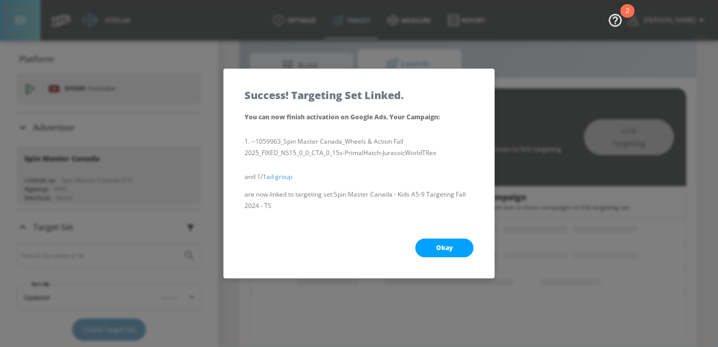
scroll to position [124, 0]
click at [450, 250] on span "Okay" at bounding box center [444, 248] width 17 height 8
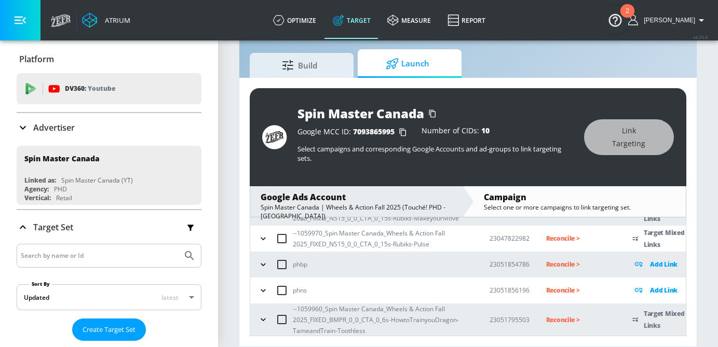
scroll to position [385, 0]
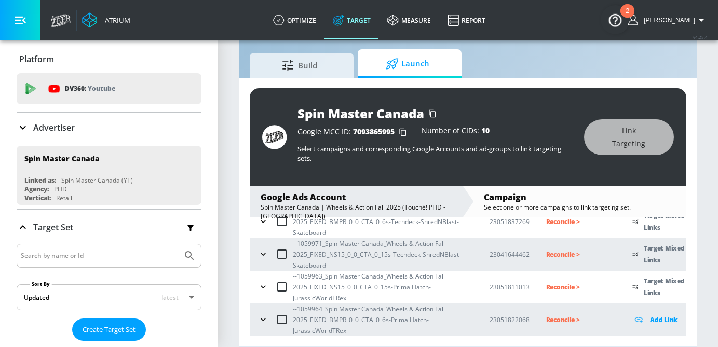
click at [261, 284] on icon "button" at bounding box center [263, 287] width 10 height 10
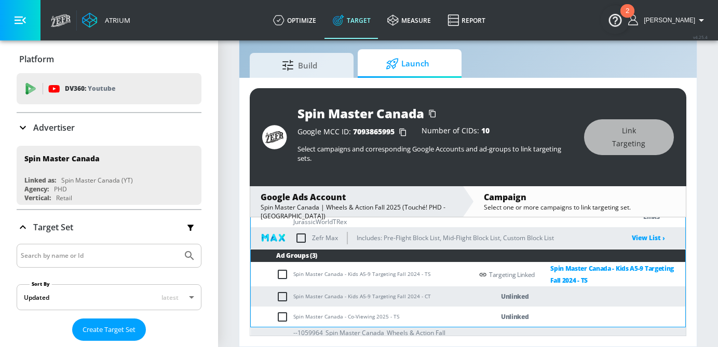
scroll to position [470, 0]
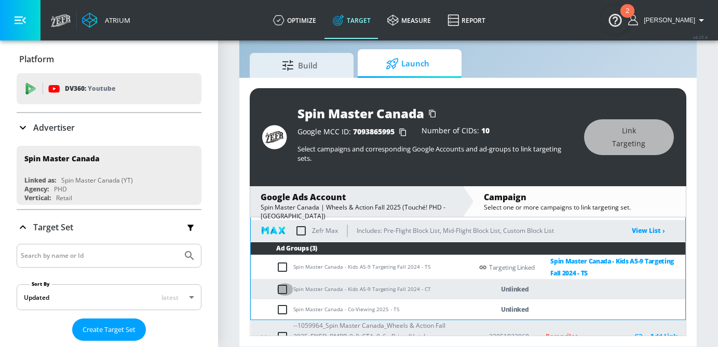
click at [280, 289] on input "checkbox" at bounding box center [284, 290] width 17 height 12
checkbox input "true"
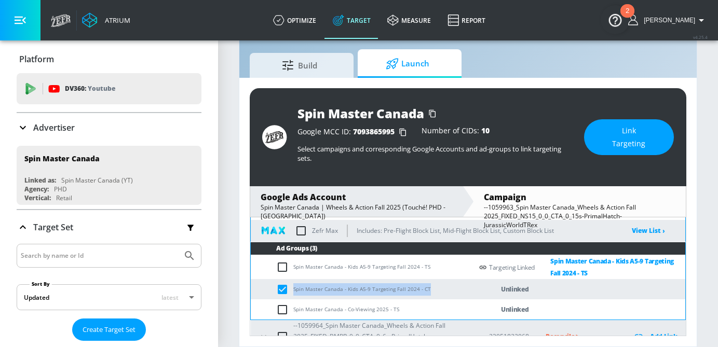
drag, startPoint x: 437, startPoint y: 293, endPoint x: 292, endPoint y: 293, distance: 144.9
click at [292, 293] on td "Spin Master Canada - Kids A5-9 Targeting Fall 2024 - CT" at bounding box center [362, 289] width 222 height 20
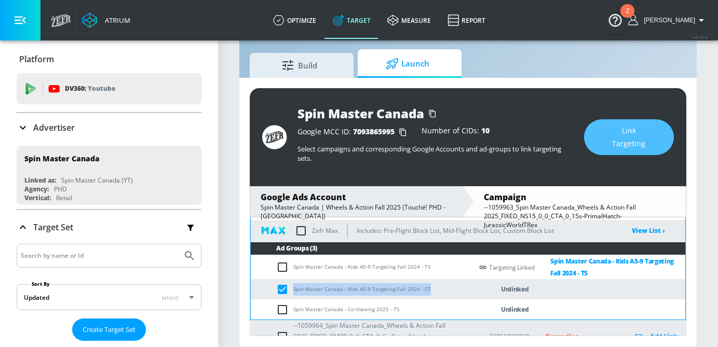
click at [612, 141] on span "Link Targeting" at bounding box center [629, 137] width 48 height 25
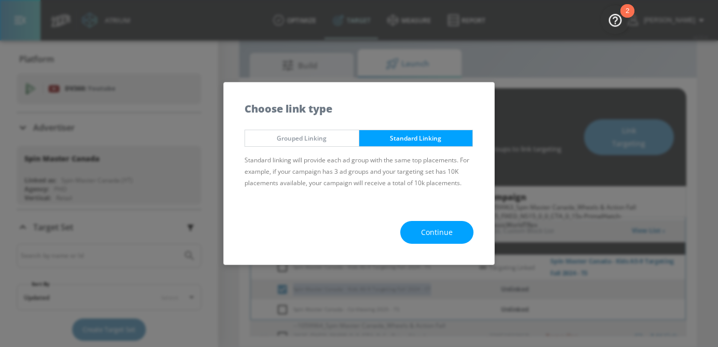
click at [421, 224] on button "Continue" at bounding box center [436, 232] width 73 height 23
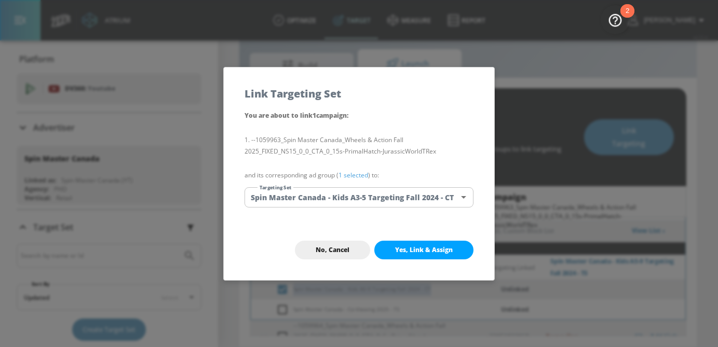
click at [377, 195] on body "Atrium optimize Target measure Report optimize Target measure Report v 4.25.4 […" at bounding box center [359, 162] width 718 height 372
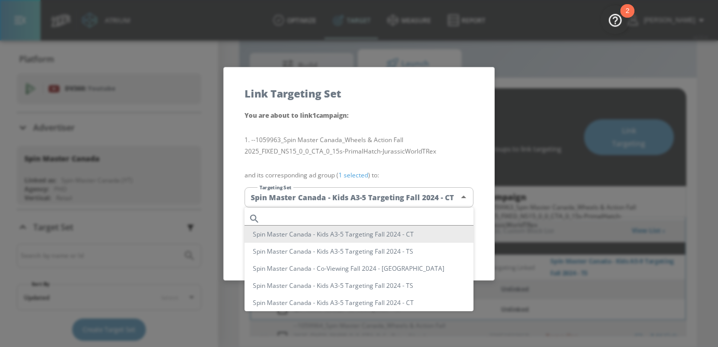
click at [338, 214] on input "text" at bounding box center [368, 219] width 209 height 14
paste input "Spin Master Canada - Kids A5-9 Targeting Fall 2024 - CT"
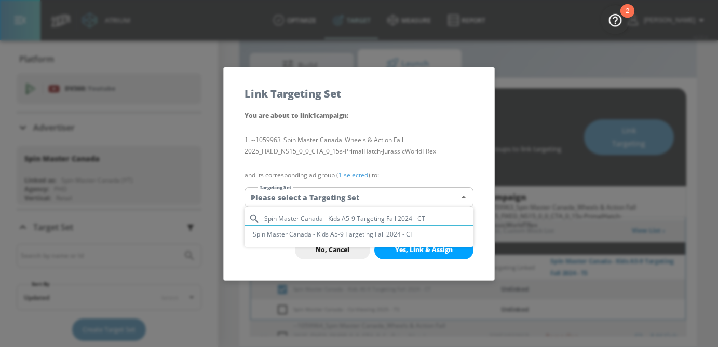
type input "Spin Master Canada - Kids A5-9 Targeting Fall 2024 - CT"
click at [341, 238] on li "Spin Master Canada - Kids A5-9 Targeting Fall 2024 - CT" at bounding box center [359, 234] width 229 height 17
type input "3ae92d62-ea5f-4576-a854-0568464f0a0d"
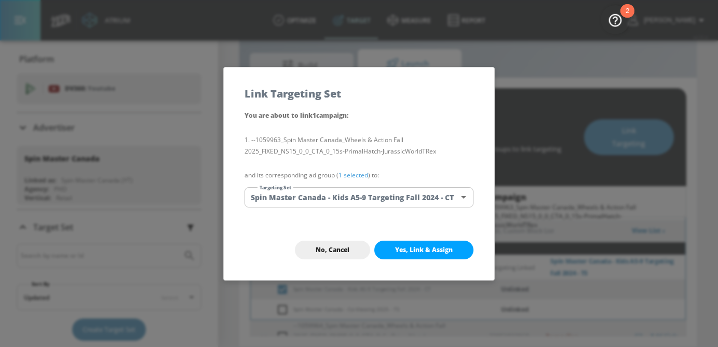
click at [366, 175] on link "1 selected" at bounding box center [354, 175] width 30 height 9
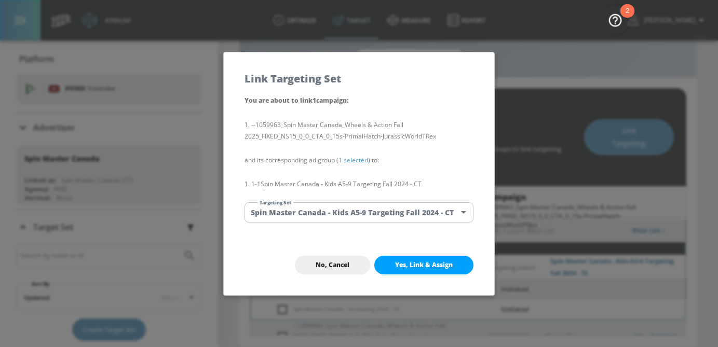
click at [422, 263] on span "Yes, Link & Assign" at bounding box center [424, 265] width 58 height 8
checkbox input "false"
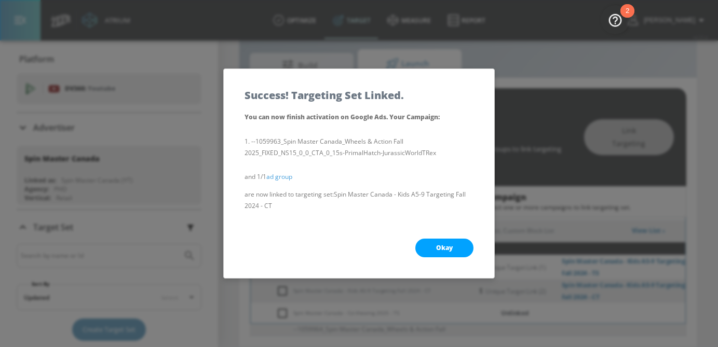
click at [460, 254] on button "Okay" at bounding box center [444, 248] width 58 height 19
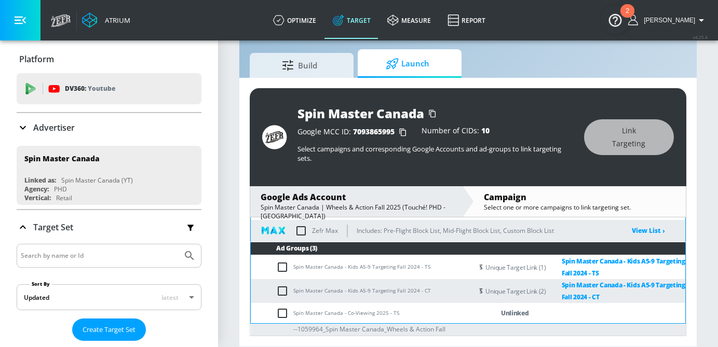
click at [289, 315] on input "checkbox" at bounding box center [284, 313] width 17 height 12
checkbox input "true"
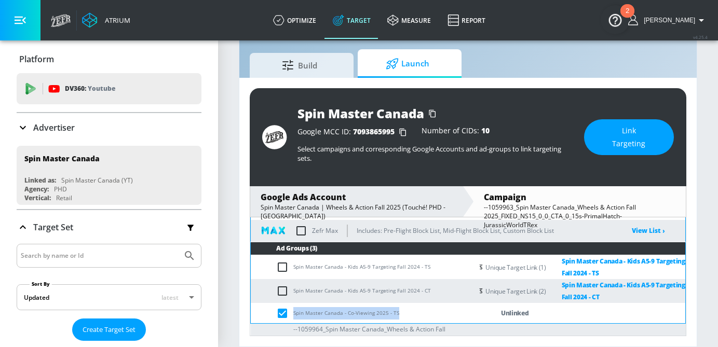
drag, startPoint x: 403, startPoint y: 317, endPoint x: 292, endPoint y: 317, distance: 110.6
click at [292, 317] on td "Spin Master Canada - Co-Viewing 2025 - TS" at bounding box center [362, 313] width 222 height 20
click at [616, 155] on button "Link Targeting" at bounding box center [629, 137] width 90 height 36
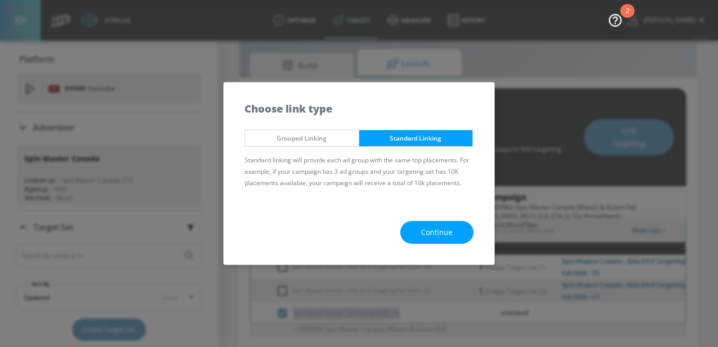
click at [454, 232] on button "Continue" at bounding box center [436, 232] width 73 height 23
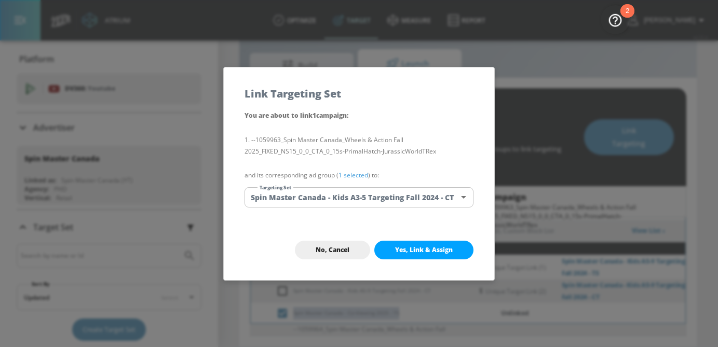
click at [397, 197] on body "Atrium optimize Target measure Report optimize Target measure Report v 4.25.4 […" at bounding box center [359, 162] width 718 height 372
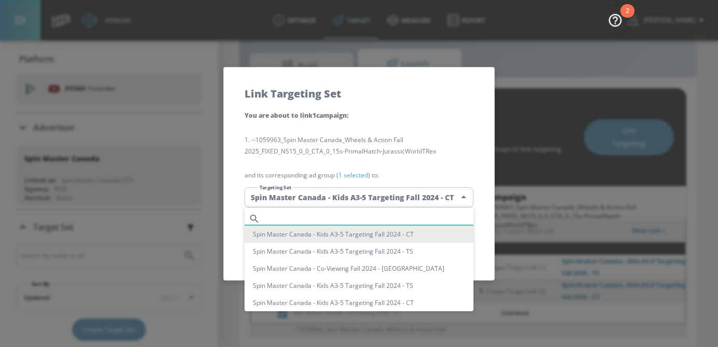
click at [350, 216] on input "text" at bounding box center [368, 219] width 209 height 14
paste input "Spin Master Canada - Co-Viewing 2025 - TS"
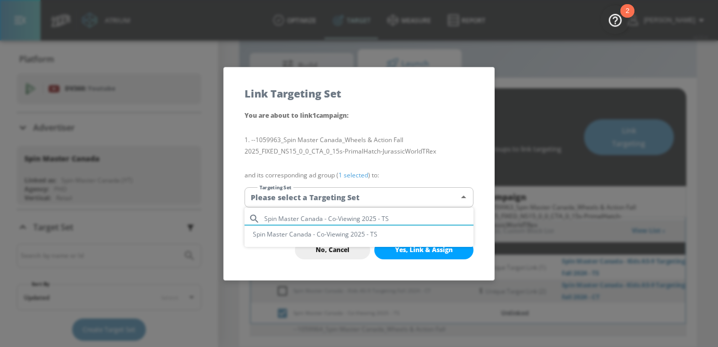
type input "Spin Master Canada - Co-Viewing 2025 - TS"
click at [352, 232] on li "Spin Master Canada - Co-Viewing 2025 - TS" at bounding box center [359, 234] width 229 height 17
type input "53d6f3c3-d36e-44d5-91ec-3a6830c74e50"
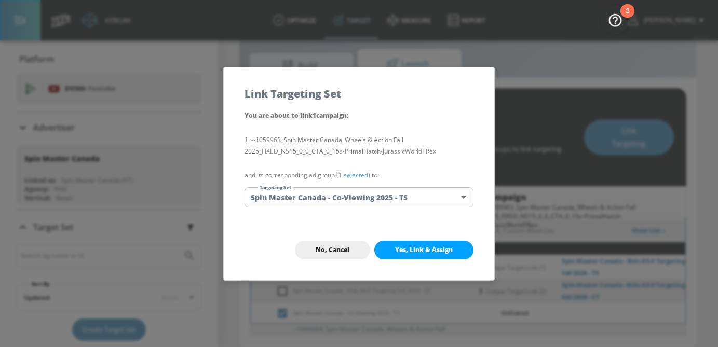
click at [361, 175] on link "1 selected" at bounding box center [354, 175] width 30 height 9
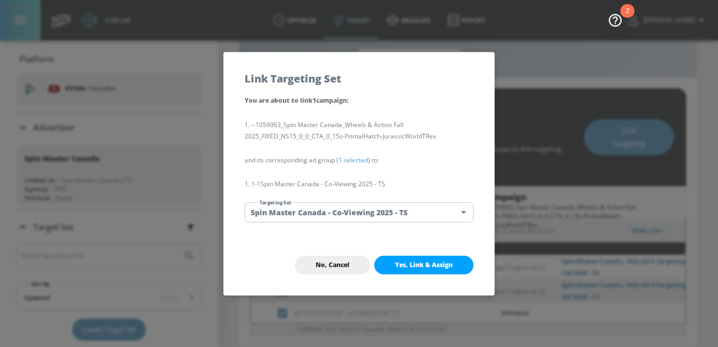
click at [432, 268] on span "Yes, Link & Assign" at bounding box center [424, 265] width 58 height 8
checkbox input "false"
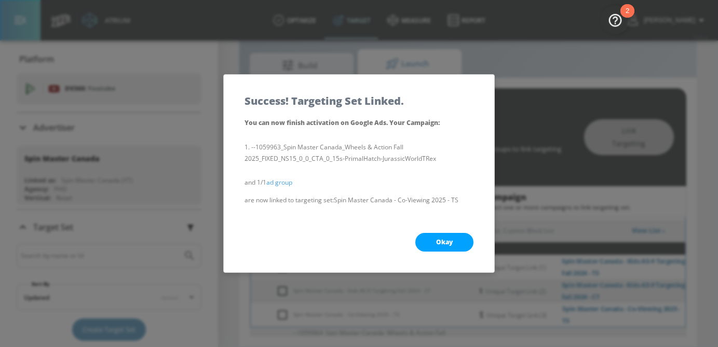
click at [455, 244] on button "Okay" at bounding box center [444, 242] width 58 height 19
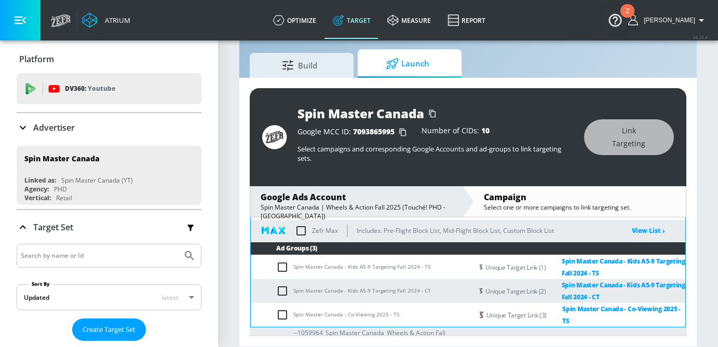
scroll to position [494, 0]
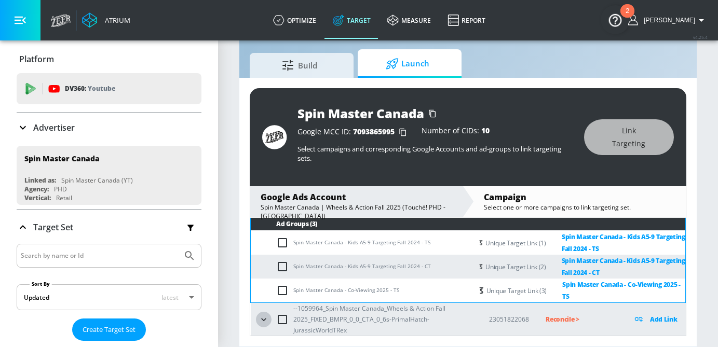
click at [259, 318] on icon "button" at bounding box center [264, 320] width 10 height 10
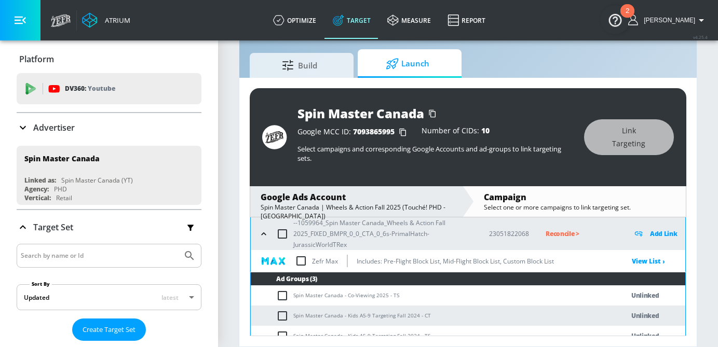
scroll to position [587, 0]
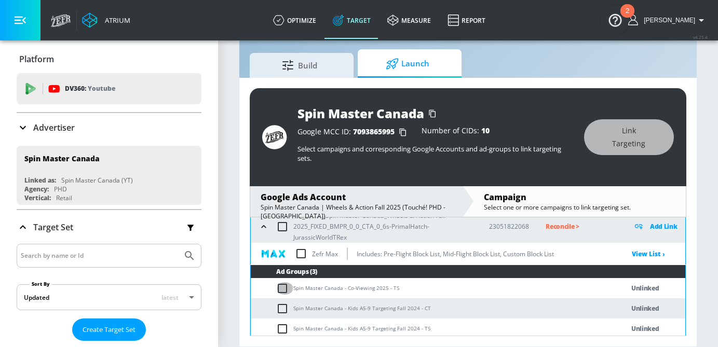
click at [284, 286] on input "checkbox" at bounding box center [284, 289] width 17 height 12
checkbox input "true"
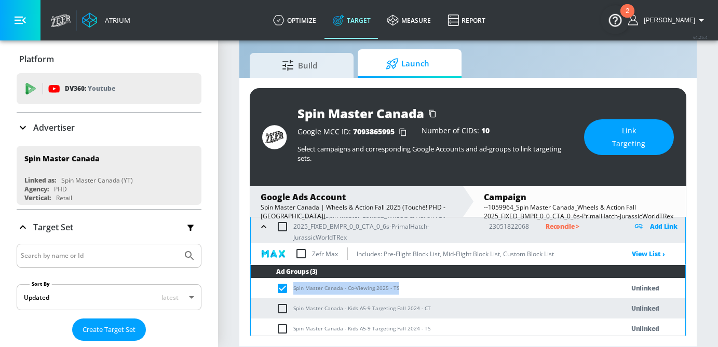
drag, startPoint x: 397, startPoint y: 294, endPoint x: 290, endPoint y: 289, distance: 107.6
click at [290, 289] on td "Spin Master Canada - Co-Viewing 2025 - TS" at bounding box center [427, 288] width 352 height 20
click at [638, 151] on button "Link Targeting" at bounding box center [629, 137] width 90 height 36
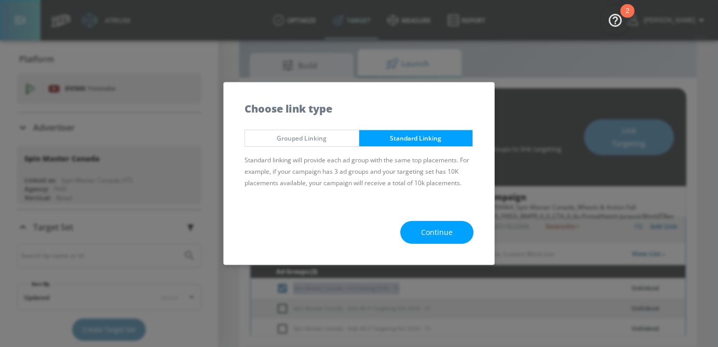
click at [458, 226] on button "Continue" at bounding box center [436, 232] width 73 height 23
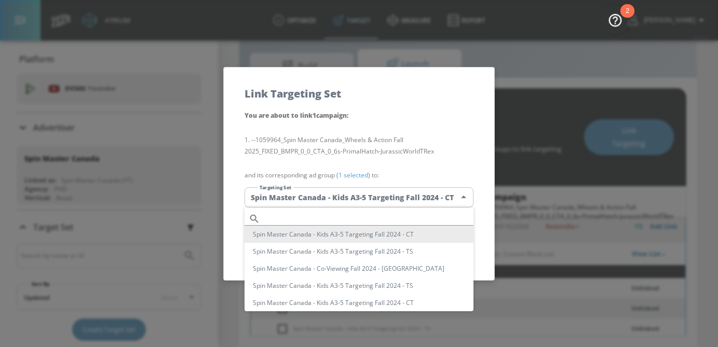
click at [385, 201] on body "Atrium optimize Target measure Report optimize Target measure Report v 4.25.4 […" at bounding box center [359, 162] width 718 height 372
click at [349, 220] on input "text" at bounding box center [368, 219] width 209 height 14
paste input "Spin Master Canada - Co-Viewing 2025 - TS"
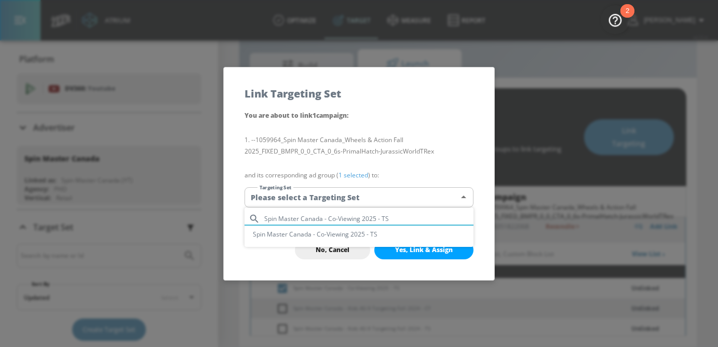
type input "Spin Master Canada - Co-Viewing 2025 - TS"
click at [348, 236] on li "Spin Master Canada - Co-Viewing 2025 - TS" at bounding box center [359, 234] width 229 height 17
type input "53d6f3c3-d36e-44d5-91ec-3a6830c74e50"
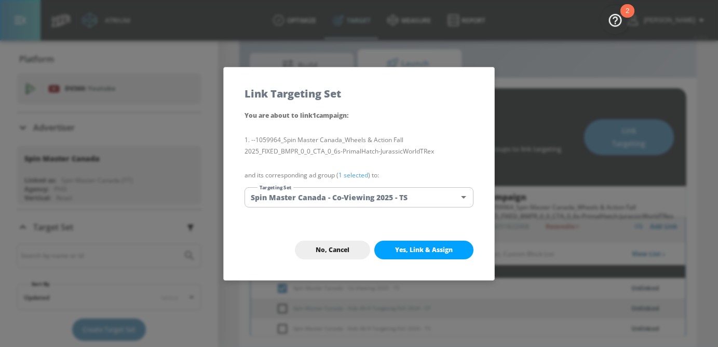
click at [360, 176] on link "1 selected" at bounding box center [354, 175] width 30 height 9
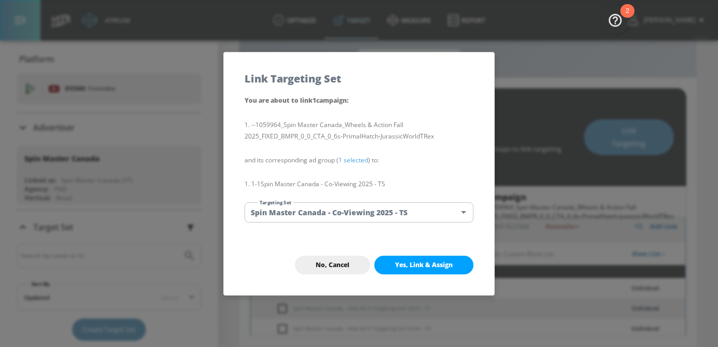
click at [421, 264] on span "Yes, Link & Assign" at bounding box center [424, 265] width 58 height 8
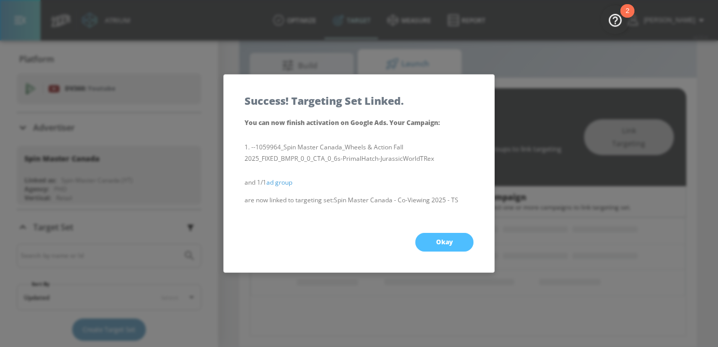
click at [438, 248] on button "Okay" at bounding box center [444, 242] width 58 height 19
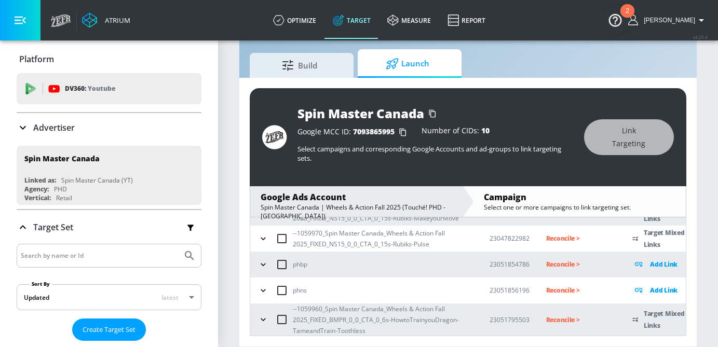
scroll to position [385, 0]
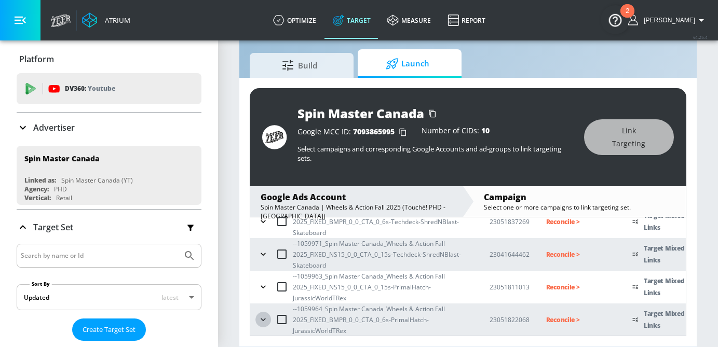
click at [265, 317] on icon "button" at bounding box center [263, 320] width 10 height 10
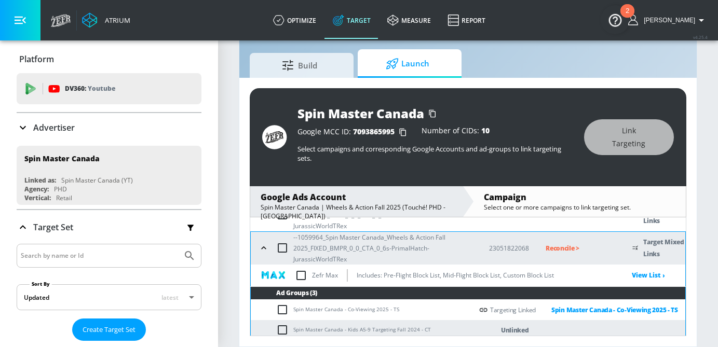
scroll to position [474, 0]
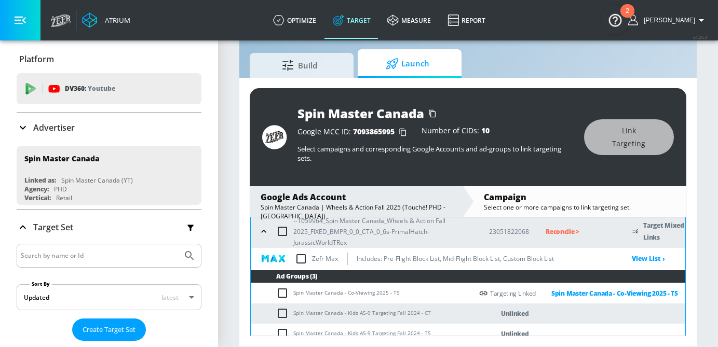
click at [282, 314] on input "checkbox" at bounding box center [284, 313] width 17 height 12
checkbox input "true"
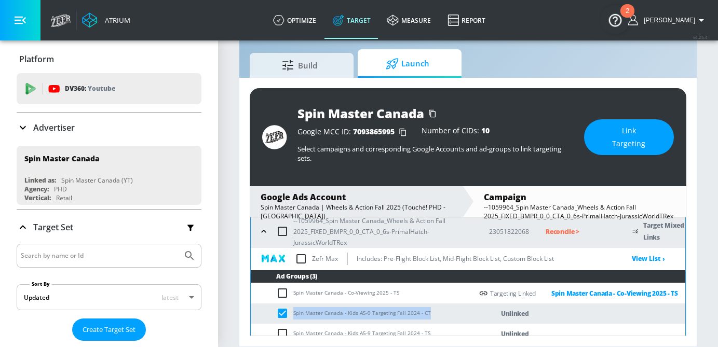
drag, startPoint x: 422, startPoint y: 311, endPoint x: 289, endPoint y: 312, distance: 133.0
click at [289, 312] on td "Spin Master Canada - Kids A5-9 Targeting Fall 2024 - CT" at bounding box center [362, 314] width 222 height 20
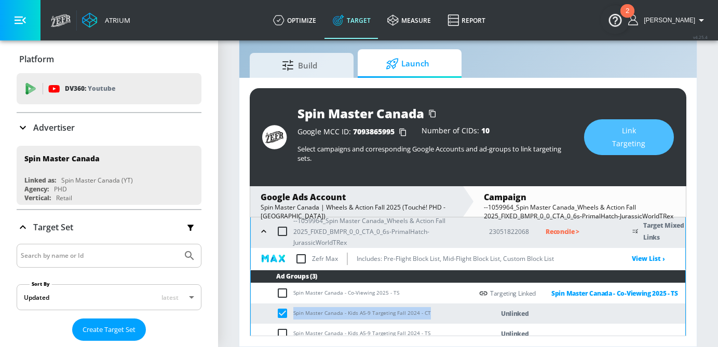
click at [666, 128] on button "Link Targeting" at bounding box center [629, 137] width 90 height 36
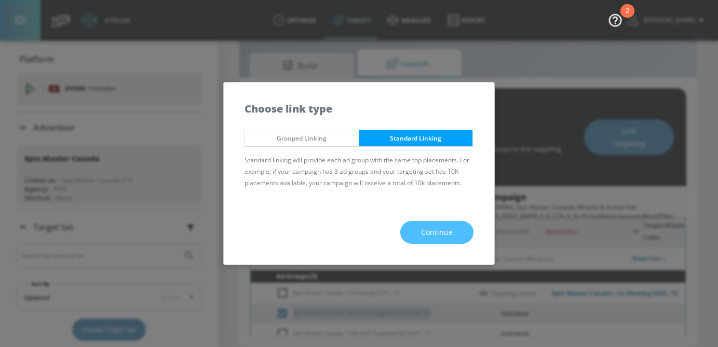
click at [451, 227] on span "Continue" at bounding box center [437, 232] width 32 height 13
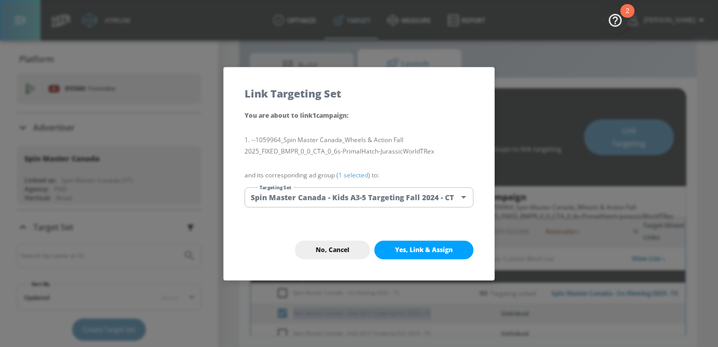
click at [410, 190] on body "Atrium optimize Target measure Report optimize Target measure Report v 4.25.4 […" at bounding box center [359, 162] width 718 height 372
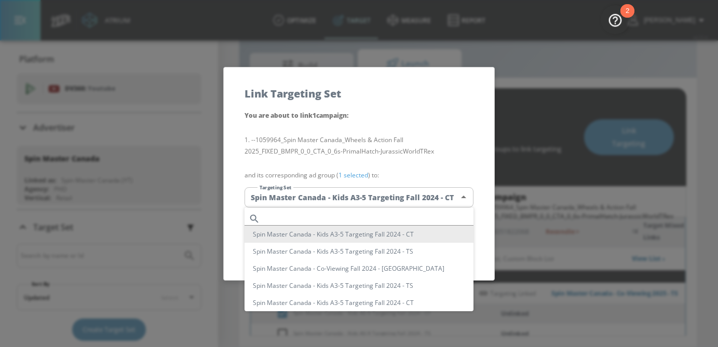
click at [377, 216] on input "text" at bounding box center [368, 219] width 209 height 14
paste input "Spin Master Canada - Kids A5-9 Targeting Fall 2024 - CT"
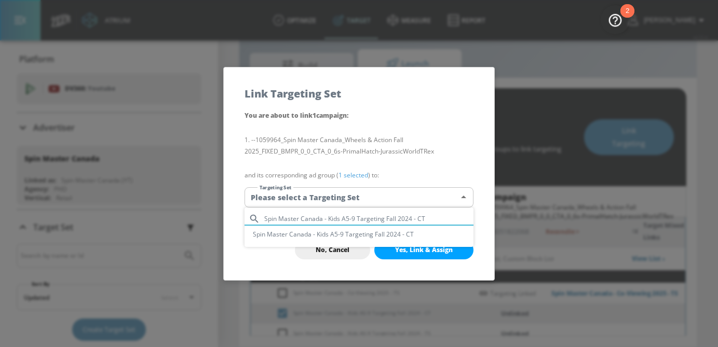
type input "Spin Master Canada - Kids A5-9 Targeting Fall 2024 - CT"
click at [370, 237] on li "Spin Master Canada - Kids A5-9 Targeting Fall 2024 - CT" at bounding box center [359, 234] width 229 height 17
type input "3ae92d62-ea5f-4576-a854-0568464f0a0d"
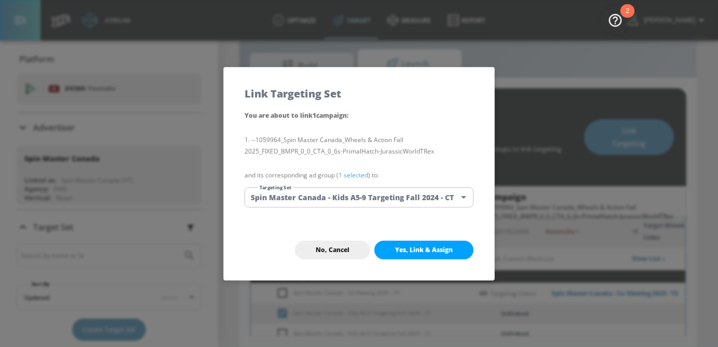
click at [365, 173] on link "1 selected" at bounding box center [354, 175] width 30 height 9
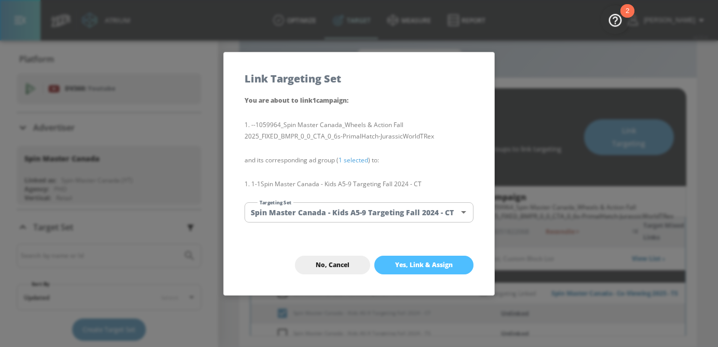
click at [409, 264] on span "Yes, Link & Assign" at bounding box center [424, 265] width 58 height 8
checkbox input "false"
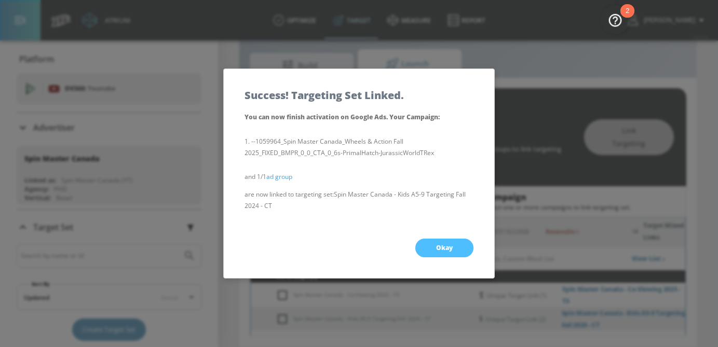
click at [451, 250] on span "Okay" at bounding box center [444, 248] width 17 height 8
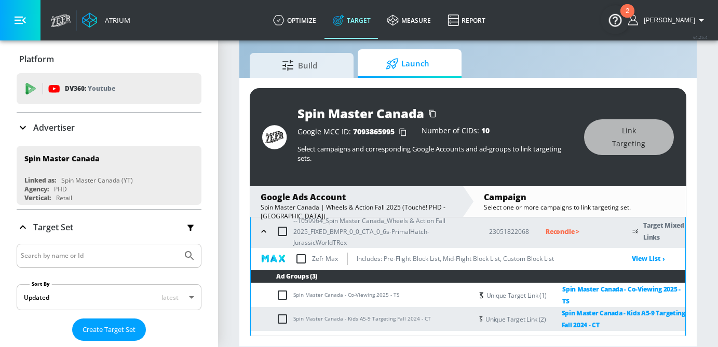
scroll to position [491, 0]
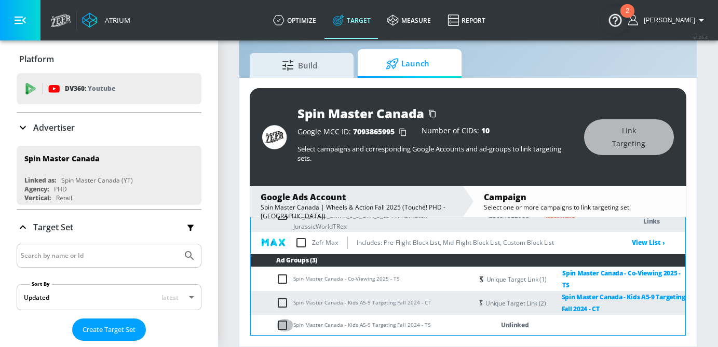
click at [285, 322] on input "checkbox" at bounding box center [284, 325] width 17 height 12
checkbox input "true"
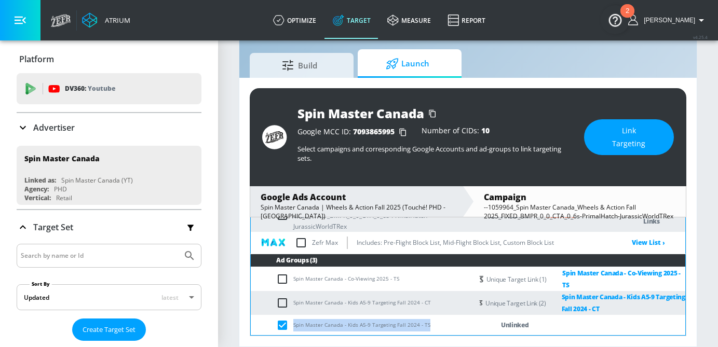
drag, startPoint x: 437, startPoint y: 326, endPoint x: 289, endPoint y: 327, distance: 148.0
click at [289, 327] on td "Spin Master Canada - Kids A5-9 Targeting Fall 2024 - TS" at bounding box center [362, 325] width 222 height 20
click at [621, 144] on span "Link Targeting" at bounding box center [629, 137] width 48 height 25
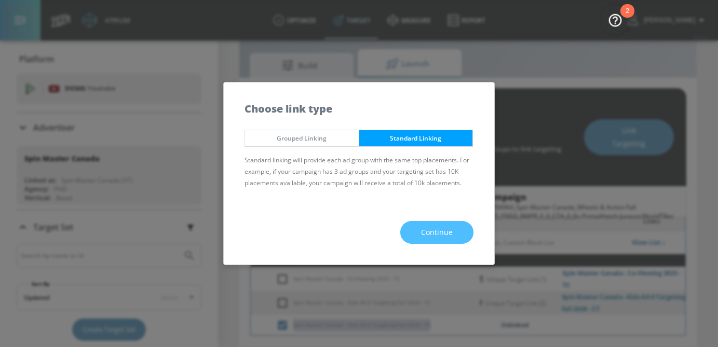
click at [436, 230] on span "Continue" at bounding box center [437, 232] width 32 height 13
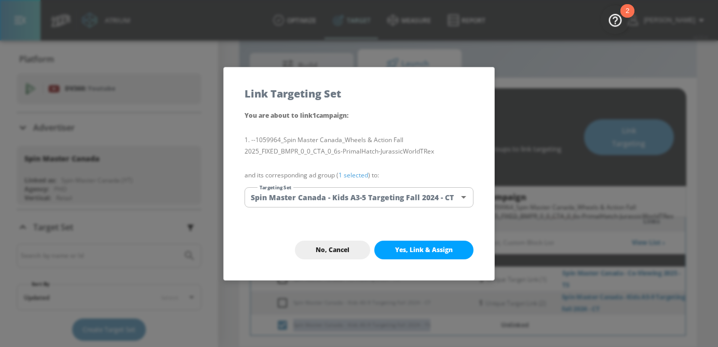
click at [373, 198] on body "Atrium optimize Target measure Report optimize Target measure Report v 4.25.4 […" at bounding box center [359, 162] width 718 height 372
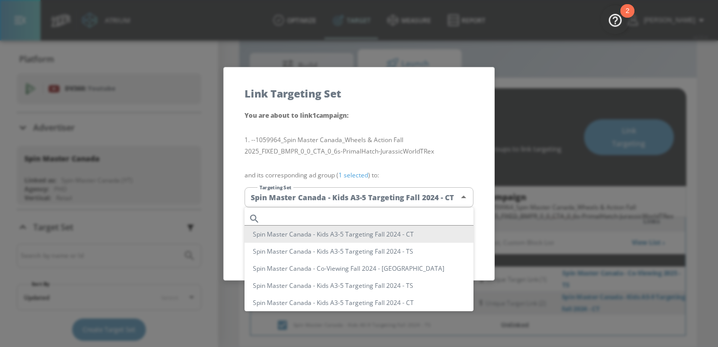
click at [341, 216] on input "text" at bounding box center [368, 219] width 209 height 14
paste input "Spin Master Canada - Kids A5-9 Targeting Fall 2024 - TS"
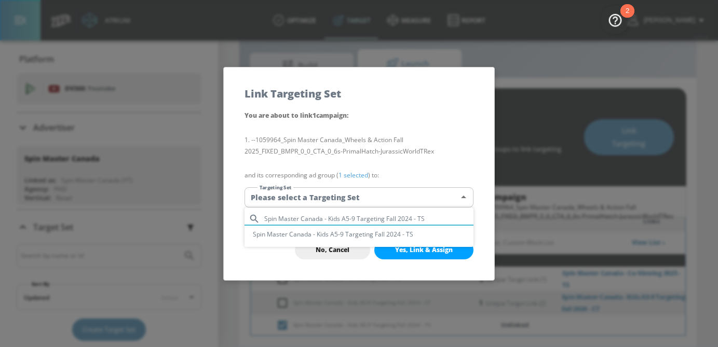
type input "Spin Master Canada - Kids A5-9 Targeting Fall 2024 - TS"
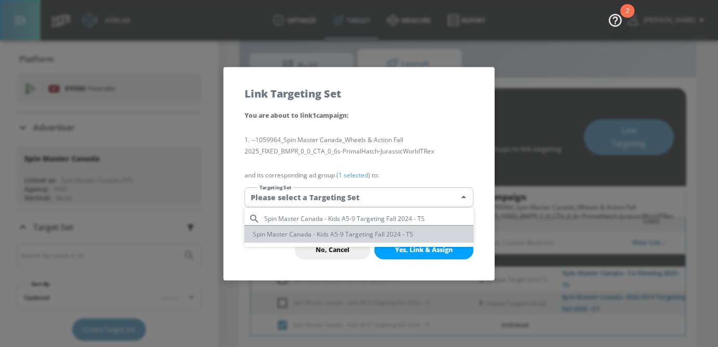
click at [368, 237] on li "Spin Master Canada - Kids A5-9 Targeting Fall 2024 - TS" at bounding box center [359, 234] width 229 height 17
type input "3ddf766f-b0e5-4019-8f22-24e4308b09b8"
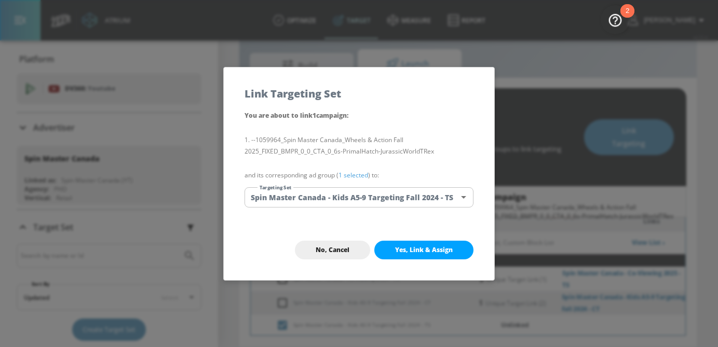
click at [357, 177] on link "1 selected" at bounding box center [354, 175] width 30 height 9
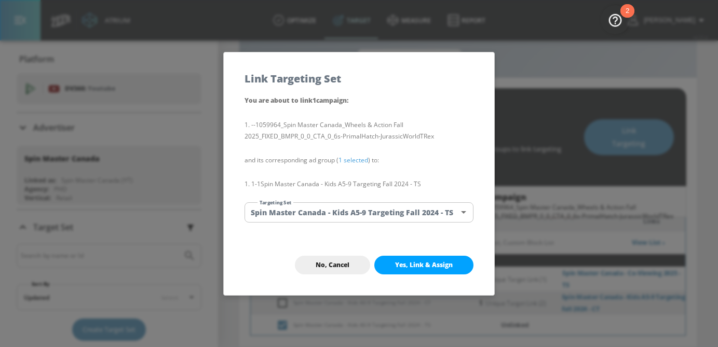
click at [420, 264] on span "Yes, Link & Assign" at bounding box center [424, 265] width 58 height 8
checkbox input "false"
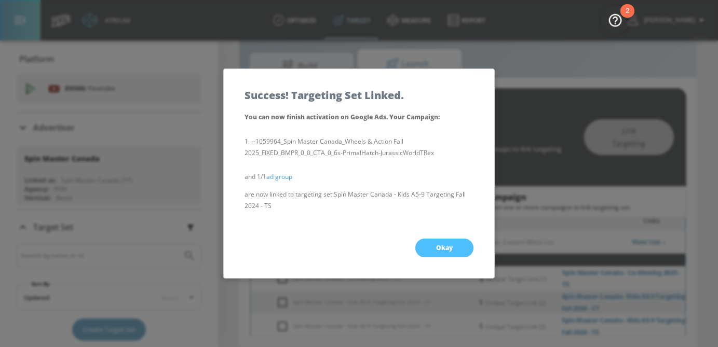
click at [453, 242] on button "Okay" at bounding box center [444, 248] width 58 height 19
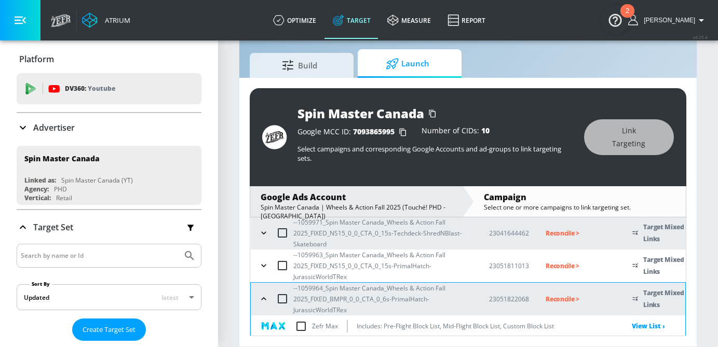
scroll to position [405, 0]
click at [264, 298] on icon "button" at bounding box center [264, 301] width 10 height 10
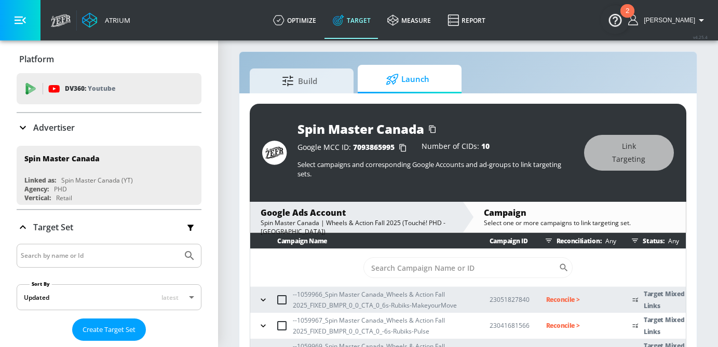
scroll to position [24, 0]
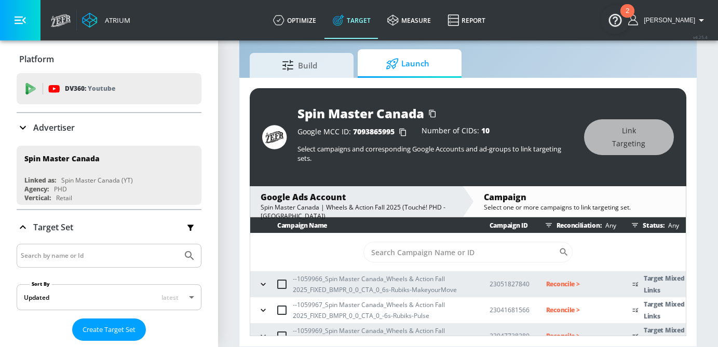
click at [264, 284] on icon "button" at bounding box center [263, 284] width 10 height 10
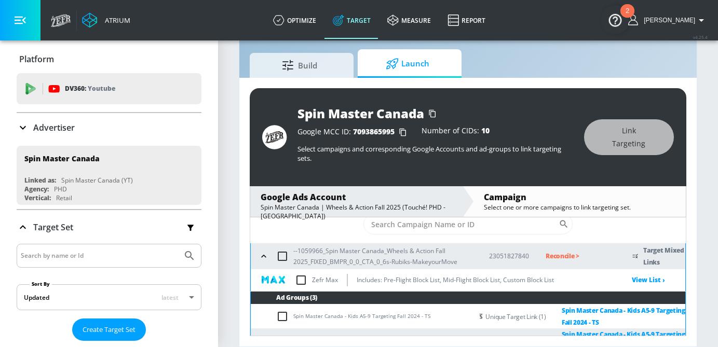
scroll to position [47, 0]
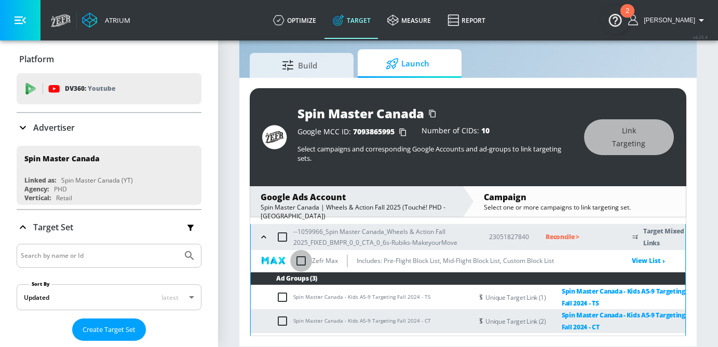
click at [302, 264] on input "checkbox" at bounding box center [301, 261] width 22 height 22
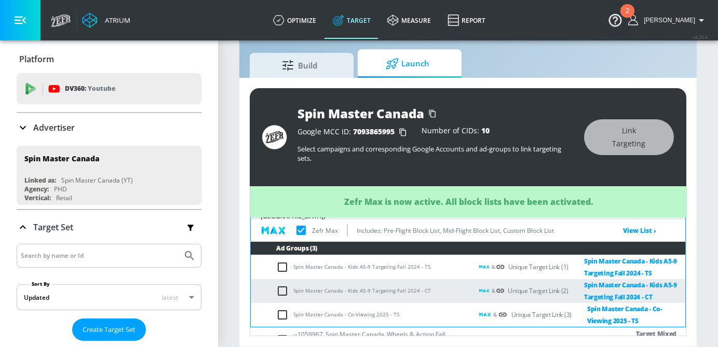
checkbox input "true"
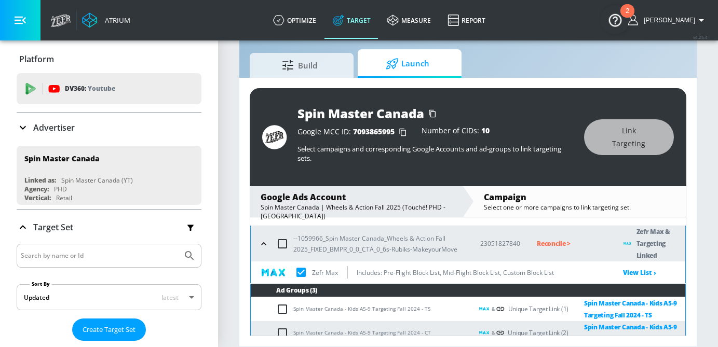
scroll to position [44, 0]
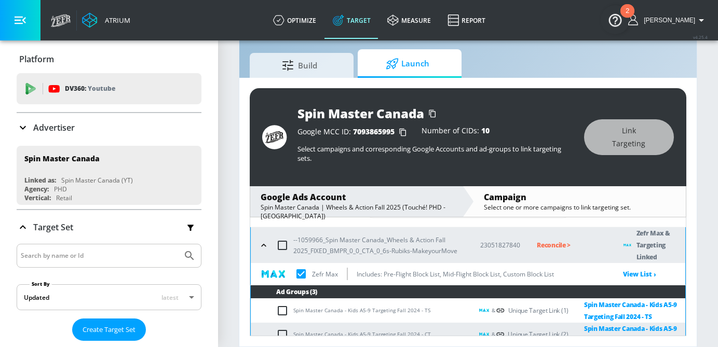
click at [264, 246] on icon "button" at bounding box center [264, 245] width 10 height 10
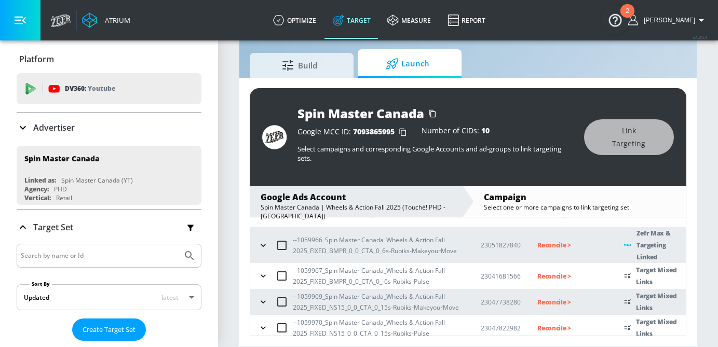
click at [264, 273] on icon "button" at bounding box center [263, 276] width 10 height 10
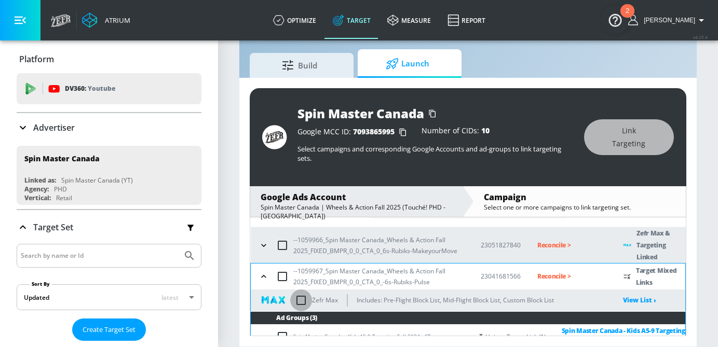
click at [301, 303] on input "checkbox" at bounding box center [301, 301] width 22 height 22
checkbox input "true"
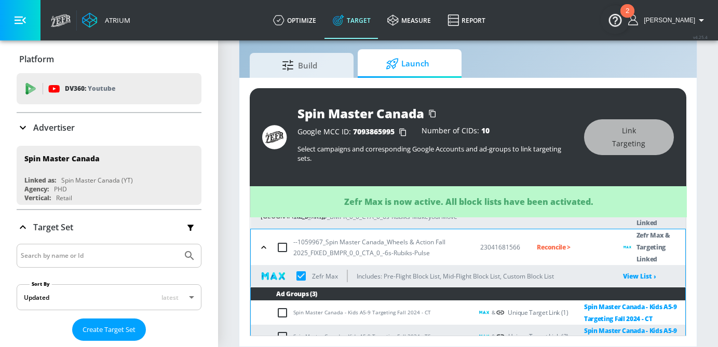
scroll to position [74, 0]
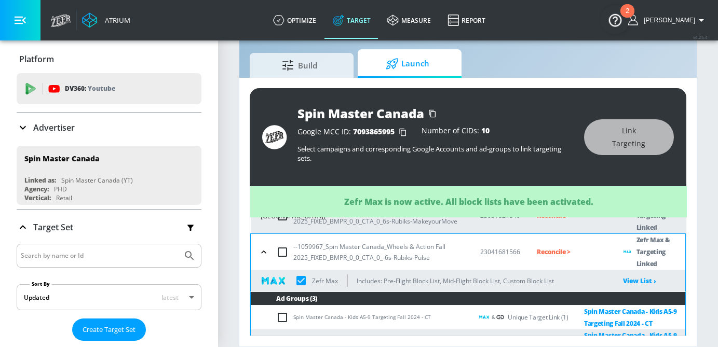
click at [262, 256] on icon "button" at bounding box center [264, 252] width 10 height 10
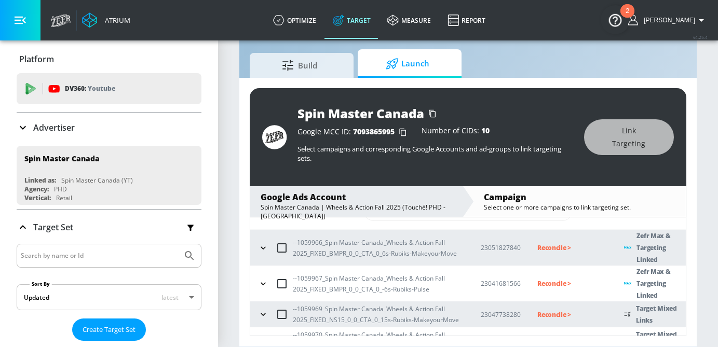
scroll to position [35, 0]
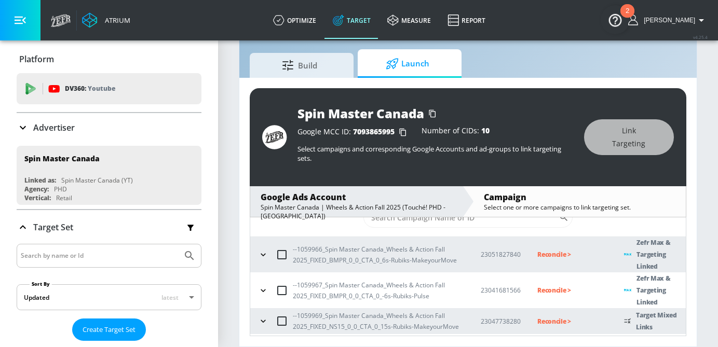
click at [265, 319] on icon "button" at bounding box center [263, 321] width 10 height 10
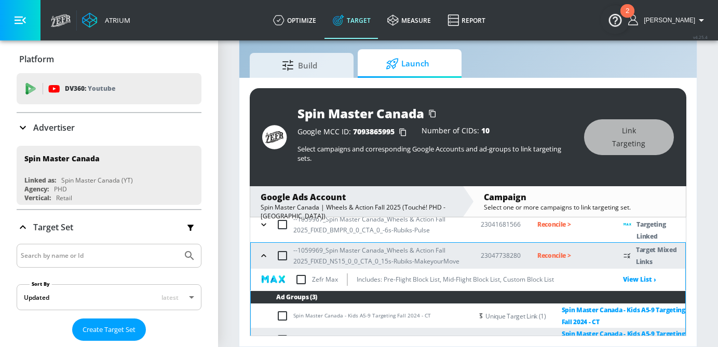
scroll to position [95, 0]
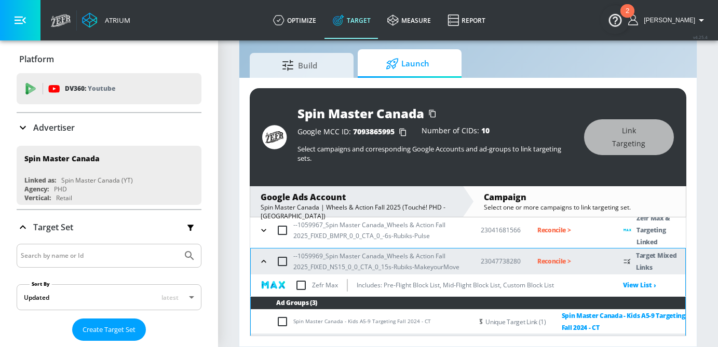
click at [304, 286] on input "checkbox" at bounding box center [301, 286] width 22 height 22
checkbox input "true"
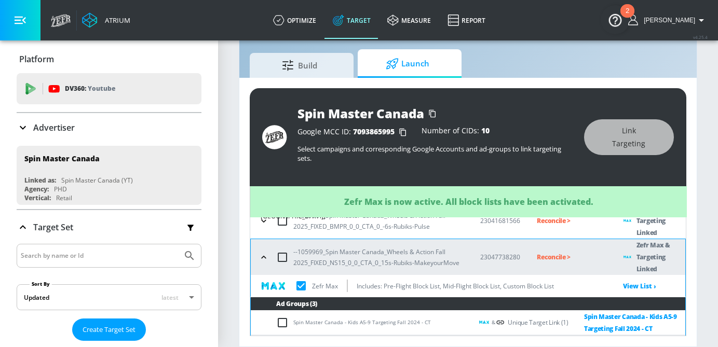
scroll to position [102, 0]
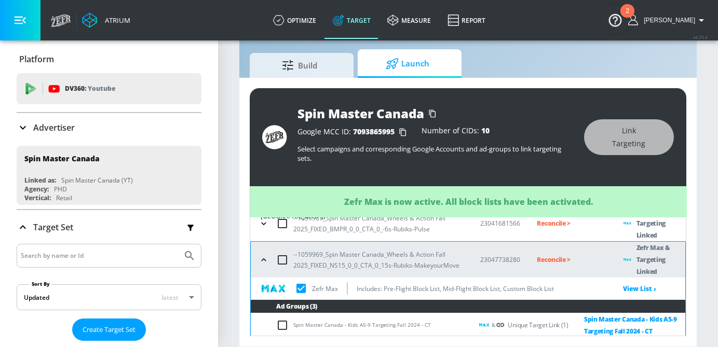
click at [267, 259] on icon "button" at bounding box center [264, 260] width 10 height 10
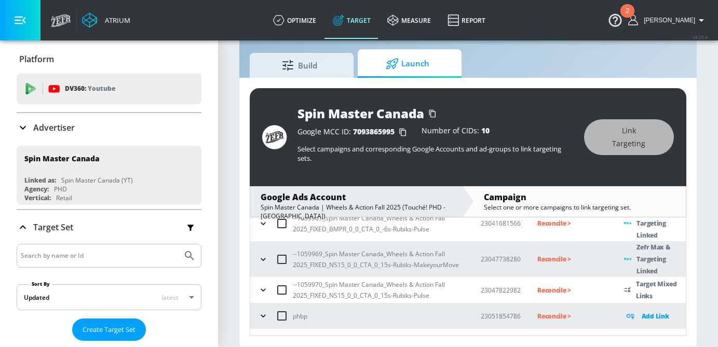
click at [265, 293] on icon "button" at bounding box center [263, 290] width 10 height 10
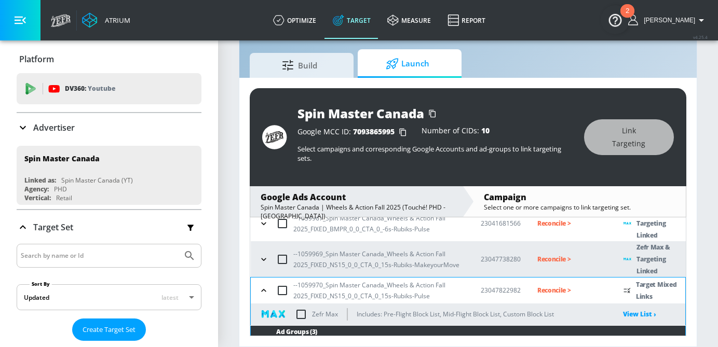
scroll to position [152, 0]
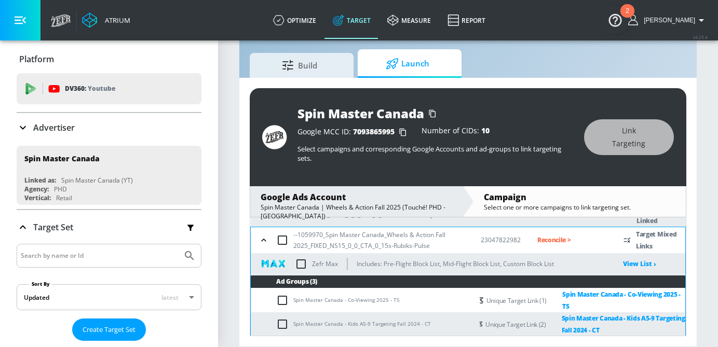
click at [302, 266] on input "checkbox" at bounding box center [301, 264] width 22 height 22
checkbox input "true"
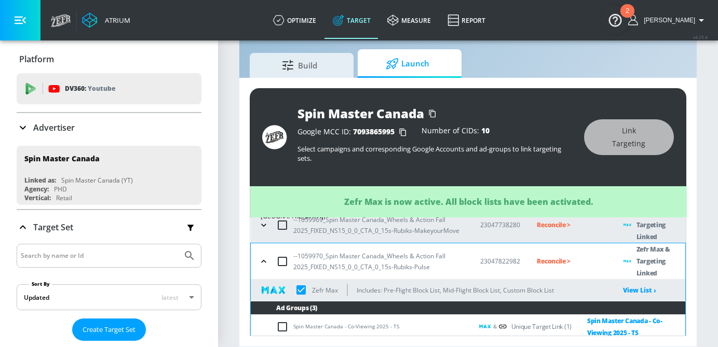
scroll to position [131, 0]
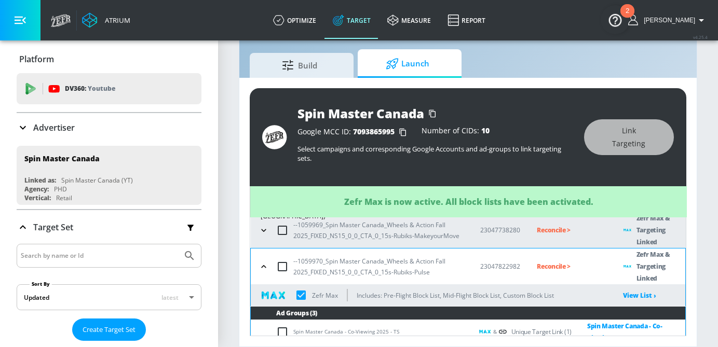
click at [262, 264] on icon "button" at bounding box center [264, 267] width 10 height 10
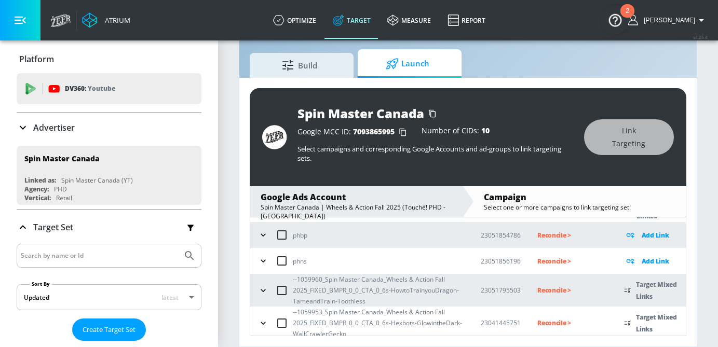
scroll to position [198, 0]
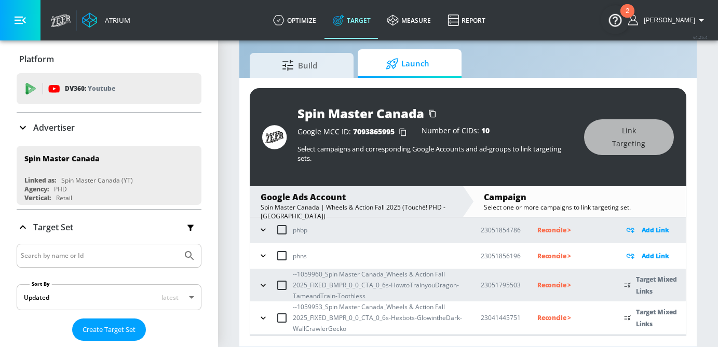
click at [261, 290] on icon "button" at bounding box center [263, 285] width 10 height 10
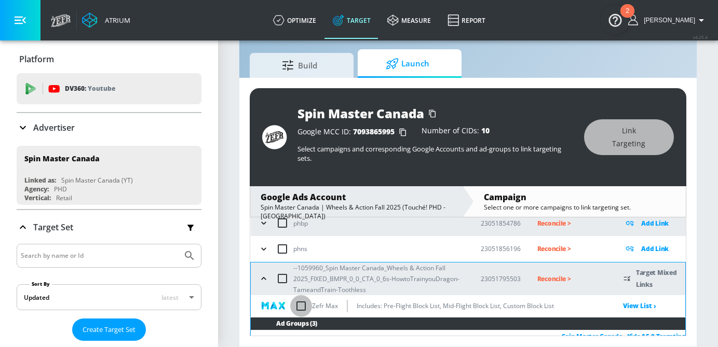
click at [299, 307] on input "checkbox" at bounding box center [301, 307] width 22 height 22
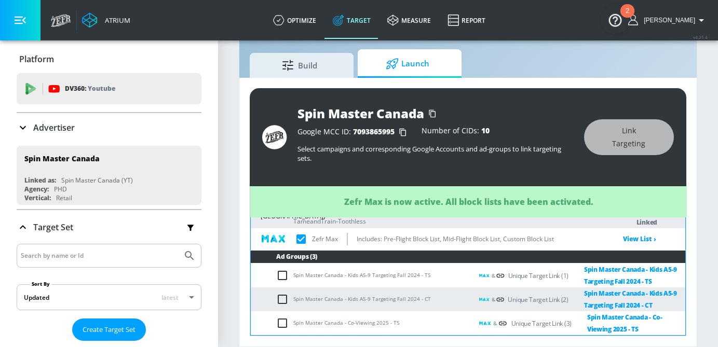
checkbox input "true"
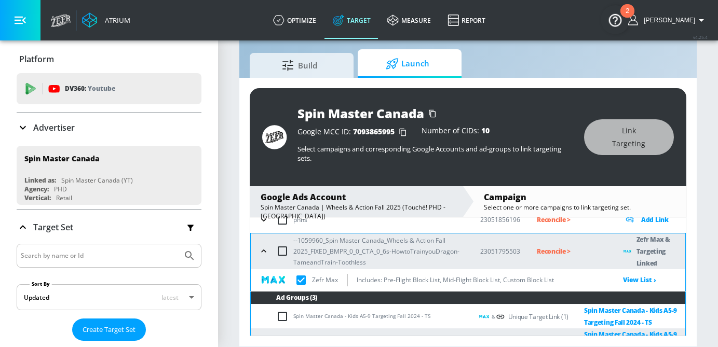
scroll to position [232, 0]
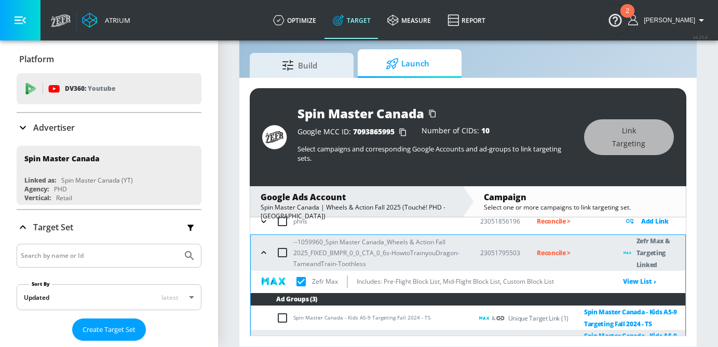
click at [263, 251] on icon "button" at bounding box center [264, 253] width 10 height 10
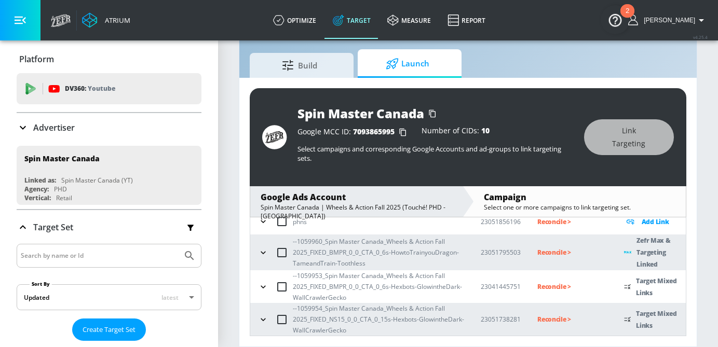
click at [263, 286] on icon "button" at bounding box center [263, 287] width 10 height 10
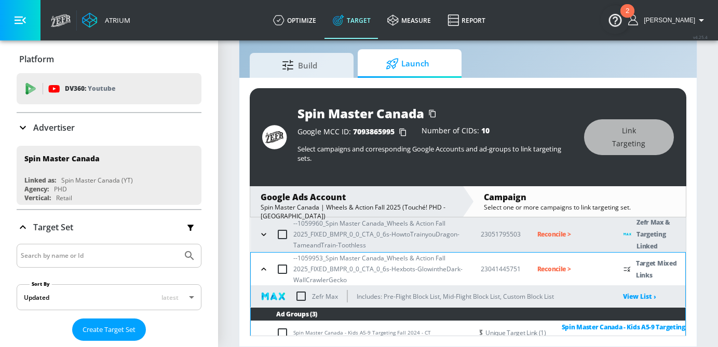
click at [299, 299] on input "checkbox" at bounding box center [301, 297] width 22 height 22
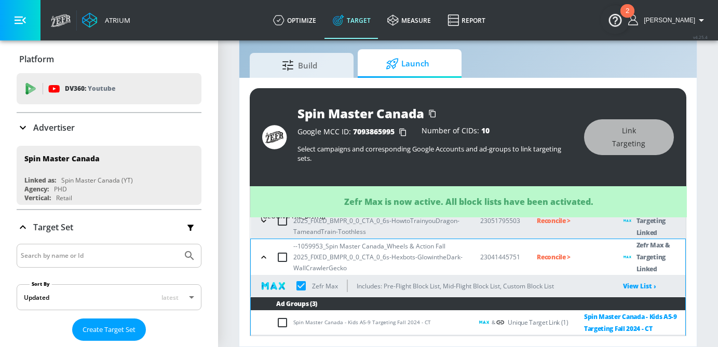
scroll to position [263, 0]
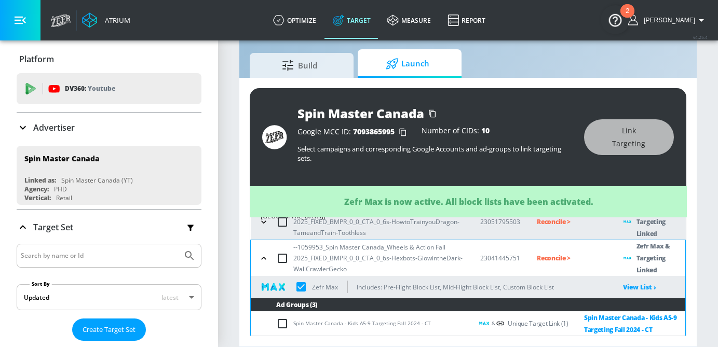
checkbox input "true"
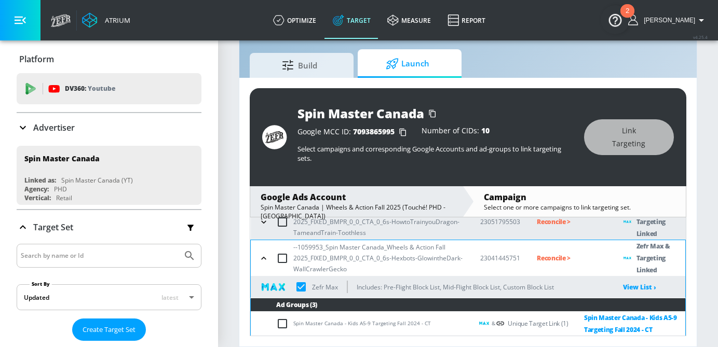
click at [269, 261] on icon "button" at bounding box center [264, 258] width 10 height 10
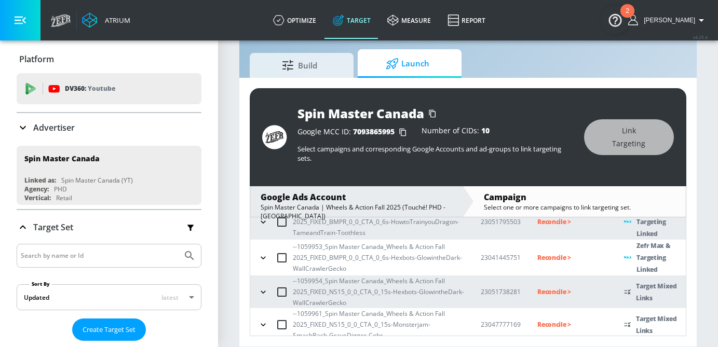
click at [264, 294] on icon "button" at bounding box center [263, 292] width 10 height 10
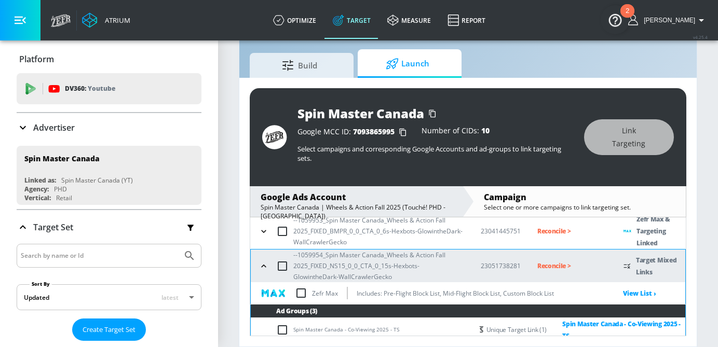
click at [301, 297] on input "checkbox" at bounding box center [301, 294] width 22 height 22
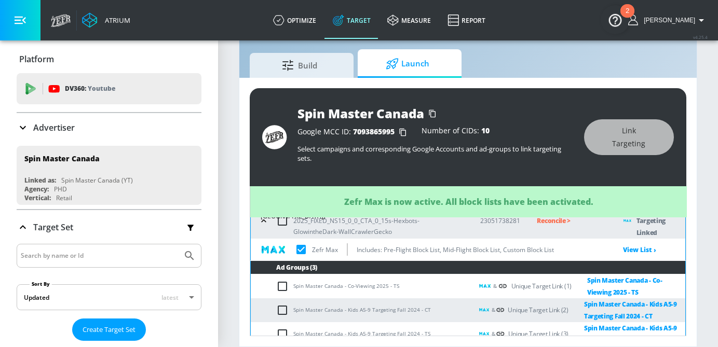
scroll to position [337, 0]
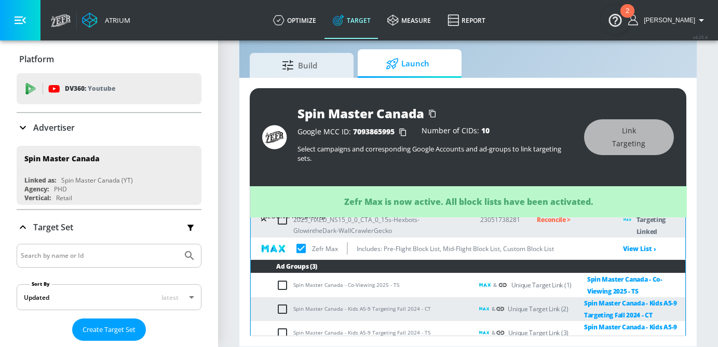
checkbox input "true"
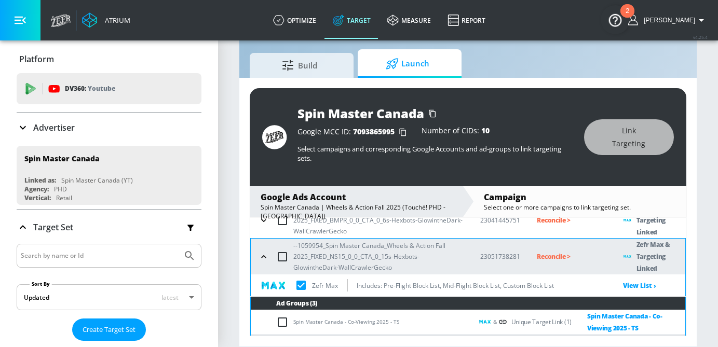
scroll to position [298, 0]
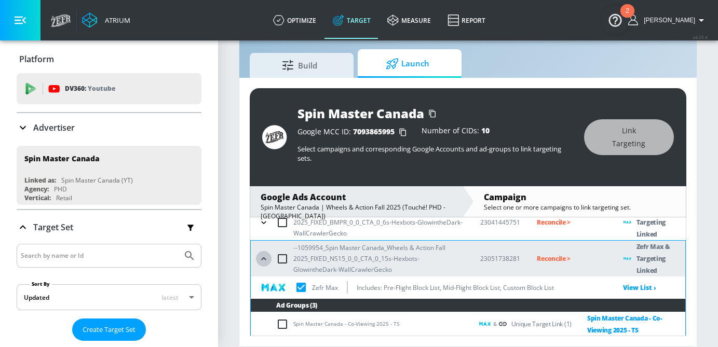
click at [264, 256] on icon "button" at bounding box center [264, 259] width 10 height 10
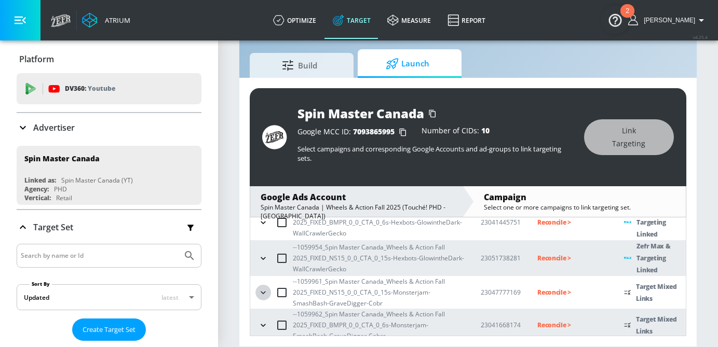
click at [264, 292] on icon "button" at bounding box center [263, 292] width 5 height 3
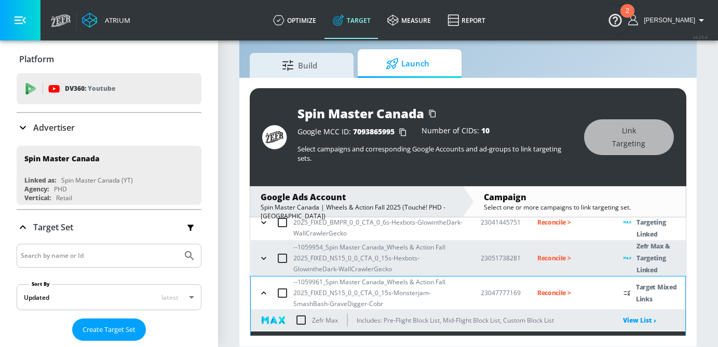
scroll to position [314, 0]
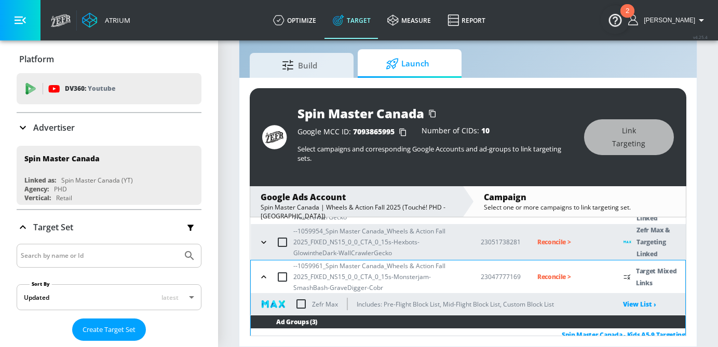
click at [303, 300] on input "checkbox" at bounding box center [301, 304] width 22 height 22
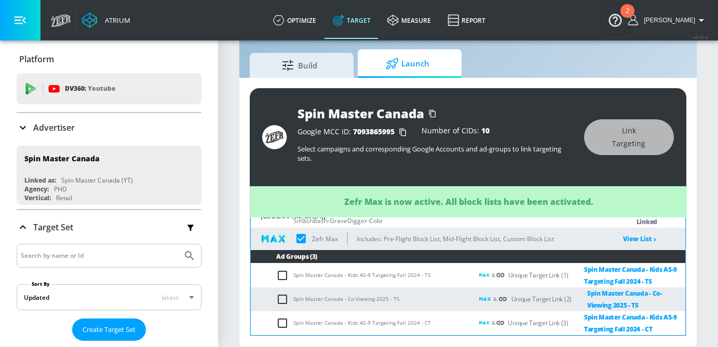
checkbox input "true"
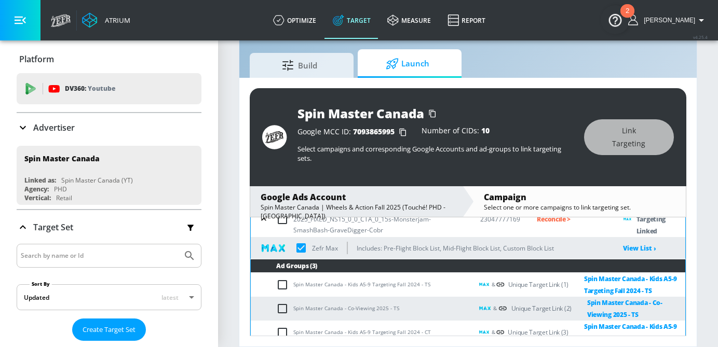
scroll to position [334, 0]
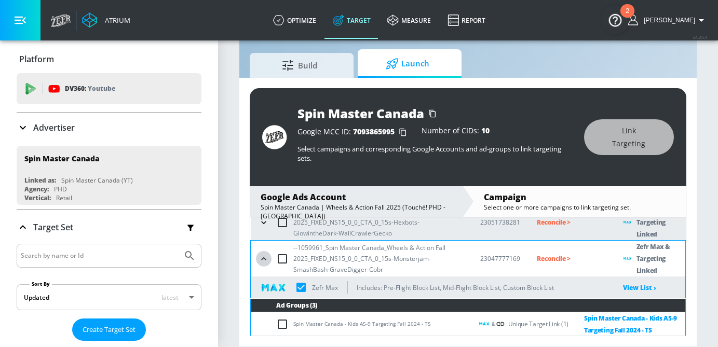
click at [268, 260] on icon "button" at bounding box center [264, 259] width 10 height 10
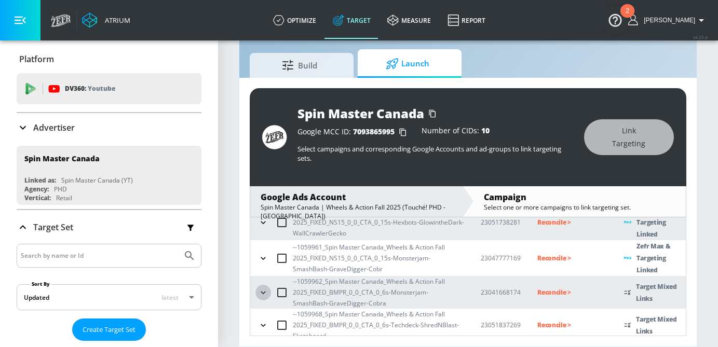
click at [266, 292] on icon "button" at bounding box center [263, 293] width 10 height 10
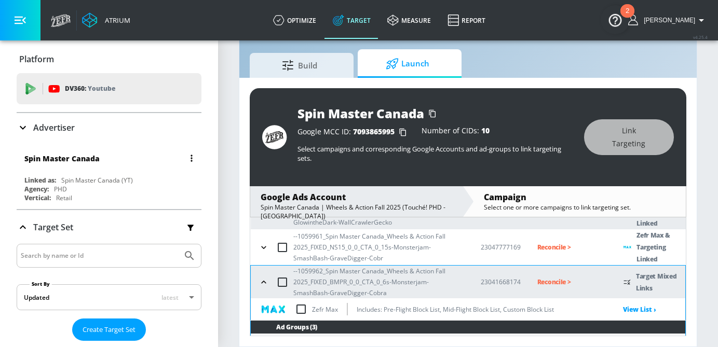
scroll to position [346, 0]
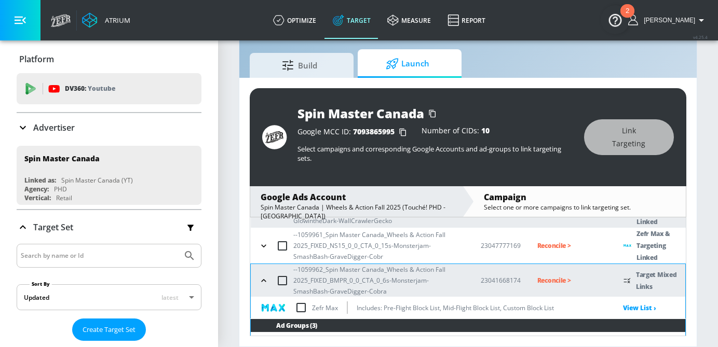
click at [303, 310] on input "checkbox" at bounding box center [301, 308] width 22 height 22
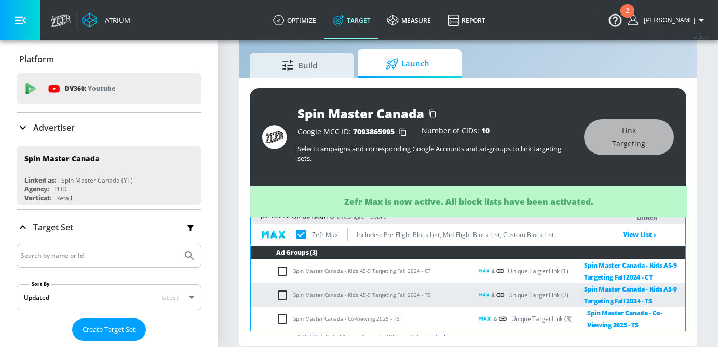
checkbox input "true"
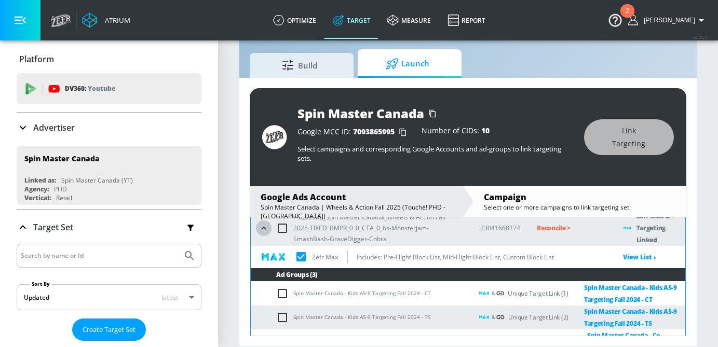
click at [264, 234] on button "button" at bounding box center [264, 229] width 16 height 16
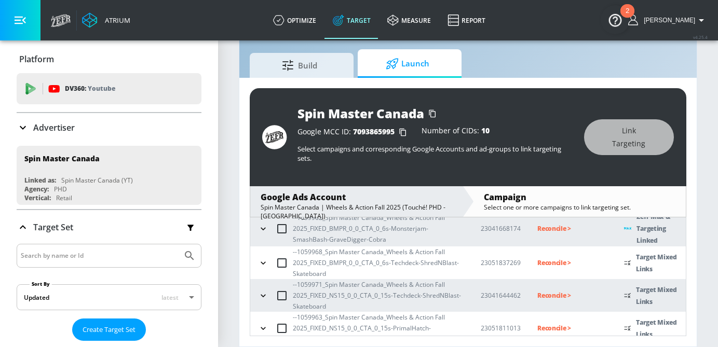
click at [264, 263] on icon "button" at bounding box center [263, 263] width 5 height 3
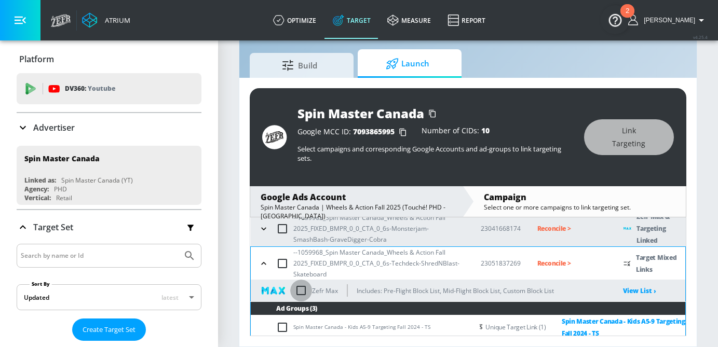
click at [301, 292] on input "checkbox" at bounding box center [301, 291] width 22 height 22
checkbox input "true"
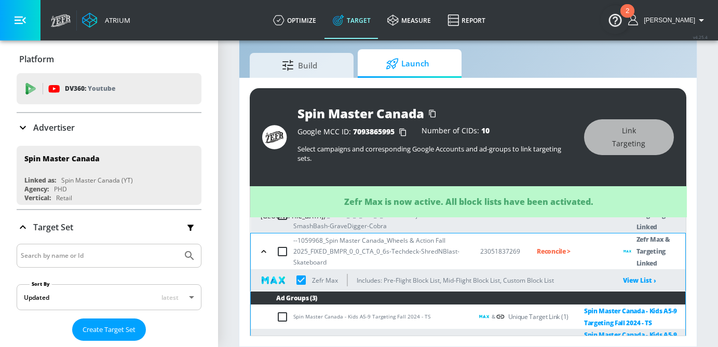
scroll to position [402, 0]
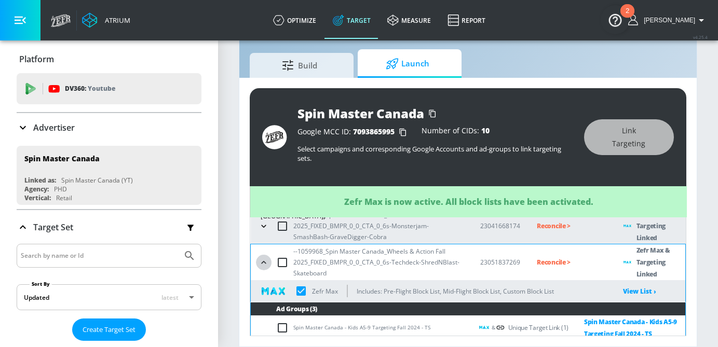
click at [267, 262] on icon "button" at bounding box center [264, 263] width 10 height 10
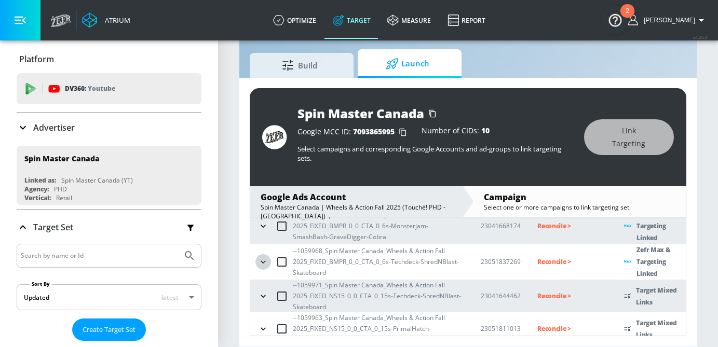
click at [262, 263] on icon "button" at bounding box center [263, 262] width 5 height 3
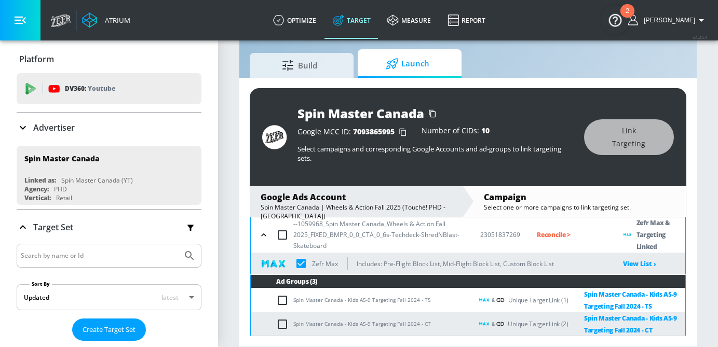
scroll to position [403, 0]
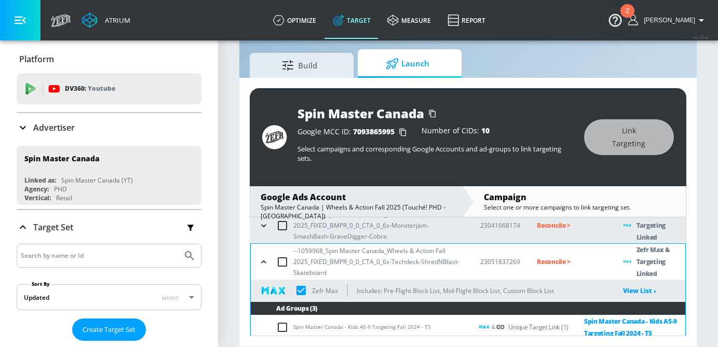
click at [264, 265] on icon "button" at bounding box center [264, 262] width 10 height 10
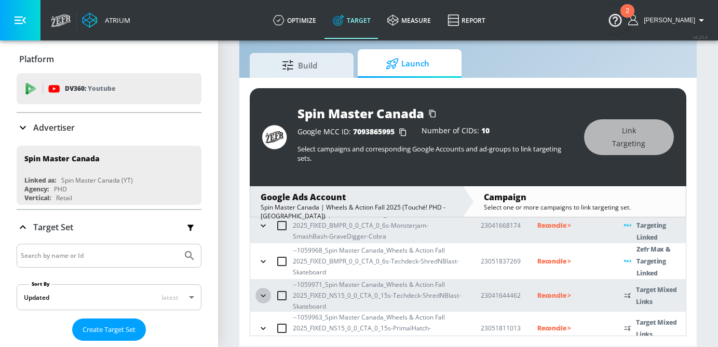
click at [265, 298] on icon "button" at bounding box center [263, 296] width 10 height 10
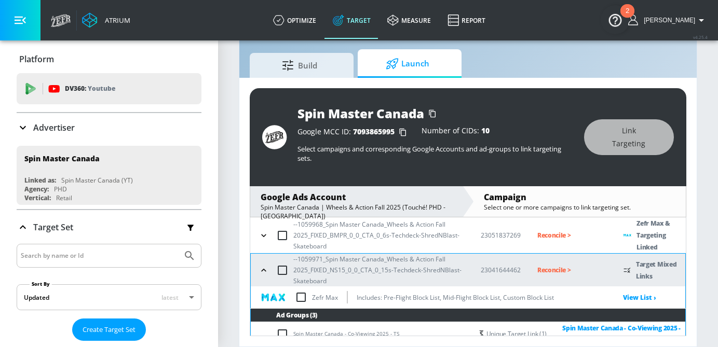
scroll to position [434, 0]
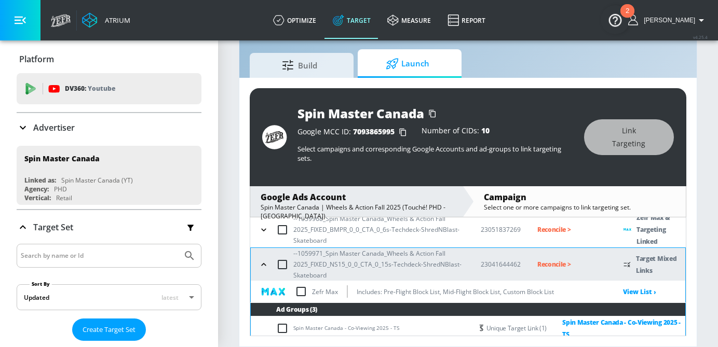
click at [307, 294] on input "checkbox" at bounding box center [301, 292] width 22 height 22
checkbox input "true"
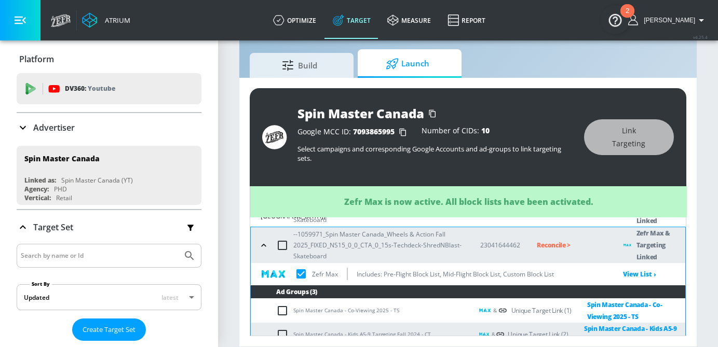
scroll to position [453, 0]
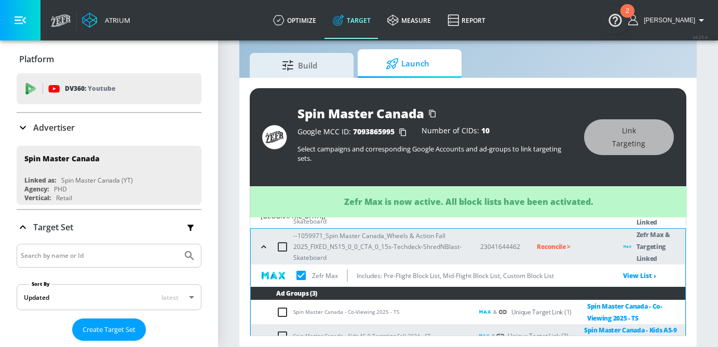
click at [261, 245] on icon "button" at bounding box center [264, 247] width 10 height 10
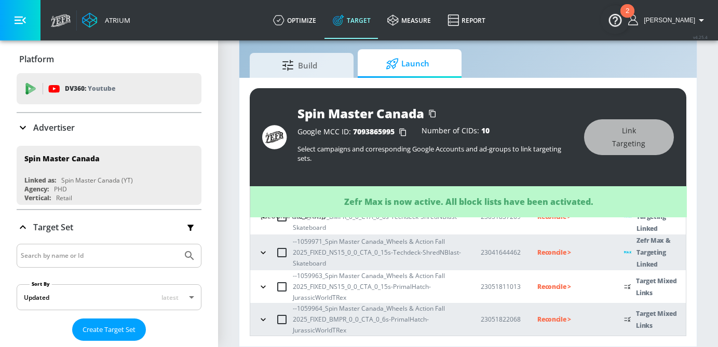
scroll to position [447, 0]
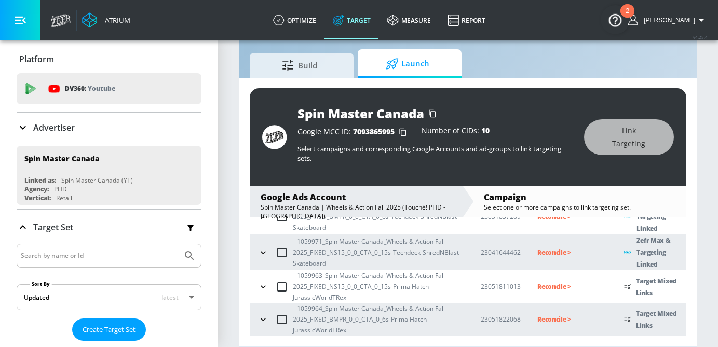
click at [265, 291] on icon "button" at bounding box center [263, 287] width 10 height 10
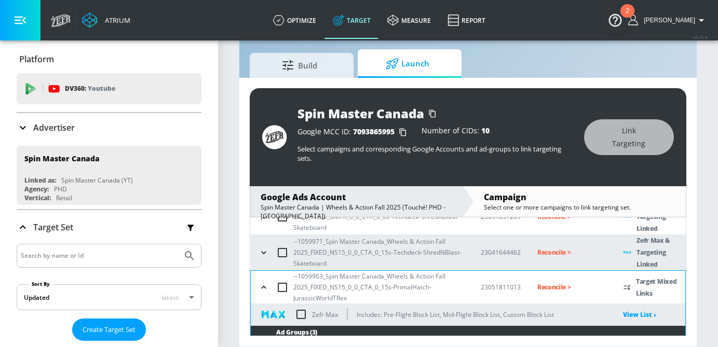
scroll to position [491, 0]
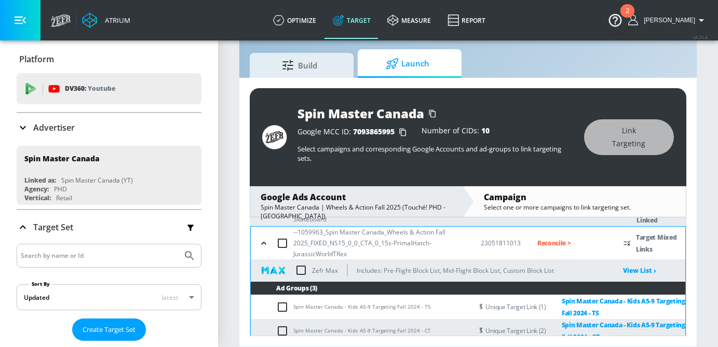
click at [303, 275] on input "checkbox" at bounding box center [301, 271] width 22 height 22
checkbox input "true"
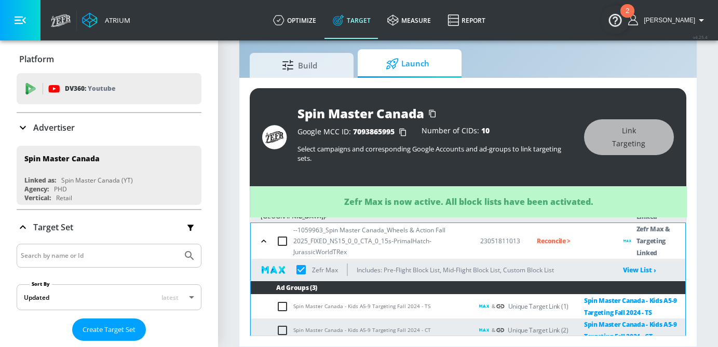
click at [267, 243] on icon "button" at bounding box center [264, 241] width 10 height 10
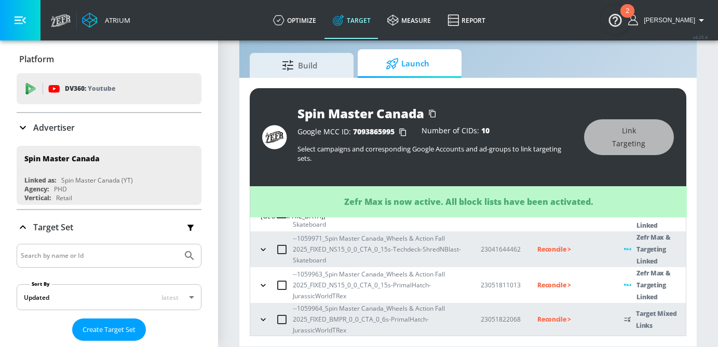
click at [266, 286] on icon "button" at bounding box center [263, 285] width 10 height 10
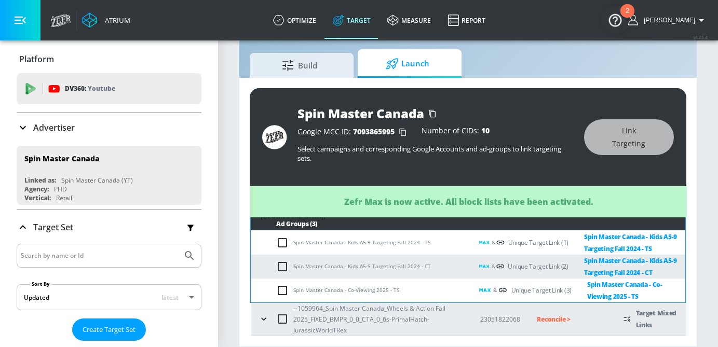
checkbox input "true"
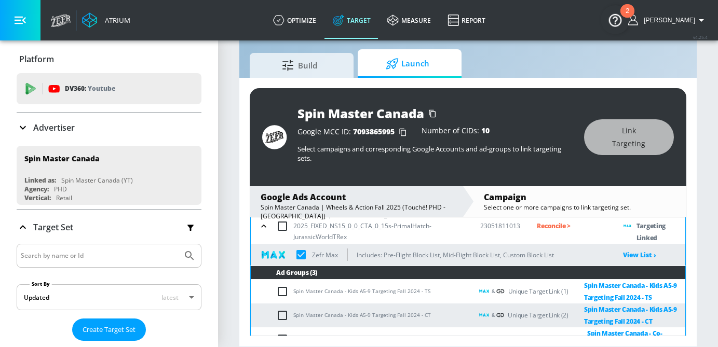
click at [262, 224] on icon "button" at bounding box center [264, 226] width 10 height 10
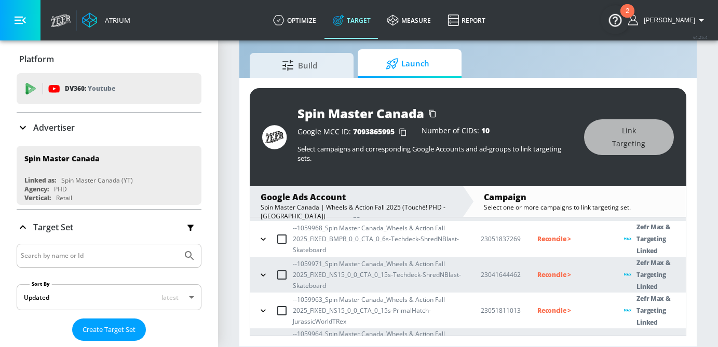
click at [262, 235] on icon "button" at bounding box center [263, 239] width 10 height 10
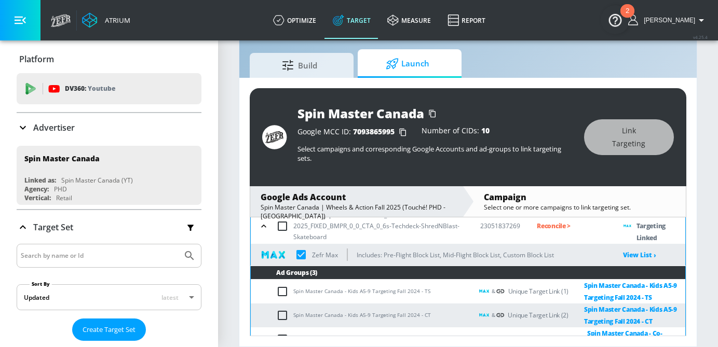
click at [262, 226] on icon "button" at bounding box center [263, 226] width 5 height 3
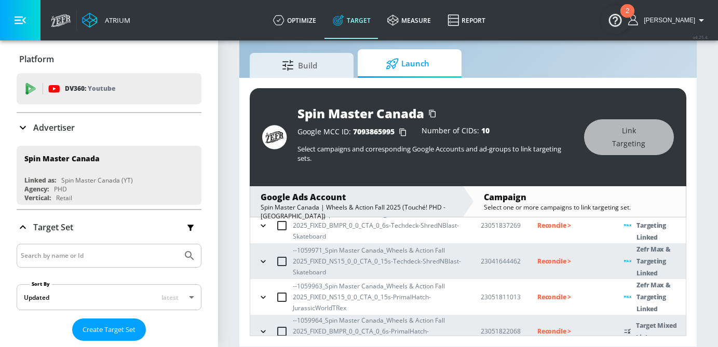
scroll to position [437, 0]
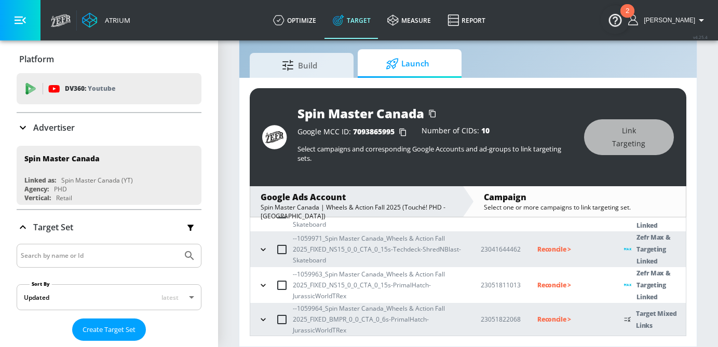
click at [265, 318] on icon "button" at bounding box center [263, 320] width 10 height 10
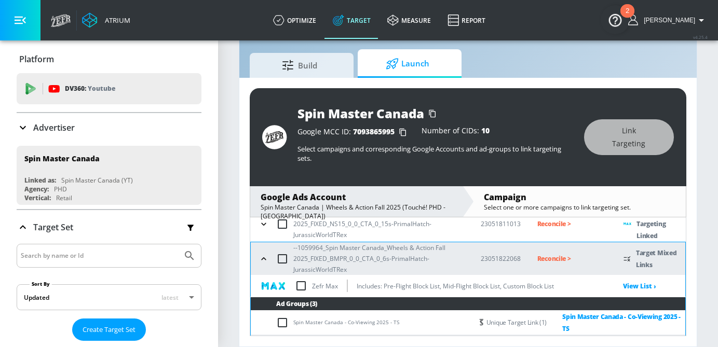
click at [304, 286] on input "checkbox" at bounding box center [301, 286] width 22 height 22
checkbox input "true"
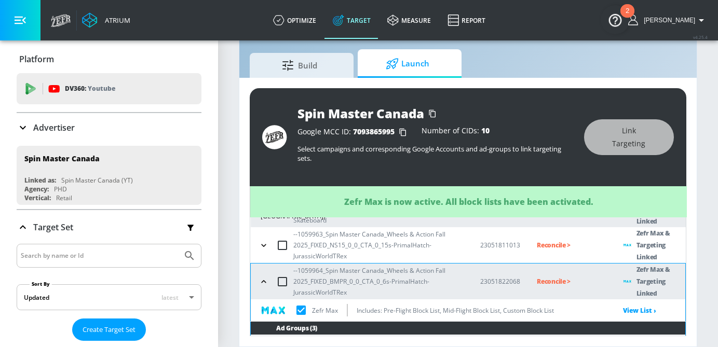
click at [267, 278] on icon "button" at bounding box center [264, 282] width 10 height 10
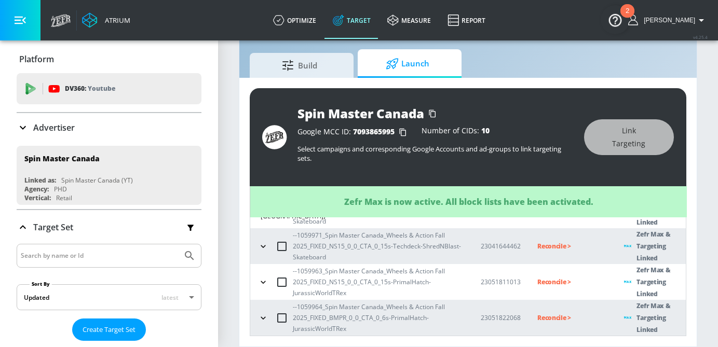
scroll to position [453, 0]
click at [266, 242] on icon "button" at bounding box center [263, 247] width 10 height 10
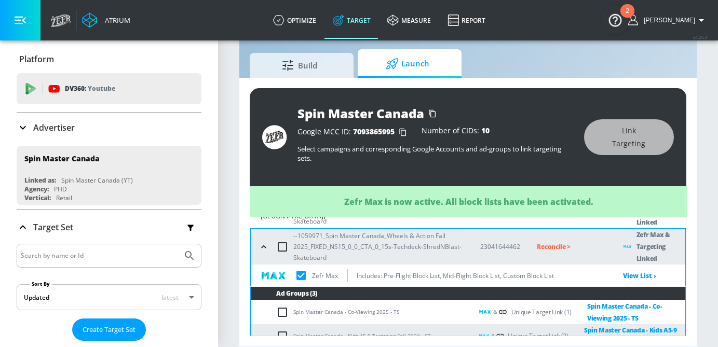
checkbox input "true"
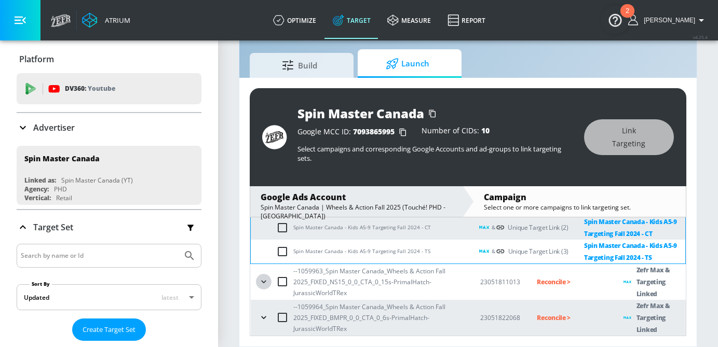
click at [261, 284] on icon "button" at bounding box center [264, 282] width 10 height 10
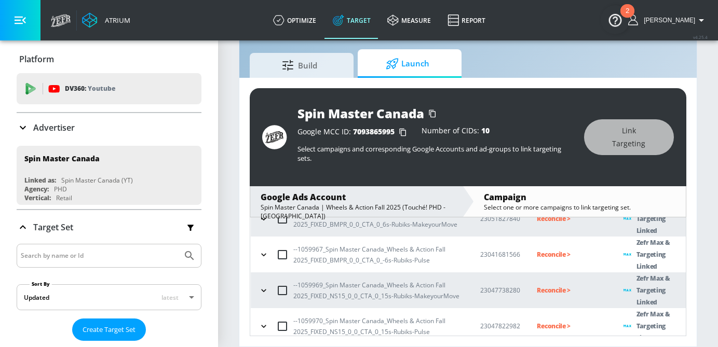
scroll to position [0, 0]
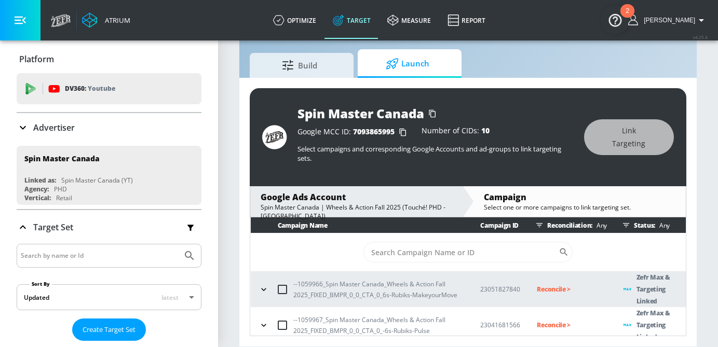
click at [552, 290] on p "Reconcile >" at bounding box center [572, 290] width 70 height 12
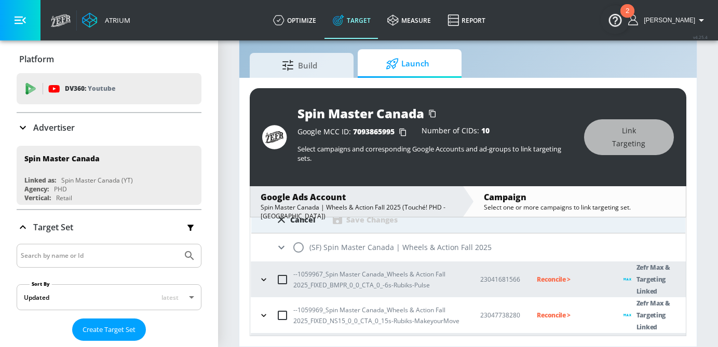
scroll to position [103, 0]
click at [296, 245] on input "radio" at bounding box center [299, 246] width 22 height 22
radio input "true"
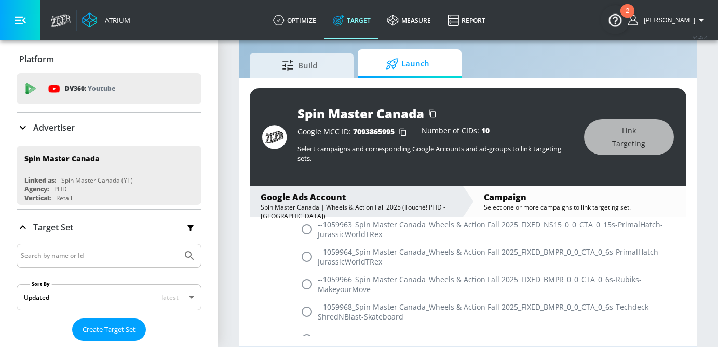
scroll to position [409, 0]
click at [307, 285] on input "radio" at bounding box center [307, 284] width 22 height 22
radio input "true"
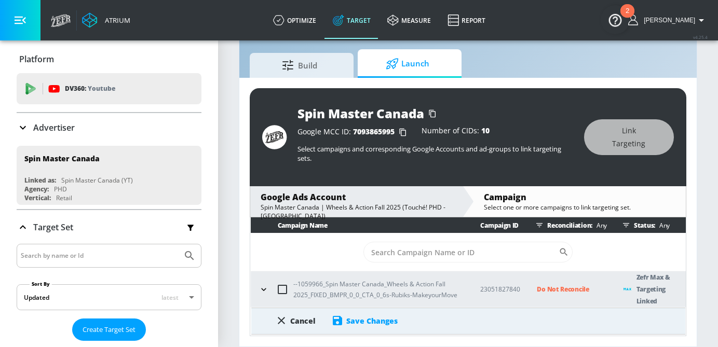
scroll to position [24, 0]
click at [370, 315] on div "Save Changes" at bounding box center [364, 321] width 66 height 12
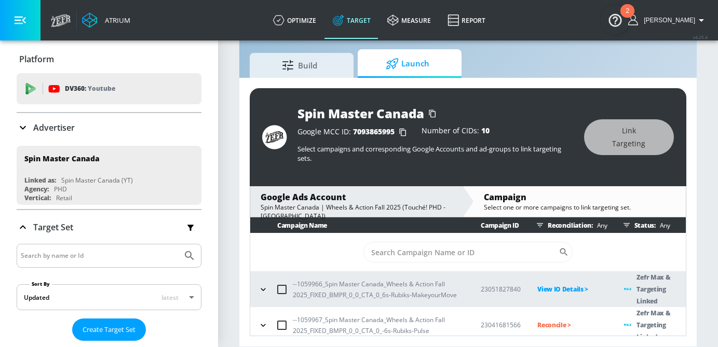
click at [556, 321] on p "Reconcile >" at bounding box center [573, 325] width 70 height 12
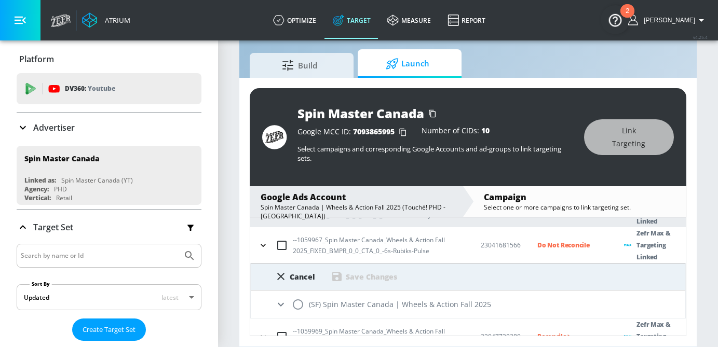
scroll to position [82, 0]
click at [295, 296] on input "radio" at bounding box center [298, 303] width 22 height 22
radio input "true"
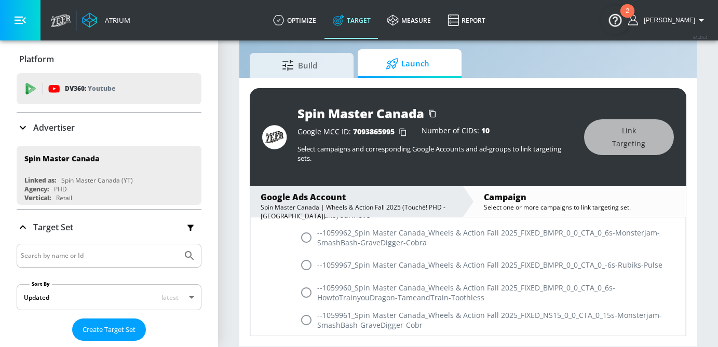
scroll to position [325, 0]
click at [307, 266] on input "radio" at bounding box center [307, 267] width 22 height 22
radio input "true"
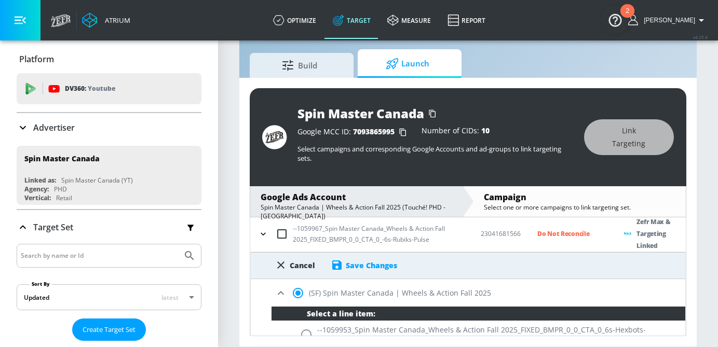
scroll to position [87, 0]
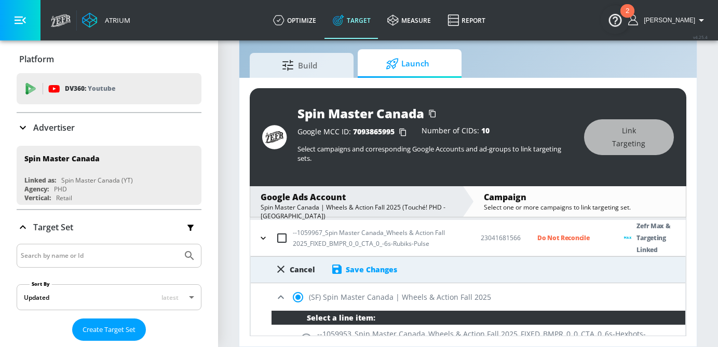
click at [368, 271] on div "Save Changes" at bounding box center [371, 270] width 51 height 10
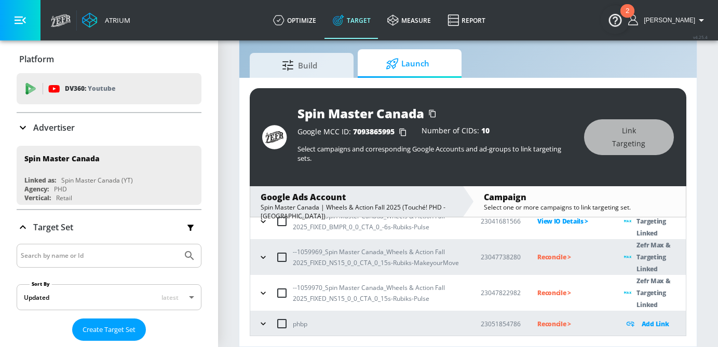
scroll to position [108, 0]
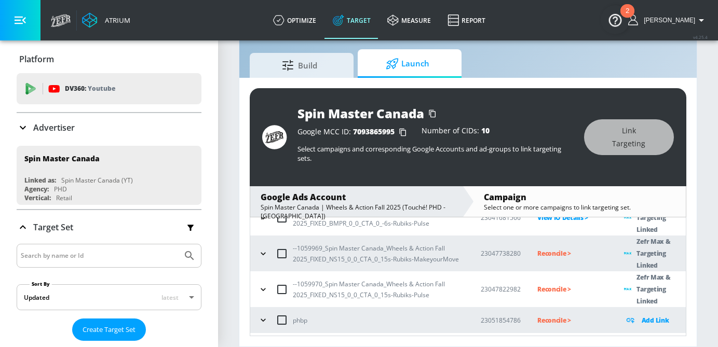
click at [544, 258] on p "Reconcile >" at bounding box center [573, 254] width 70 height 12
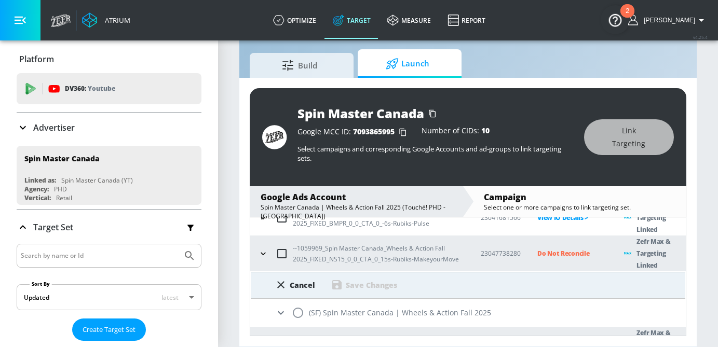
click at [301, 313] on input "radio" at bounding box center [298, 313] width 22 height 22
radio input "true"
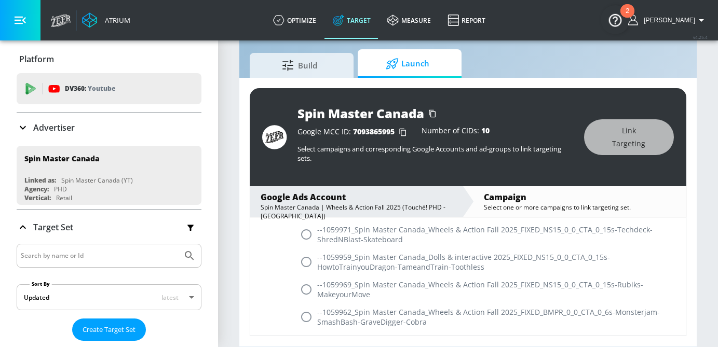
scroll to position [285, 0]
click at [307, 287] on input "radio" at bounding box center [307, 288] width 22 height 22
radio input "true"
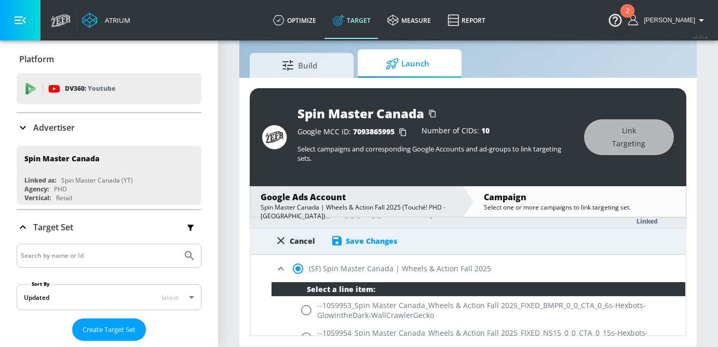
scroll to position [120, 0]
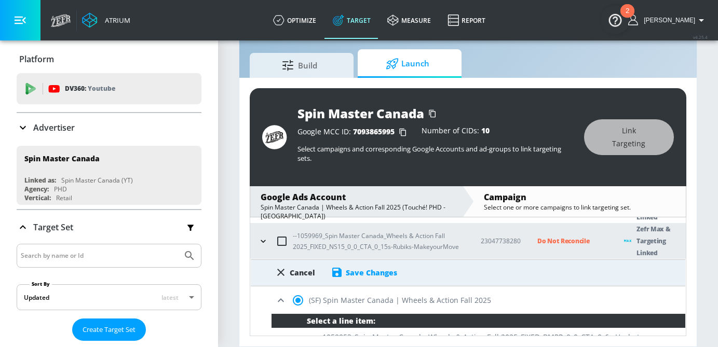
click at [381, 273] on div "Save Changes" at bounding box center [371, 273] width 51 height 10
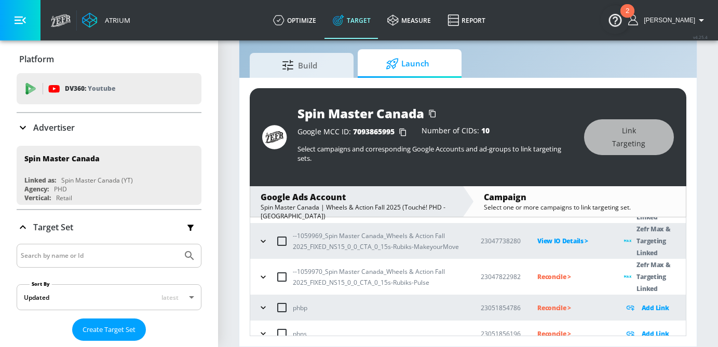
click at [549, 279] on p "Reconcile >" at bounding box center [573, 277] width 70 height 12
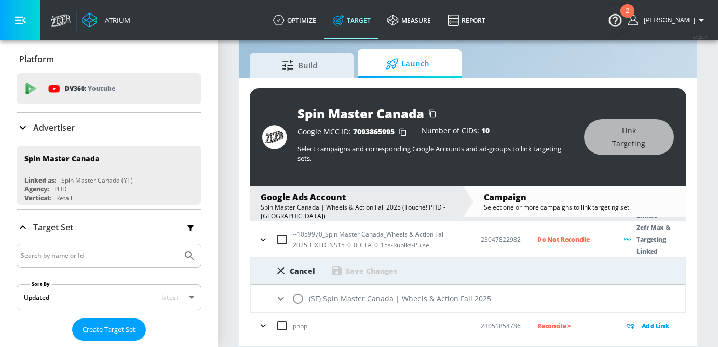
scroll to position [161, 0]
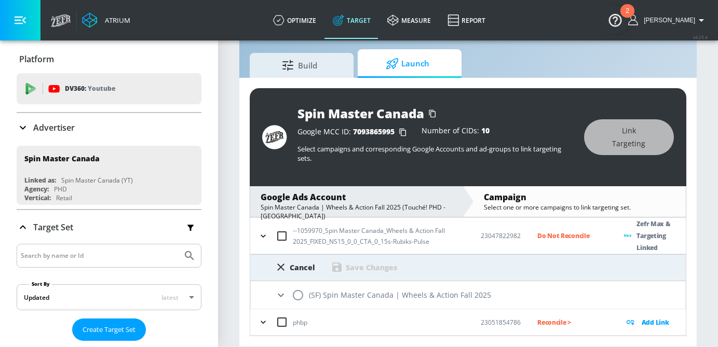
click at [300, 294] on input "radio" at bounding box center [298, 296] width 22 height 22
radio input "true"
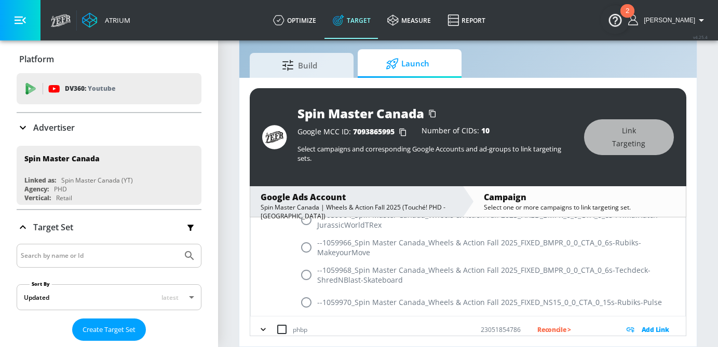
scroll to position [560, 0]
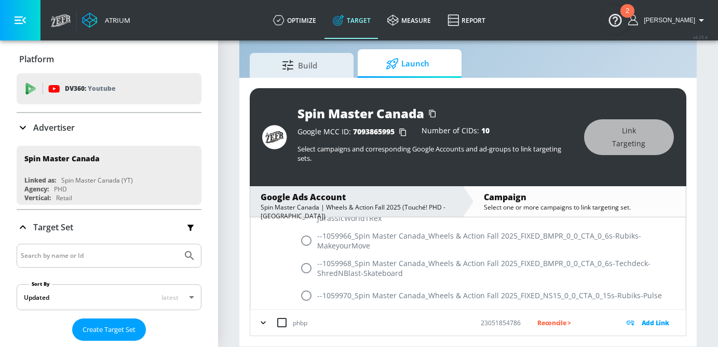
click at [311, 299] on input "radio" at bounding box center [307, 296] width 22 height 22
radio input "true"
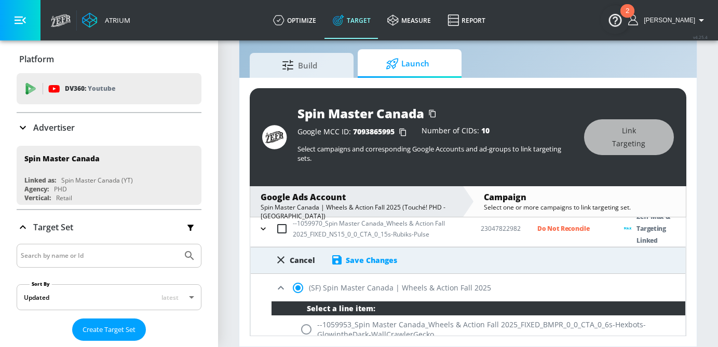
scroll to position [163, 0]
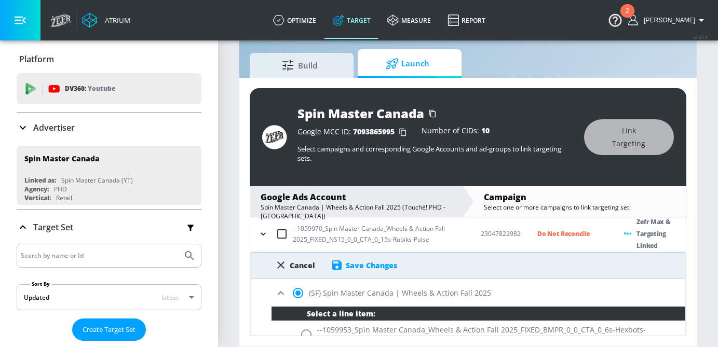
click at [360, 269] on div "Save Changes" at bounding box center [371, 266] width 51 height 10
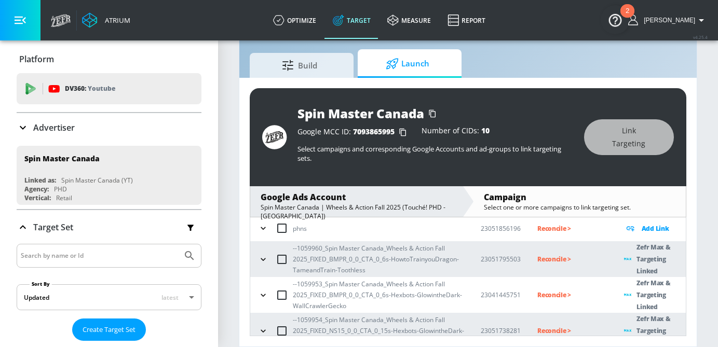
scroll to position [232, 0]
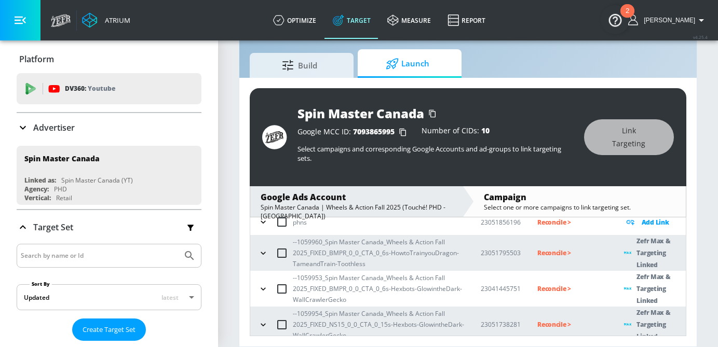
click at [539, 255] on p "Reconcile >" at bounding box center [573, 253] width 70 height 12
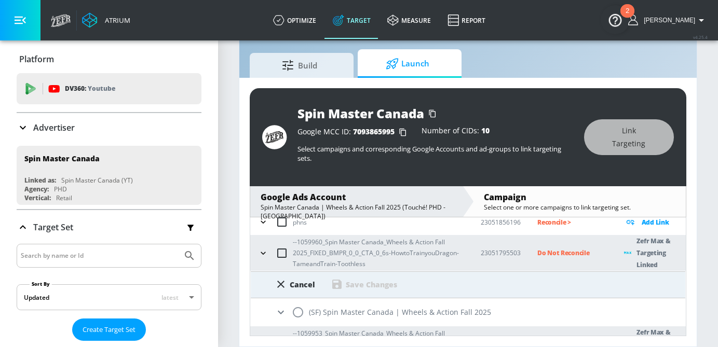
click at [307, 313] on input "radio" at bounding box center [298, 313] width 22 height 22
radio input "true"
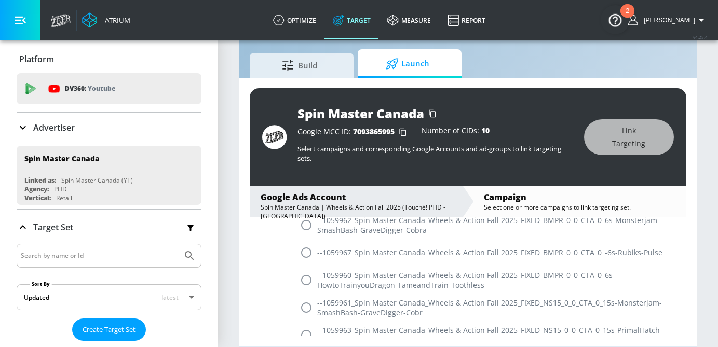
scroll to position [499, 0]
click at [306, 279] on input "radio" at bounding box center [307, 280] width 22 height 22
radio input "true"
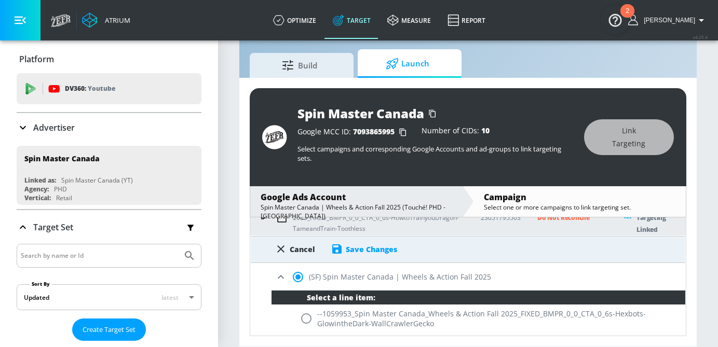
scroll to position [260, 0]
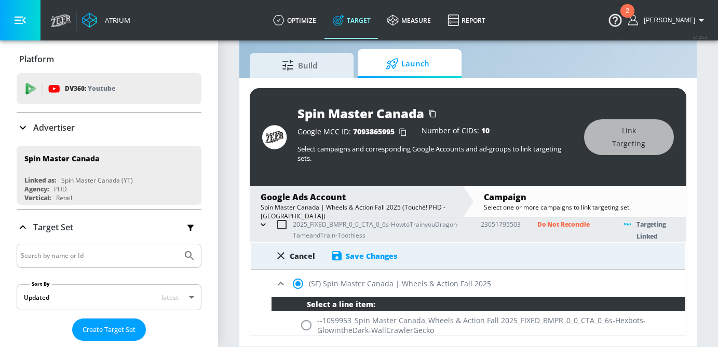
click at [370, 255] on div "Save Changes" at bounding box center [371, 256] width 51 height 10
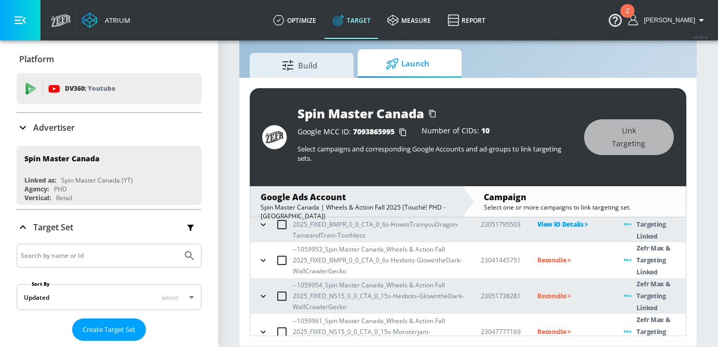
click at [552, 256] on p "Reconcile >" at bounding box center [573, 260] width 70 height 12
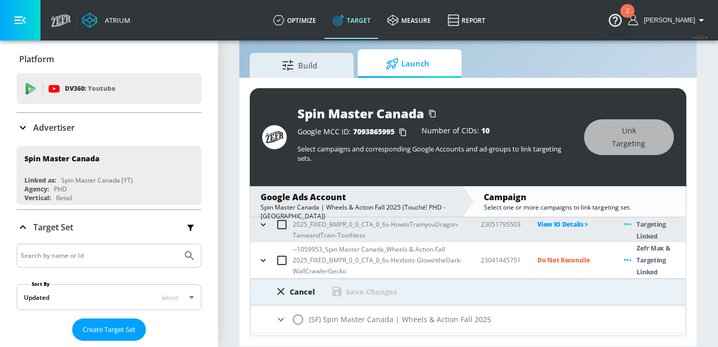
click at [301, 320] on input "radio" at bounding box center [298, 320] width 22 height 22
radio input "true"
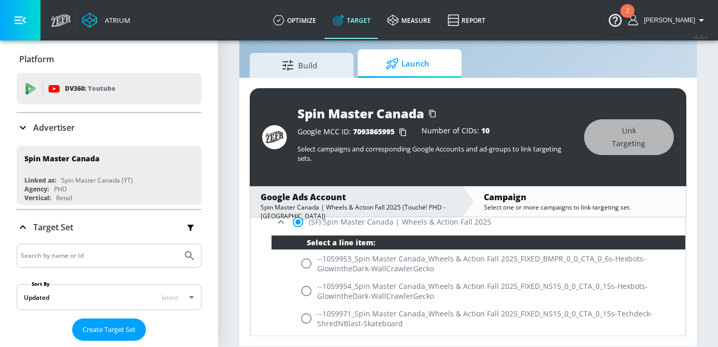
scroll to position [366, 0]
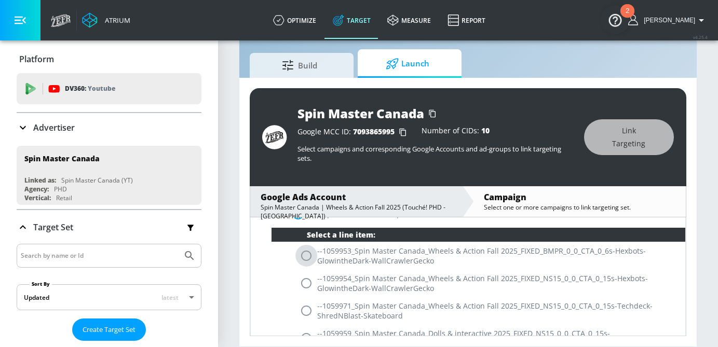
click at [311, 259] on input "radio" at bounding box center [307, 256] width 22 height 22
radio input "true"
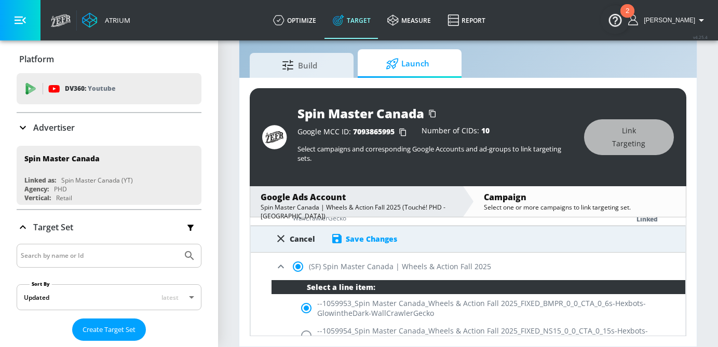
scroll to position [289, 0]
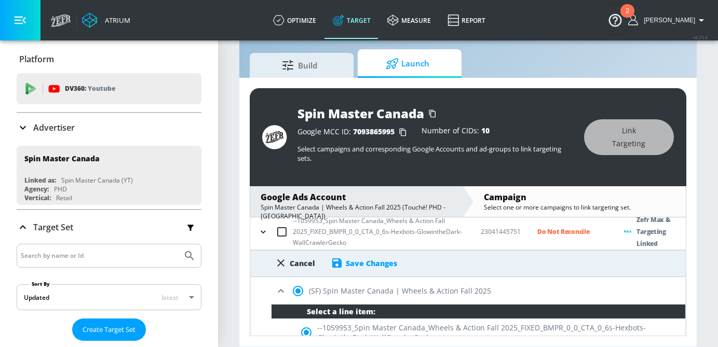
click at [365, 261] on div "Save Changes" at bounding box center [371, 264] width 51 height 10
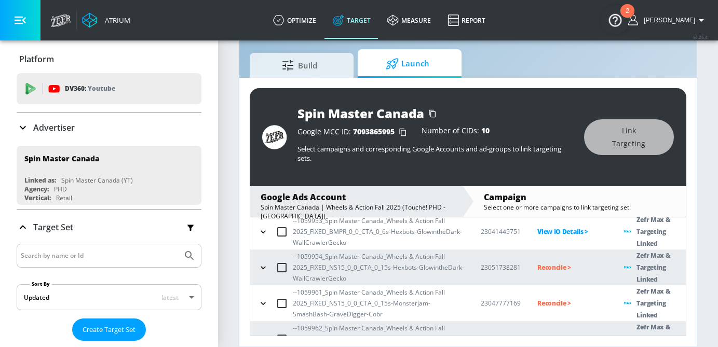
click at [548, 266] on p "Reconcile >" at bounding box center [573, 268] width 70 height 12
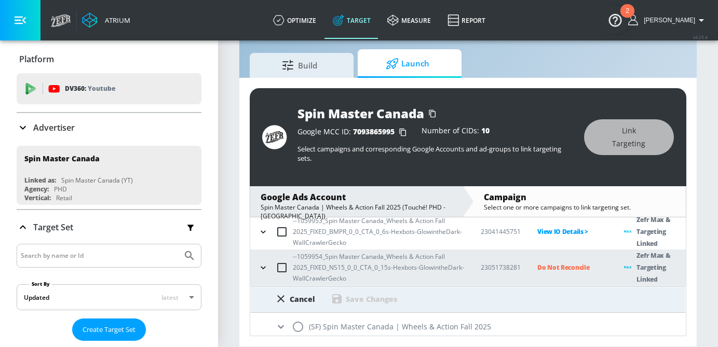
click at [301, 329] on input "radio" at bounding box center [298, 327] width 22 height 22
radio input "true"
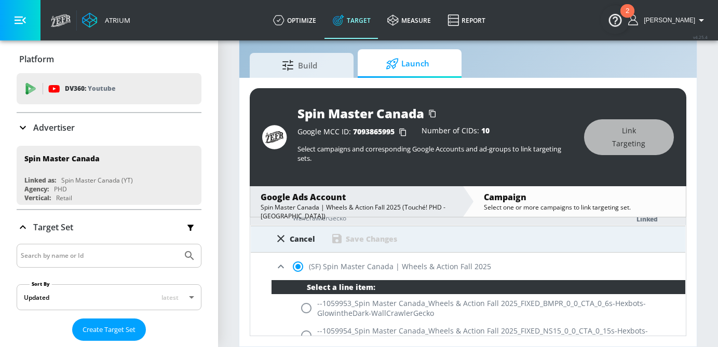
scroll to position [361, 0]
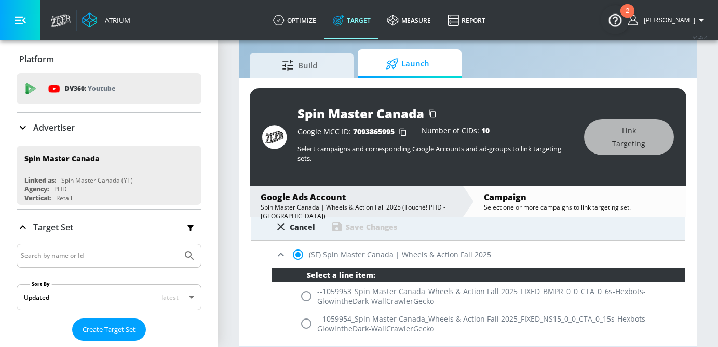
click at [305, 321] on input "radio" at bounding box center [307, 324] width 22 height 22
radio input "true"
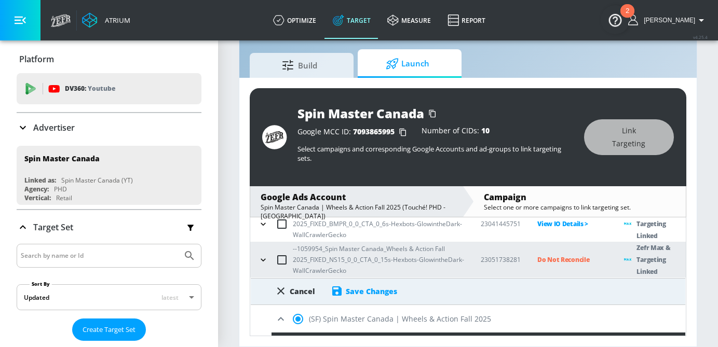
scroll to position [293, 0]
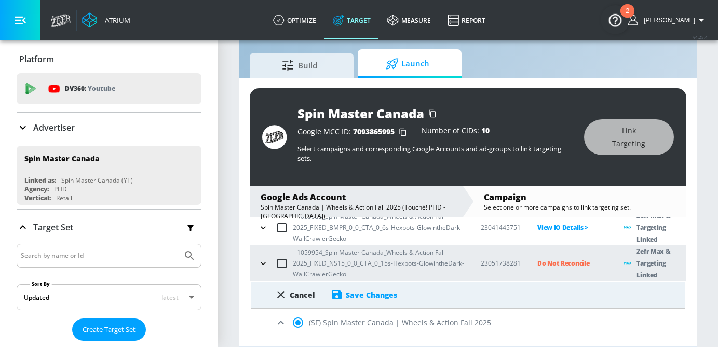
click at [374, 301] on div "Save Changes" at bounding box center [364, 295] width 66 height 12
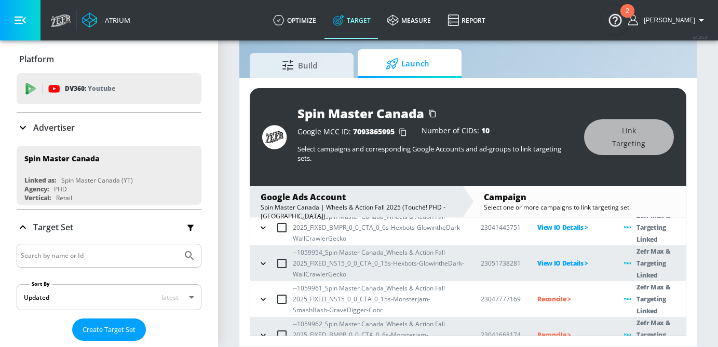
click at [547, 301] on p "Reconcile >" at bounding box center [573, 299] width 70 height 12
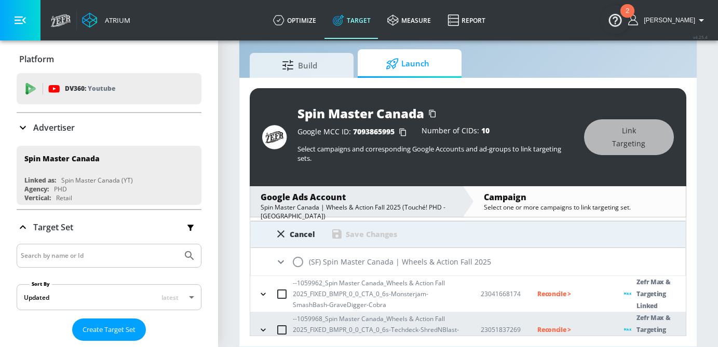
click at [297, 262] on input "radio" at bounding box center [298, 262] width 22 height 22
radio input "true"
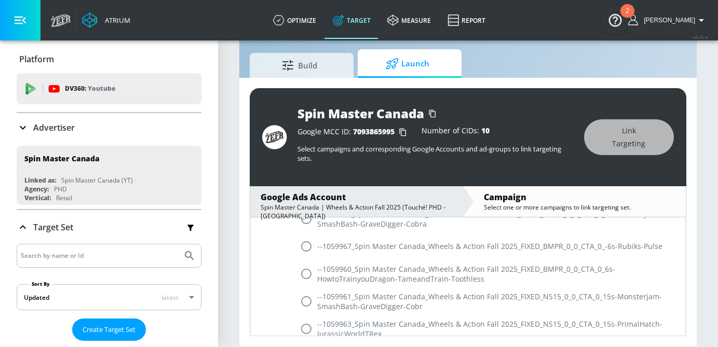
scroll to position [613, 0]
click at [307, 302] on input "radio" at bounding box center [307, 301] width 22 height 22
radio input "true"
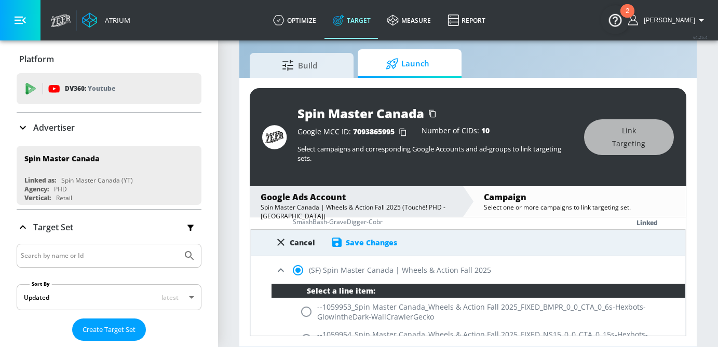
scroll to position [352, 0]
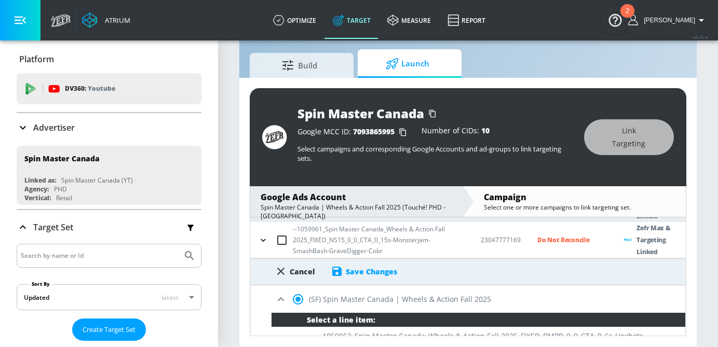
click at [371, 273] on div "Save Changes" at bounding box center [371, 272] width 51 height 10
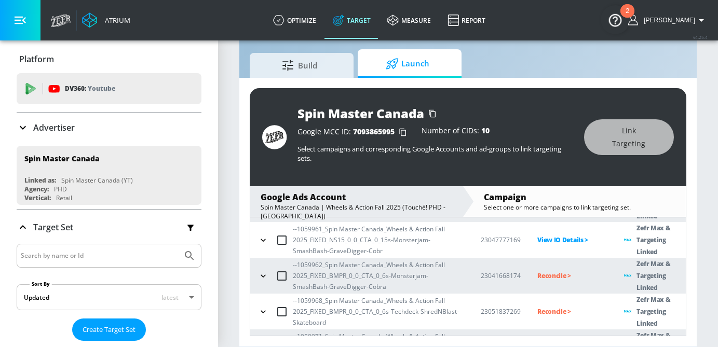
click at [548, 276] on p "Reconcile >" at bounding box center [573, 276] width 70 height 12
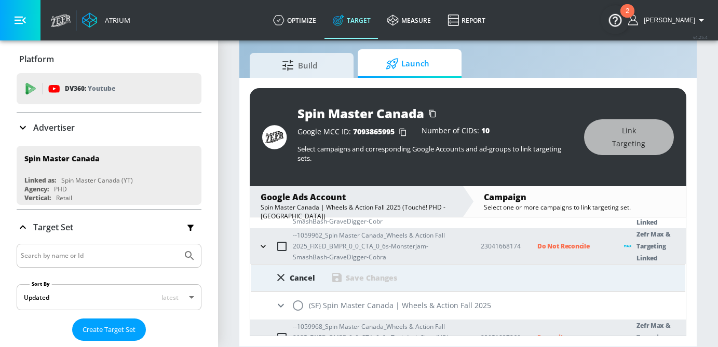
scroll to position [385, 0]
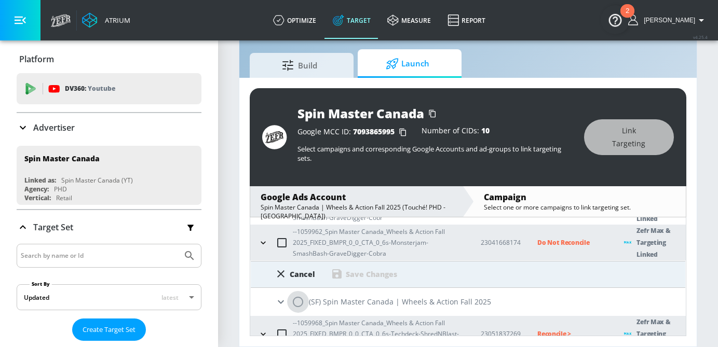
click at [300, 305] on input "radio" at bounding box center [298, 302] width 22 height 22
radio input "true"
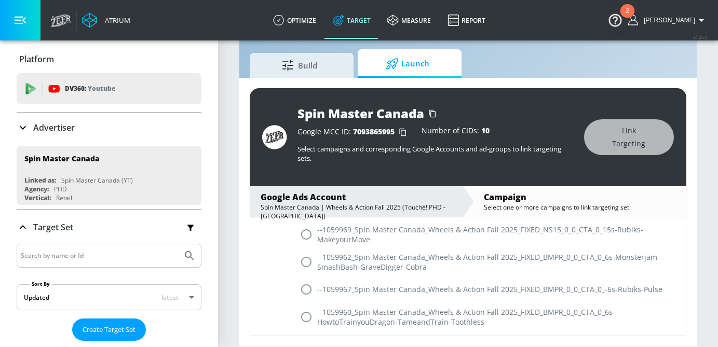
scroll to position [607, 0]
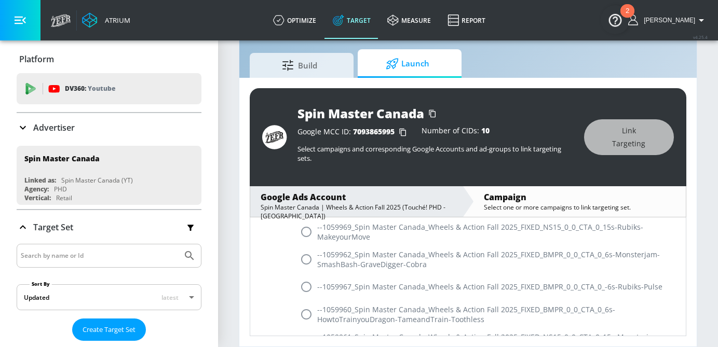
click at [306, 261] on input "radio" at bounding box center [307, 260] width 22 height 22
radio input "true"
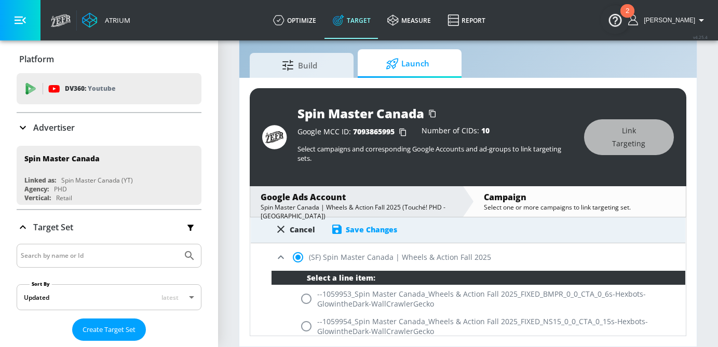
scroll to position [409, 0]
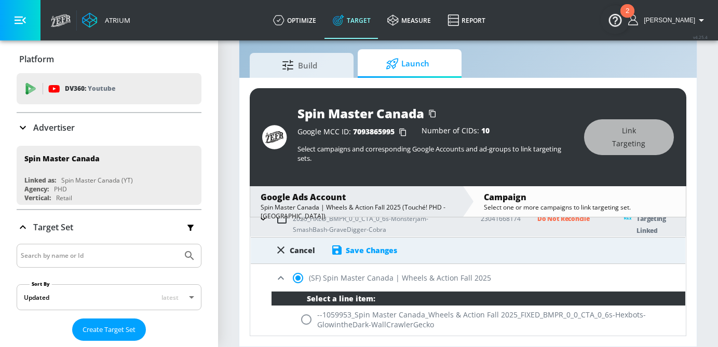
click at [366, 249] on div "Save Changes" at bounding box center [371, 251] width 51 height 10
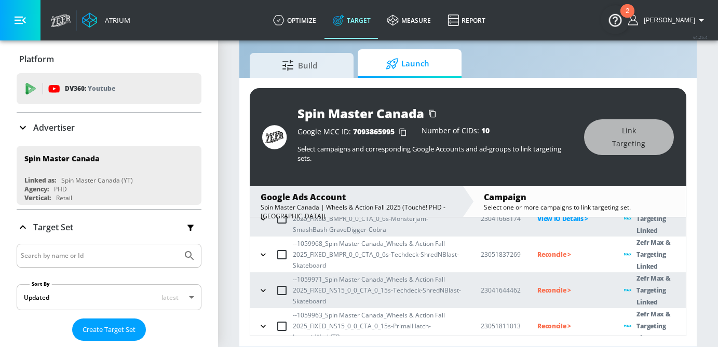
click at [547, 257] on p "Reconcile >" at bounding box center [573, 255] width 70 height 12
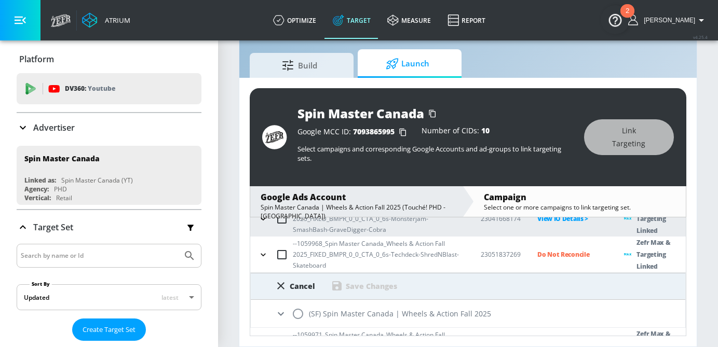
click at [300, 311] on input "radio" at bounding box center [298, 314] width 22 height 22
radio input "true"
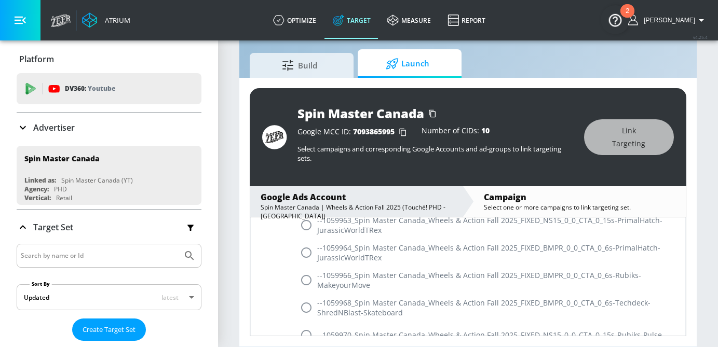
scroll to position [788, 0]
click at [308, 308] on input "radio" at bounding box center [307, 307] width 22 height 22
radio input "true"
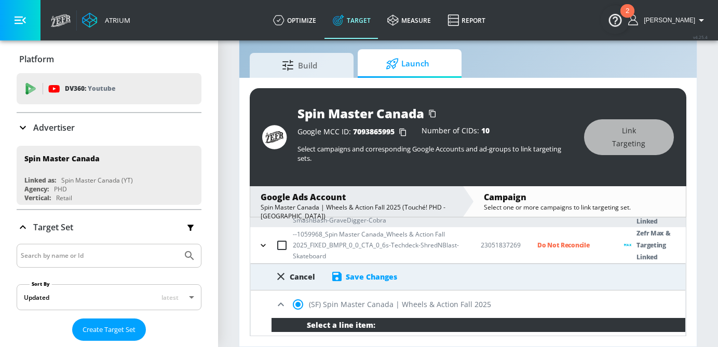
scroll to position [418, 0]
click at [366, 278] on div "Save Changes" at bounding box center [371, 278] width 51 height 10
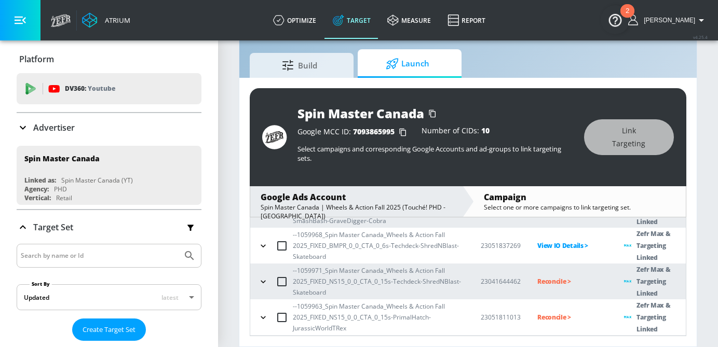
scroll to position [453, 0]
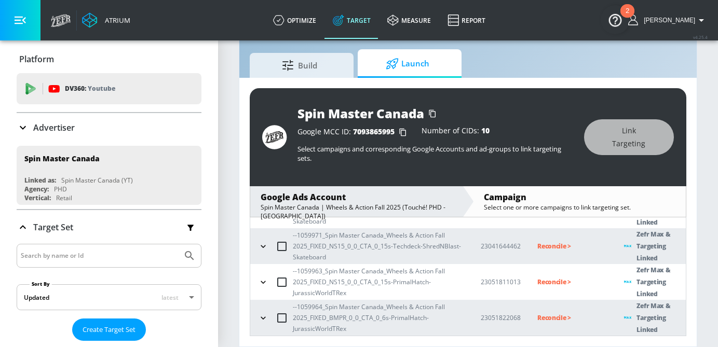
click at [560, 248] on p "Reconcile >" at bounding box center [573, 246] width 70 height 12
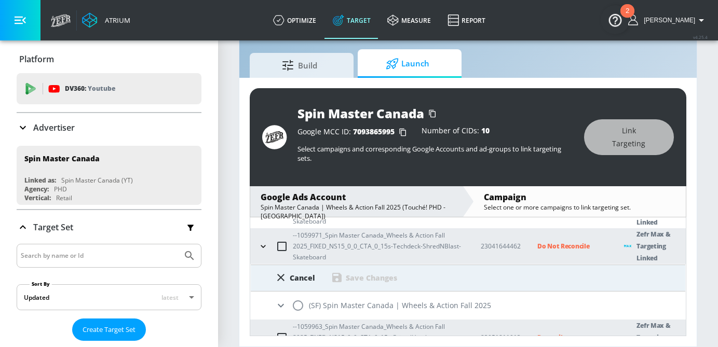
click at [301, 303] on input "radio" at bounding box center [298, 306] width 22 height 22
radio input "true"
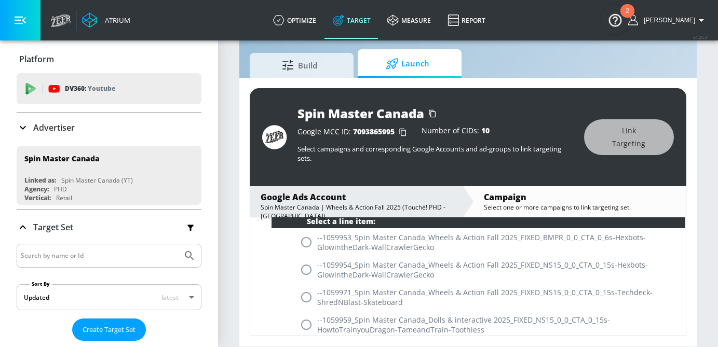
scroll to position [559, 0]
click at [307, 302] on input "radio" at bounding box center [307, 297] width 22 height 22
radio input "true"
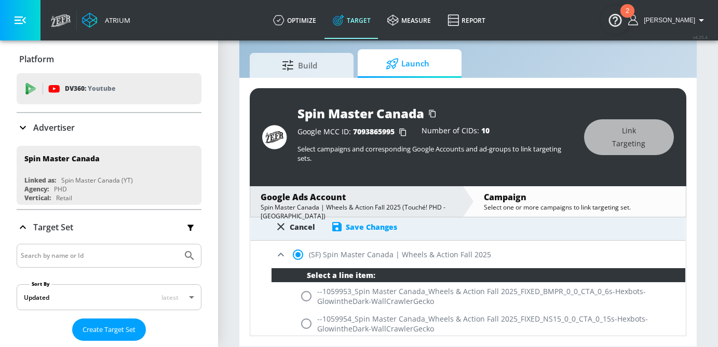
scroll to position [497, 0]
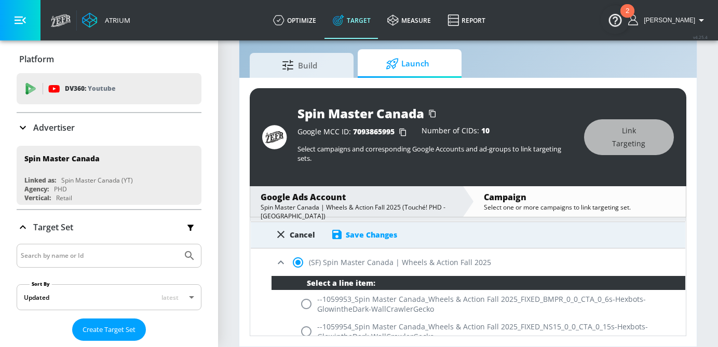
click at [365, 236] on div "Save Changes" at bounding box center [371, 235] width 51 height 10
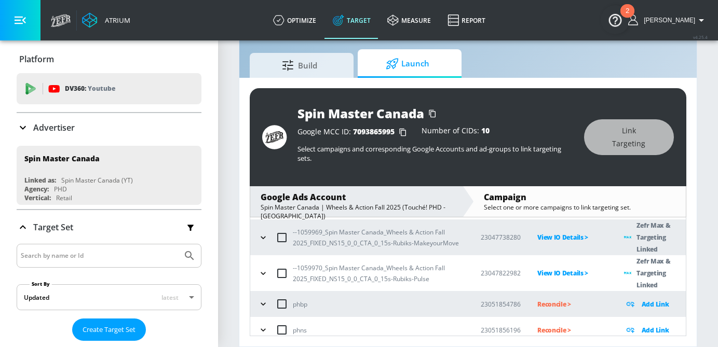
scroll to position [453, 0]
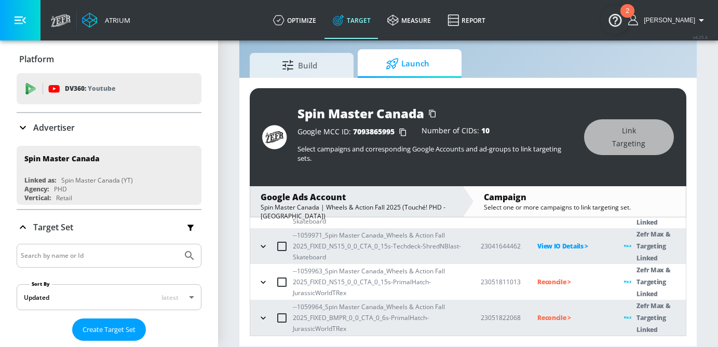
click at [544, 285] on p "Reconcile >" at bounding box center [573, 282] width 70 height 12
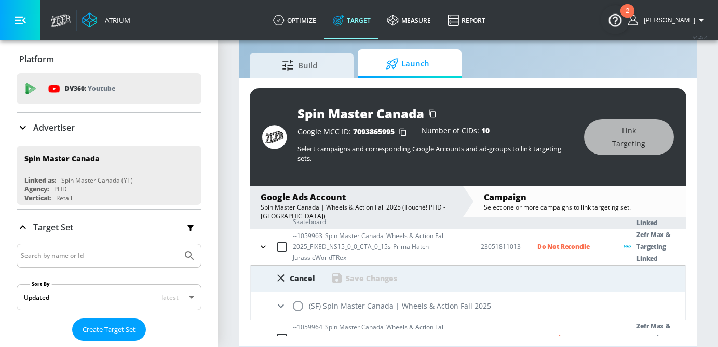
scroll to position [509, 0]
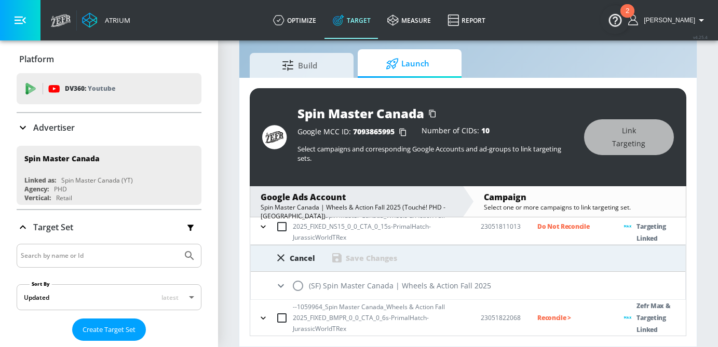
click at [303, 287] on input "radio" at bounding box center [298, 286] width 22 height 22
radio input "true"
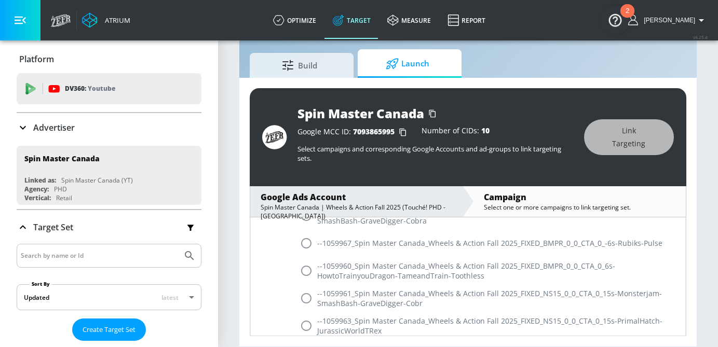
scroll to position [778, 0]
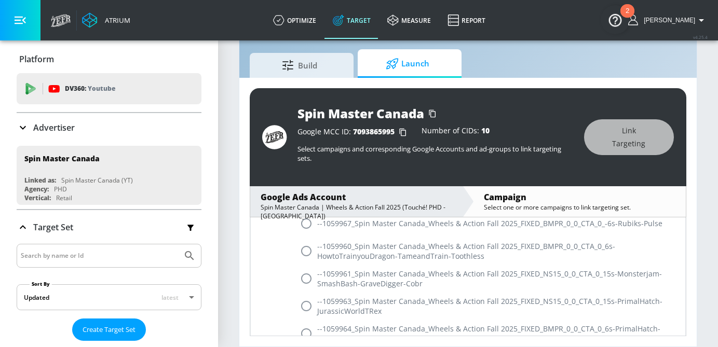
click at [305, 305] on input "radio" at bounding box center [307, 307] width 22 height 22
radio input "true"
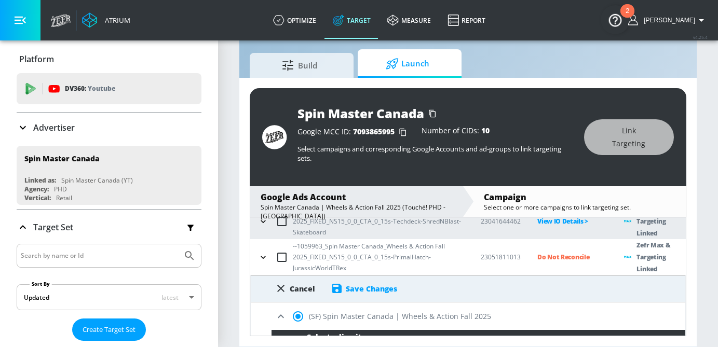
scroll to position [478, 0]
click at [375, 289] on div "Save Changes" at bounding box center [371, 290] width 51 height 10
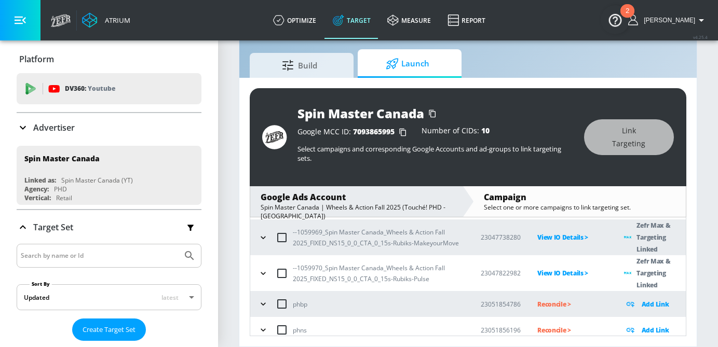
scroll to position [453, 0]
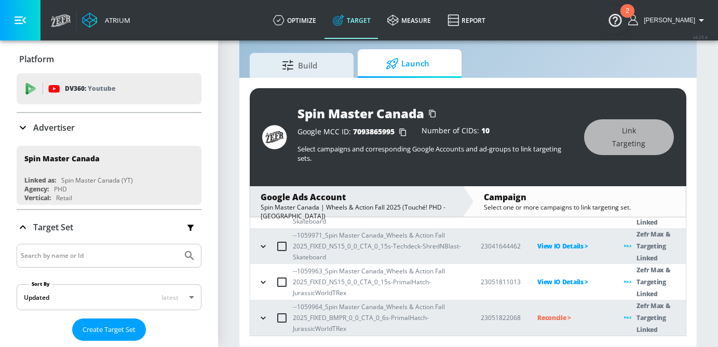
click at [559, 317] on p "Reconcile >" at bounding box center [573, 318] width 70 height 12
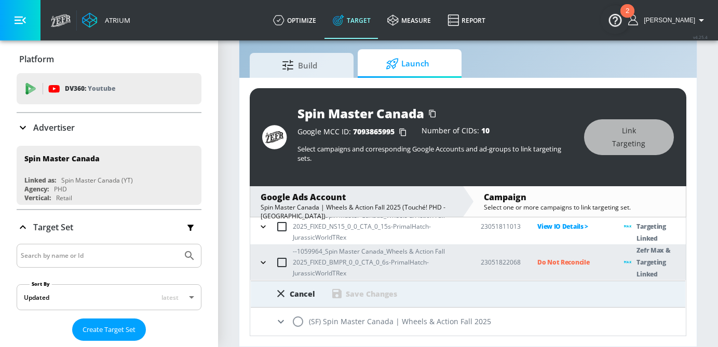
click at [300, 315] on input "radio" at bounding box center [298, 322] width 22 height 22
radio input "true"
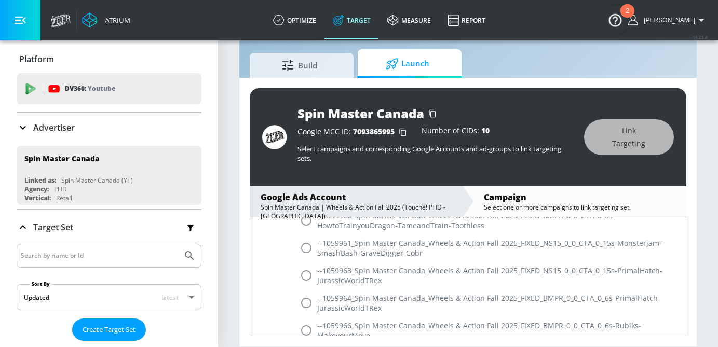
scroll to position [856, 0]
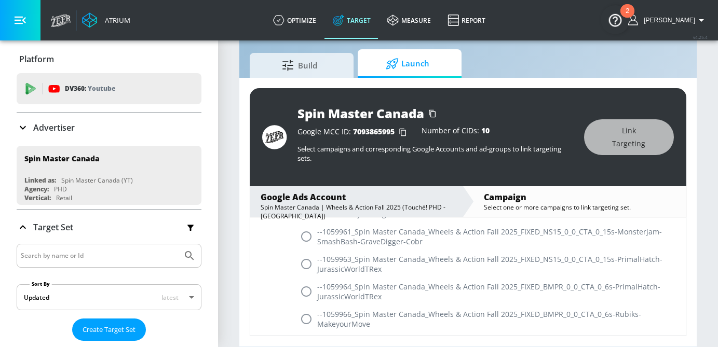
click at [309, 296] on input "radio" at bounding box center [307, 292] width 22 height 22
radio input "true"
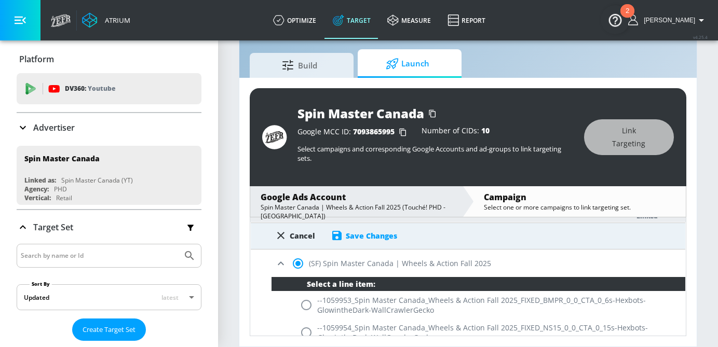
scroll to position [556, 0]
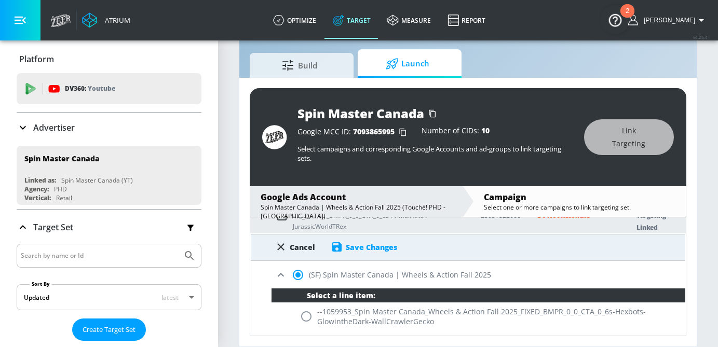
click at [379, 250] on div "Save Changes" at bounding box center [371, 248] width 51 height 10
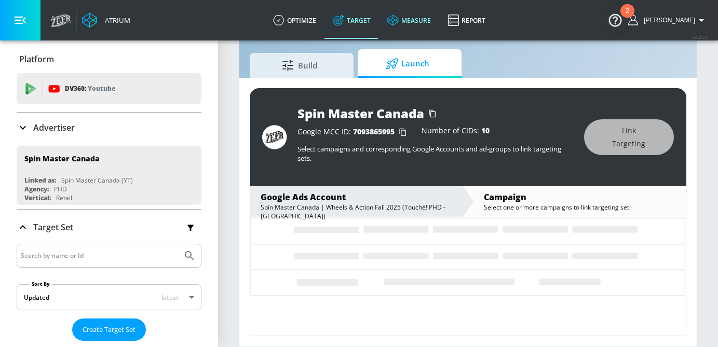
scroll to position [453, 0]
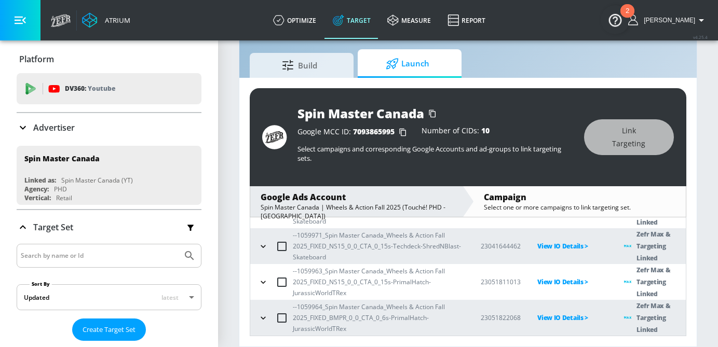
click at [70, 134] on div "Advertiser" at bounding box center [109, 127] width 185 height 29
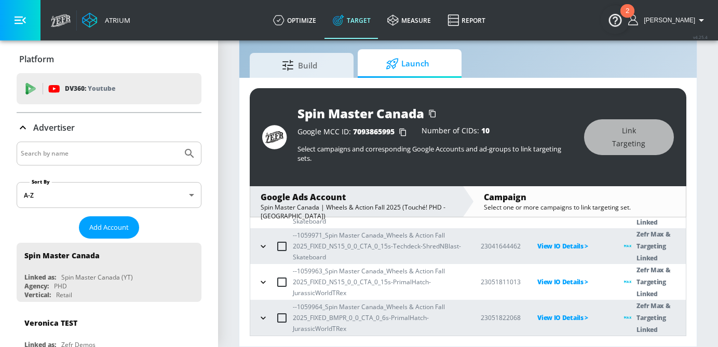
click at [68, 152] on input "Search by name" at bounding box center [99, 154] width 157 height 14
type input "k"
type input "ferrero"
click at [178, 142] on button "Submit Search" at bounding box center [189, 153] width 23 height 23
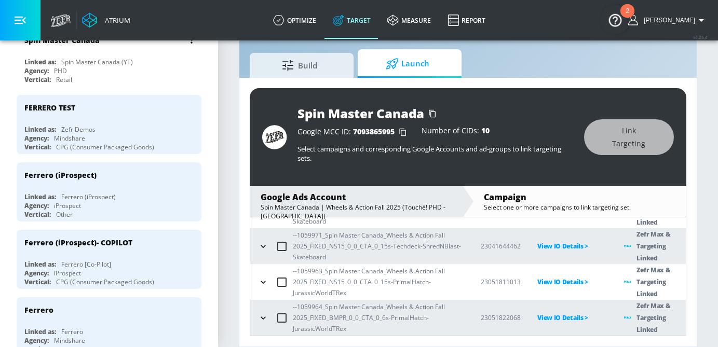
scroll to position [216, 0]
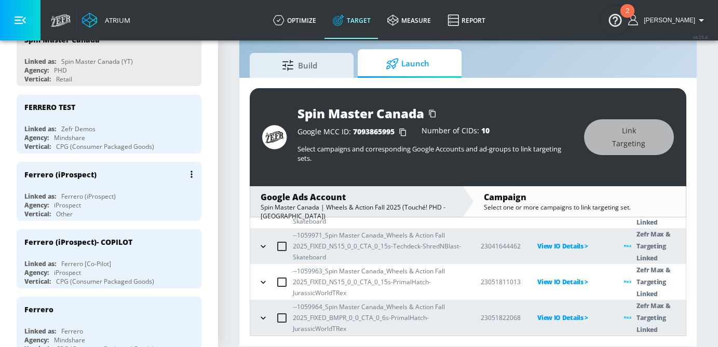
click at [137, 173] on div "Ferrero (iProspect)" at bounding box center [111, 174] width 175 height 25
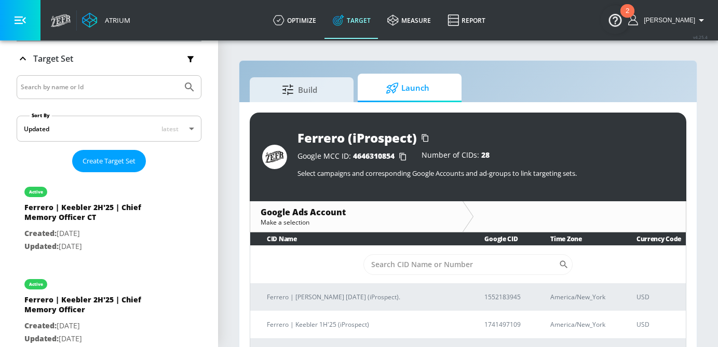
scroll to position [216, 0]
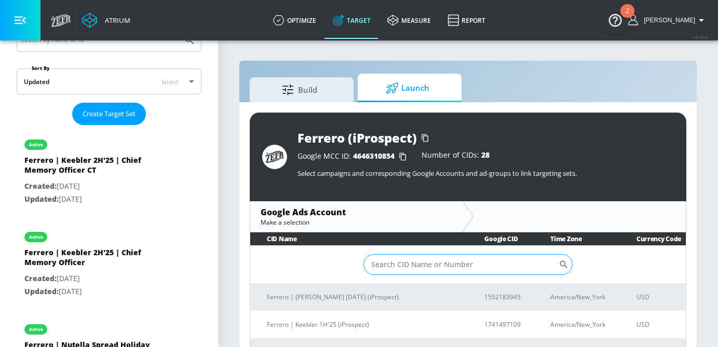
click at [400, 265] on input "Sort By" at bounding box center [462, 264] width 196 height 21
paste input "[PHONE_NUMBER]"
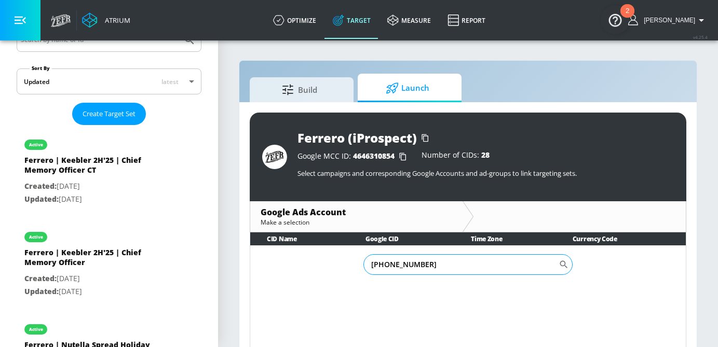
click at [400, 265] on input "[PHONE_NUMBER]" at bounding box center [462, 264] width 196 height 21
click at [385, 266] on input "887-9535694" at bounding box center [462, 264] width 196 height 21
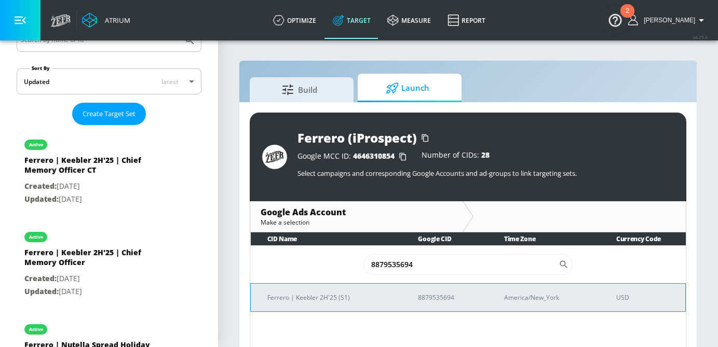
type input "8879535694"
click at [316, 299] on p "Ferrero | Keebler 2H'25 (S1)" at bounding box center [330, 297] width 126 height 11
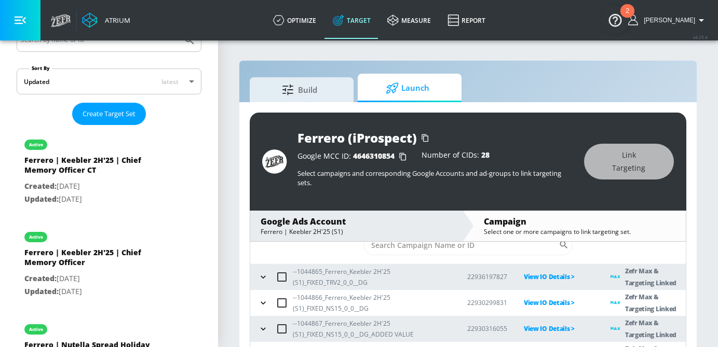
scroll to position [39, 0]
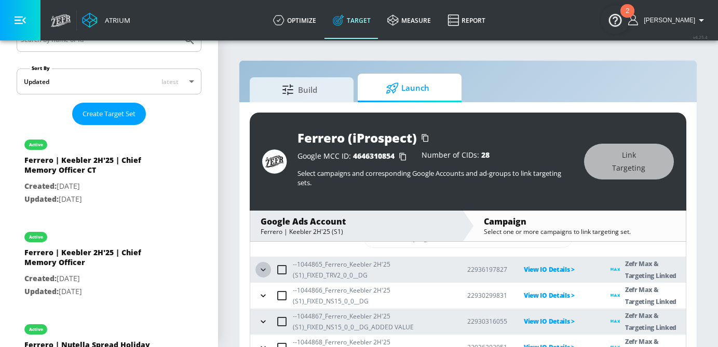
click at [262, 272] on icon "button" at bounding box center [263, 270] width 10 height 10
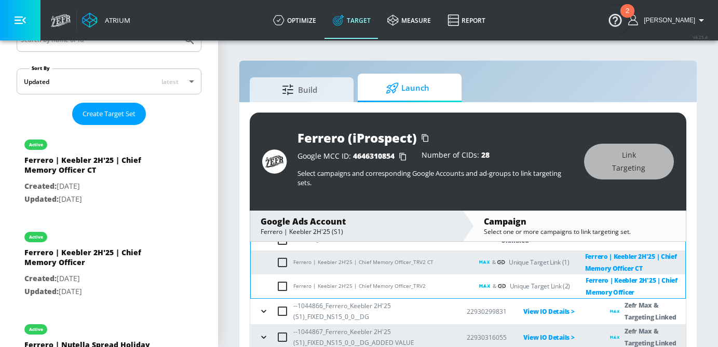
scroll to position [130, 0]
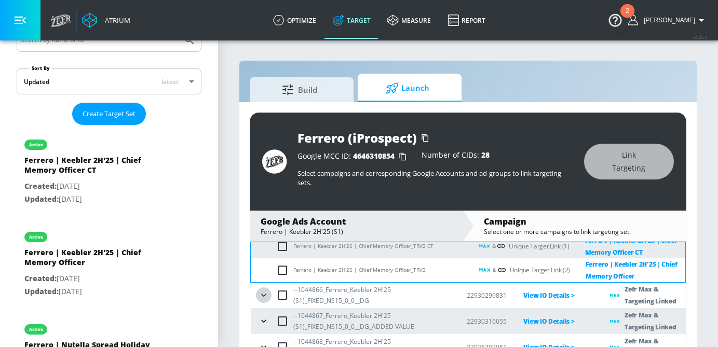
click at [267, 294] on icon "button" at bounding box center [264, 295] width 10 height 10
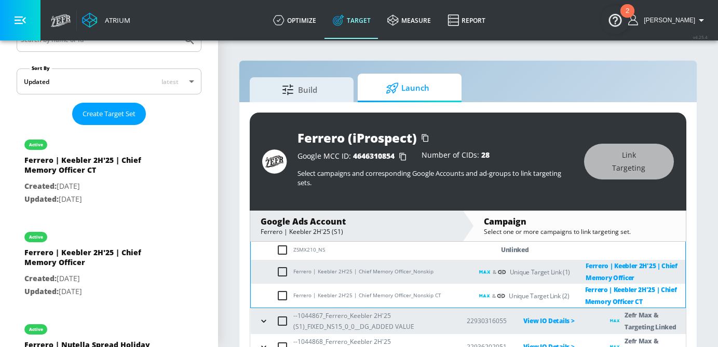
click at [265, 318] on icon "button" at bounding box center [264, 321] width 10 height 10
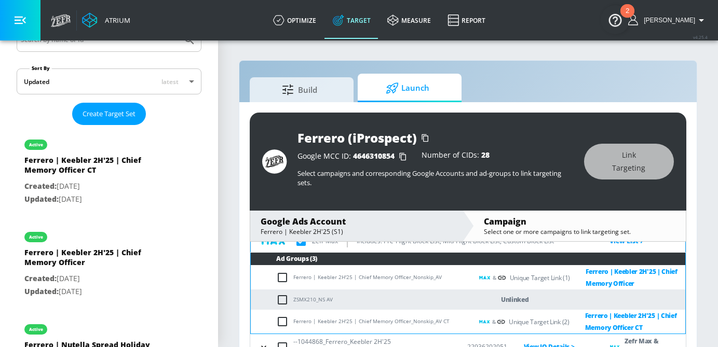
scroll to position [24, 0]
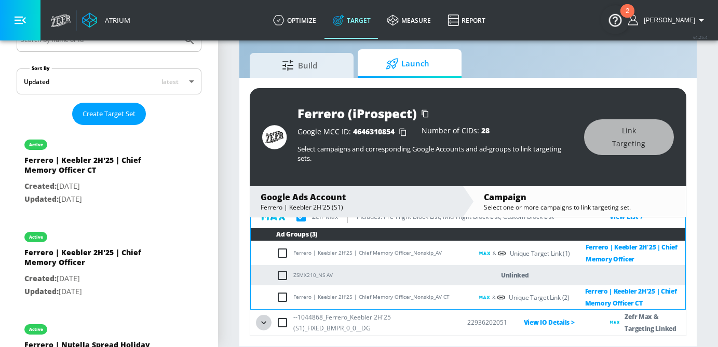
click at [265, 319] on icon "button" at bounding box center [264, 323] width 10 height 10
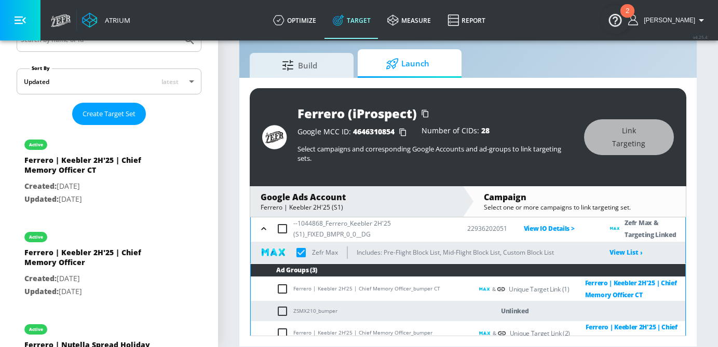
scroll to position [446, 0]
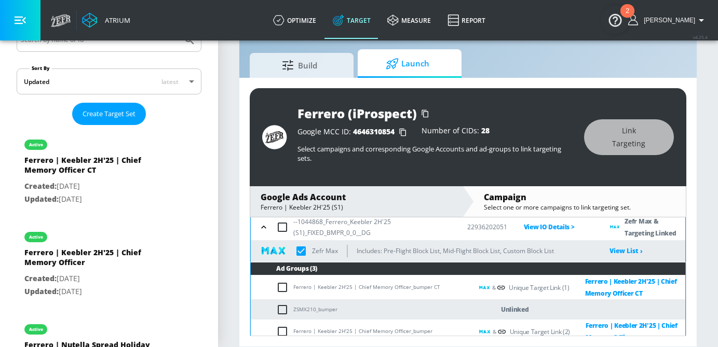
checkbox input "true"
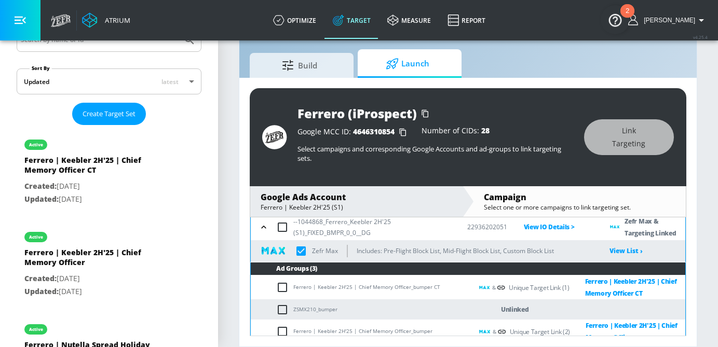
checkbox input "true"
click at [265, 224] on icon "button" at bounding box center [264, 227] width 10 height 10
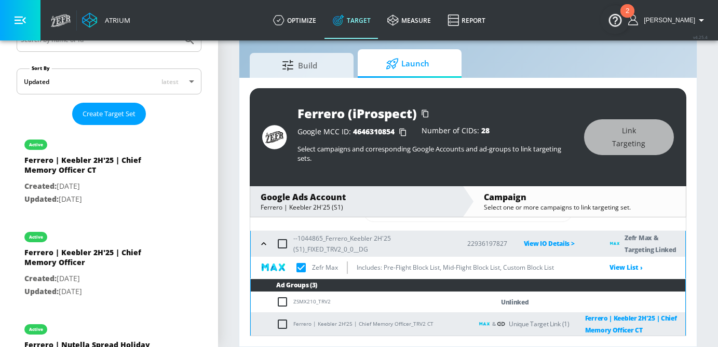
scroll to position [0, 0]
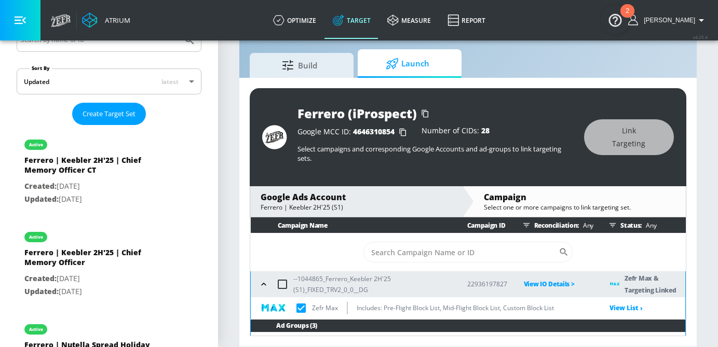
checkbox input "true"
